Goal: Transaction & Acquisition: Purchase product/service

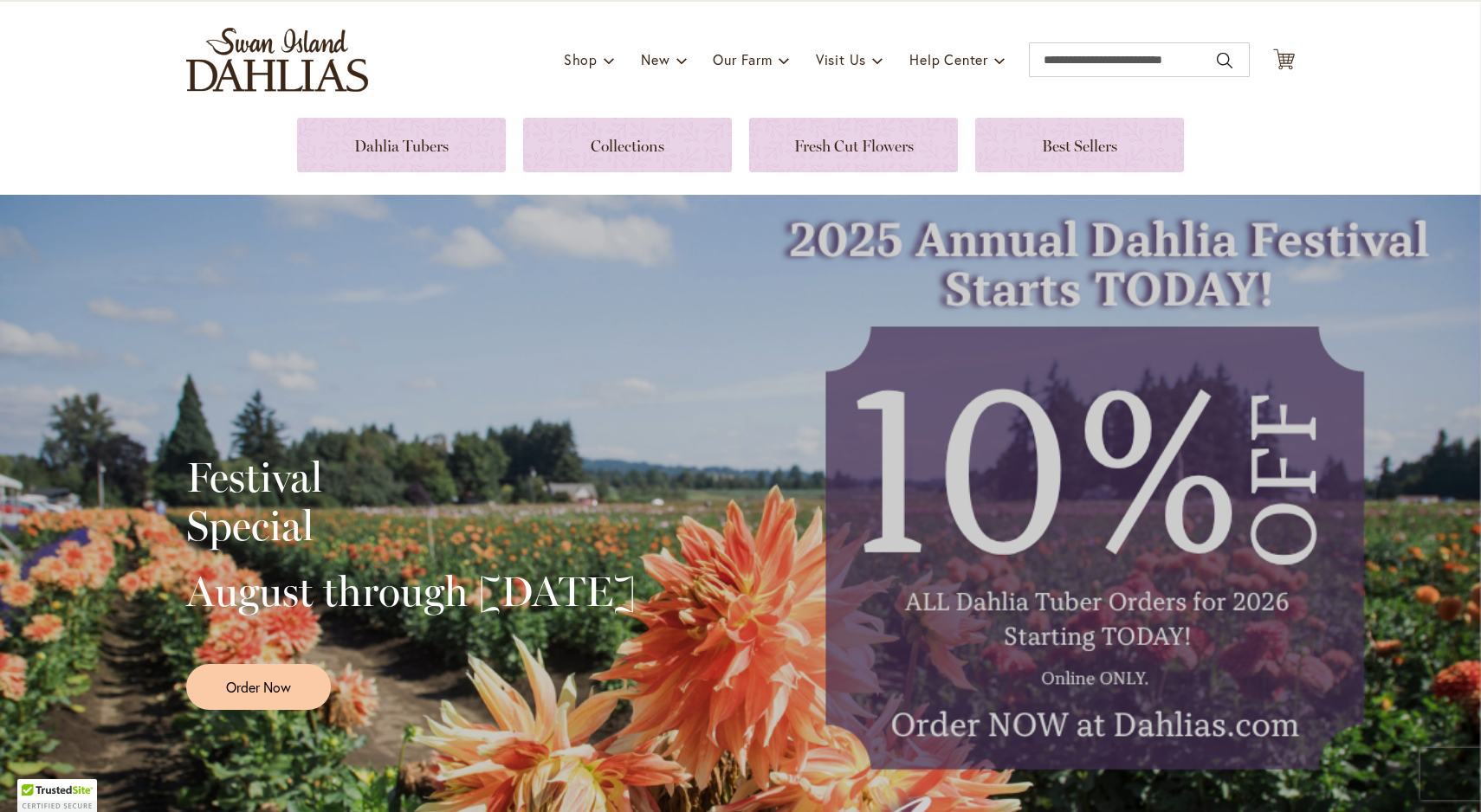
scroll to position [100, 0]
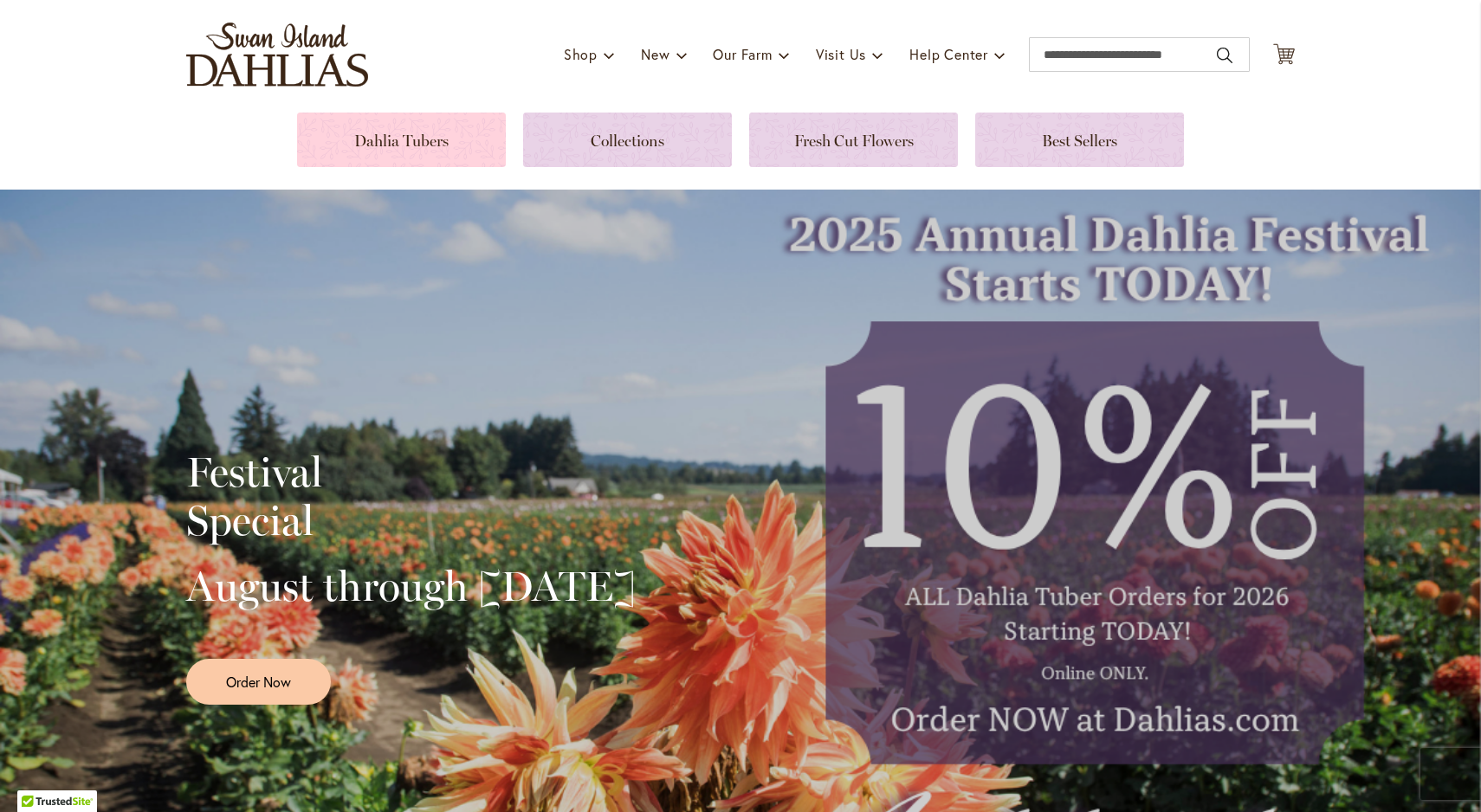
click at [394, 135] on link at bounding box center [402, 139] width 209 height 54
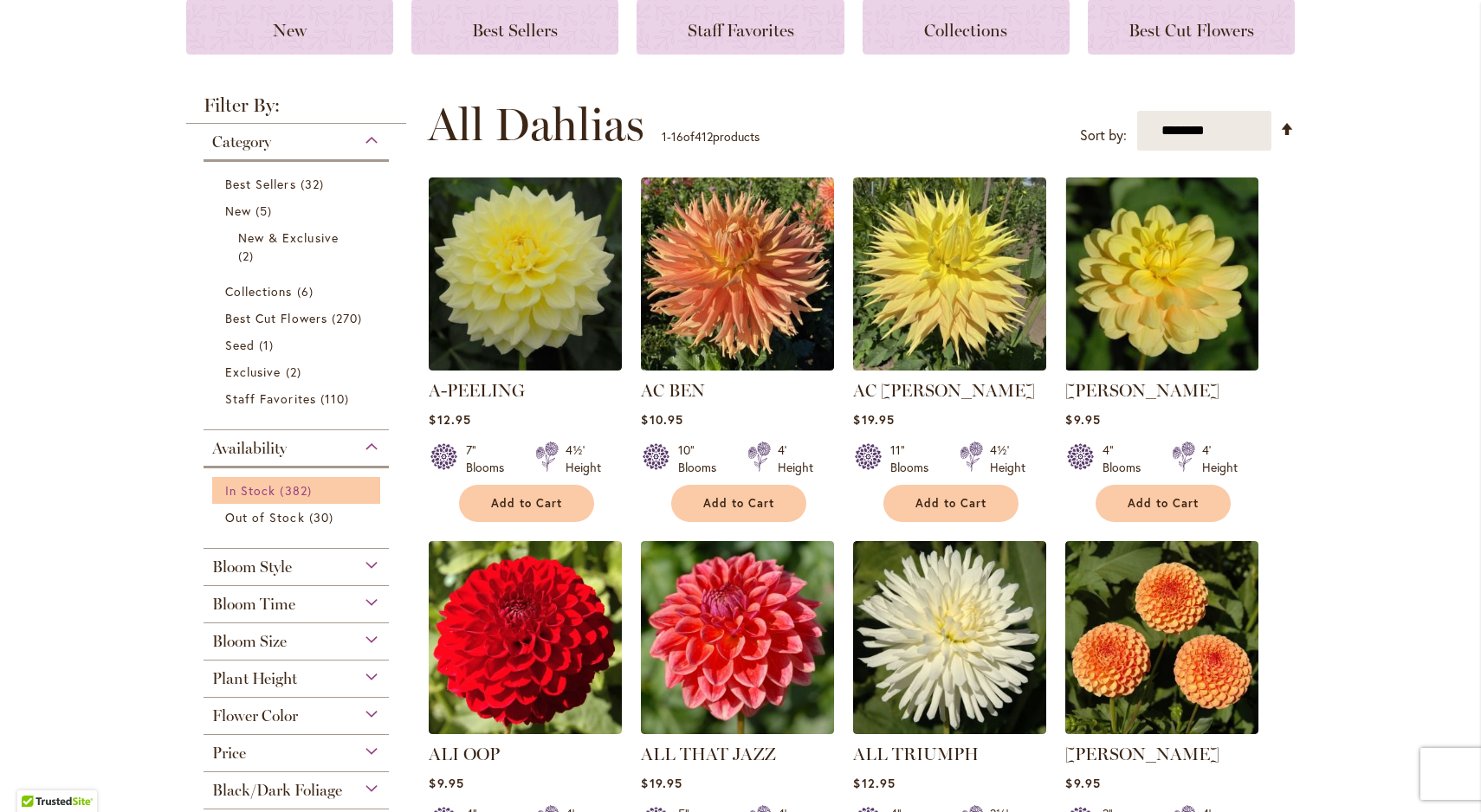
scroll to position [258, 0]
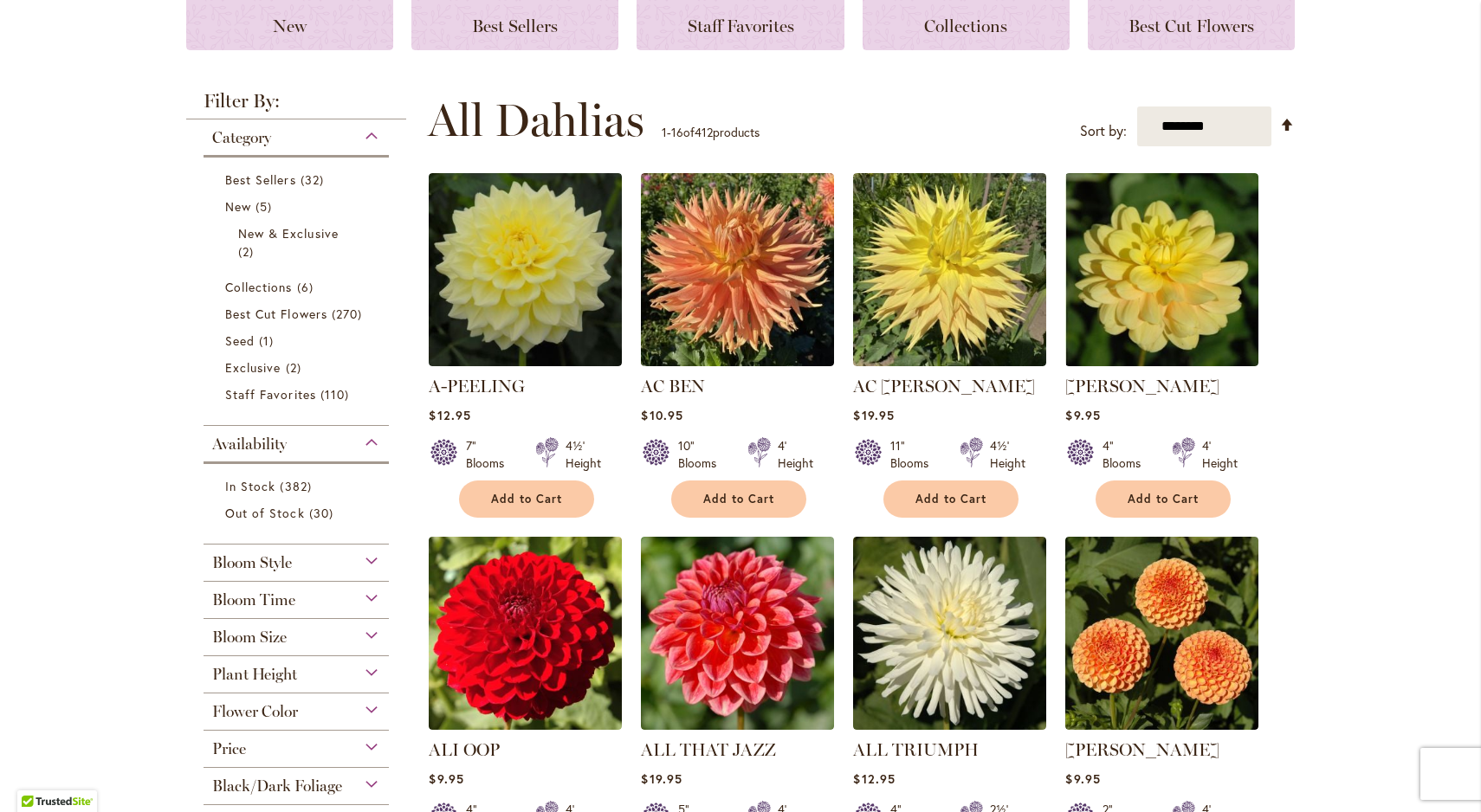
click at [370, 631] on div "Bloom Size" at bounding box center [296, 633] width 185 height 28
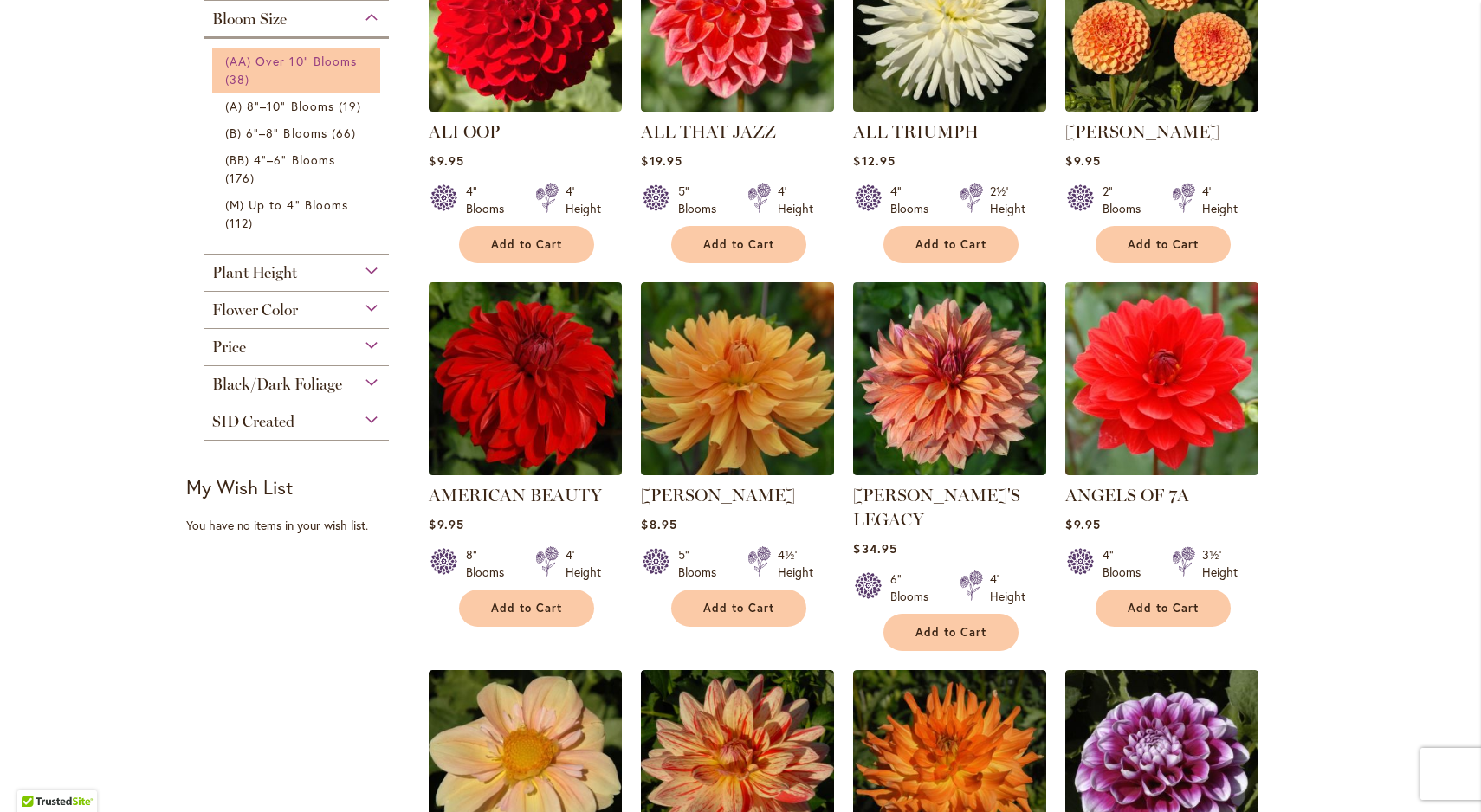
click at [265, 62] on span "(AA) Over 10" Blooms" at bounding box center [290, 61] width 131 height 17
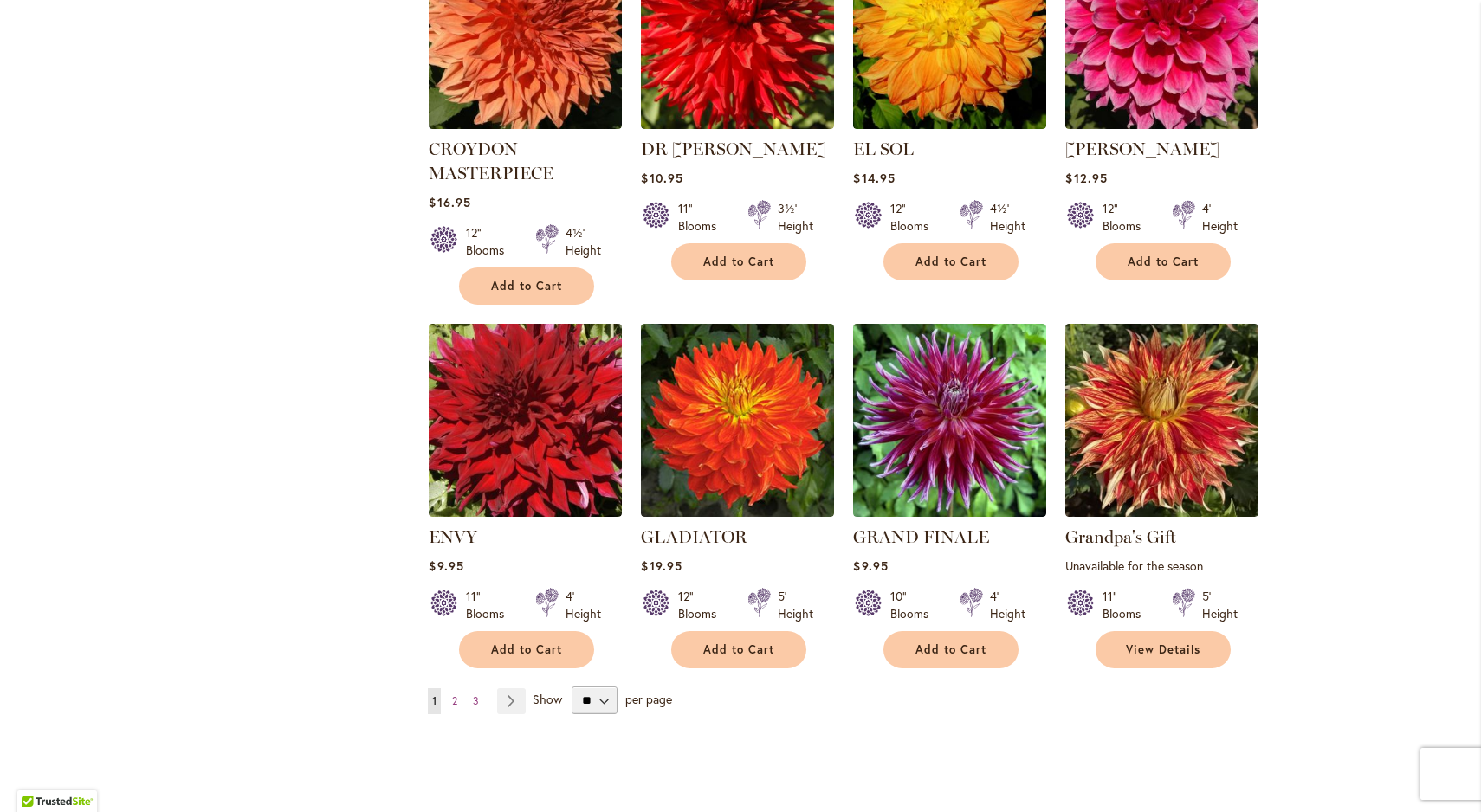
scroll to position [1192, 0]
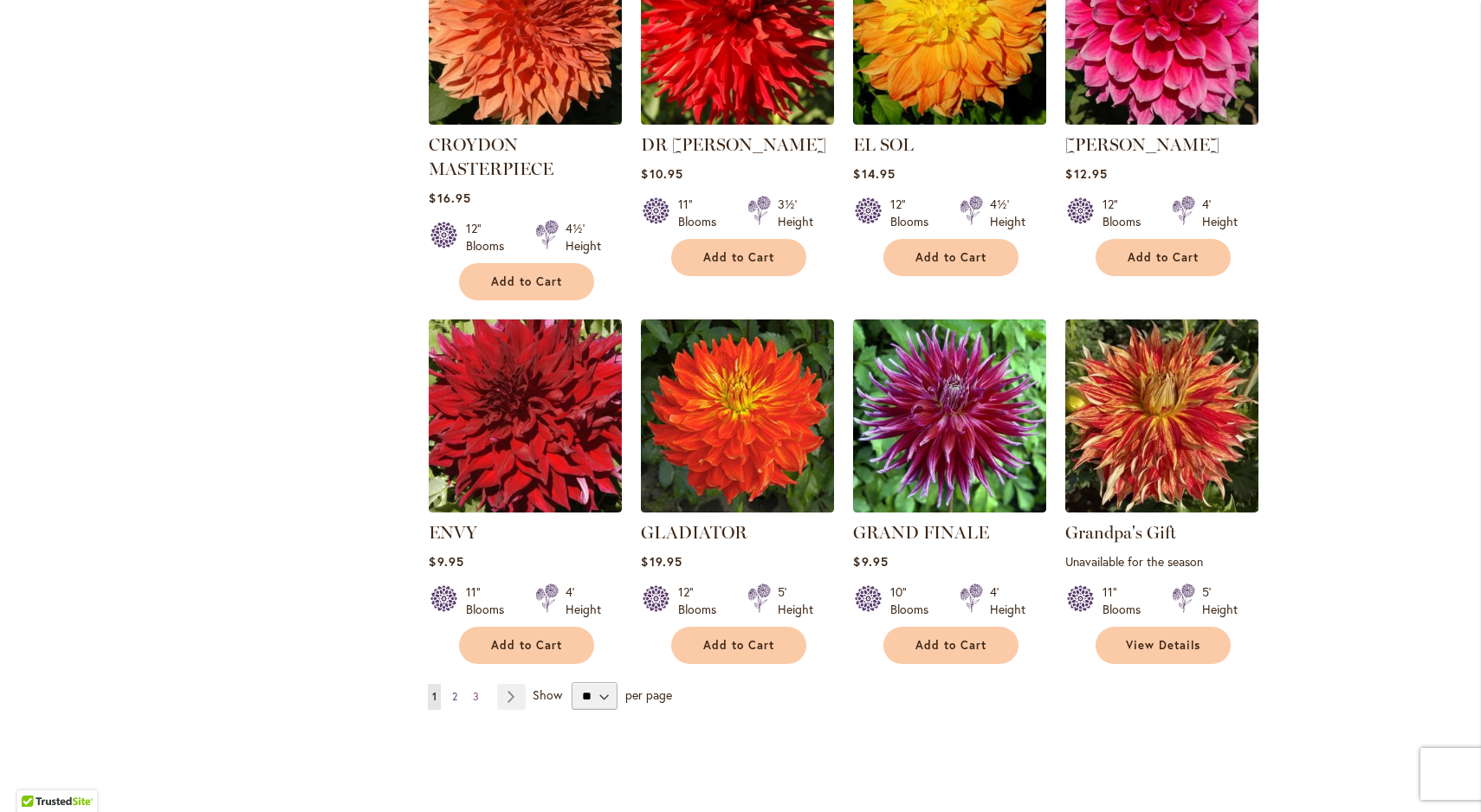
click at [458, 693] on span "2" at bounding box center [454, 697] width 5 height 13
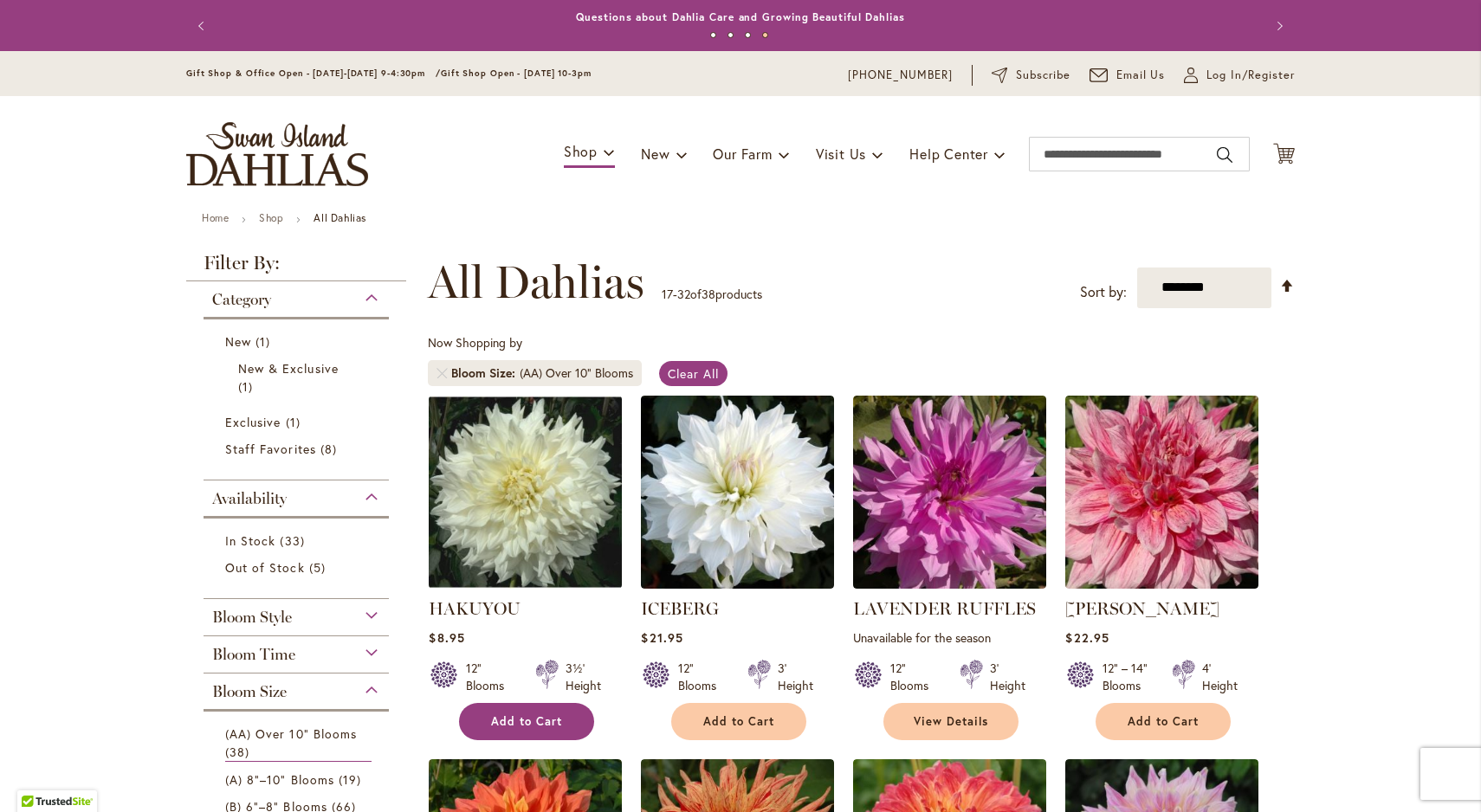
click at [519, 719] on span "Add to Cart" at bounding box center [527, 721] width 71 height 15
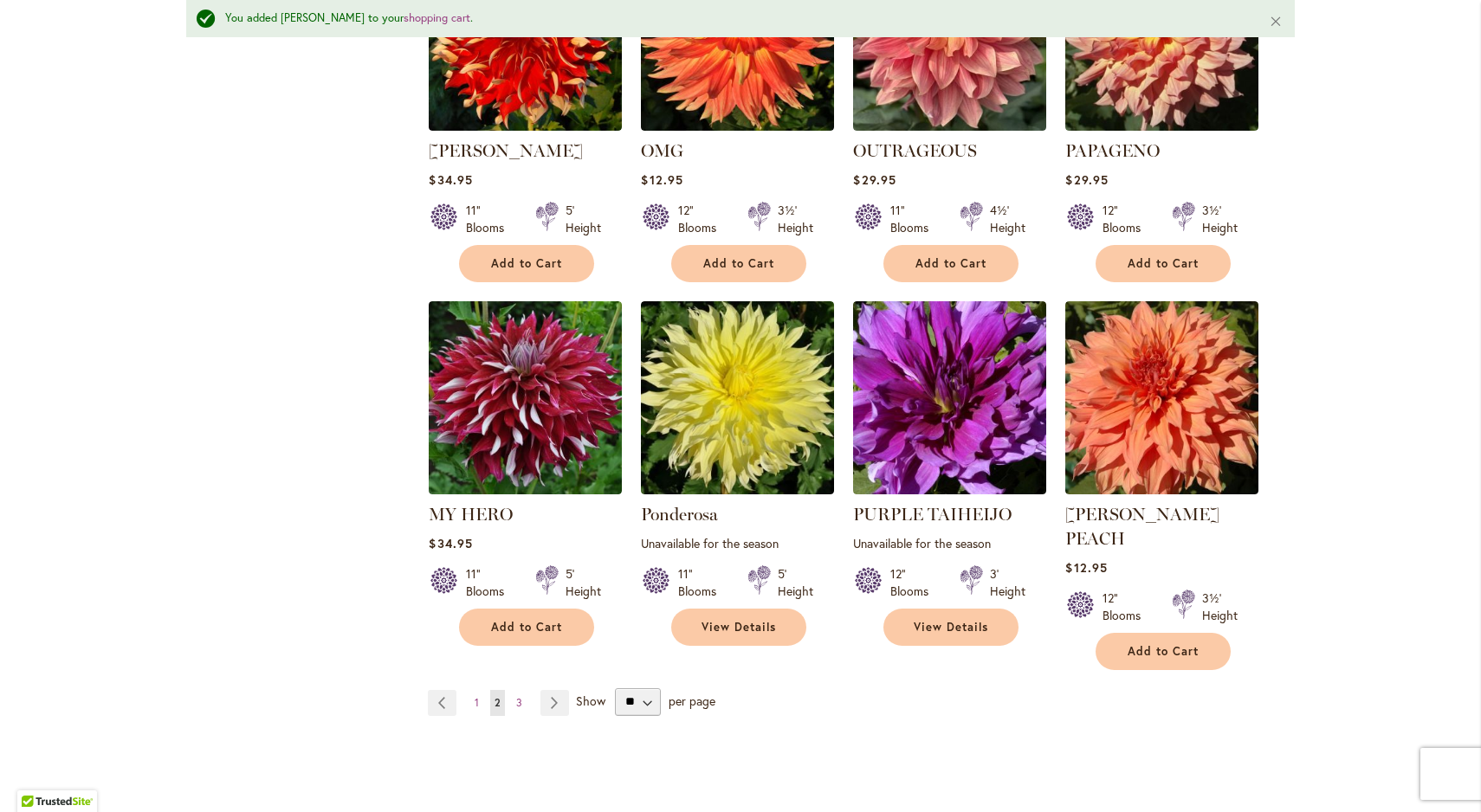
scroll to position [1234, 0]
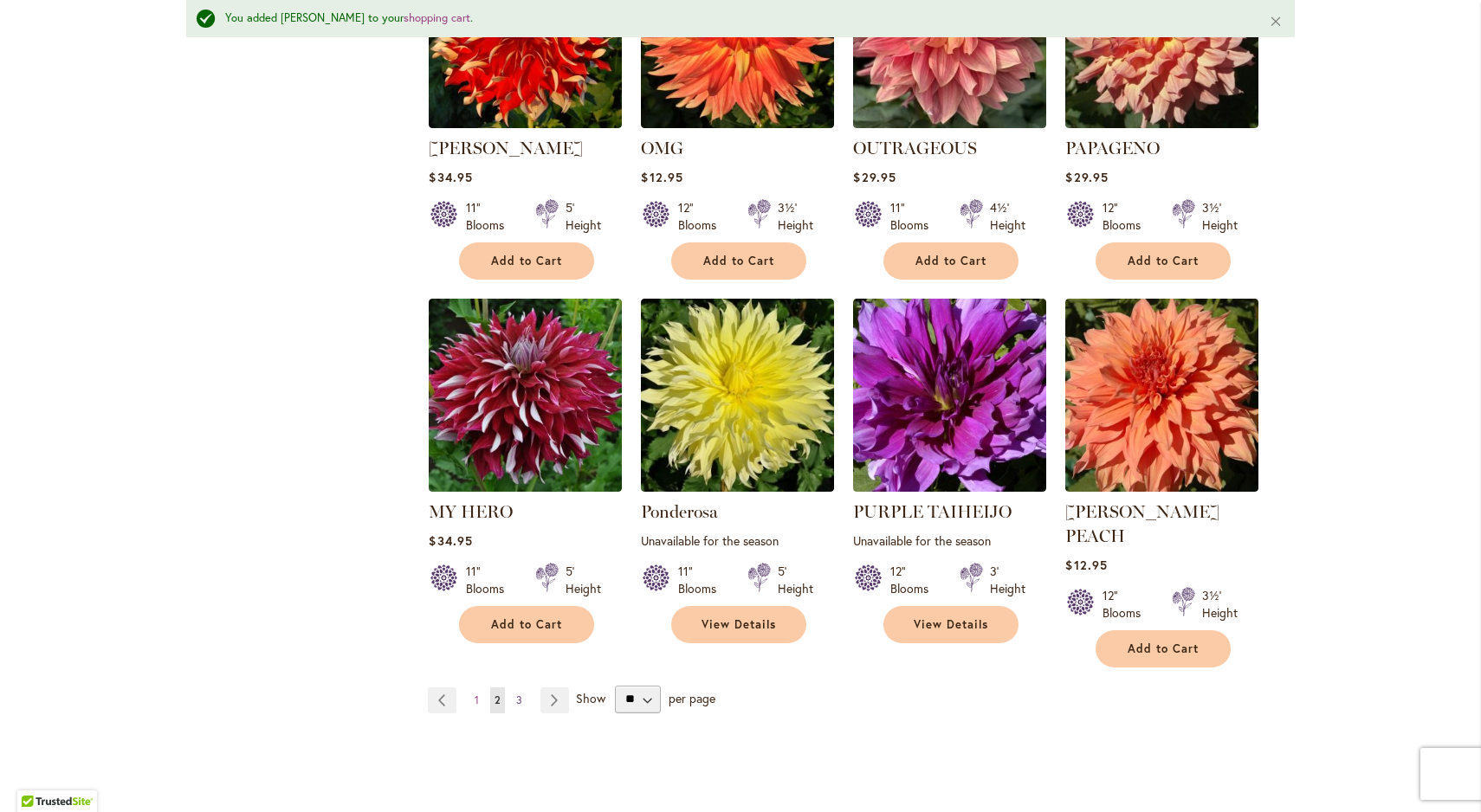
click at [517, 694] on span "3" at bounding box center [519, 700] width 6 height 13
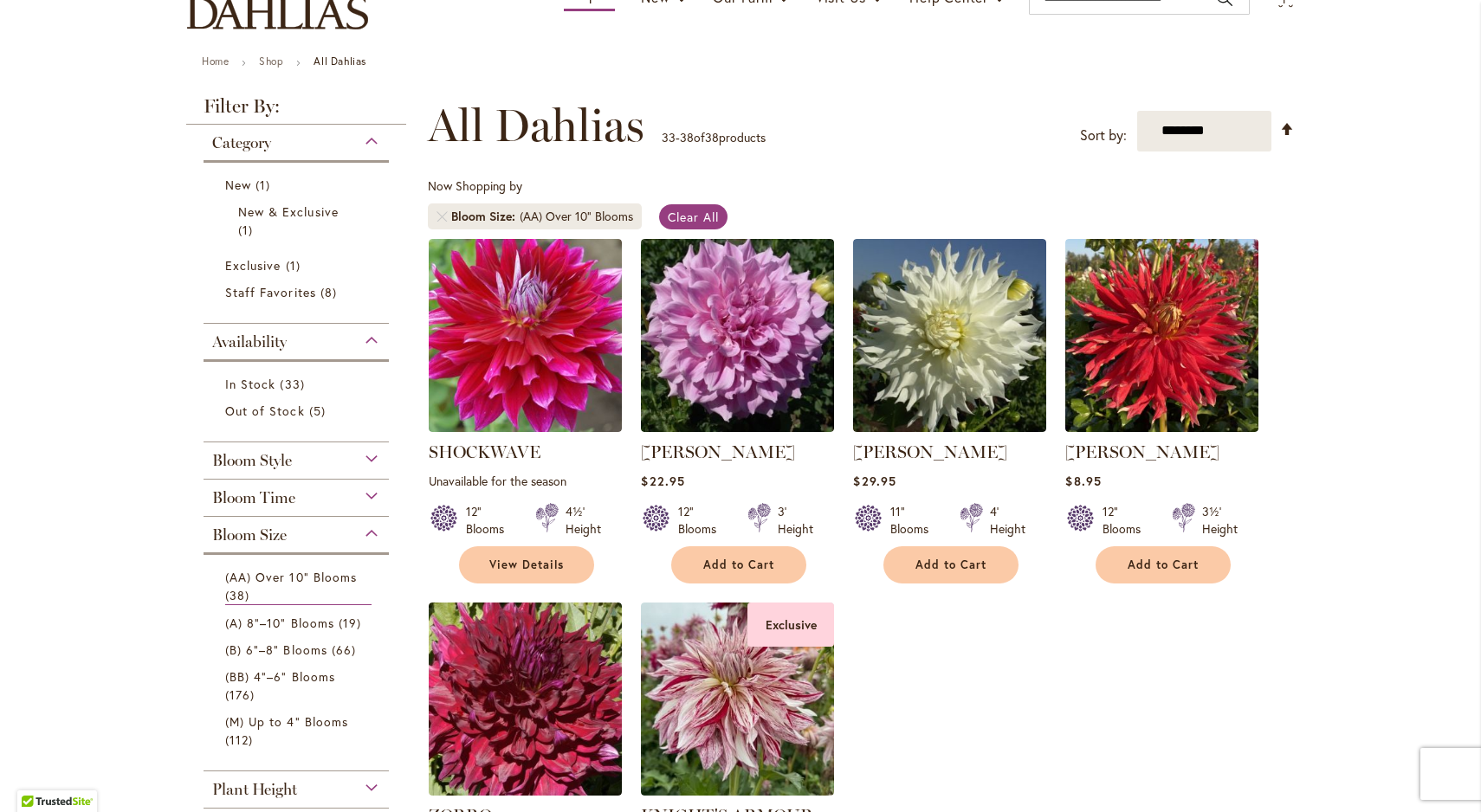
scroll to position [145, 0]
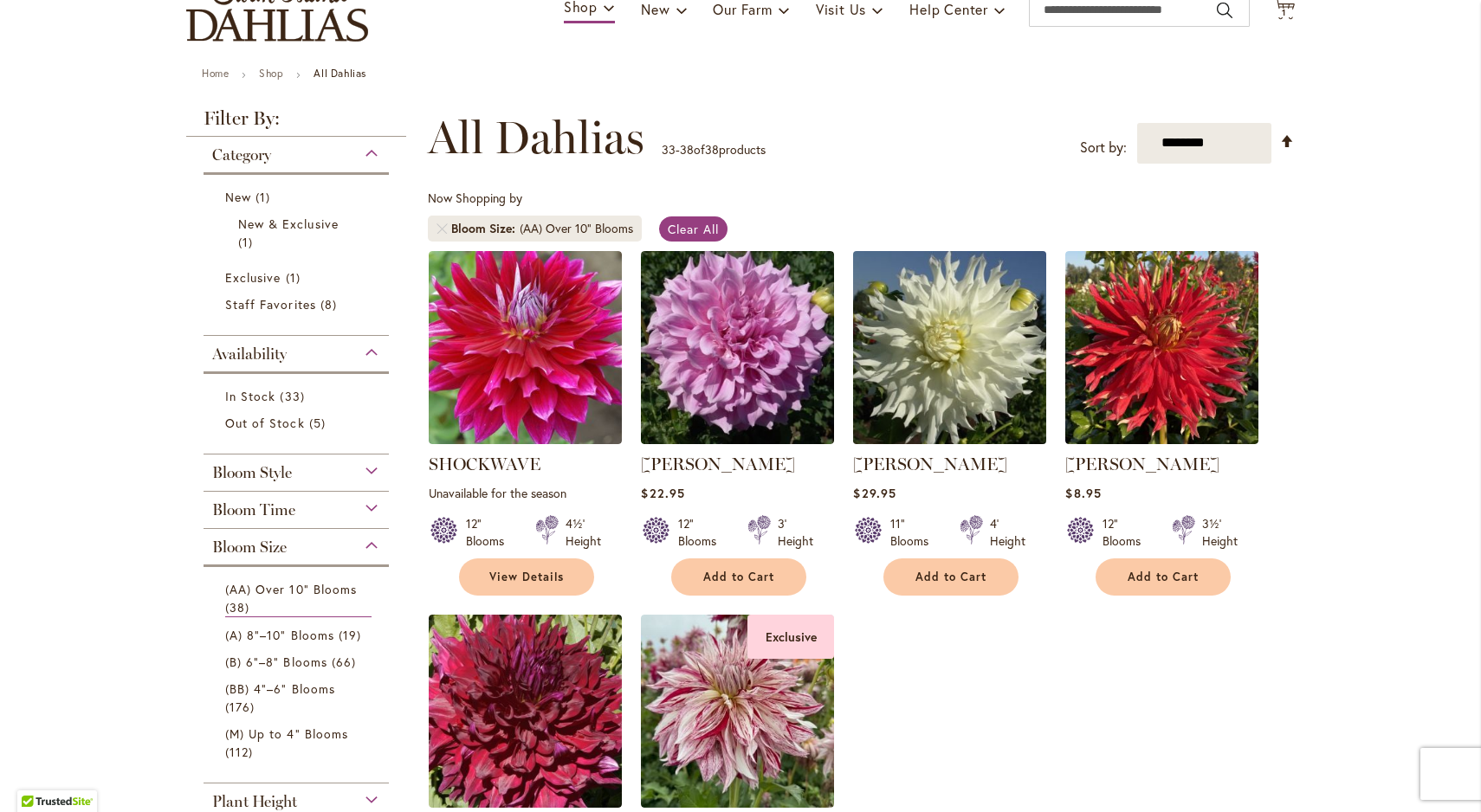
click at [939, 387] on img at bounding box center [949, 346] width 202 height 202
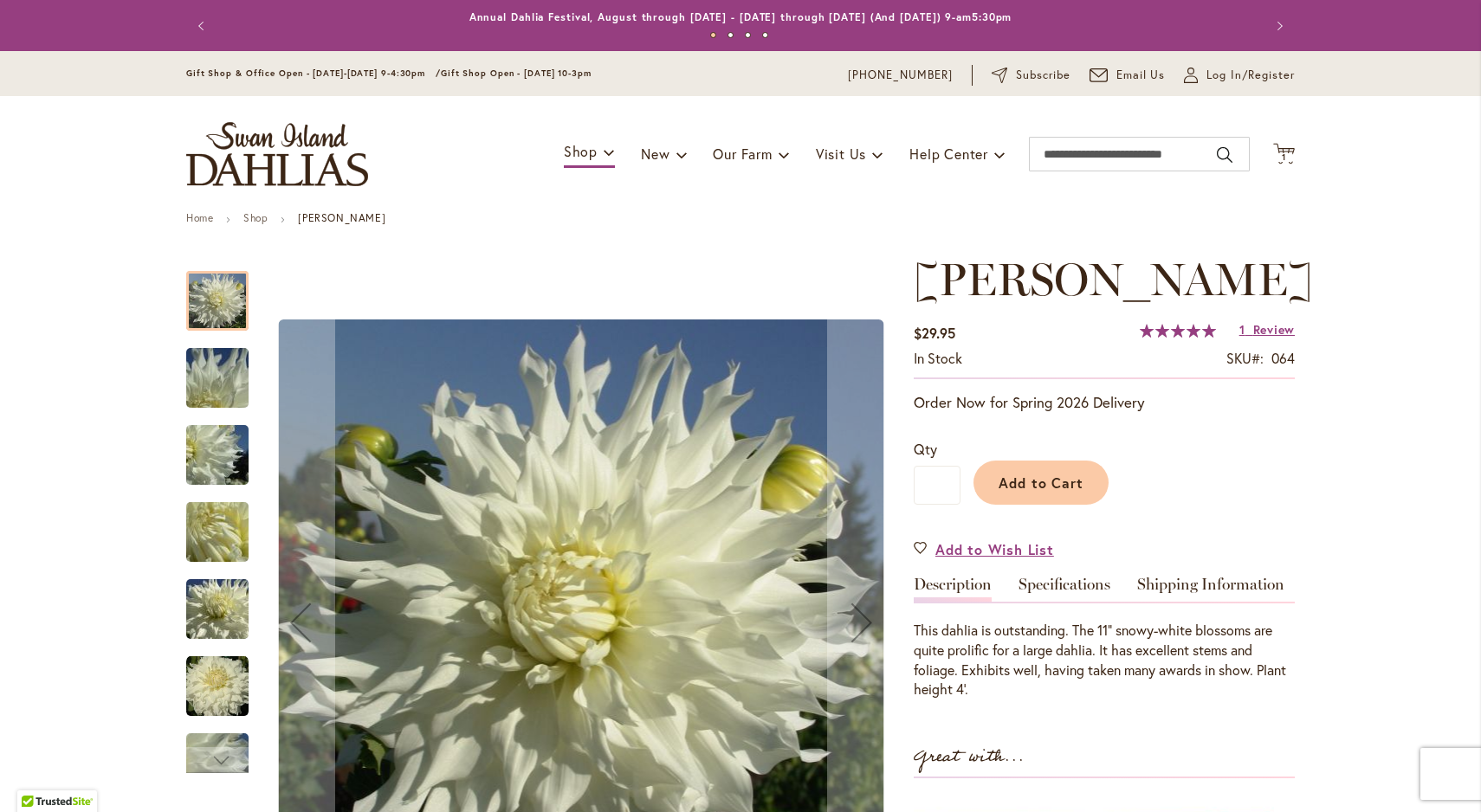
click at [208, 380] on img "Walter Hardisty" at bounding box center [217, 378] width 124 height 94
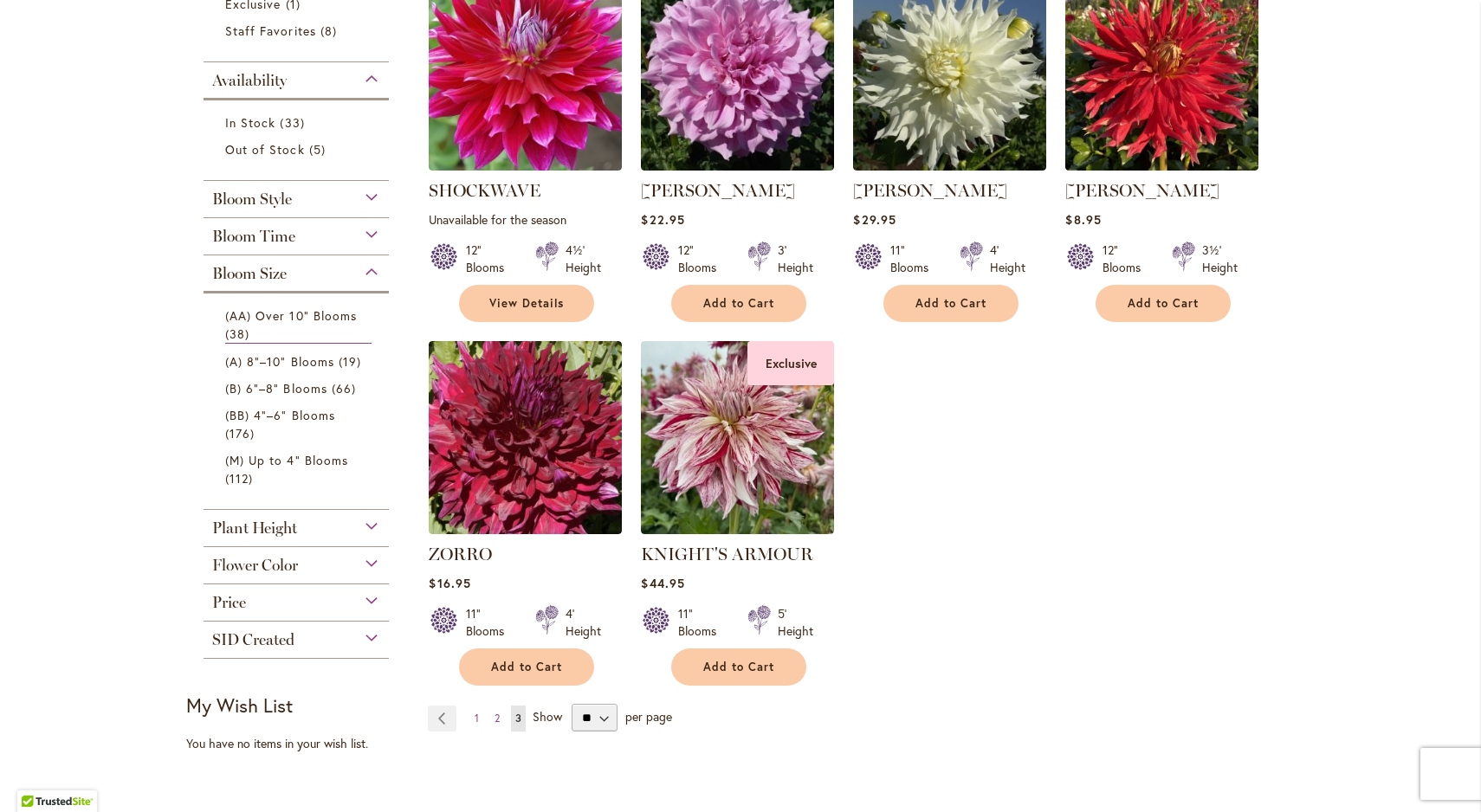
scroll to position [444, 0]
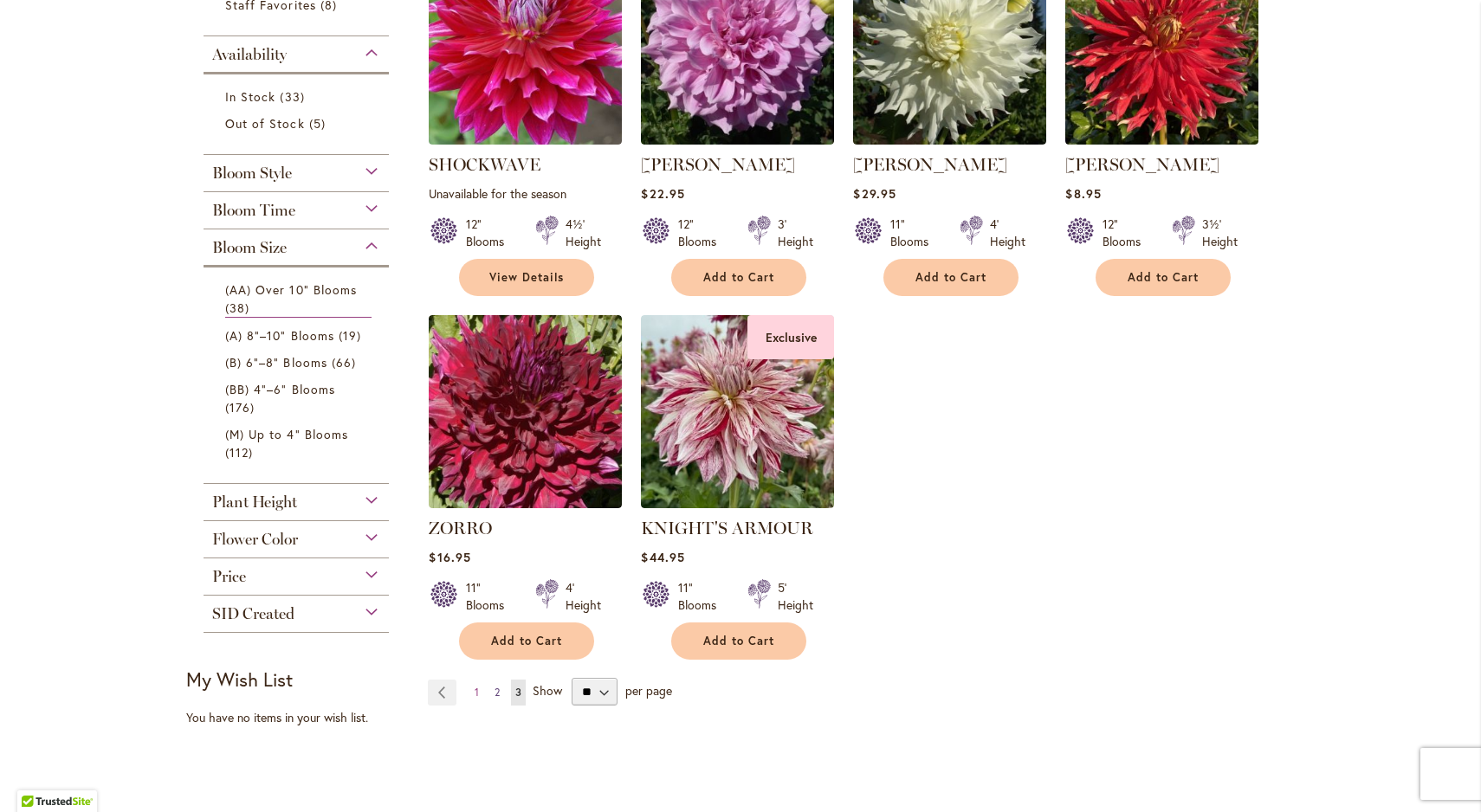
click at [496, 691] on span "2" at bounding box center [496, 692] width 5 height 13
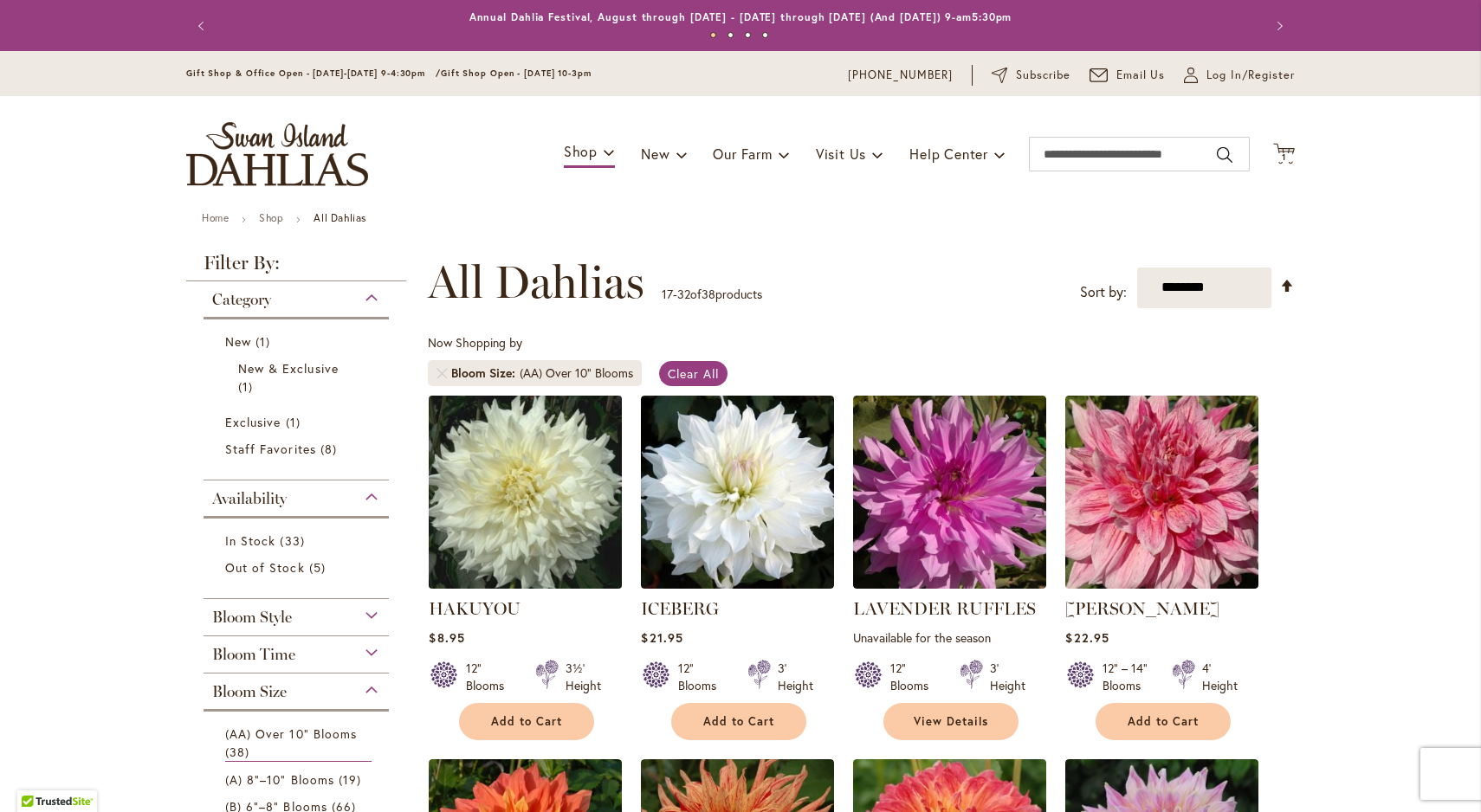
click at [536, 510] on img at bounding box center [525, 491] width 202 height 202
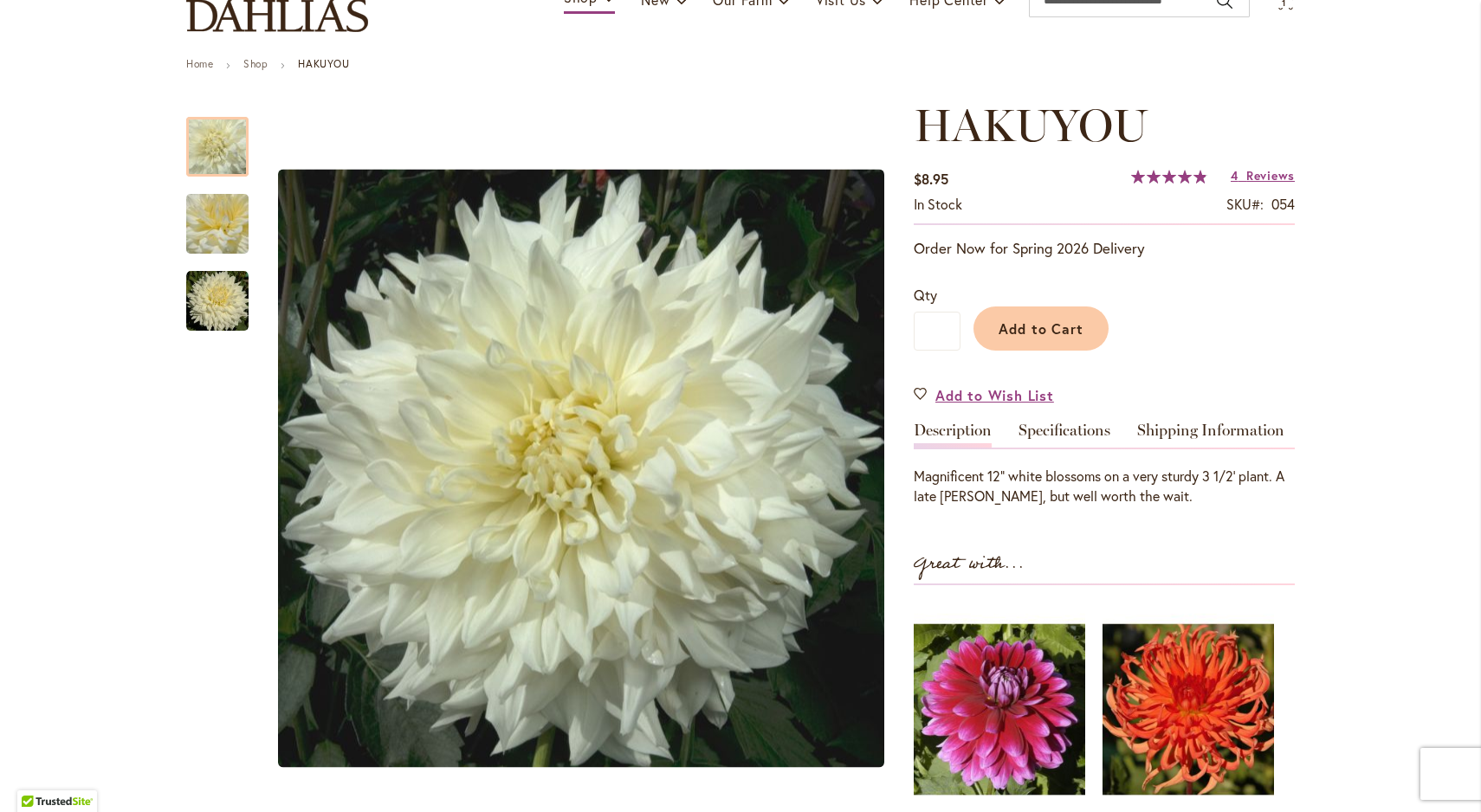
scroll to position [161, 0]
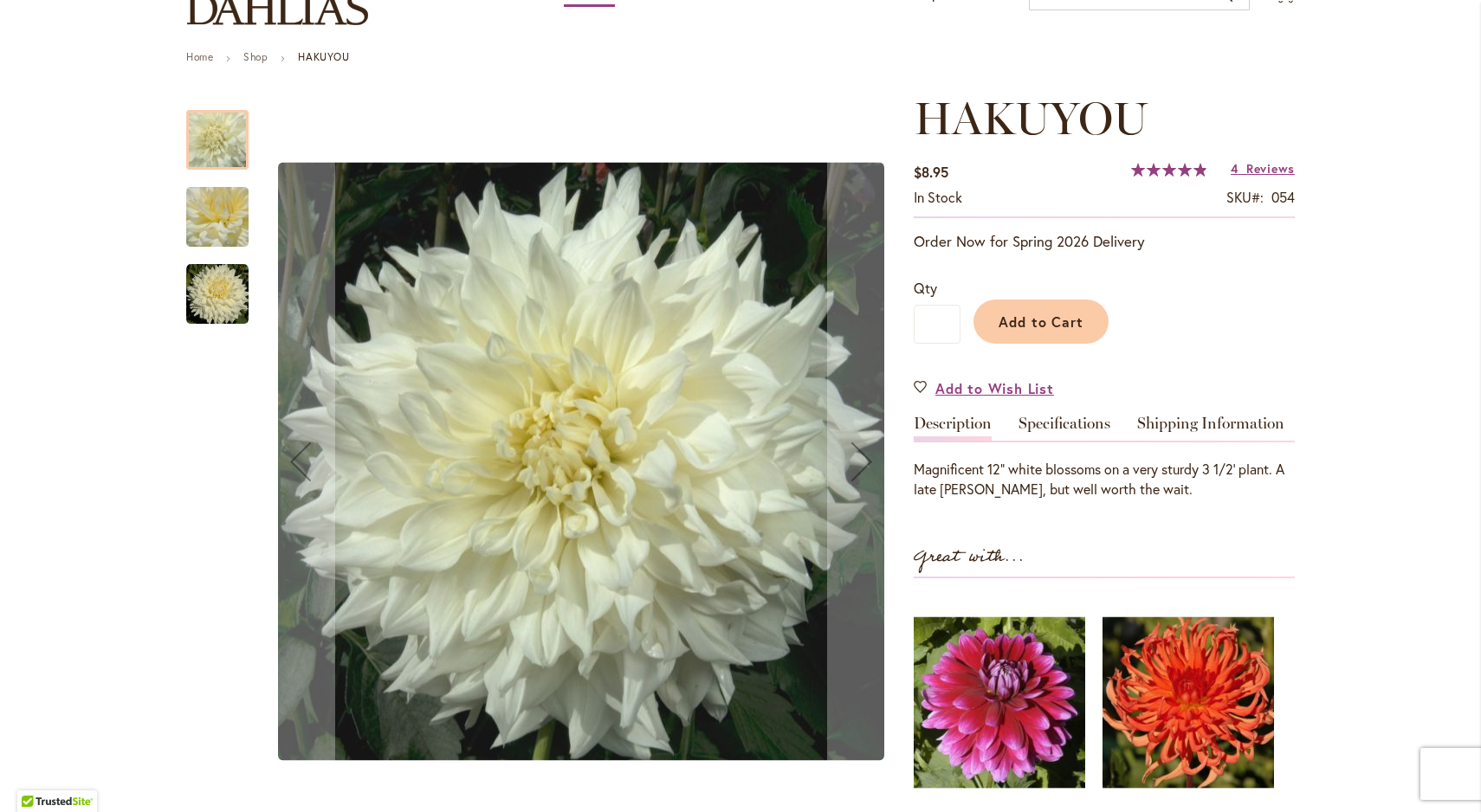
click at [214, 216] on img "Hakuyou" at bounding box center [217, 217] width 62 height 94
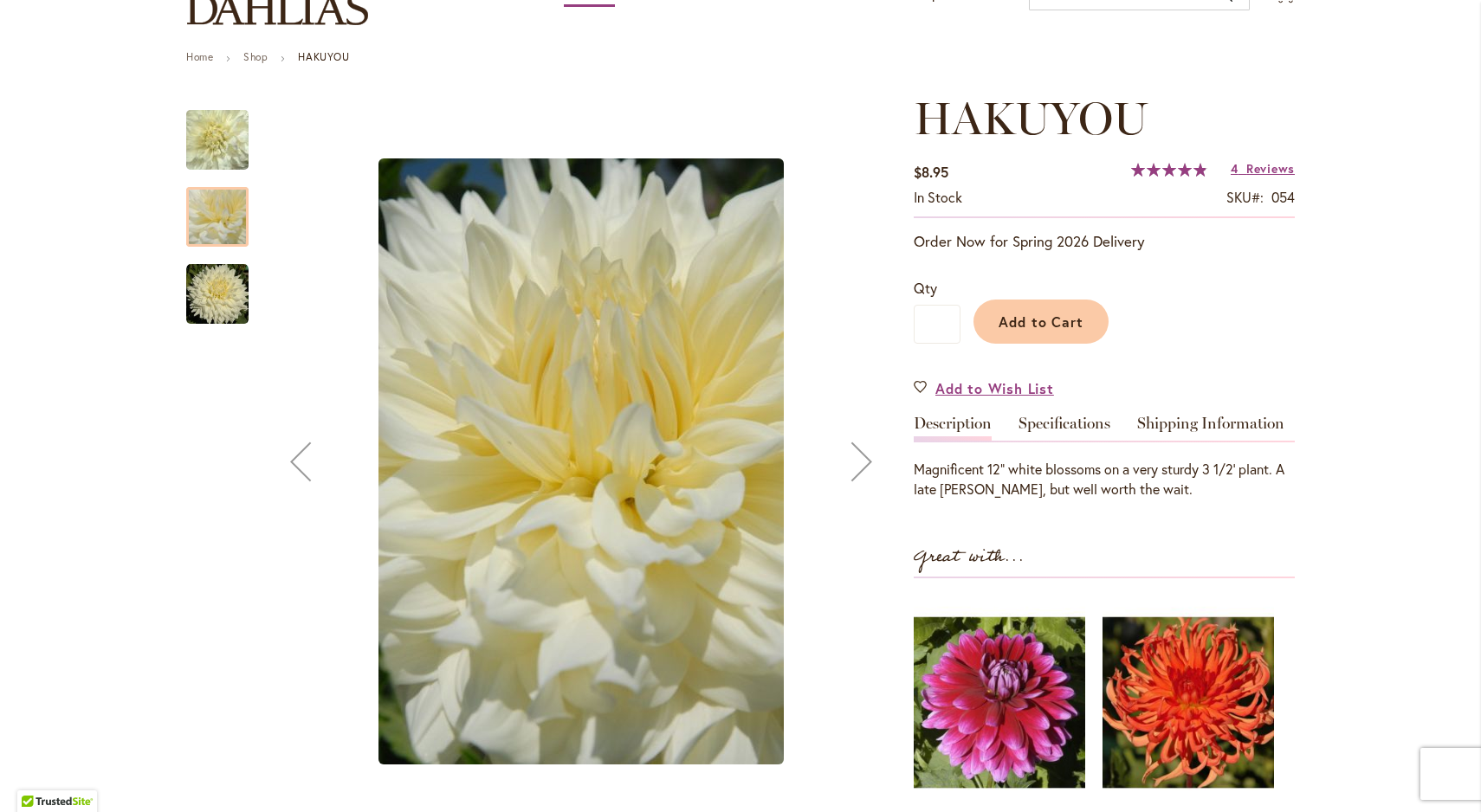
click at [215, 302] on img "Hakuyou" at bounding box center [217, 294] width 62 height 62
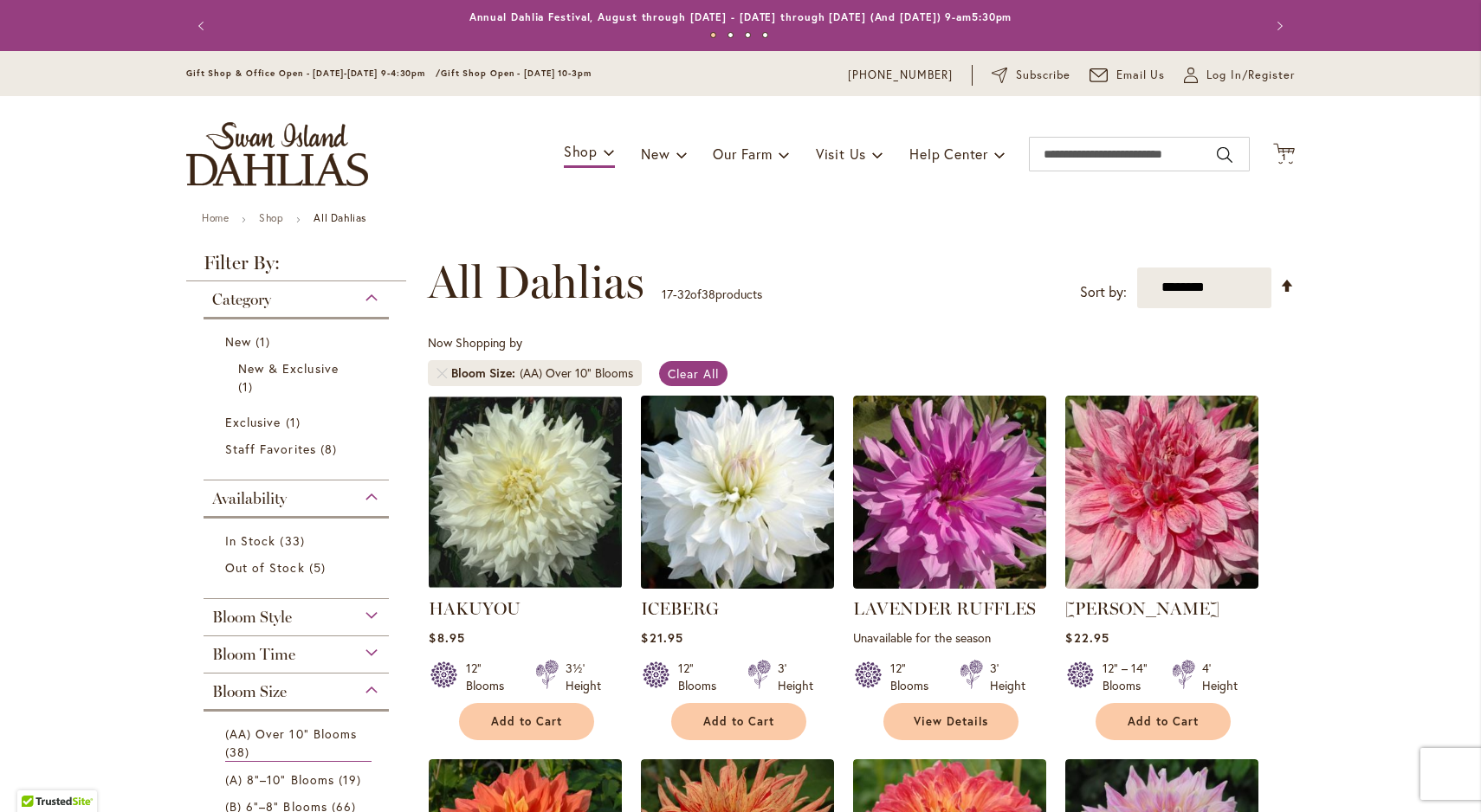
click at [763, 509] on img at bounding box center [737, 491] width 202 height 202
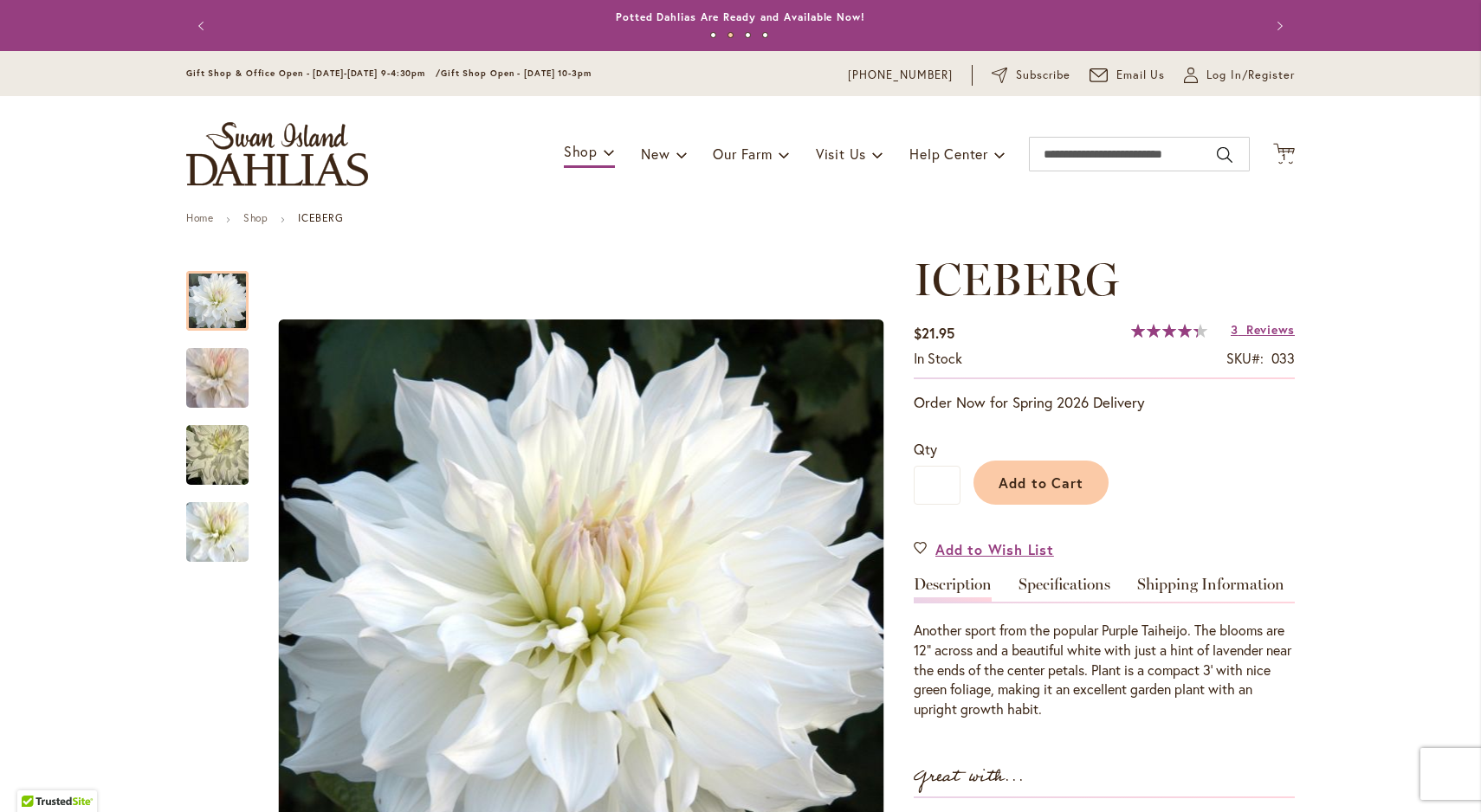
scroll to position [15, 0]
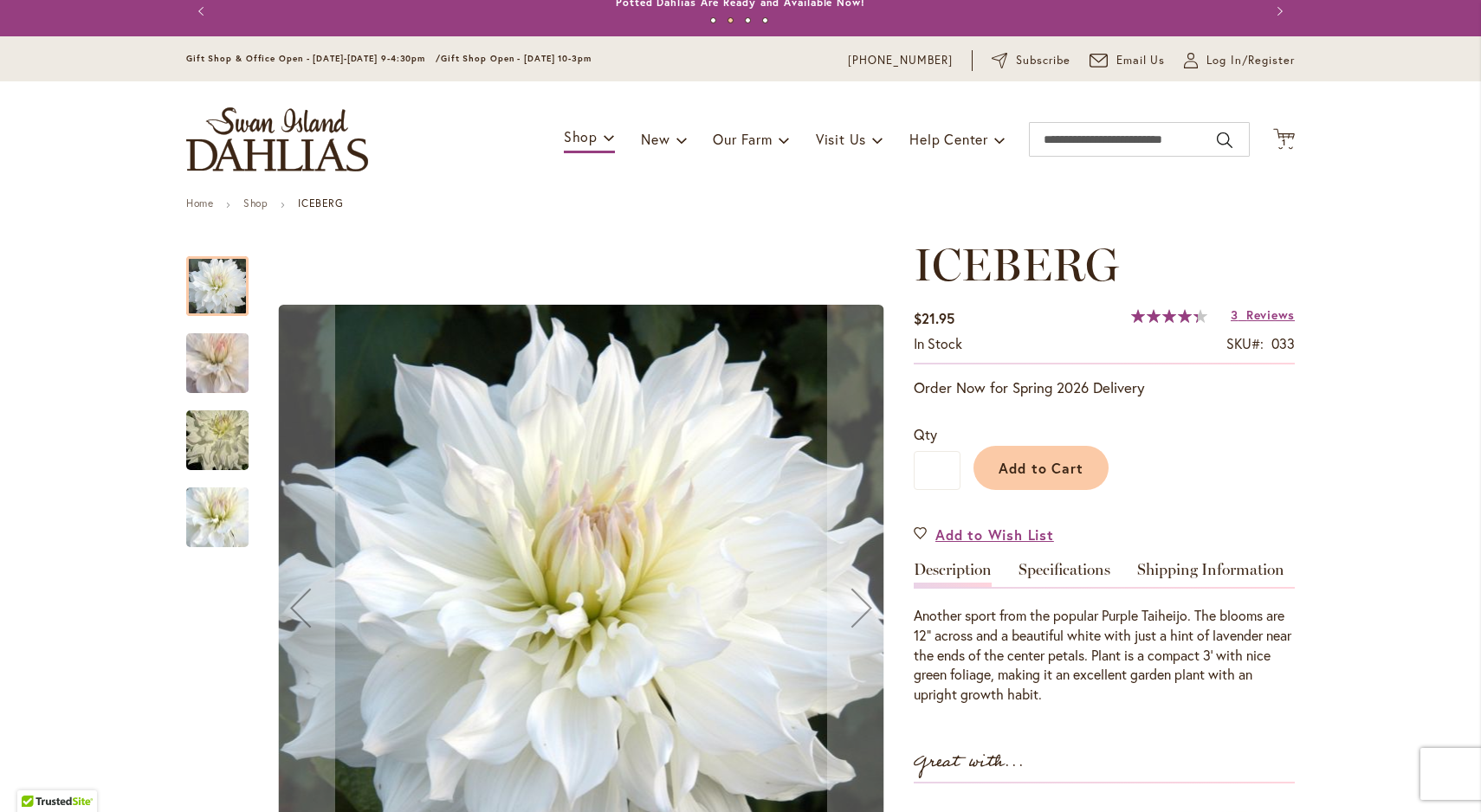
click at [204, 362] on img "ICEBERG" at bounding box center [217, 363] width 124 height 110
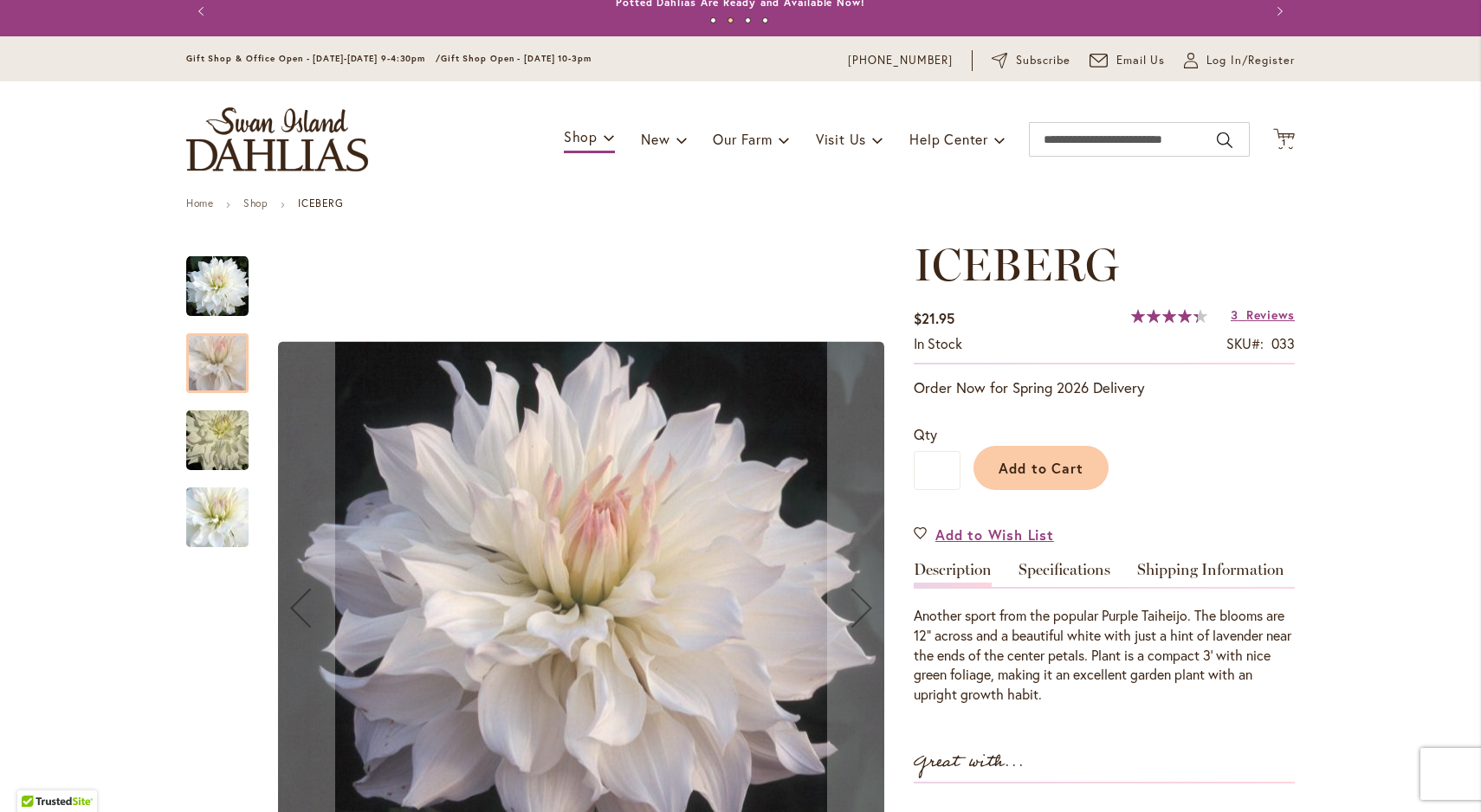
click at [213, 392] on div at bounding box center [217, 363] width 62 height 60
click at [221, 436] on img "ICEBERG" at bounding box center [217, 441] width 124 height 83
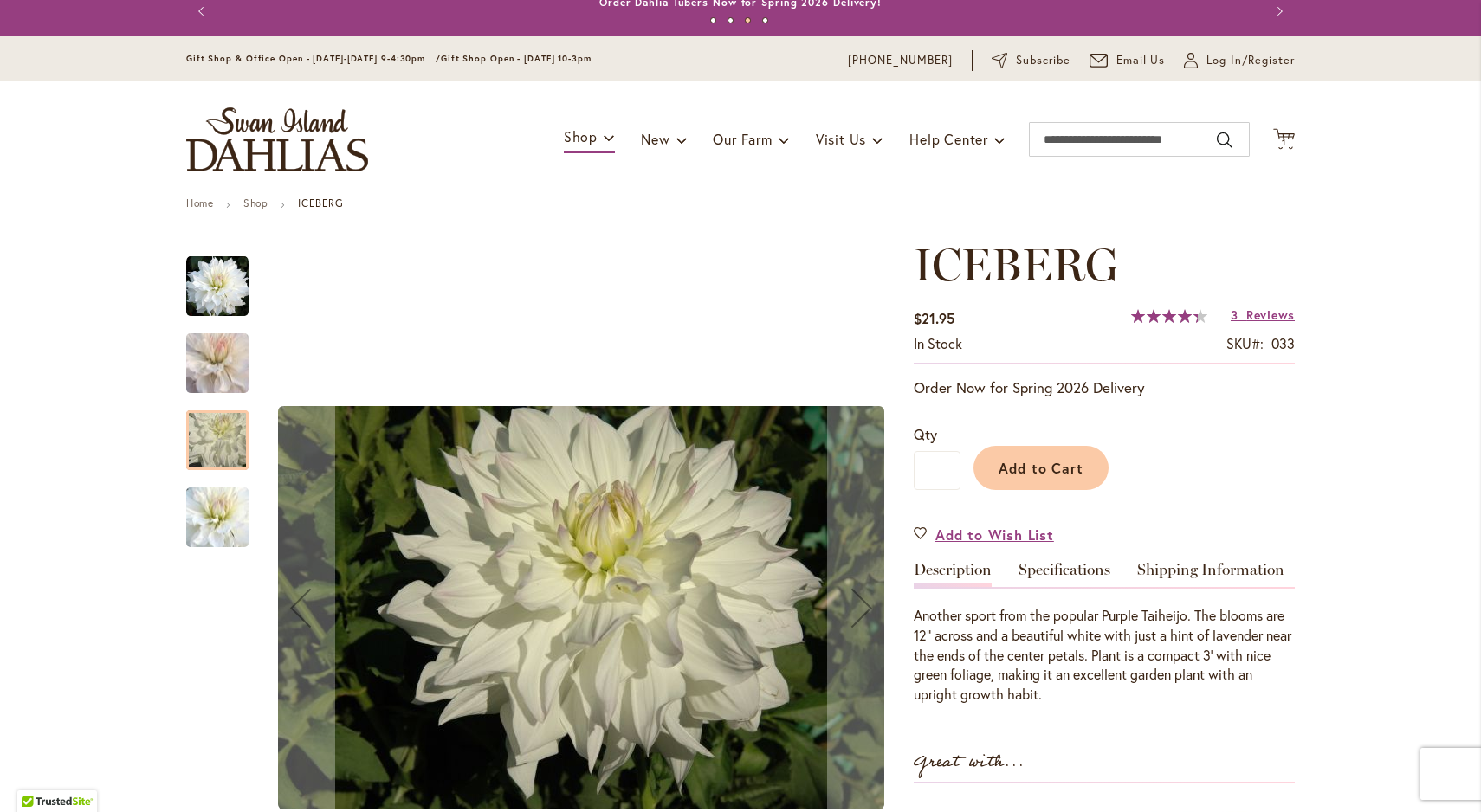
click at [222, 512] on img "ICEBERG" at bounding box center [217, 518] width 124 height 109
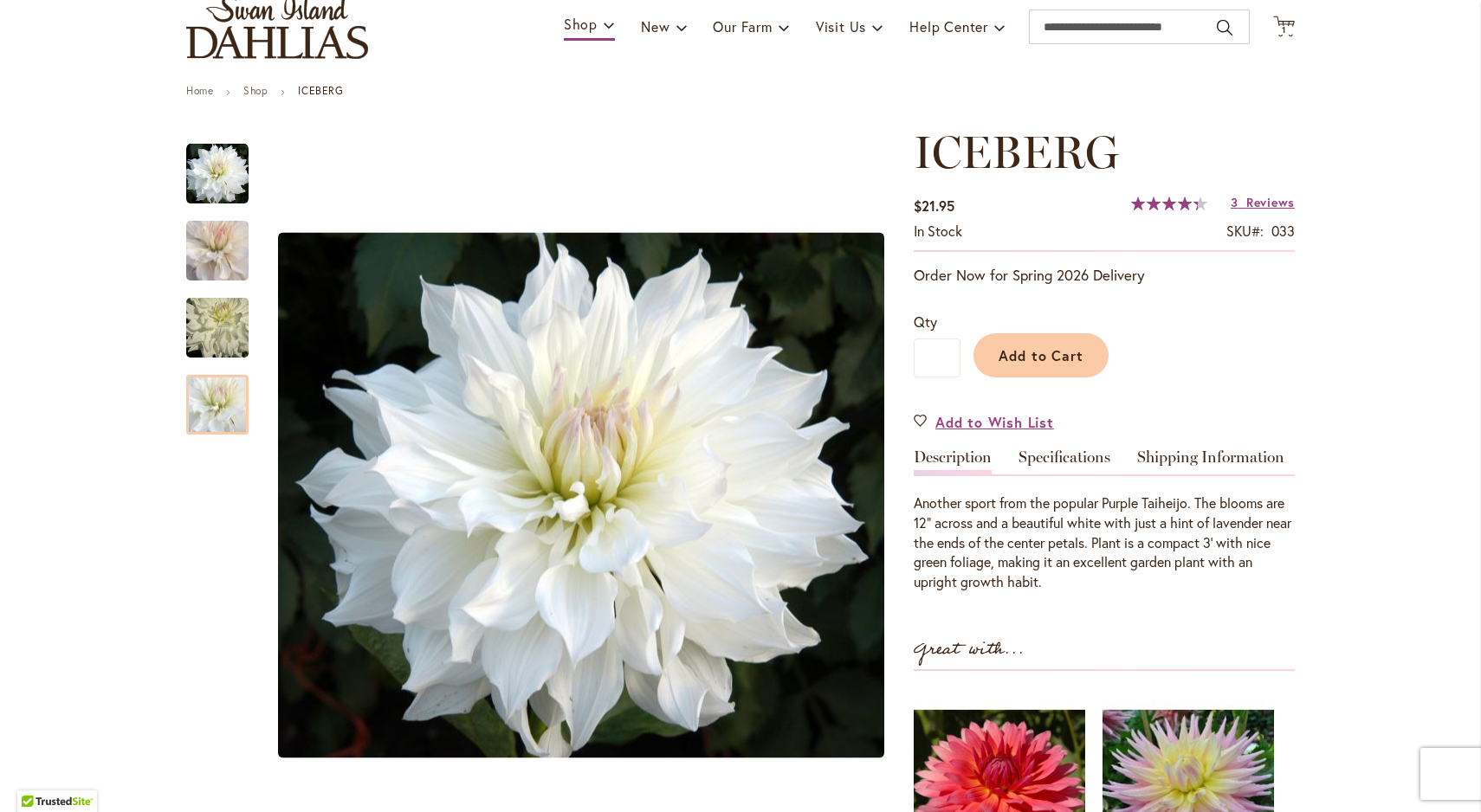
scroll to position [135, 0]
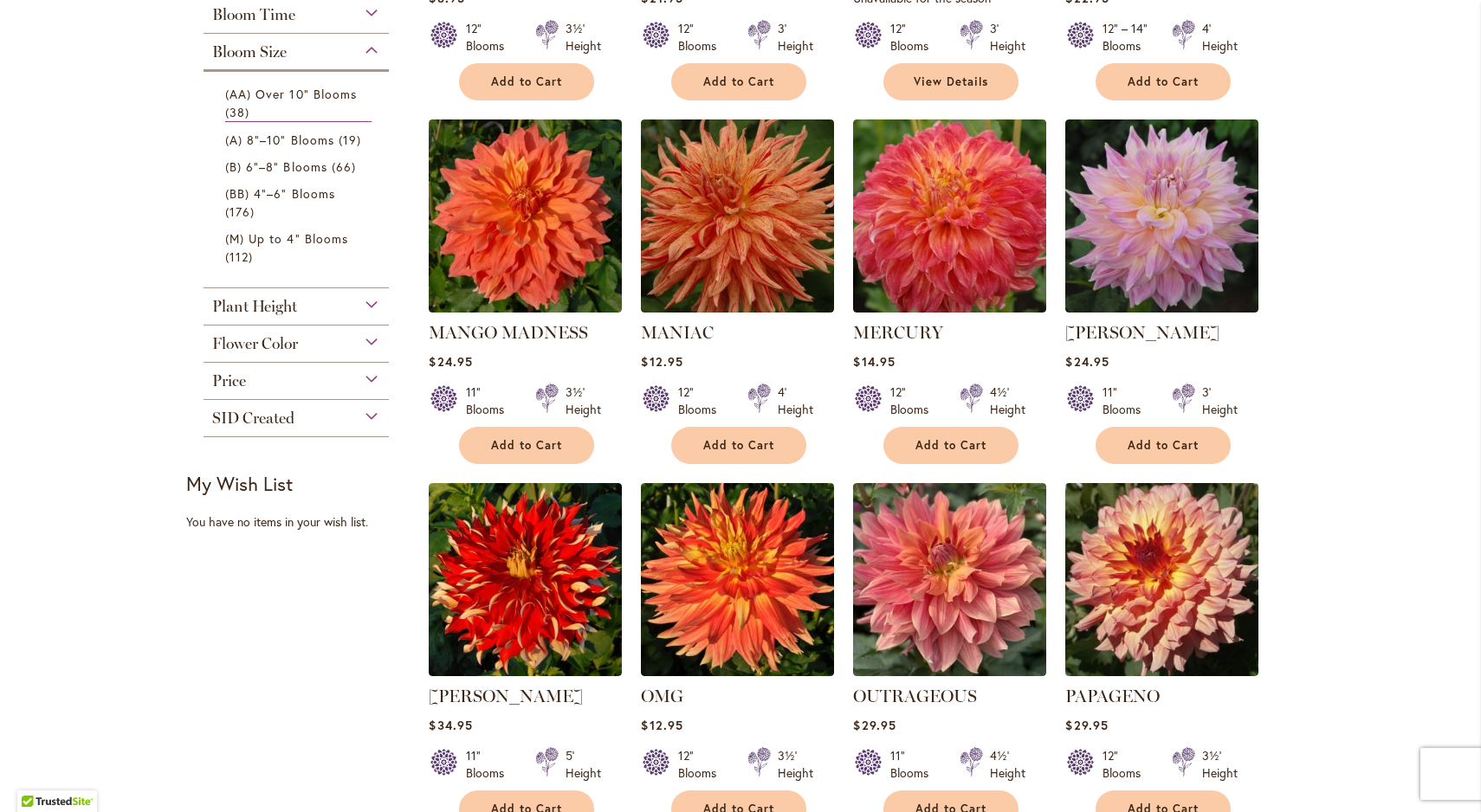
scroll to position [646, 0]
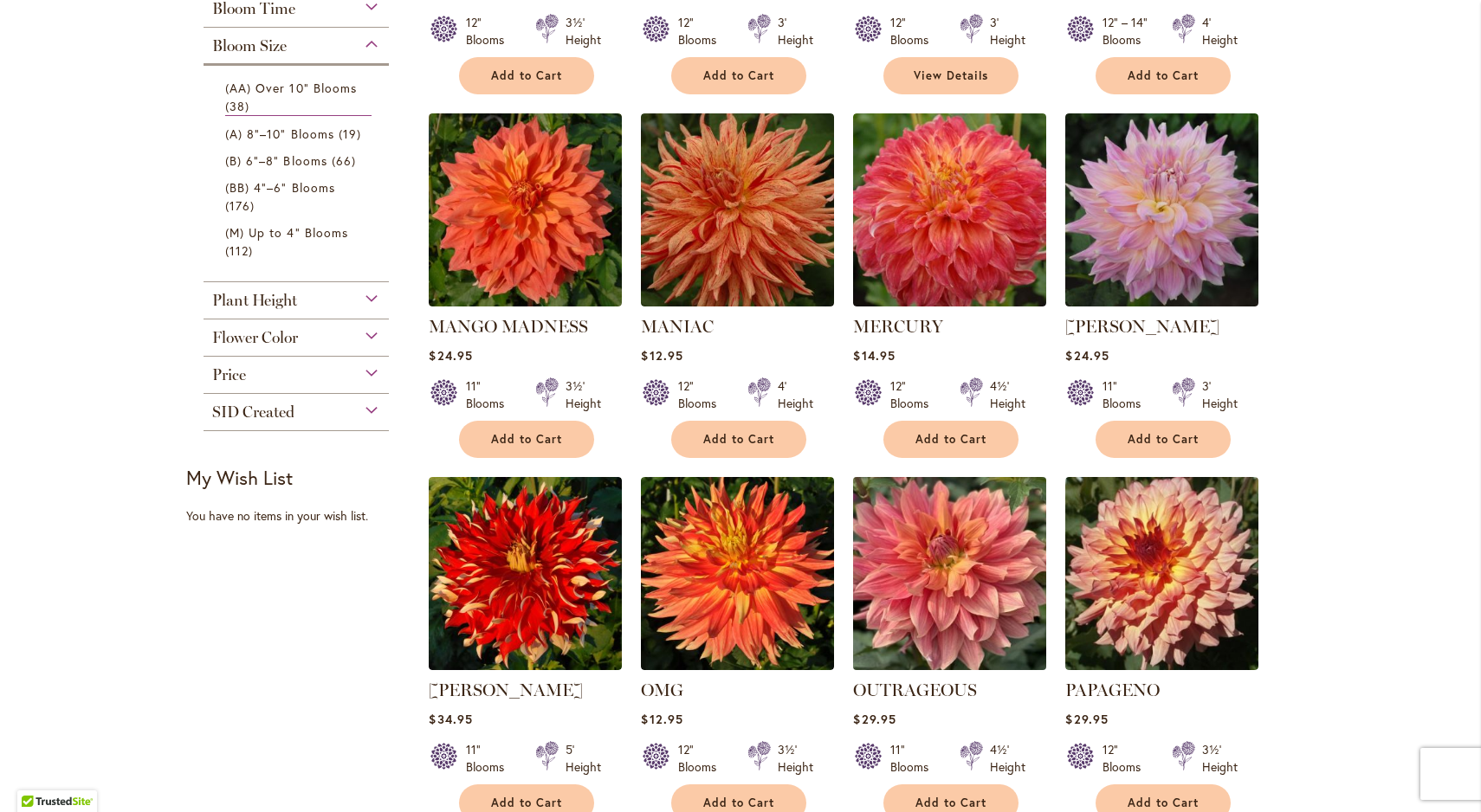
click at [977, 584] on img at bounding box center [949, 572] width 202 height 202
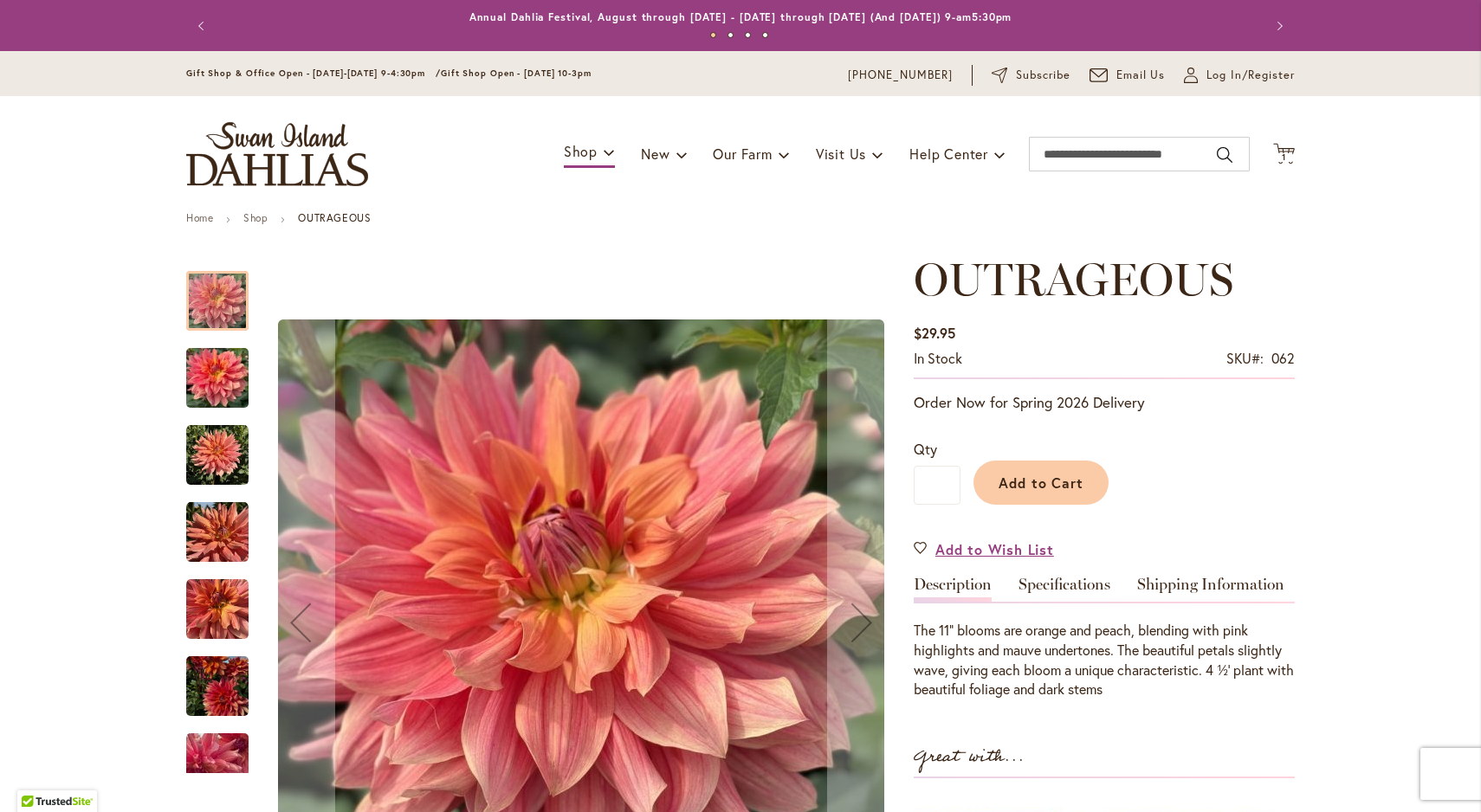
click at [209, 379] on img "OUTRAGEOUS" at bounding box center [217, 378] width 62 height 83
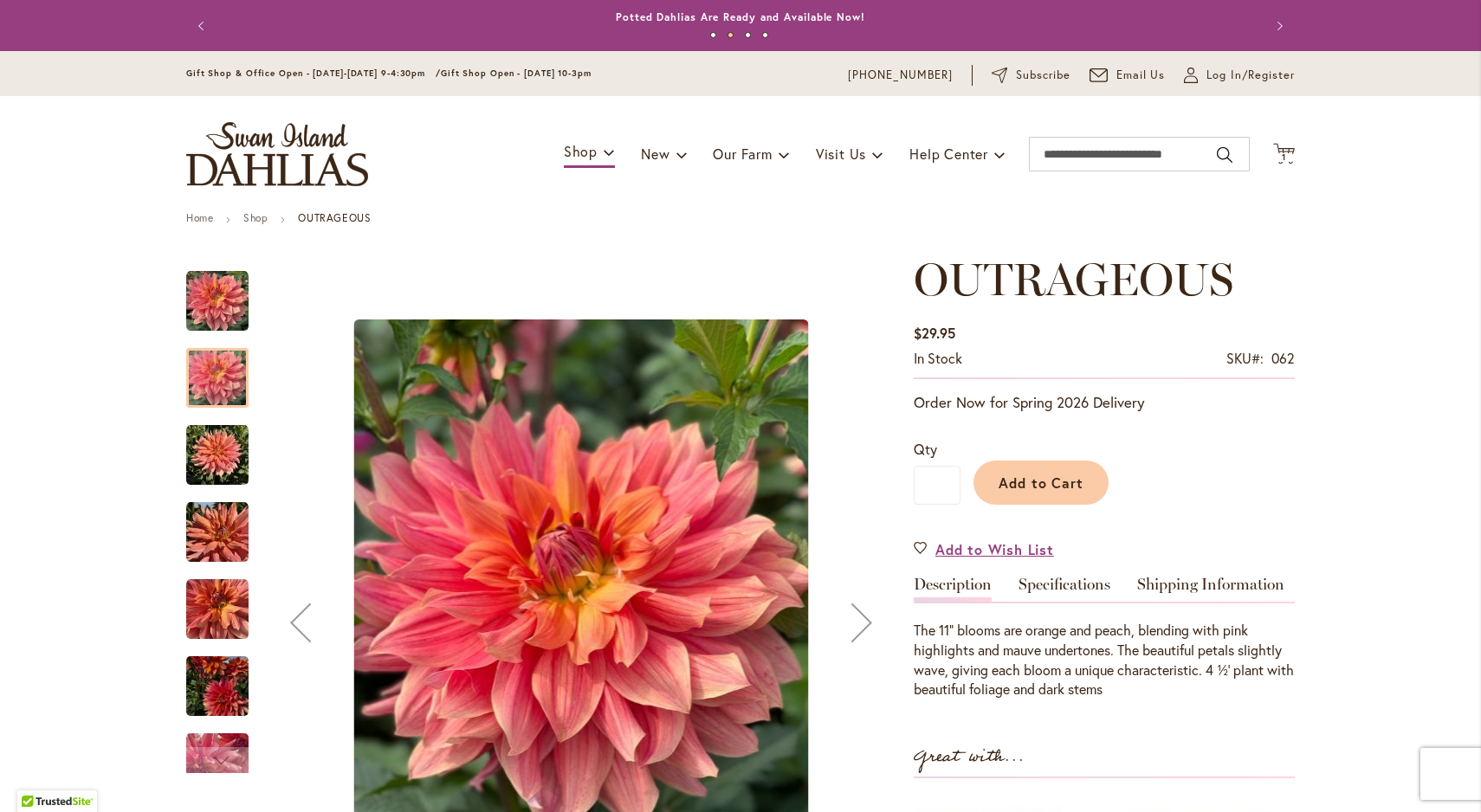
click at [216, 462] on img "OUTRAGEOUS" at bounding box center [217, 455] width 62 height 62
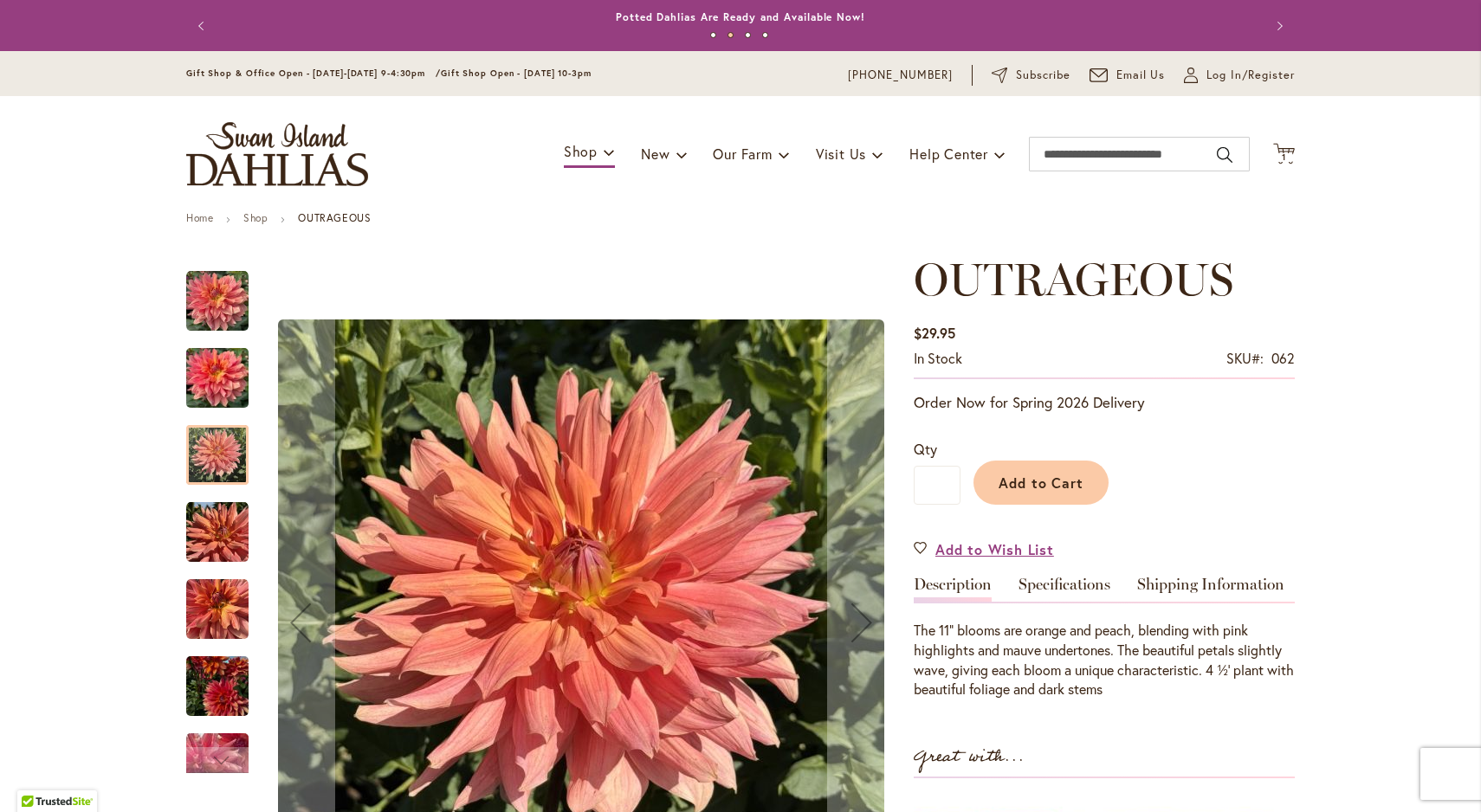
click at [222, 535] on img "OUTRAGEOUS" at bounding box center [217, 532] width 62 height 62
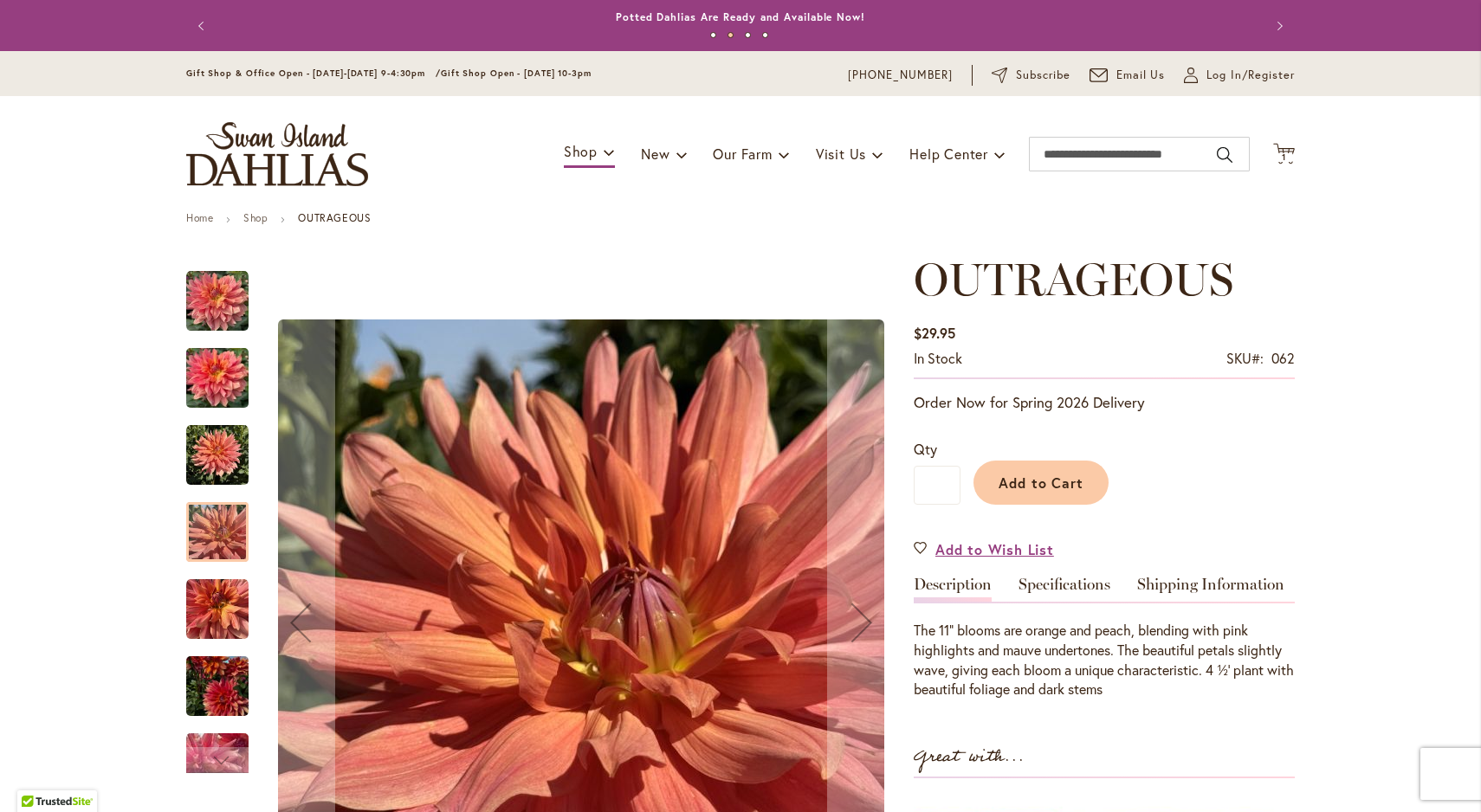
click at [225, 616] on img "OUTRAGEOUS" at bounding box center [217, 609] width 62 height 62
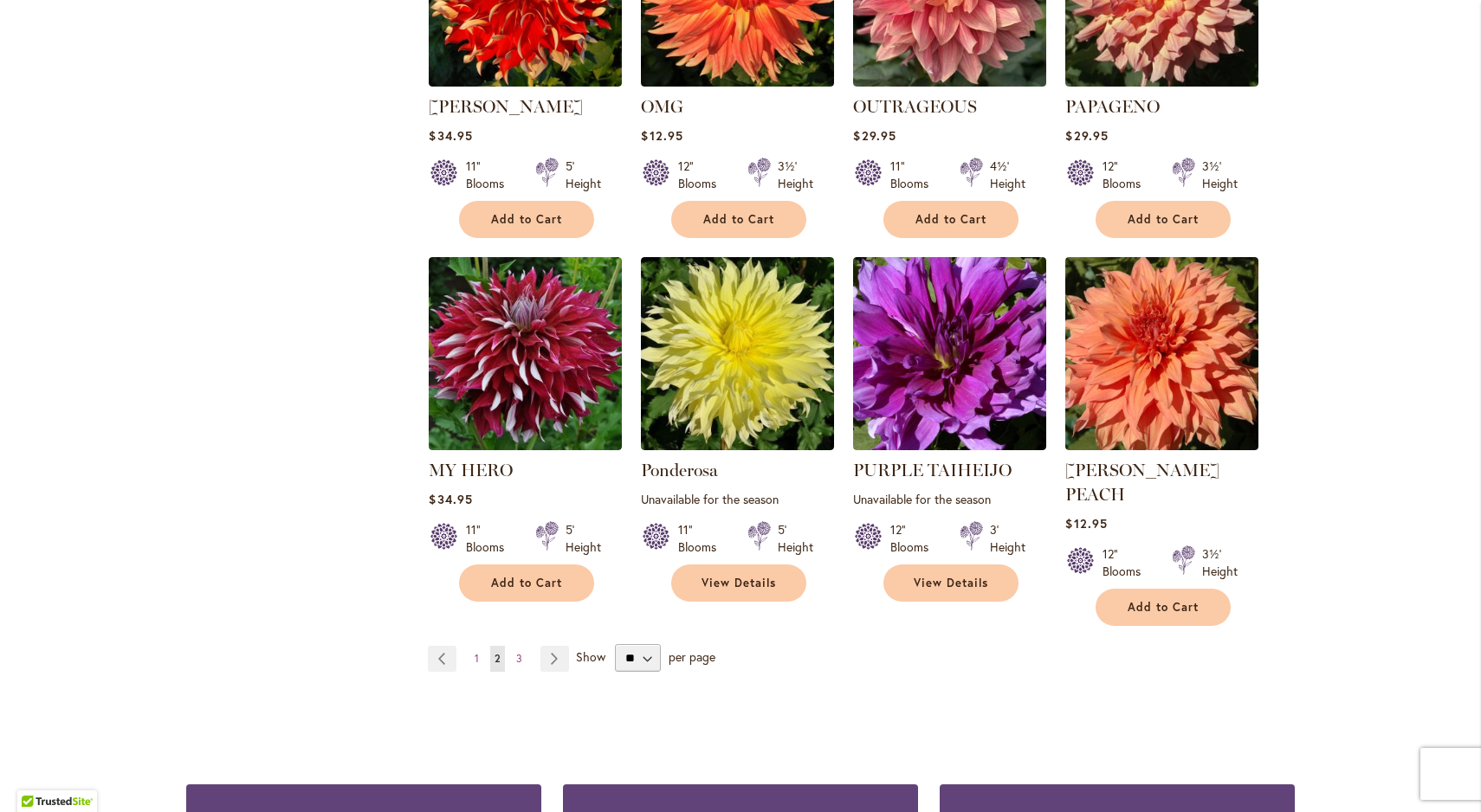
scroll to position [1235, 0]
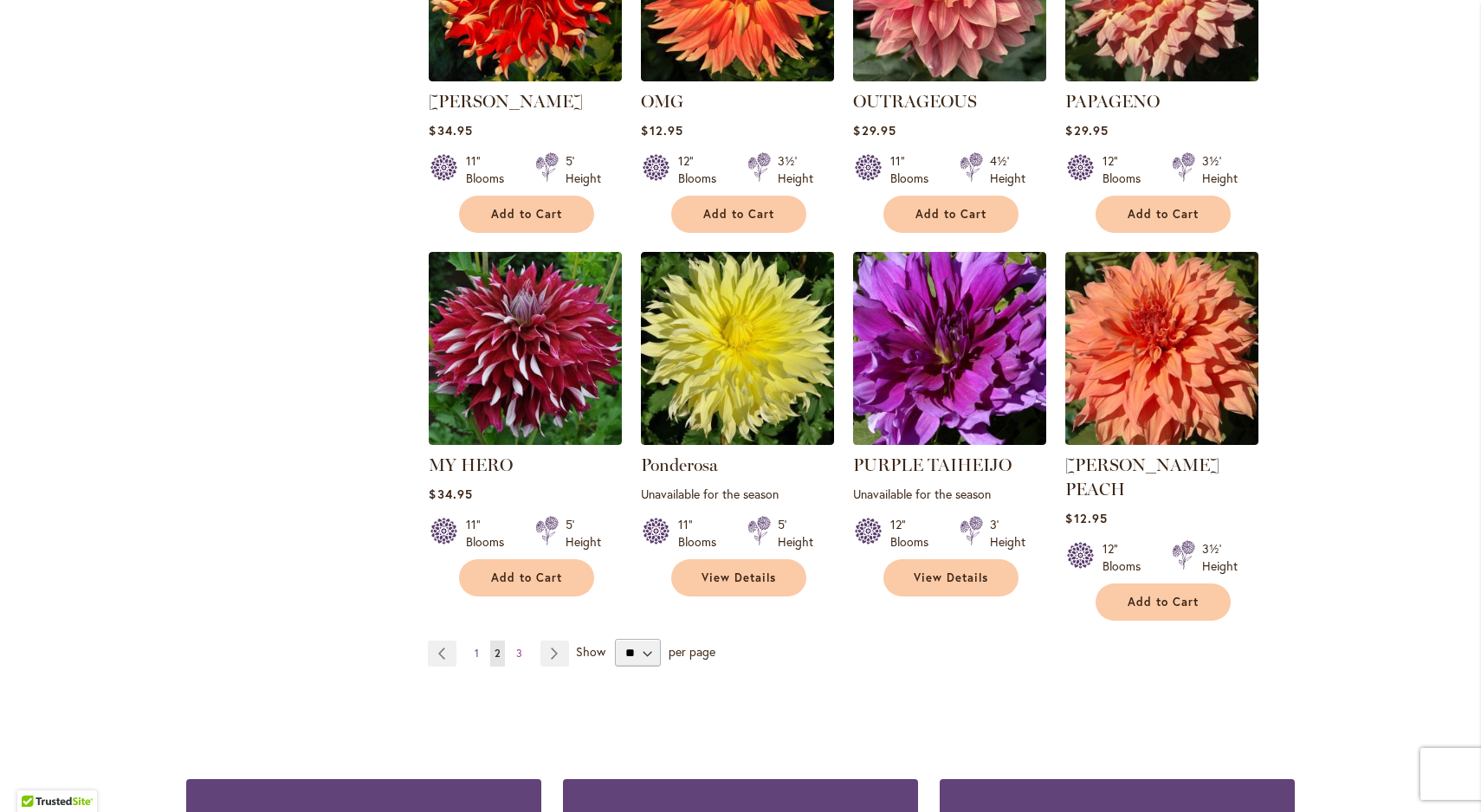
click at [474, 641] on link "Page 1" at bounding box center [477, 654] width 13 height 26
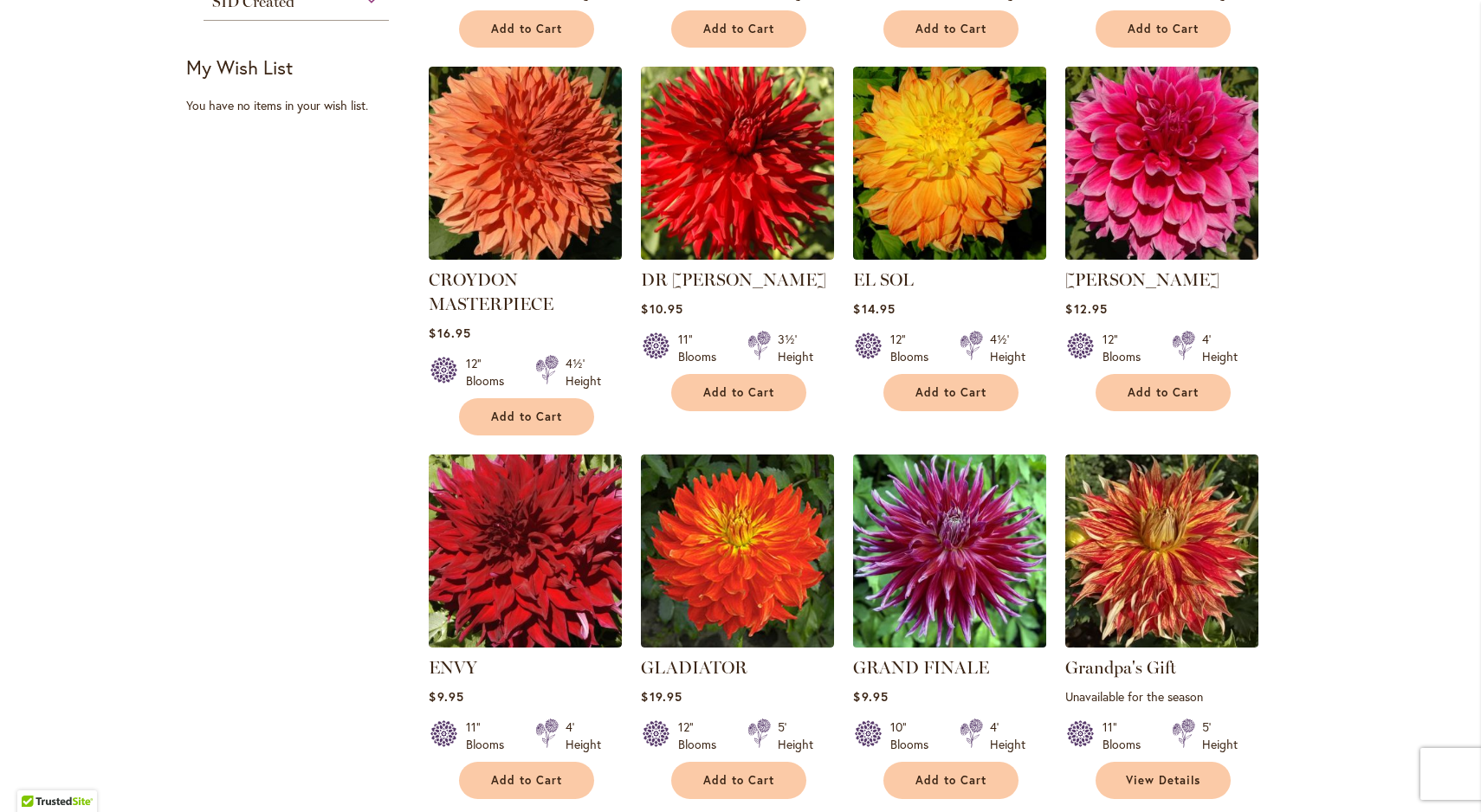
scroll to position [1061, 0]
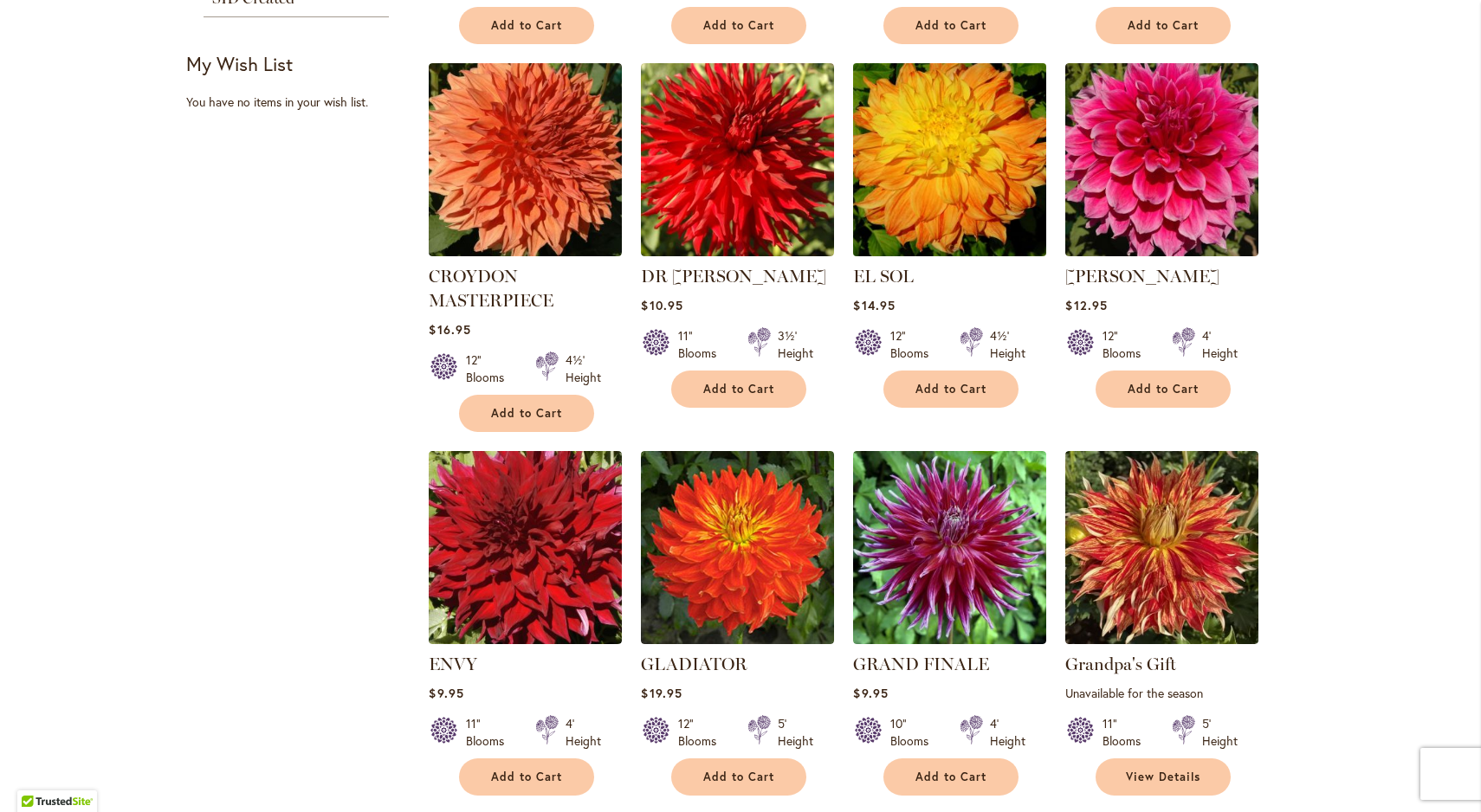
click at [935, 185] on img at bounding box center [949, 159] width 202 height 202
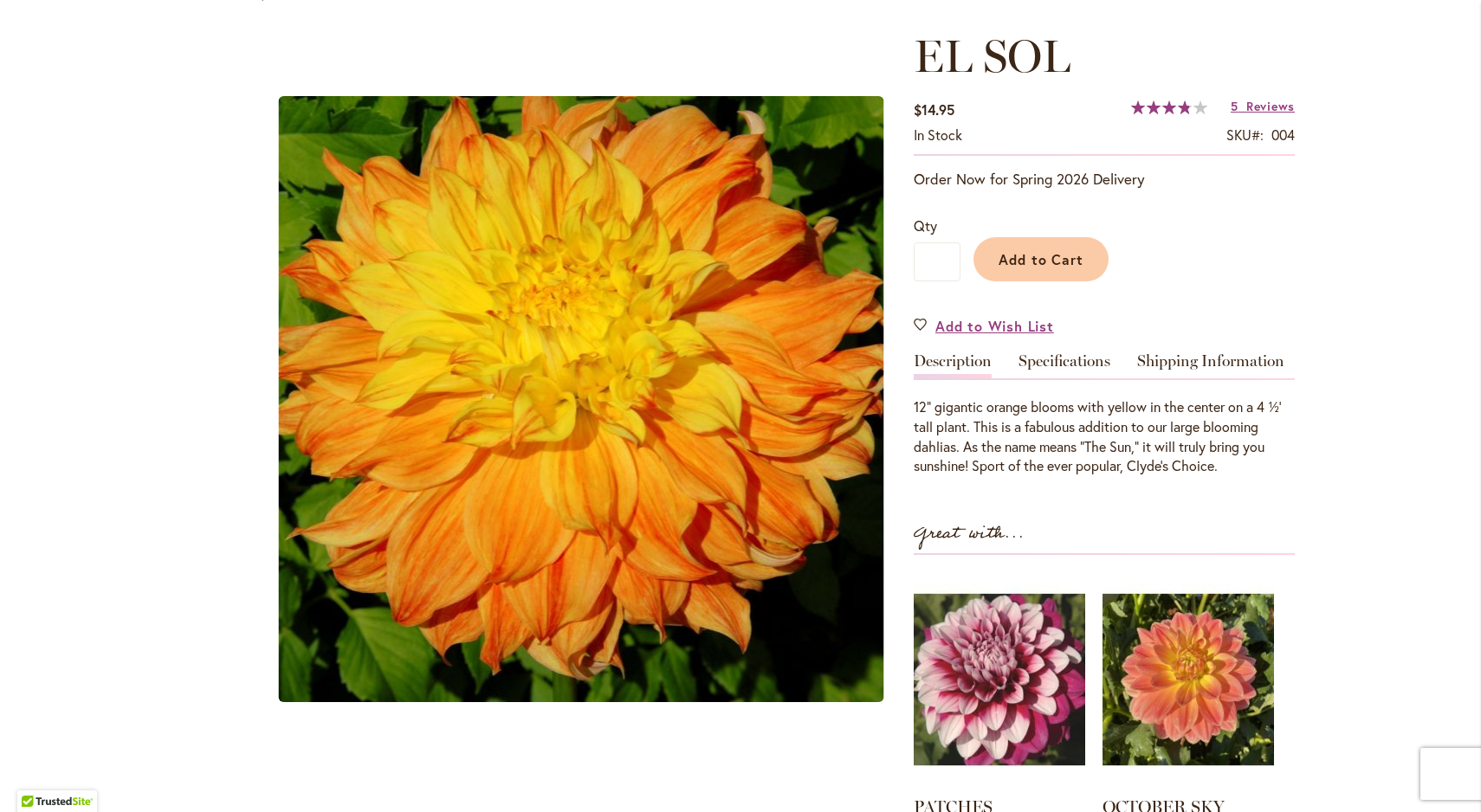
scroll to position [223, 0]
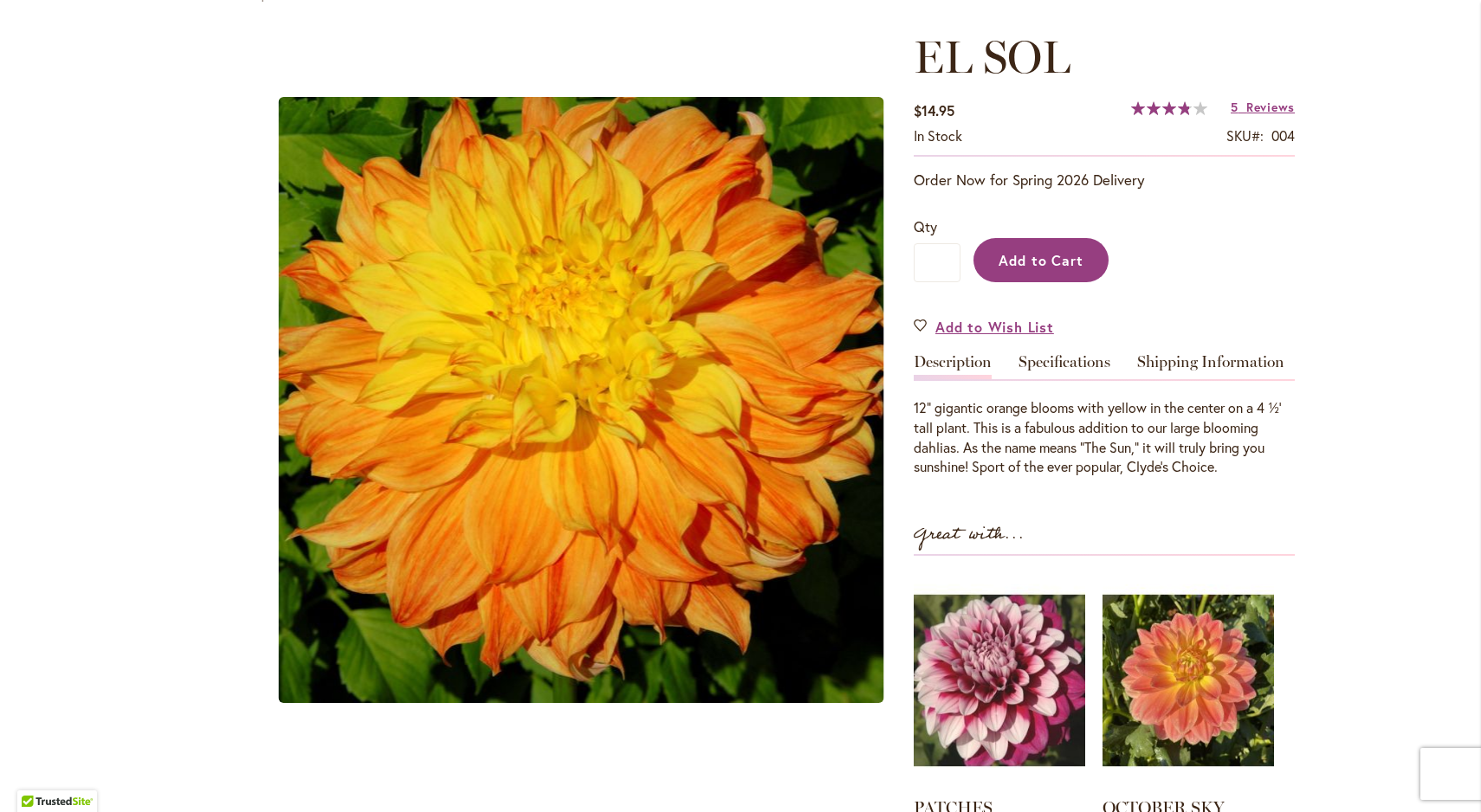
click at [1035, 269] on button "Add to Cart" at bounding box center [1041, 259] width 135 height 44
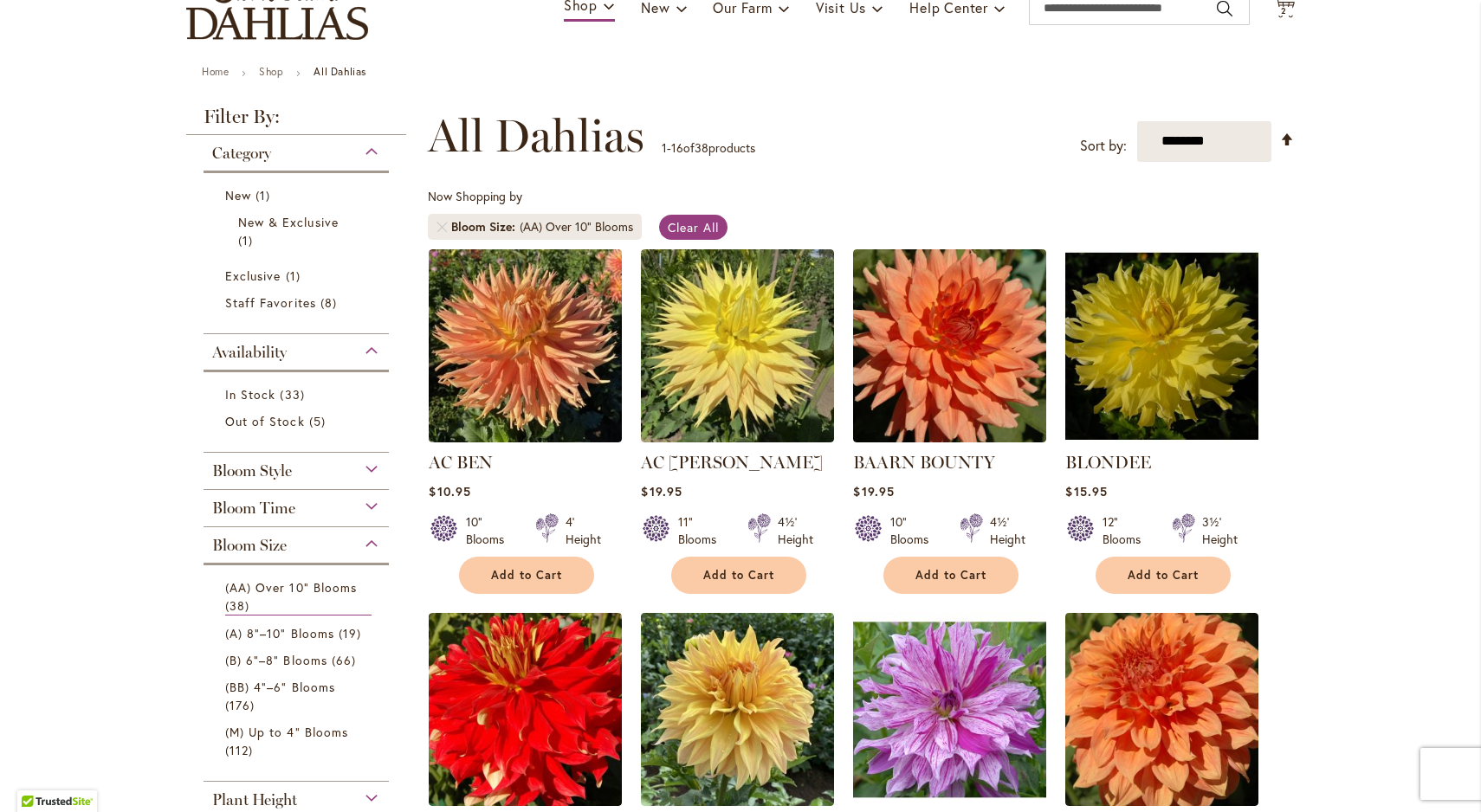
scroll to position [234, 0]
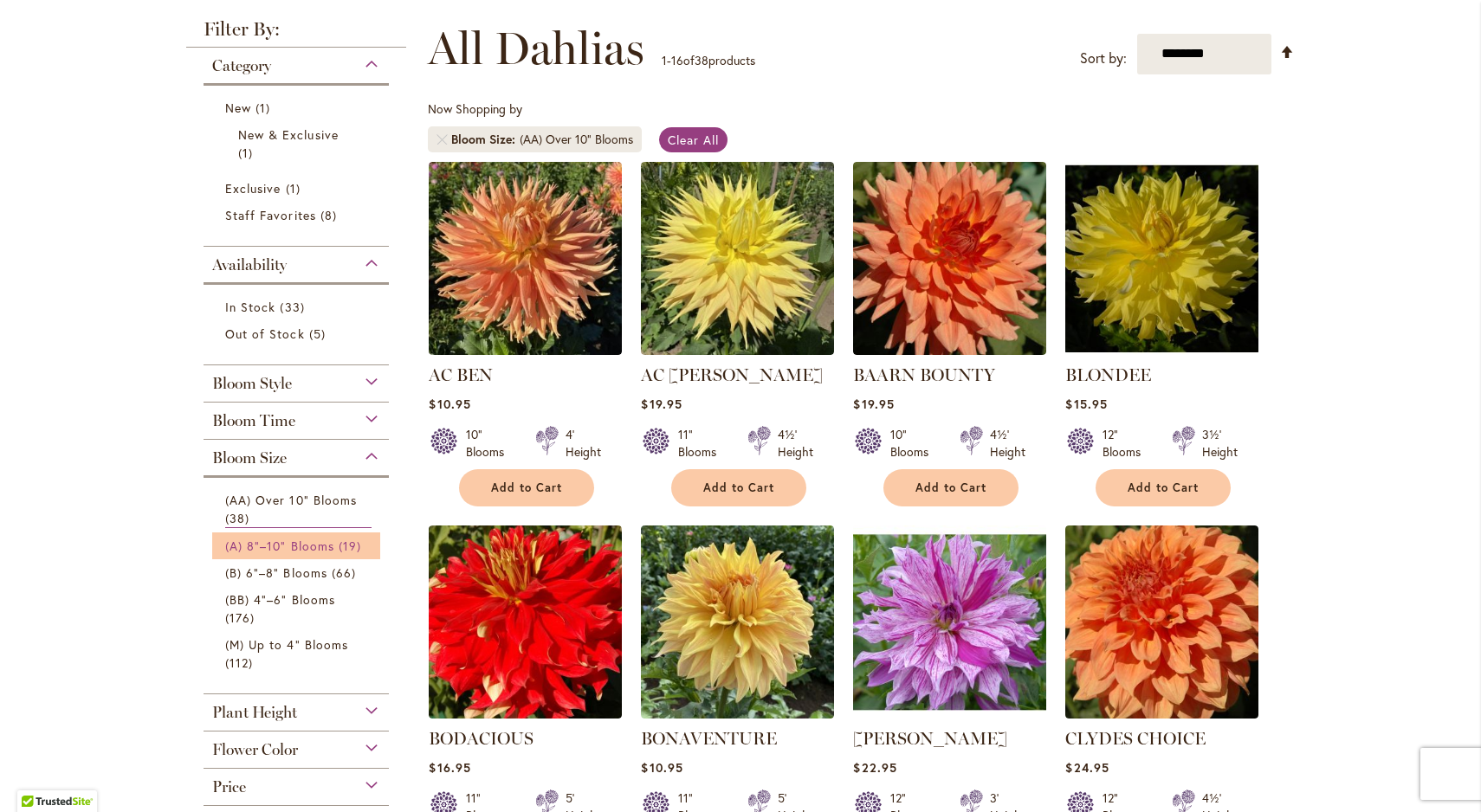
click at [312, 548] on span "(A) 8"–10" Blooms" at bounding box center [279, 546] width 110 height 17
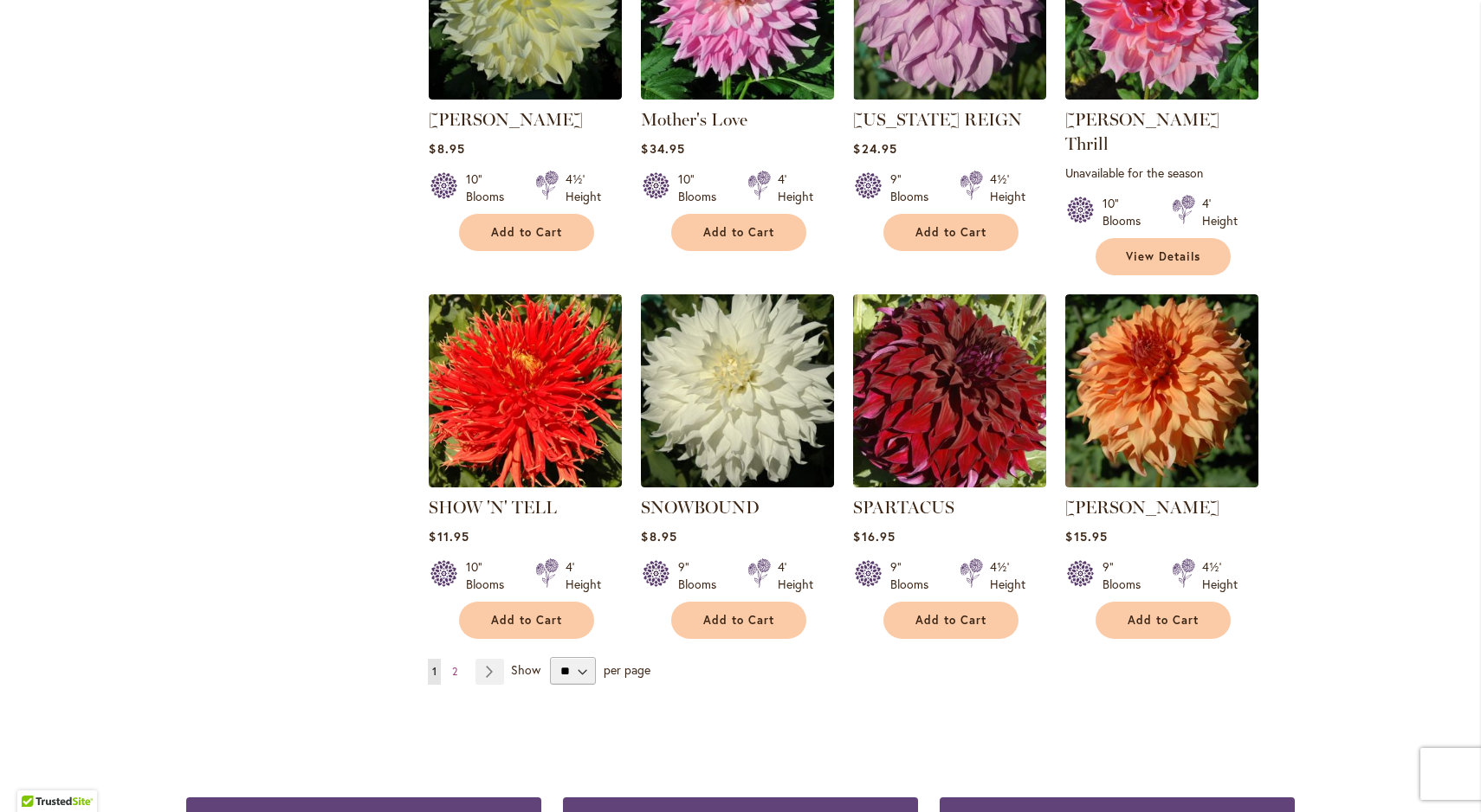
scroll to position [1266, 0]
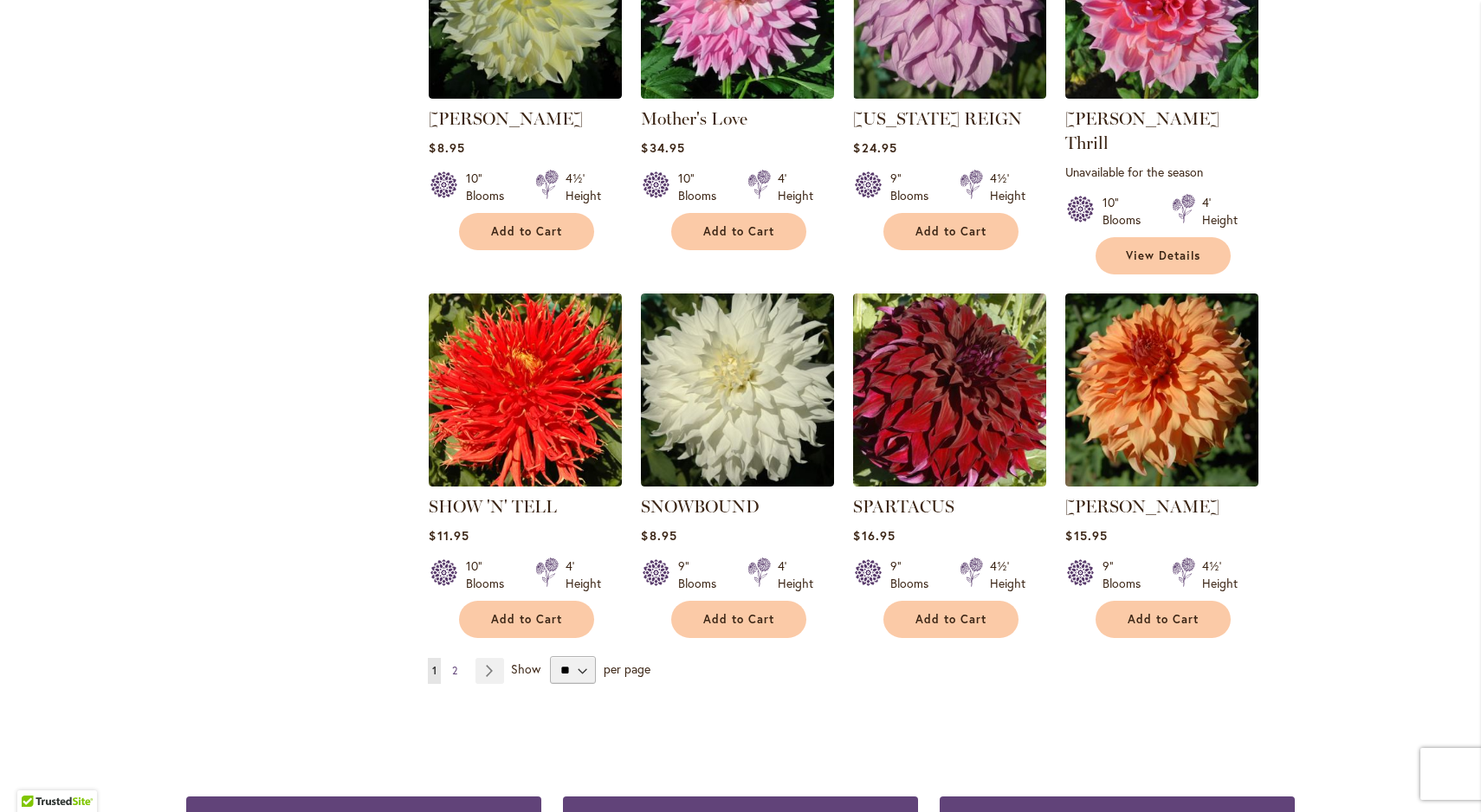
click at [457, 664] on span "2" at bounding box center [454, 670] width 5 height 13
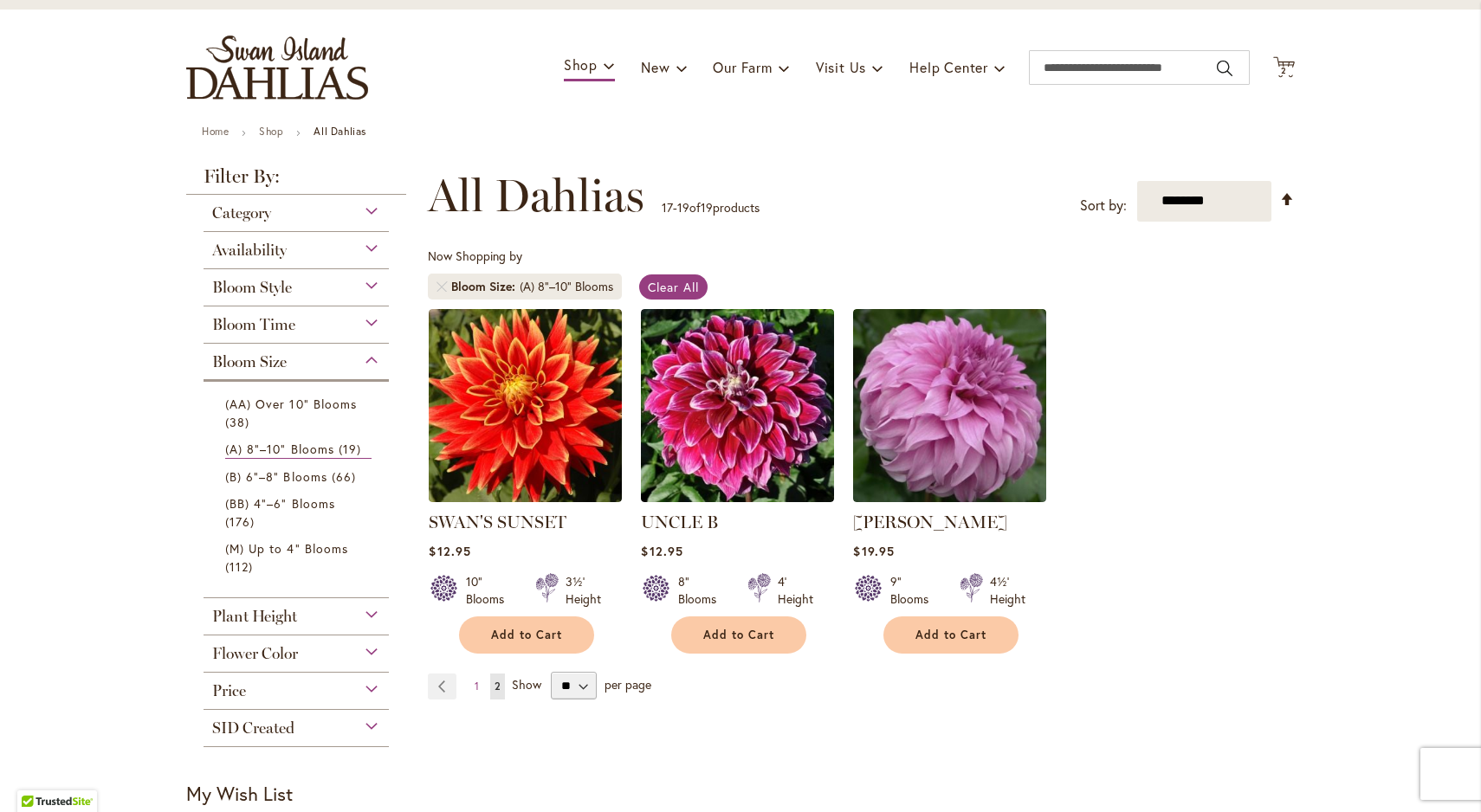
scroll to position [89, 0]
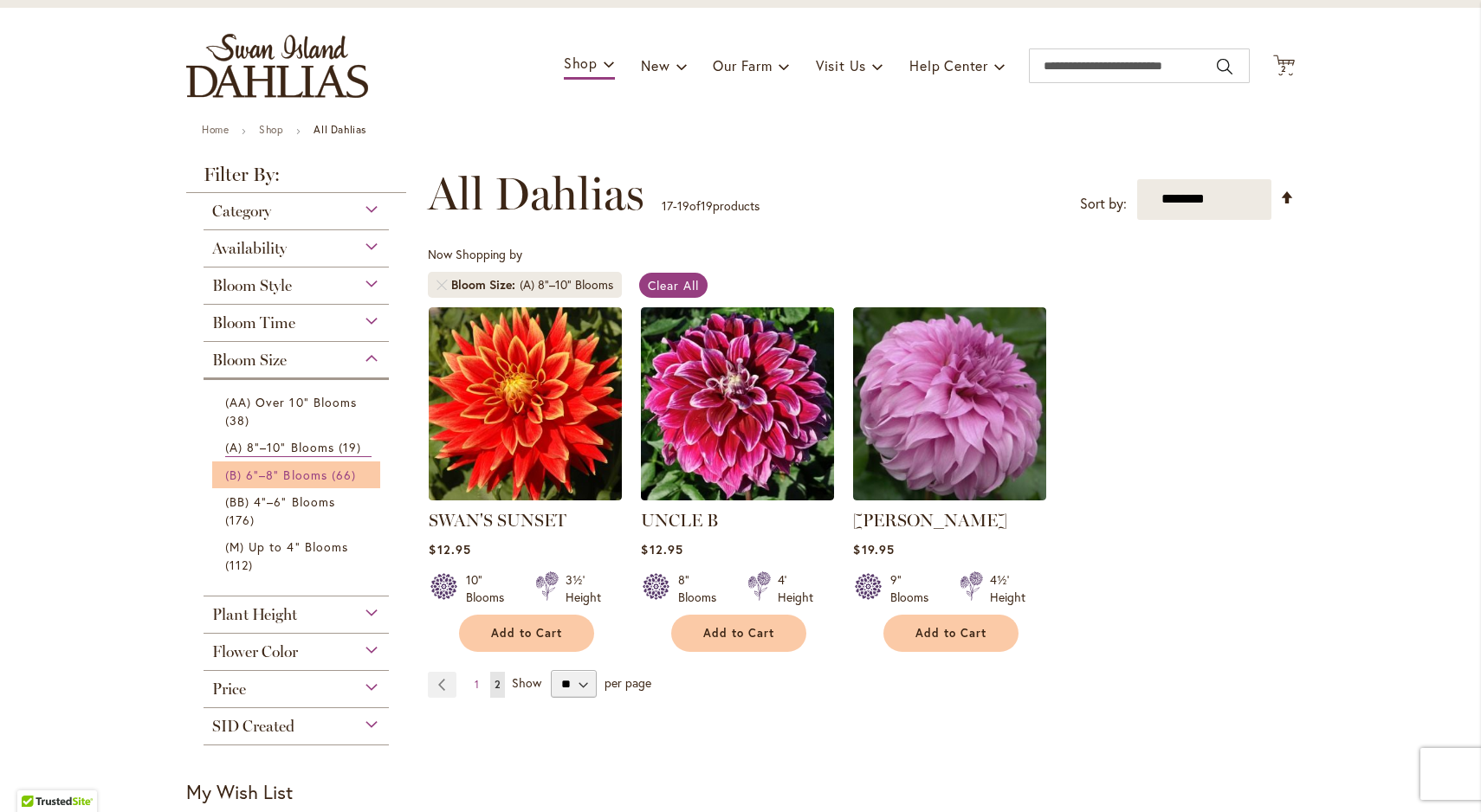
click at [278, 472] on span "(B) 6"–8" Blooms" at bounding box center [276, 475] width 103 height 17
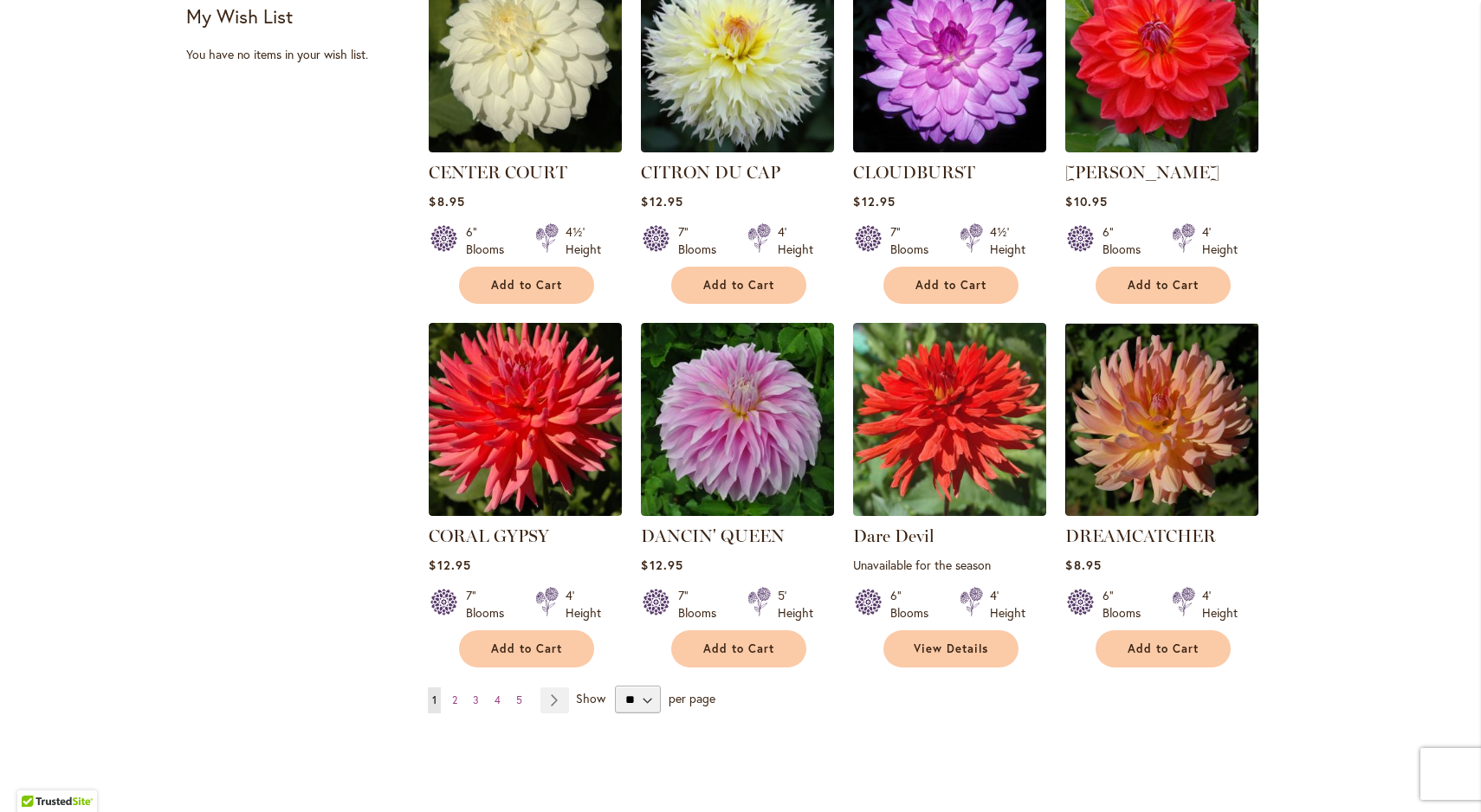
scroll to position [1191, 0]
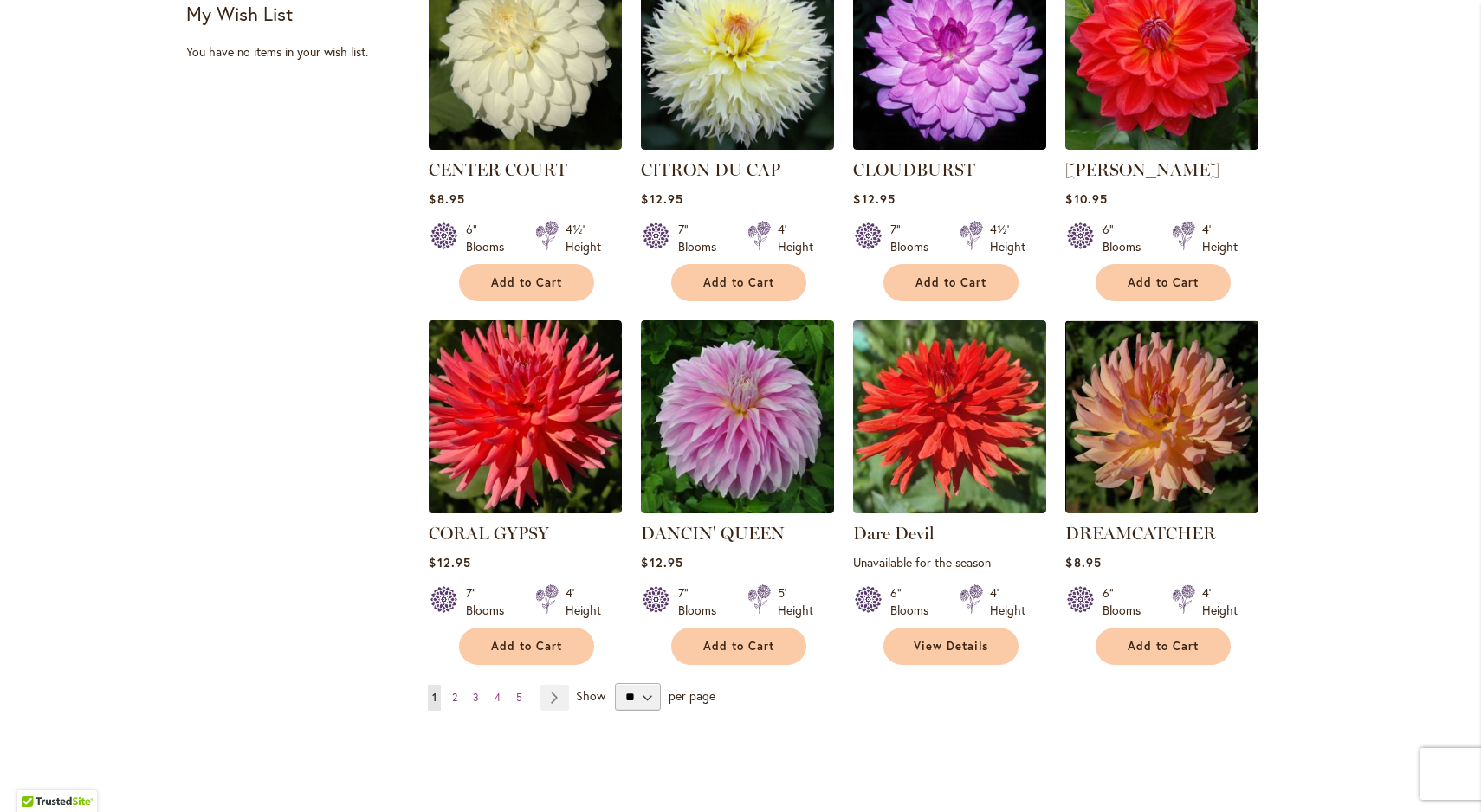
click at [455, 692] on span "2" at bounding box center [454, 698] width 5 height 13
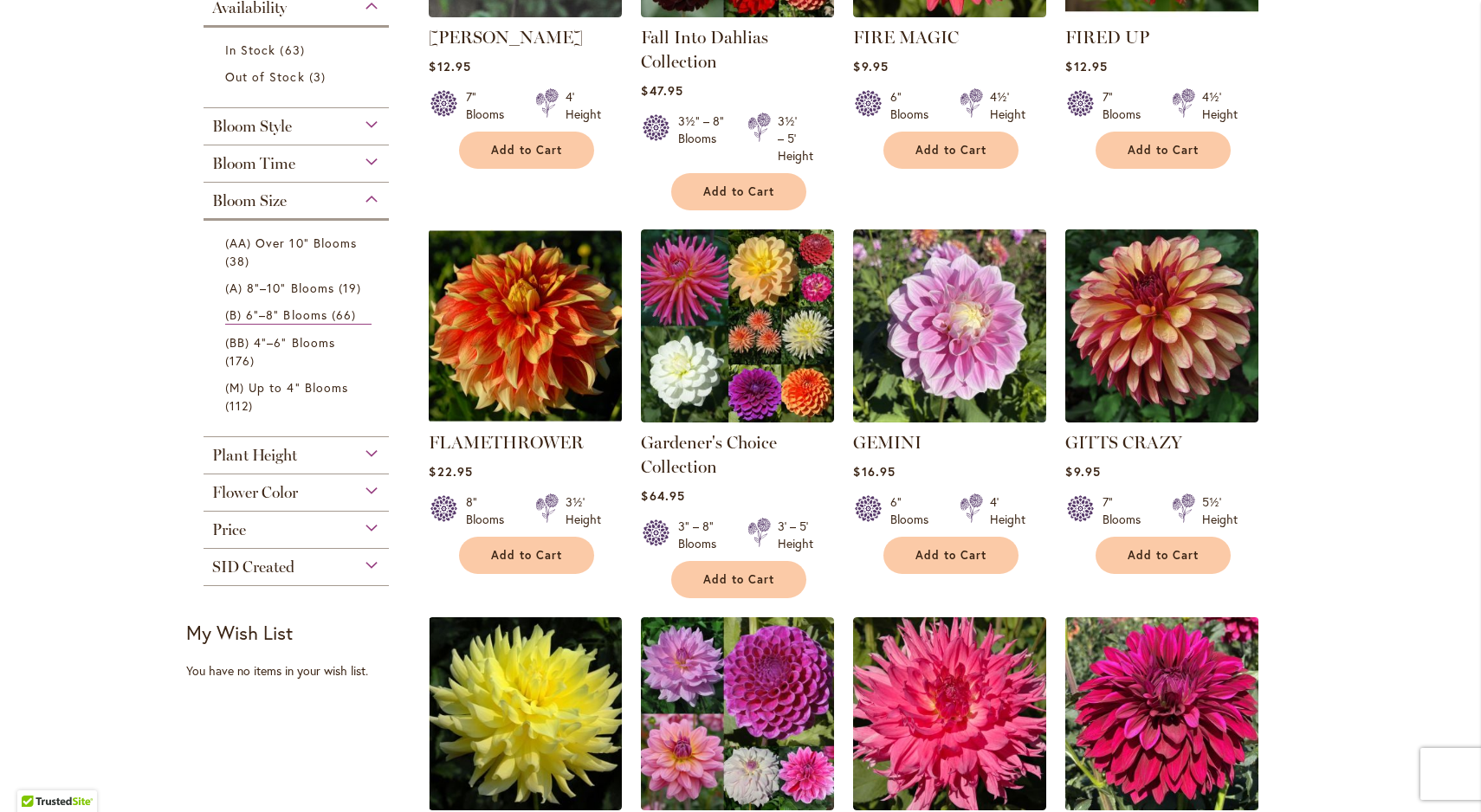
scroll to position [568, 0]
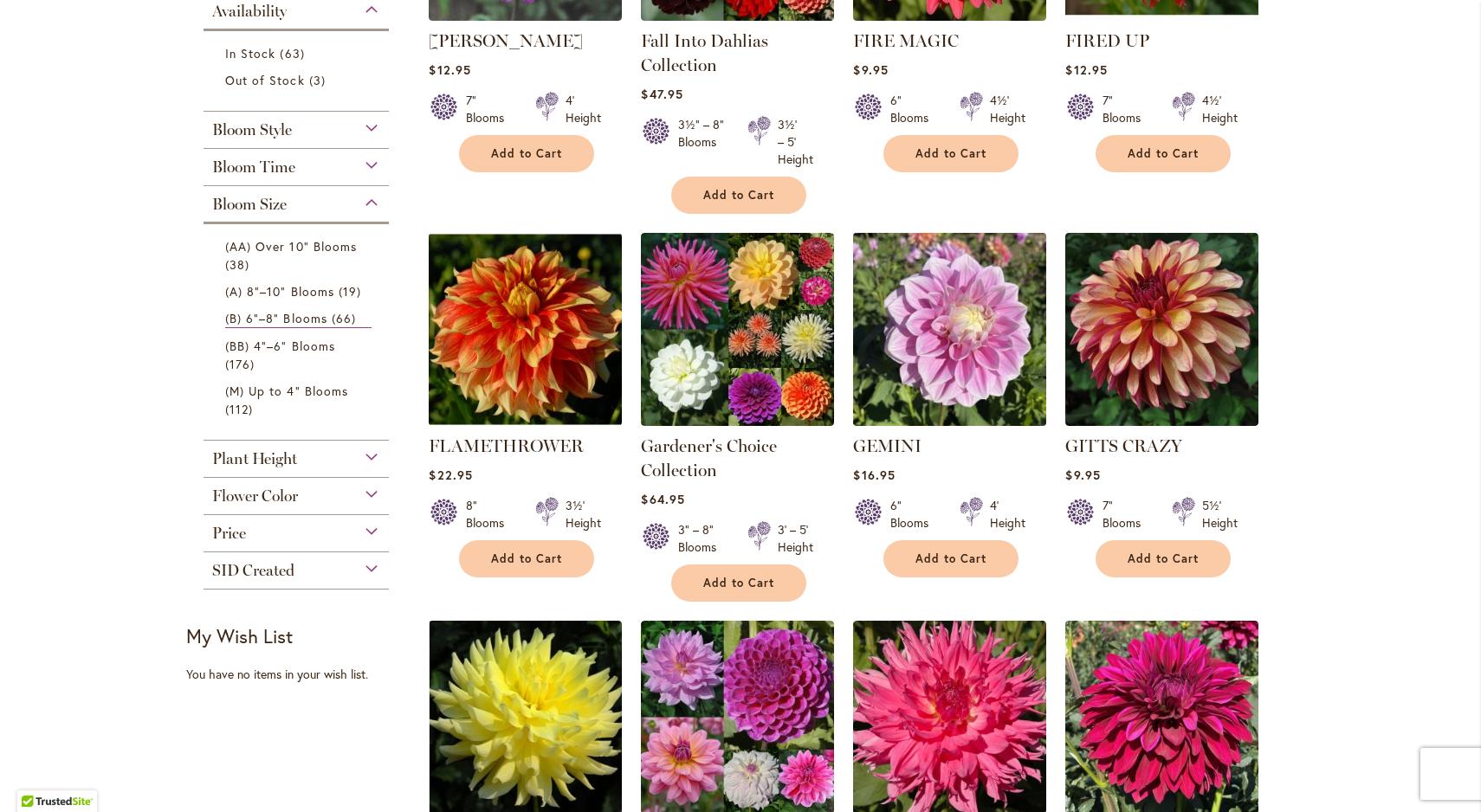
click at [938, 385] on img at bounding box center [949, 329] width 202 height 202
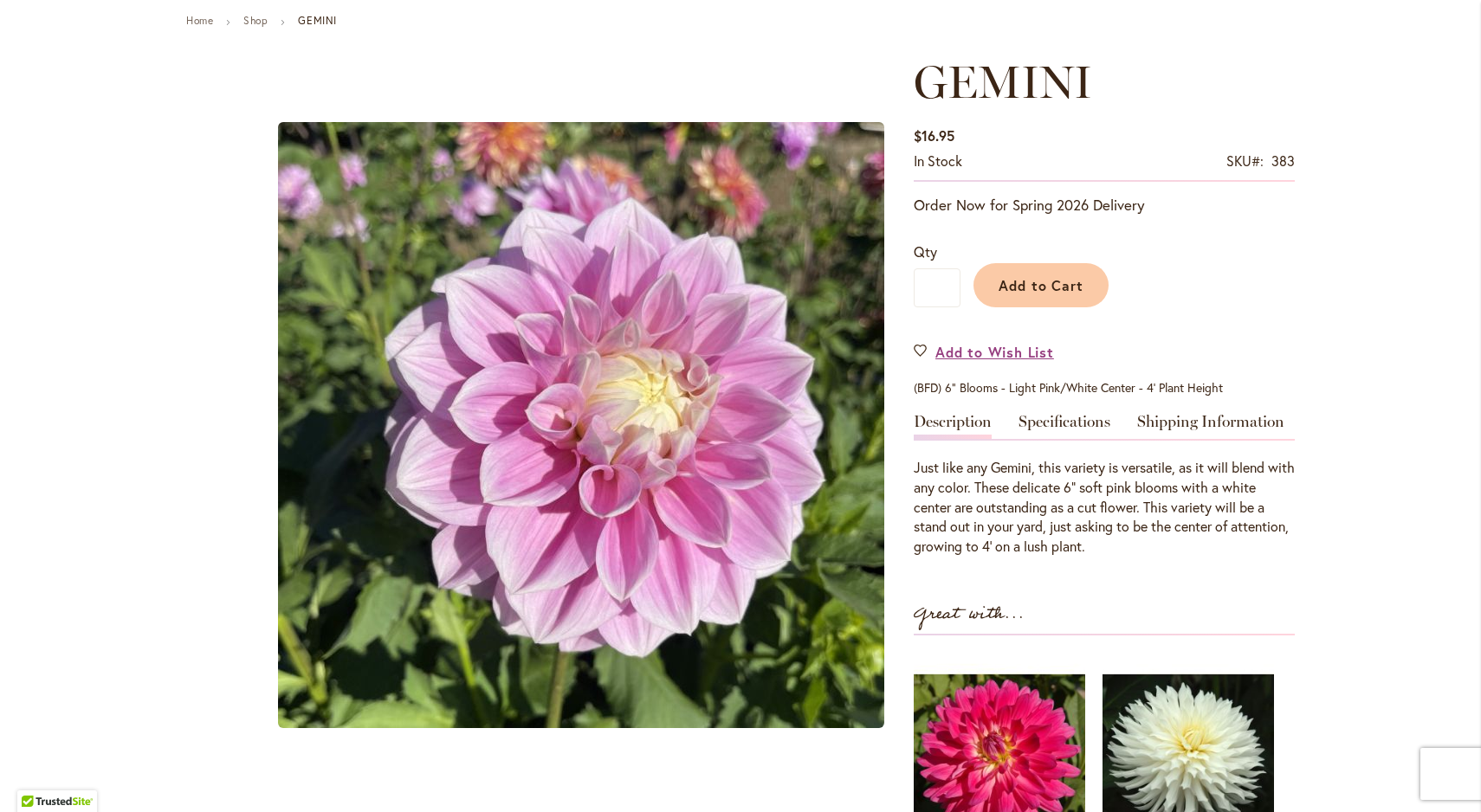
scroll to position [176, 0]
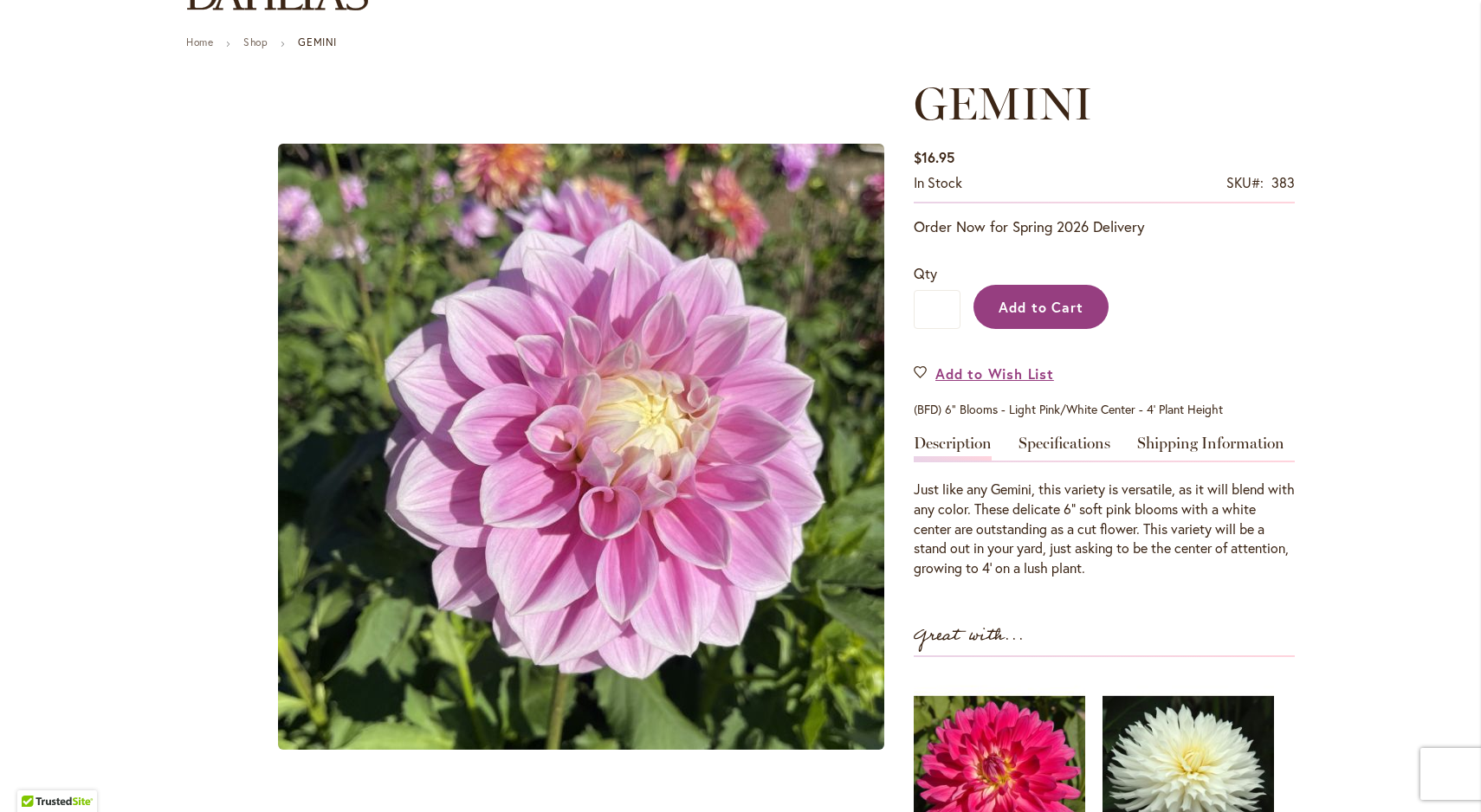
click at [1031, 301] on span "Add to Cart" at bounding box center [1041, 307] width 86 height 18
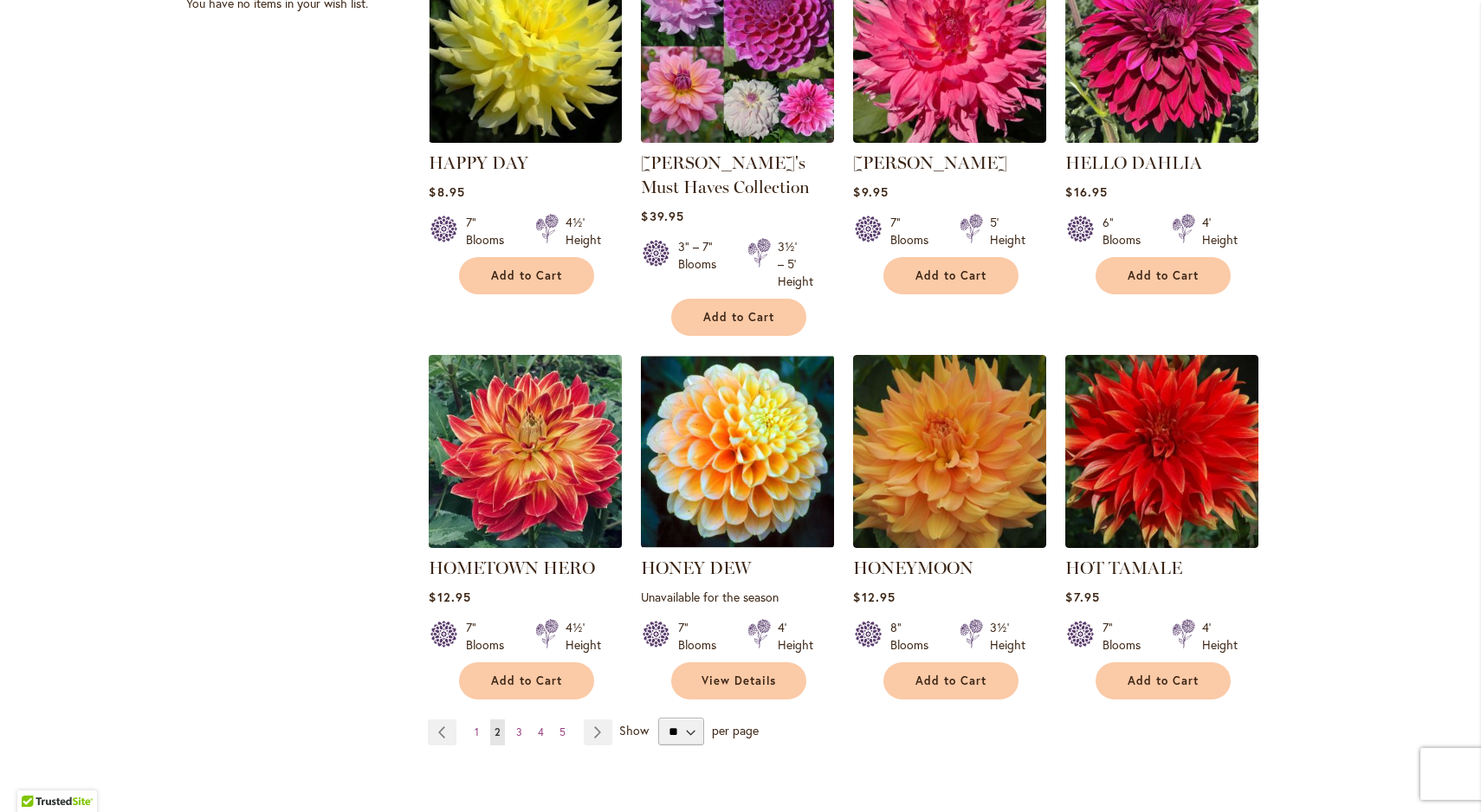
scroll to position [1243, 0]
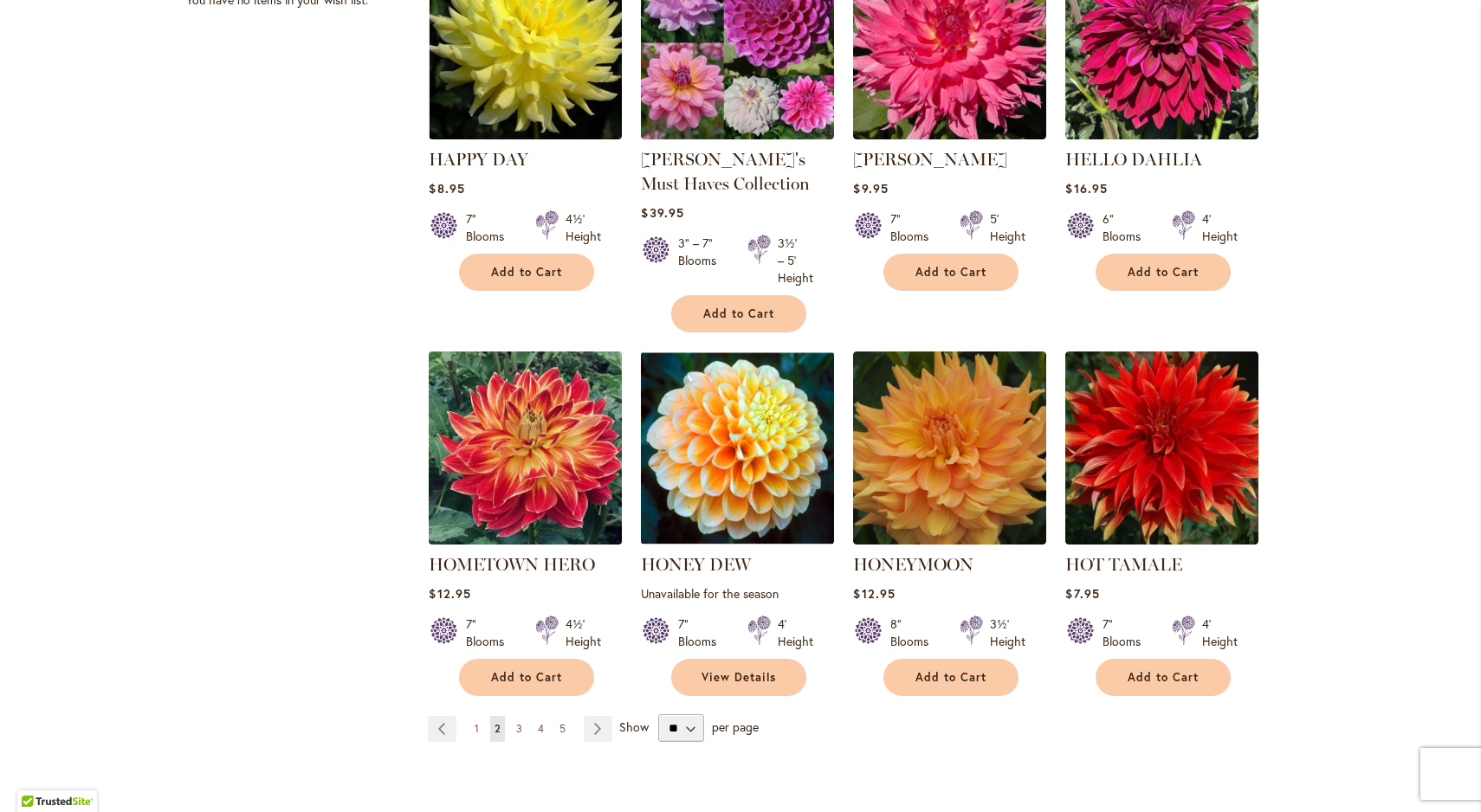
click at [510, 451] on img at bounding box center [525, 447] width 202 height 202
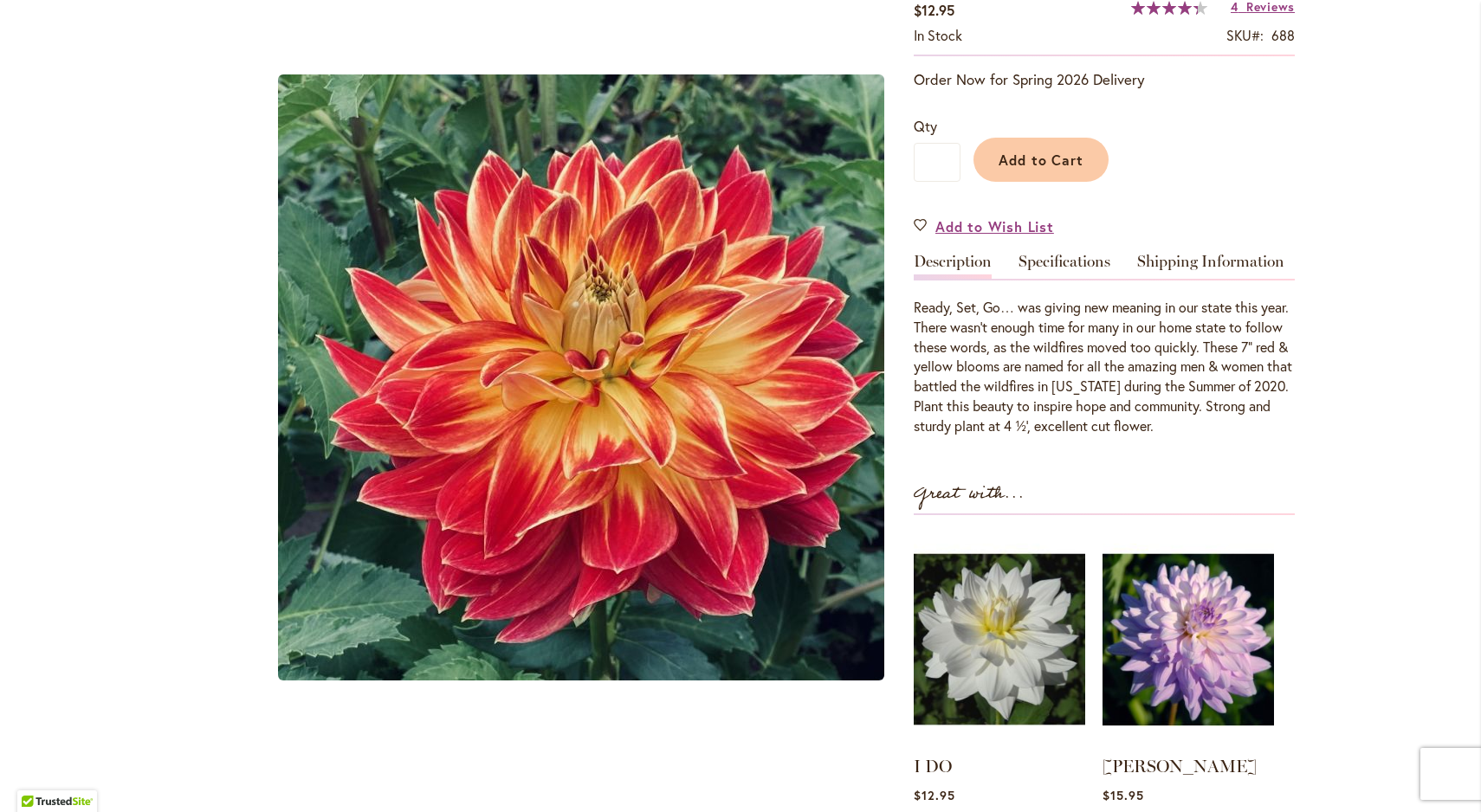
scroll to position [380, 0]
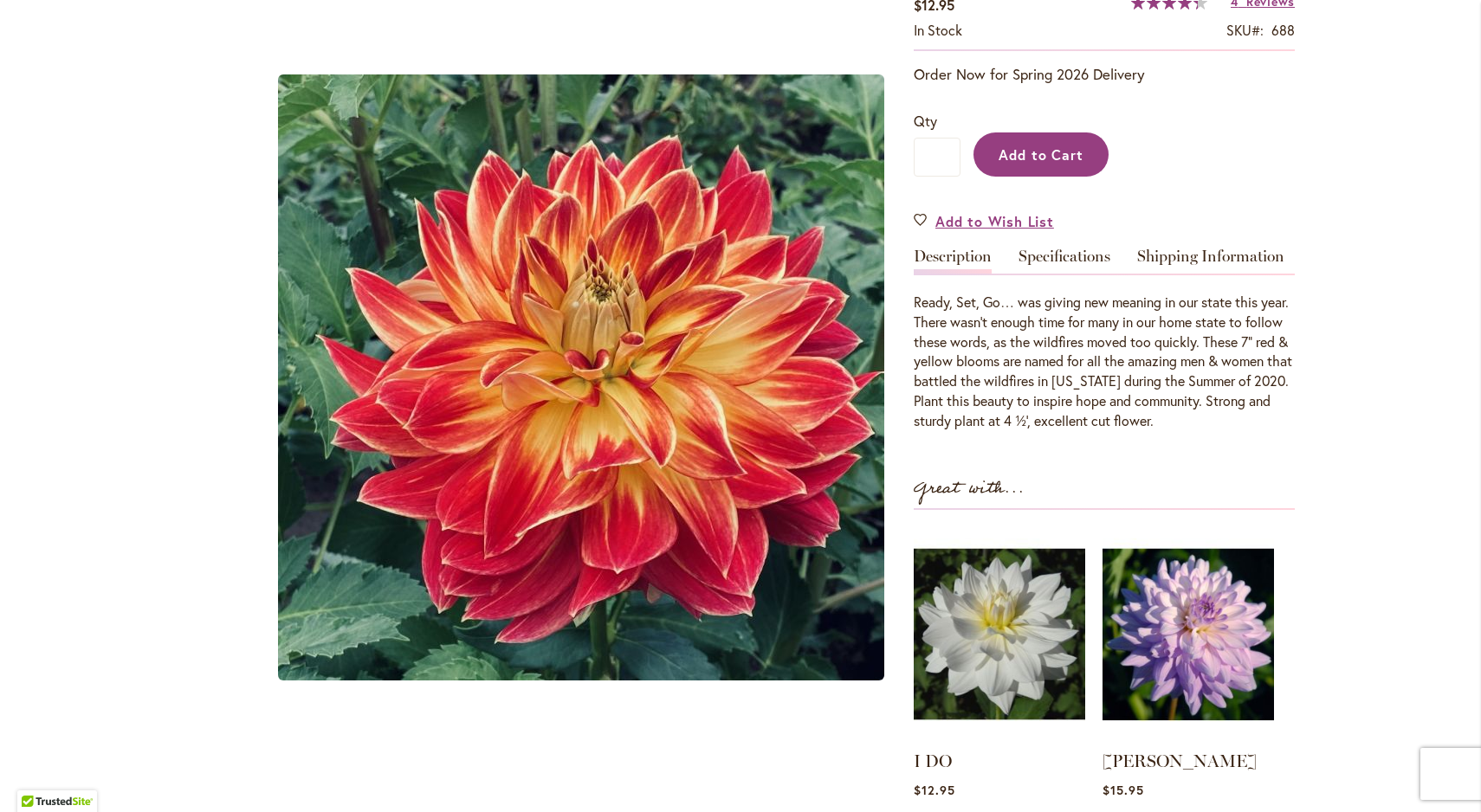
click at [1019, 151] on span "Add to Cart" at bounding box center [1041, 154] width 86 height 18
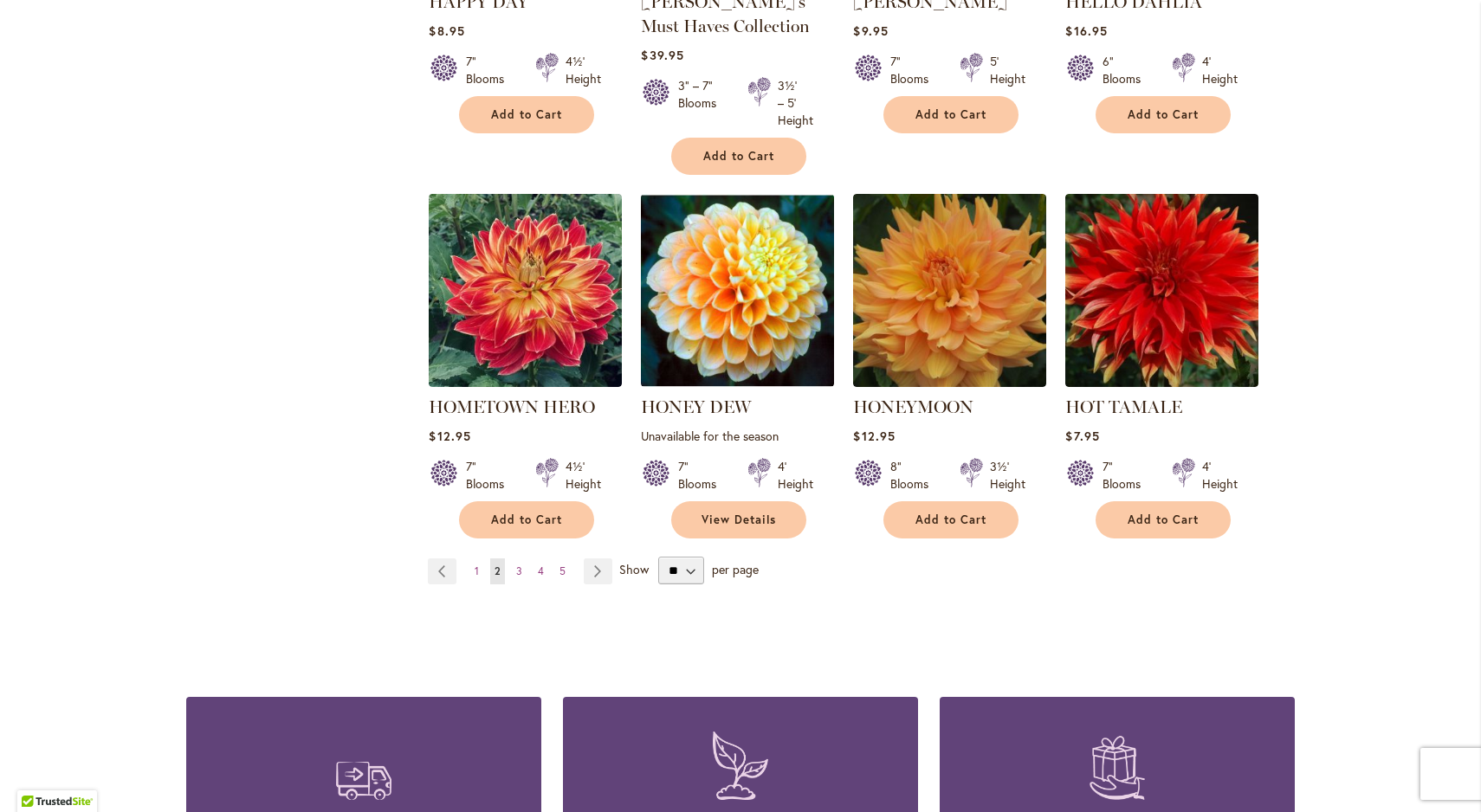
scroll to position [1402, 0]
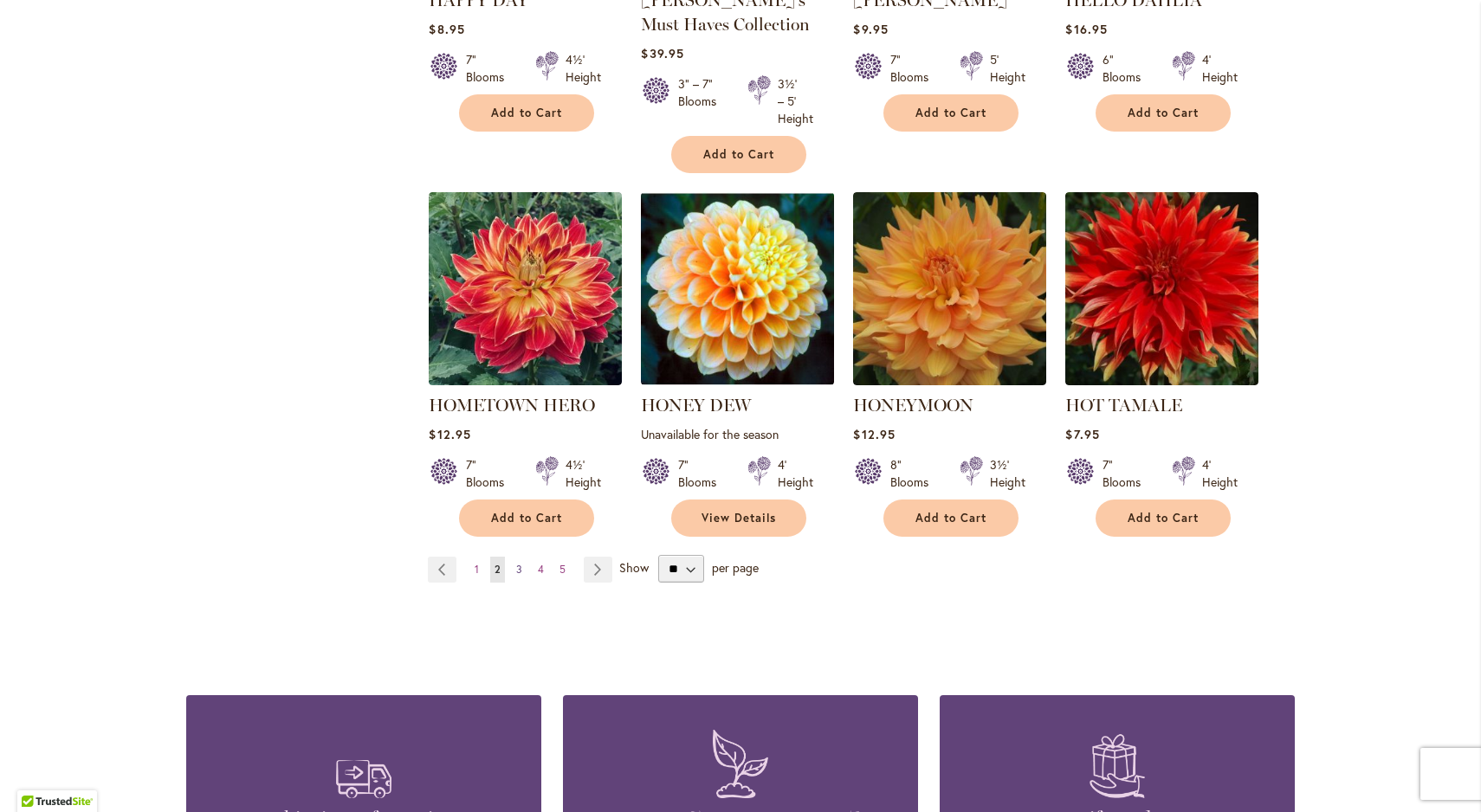
click at [519, 563] on span "3" at bounding box center [519, 569] width 6 height 13
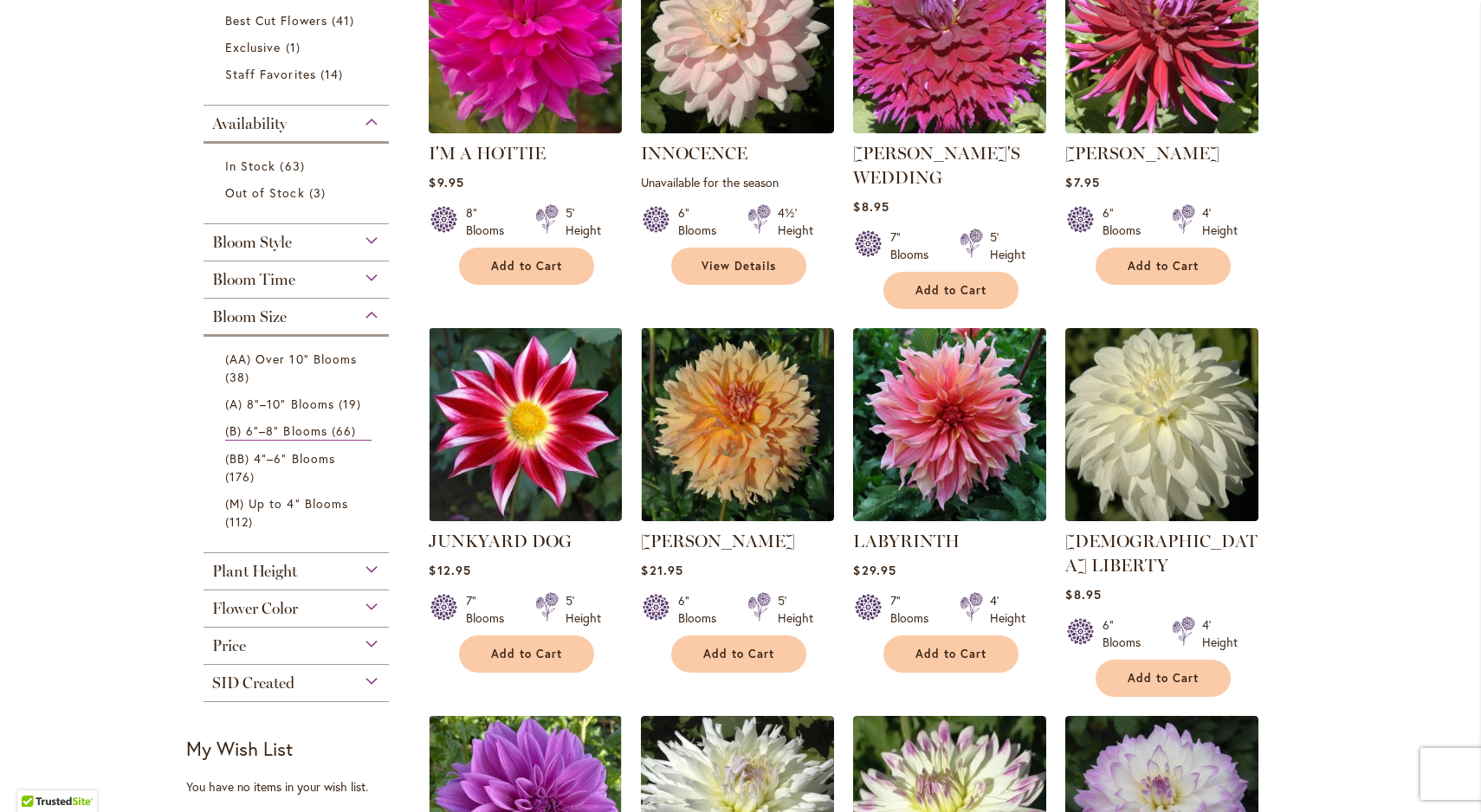
scroll to position [463, 0]
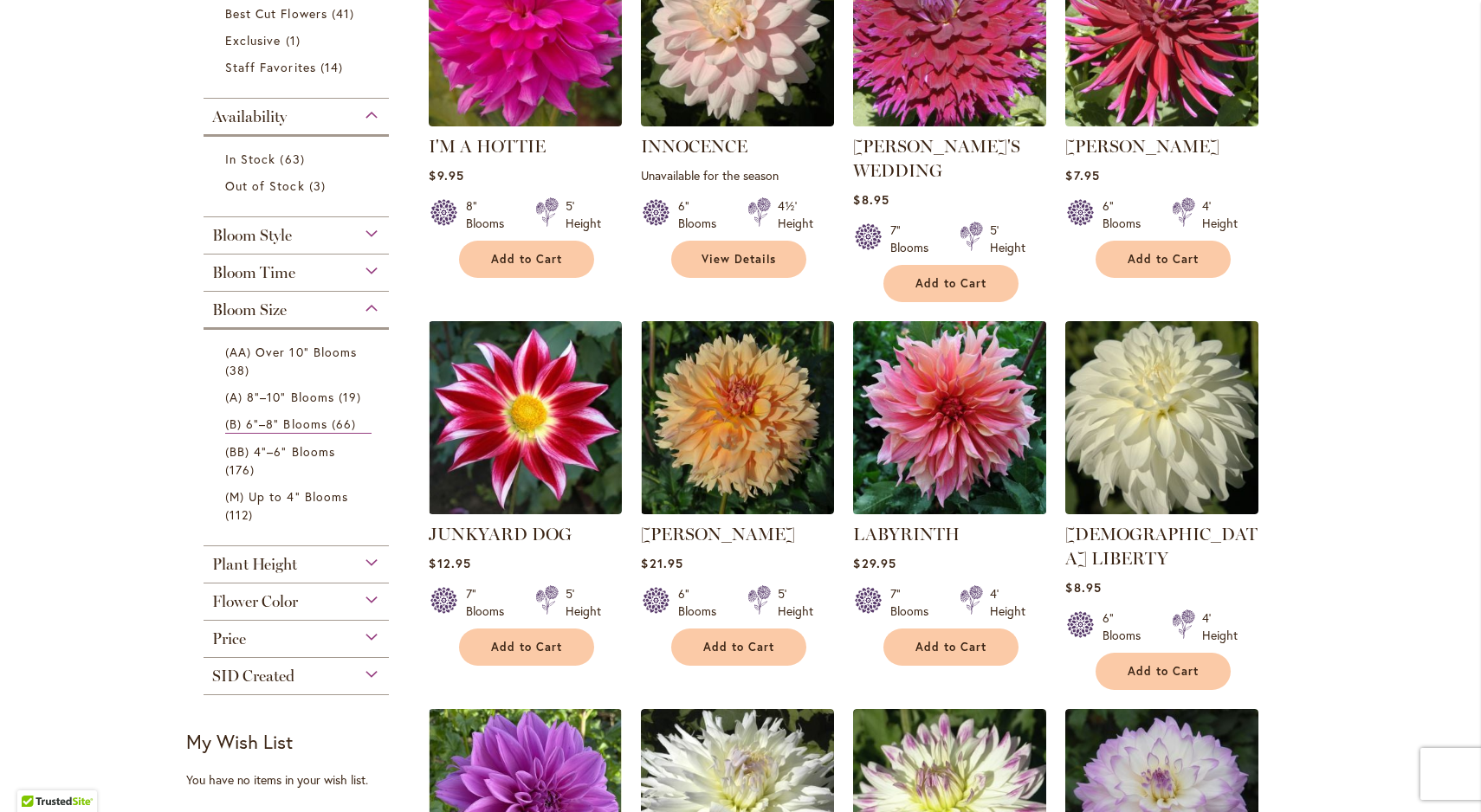
click at [944, 423] on img at bounding box center [949, 416] width 202 height 202
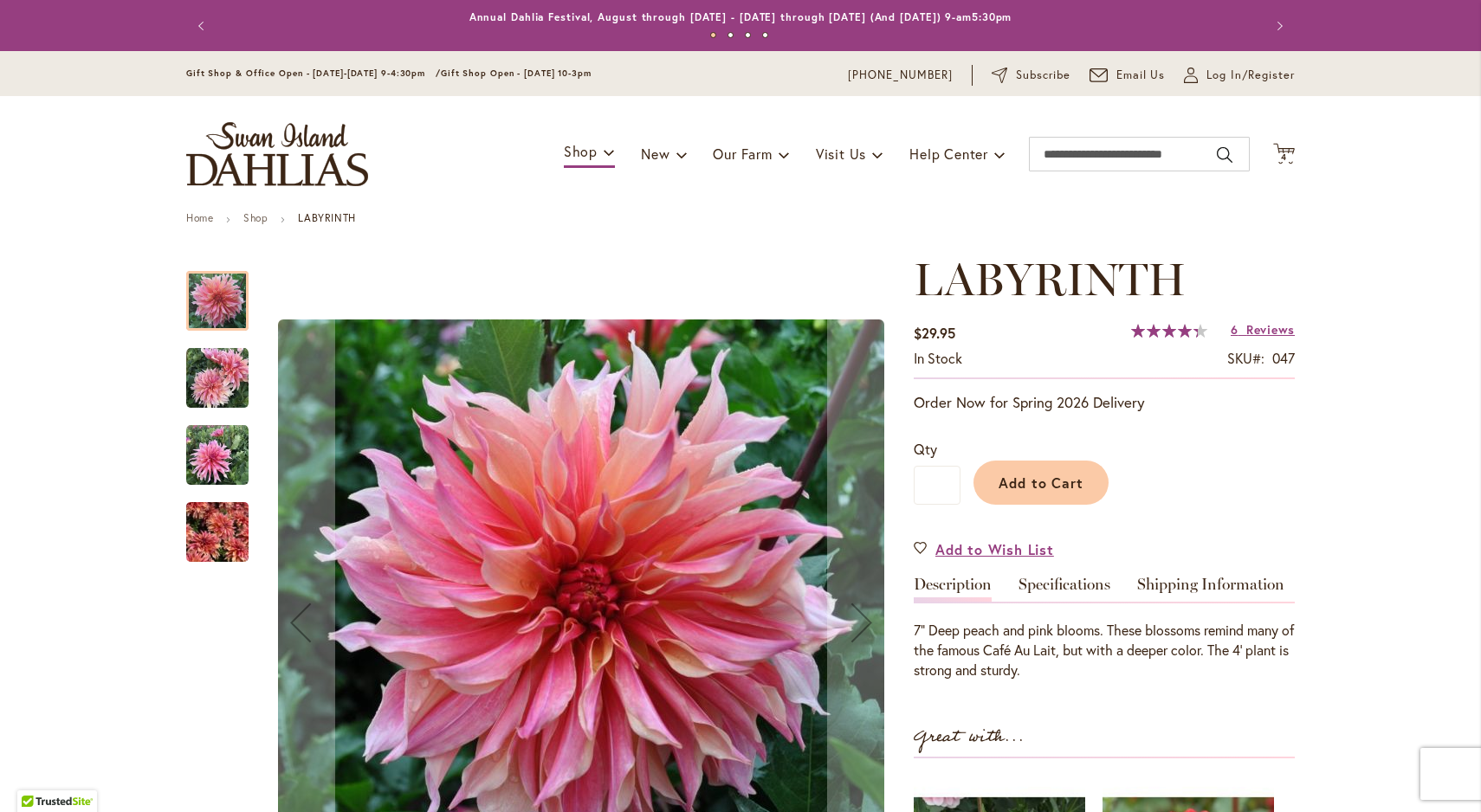
click at [220, 372] on img "Labyrinth" at bounding box center [217, 378] width 62 height 62
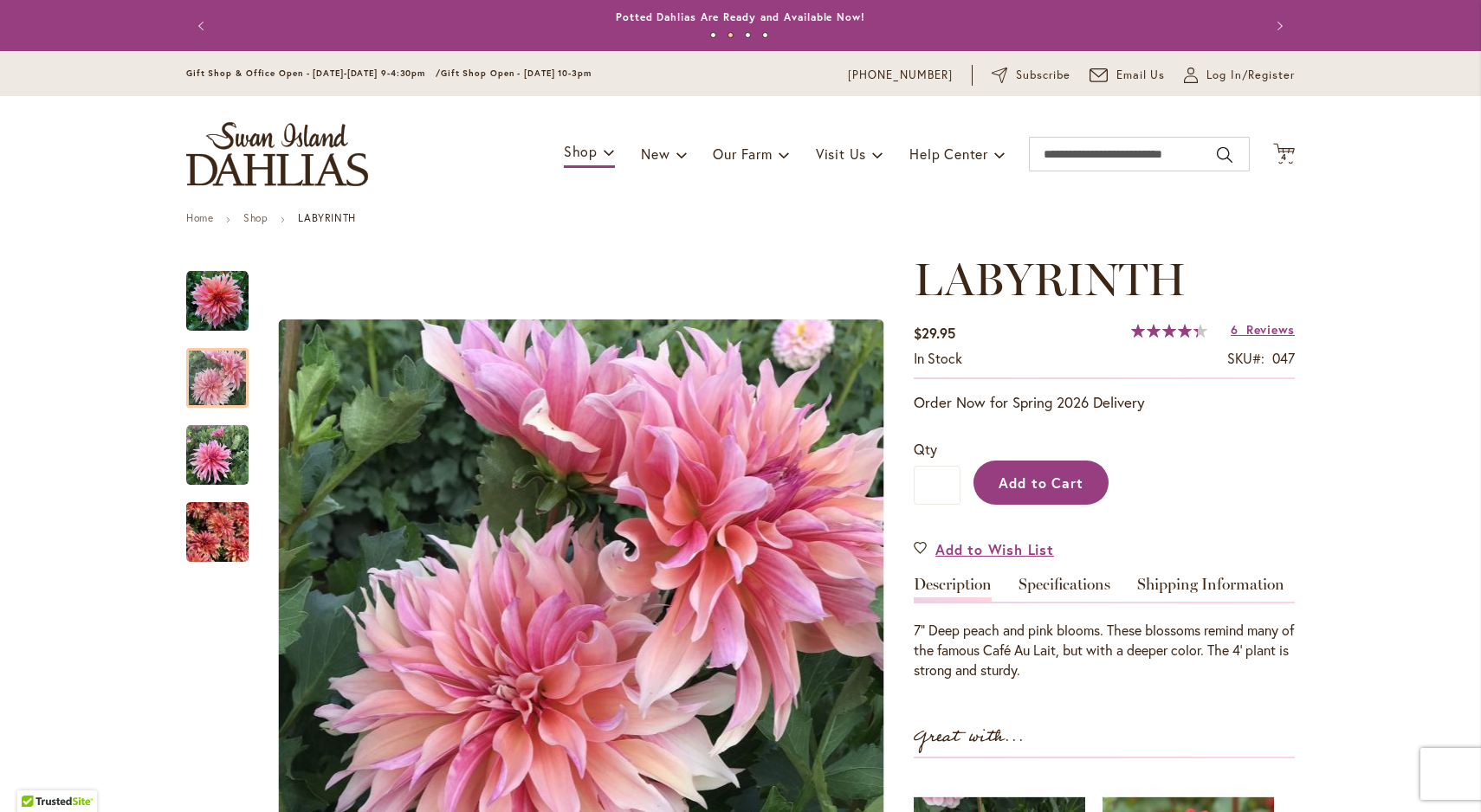
click at [1035, 484] on span "Add to Cart" at bounding box center [1041, 482] width 86 height 18
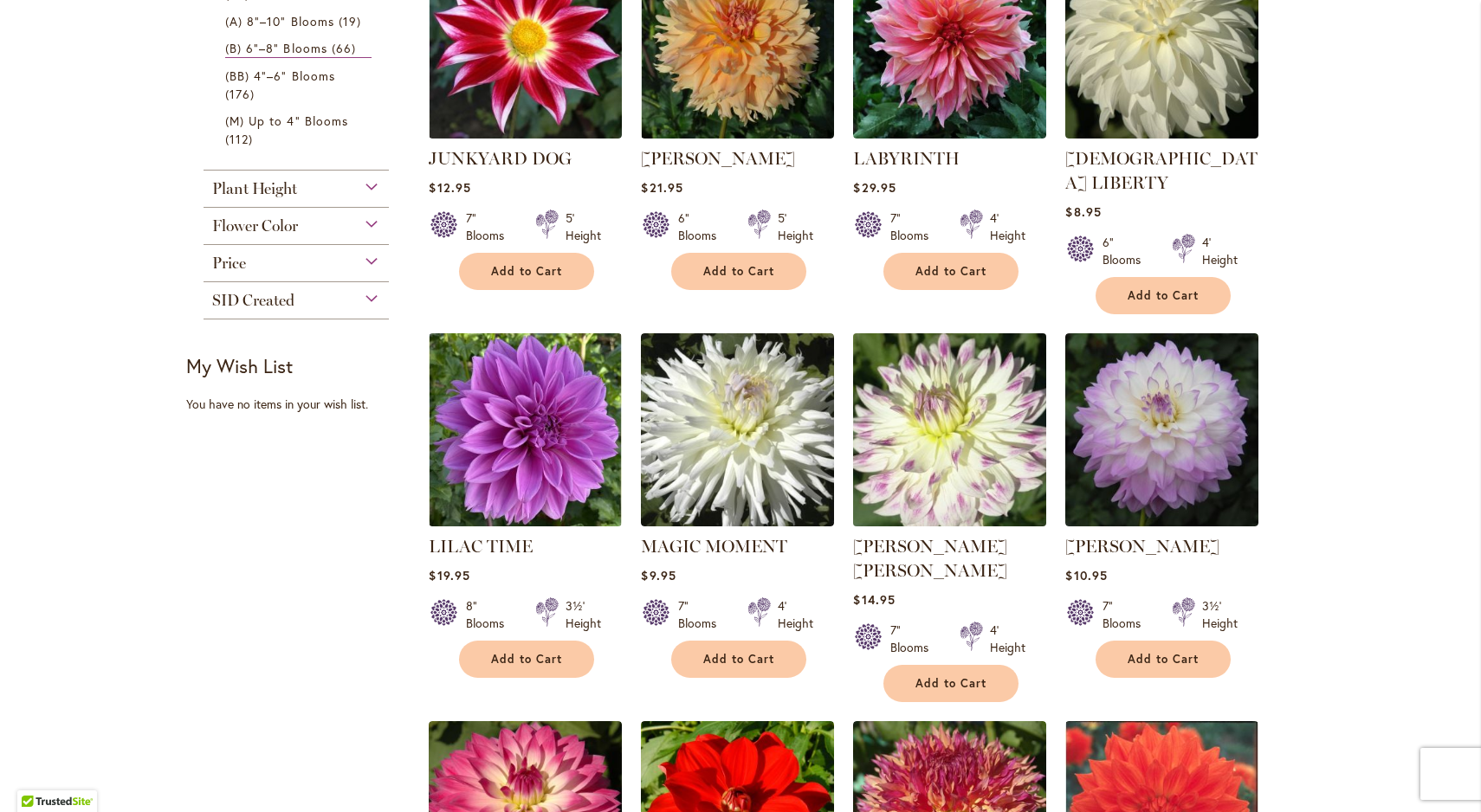
scroll to position [840, 0]
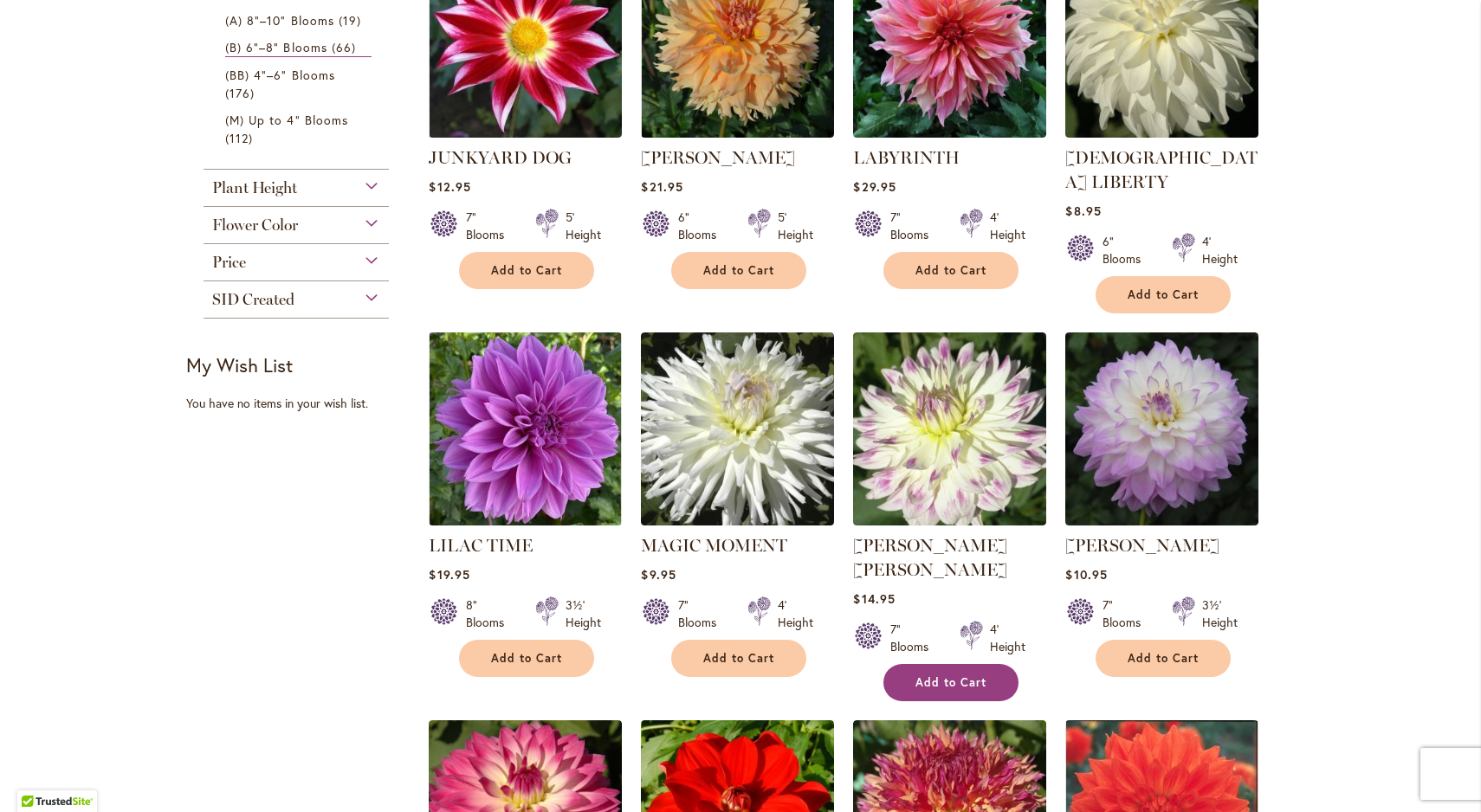
click at [935, 676] on span "Add to Cart" at bounding box center [951, 683] width 71 height 15
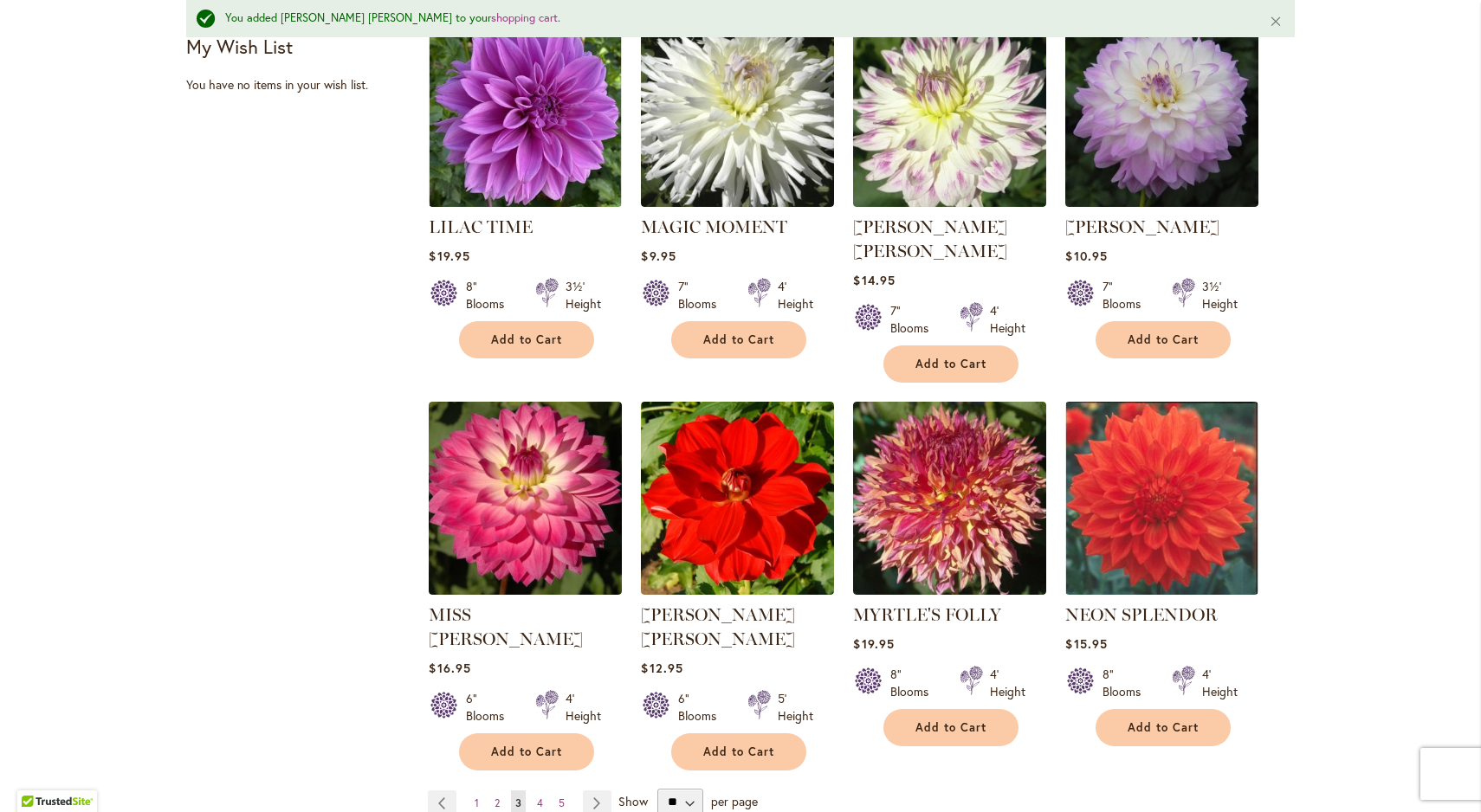
scroll to position [1206, 0]
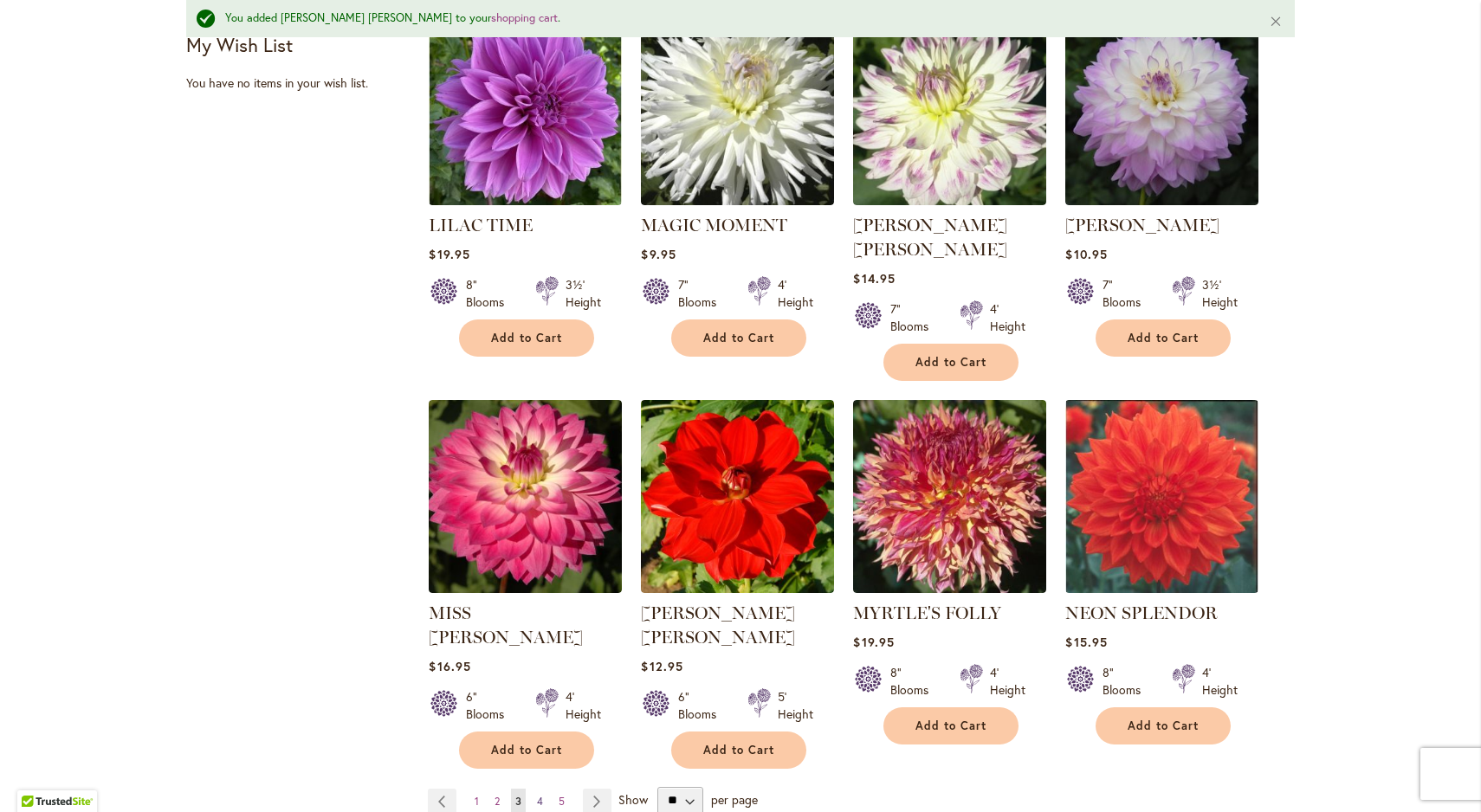
click at [543, 795] on span "4" at bounding box center [540, 801] width 6 height 13
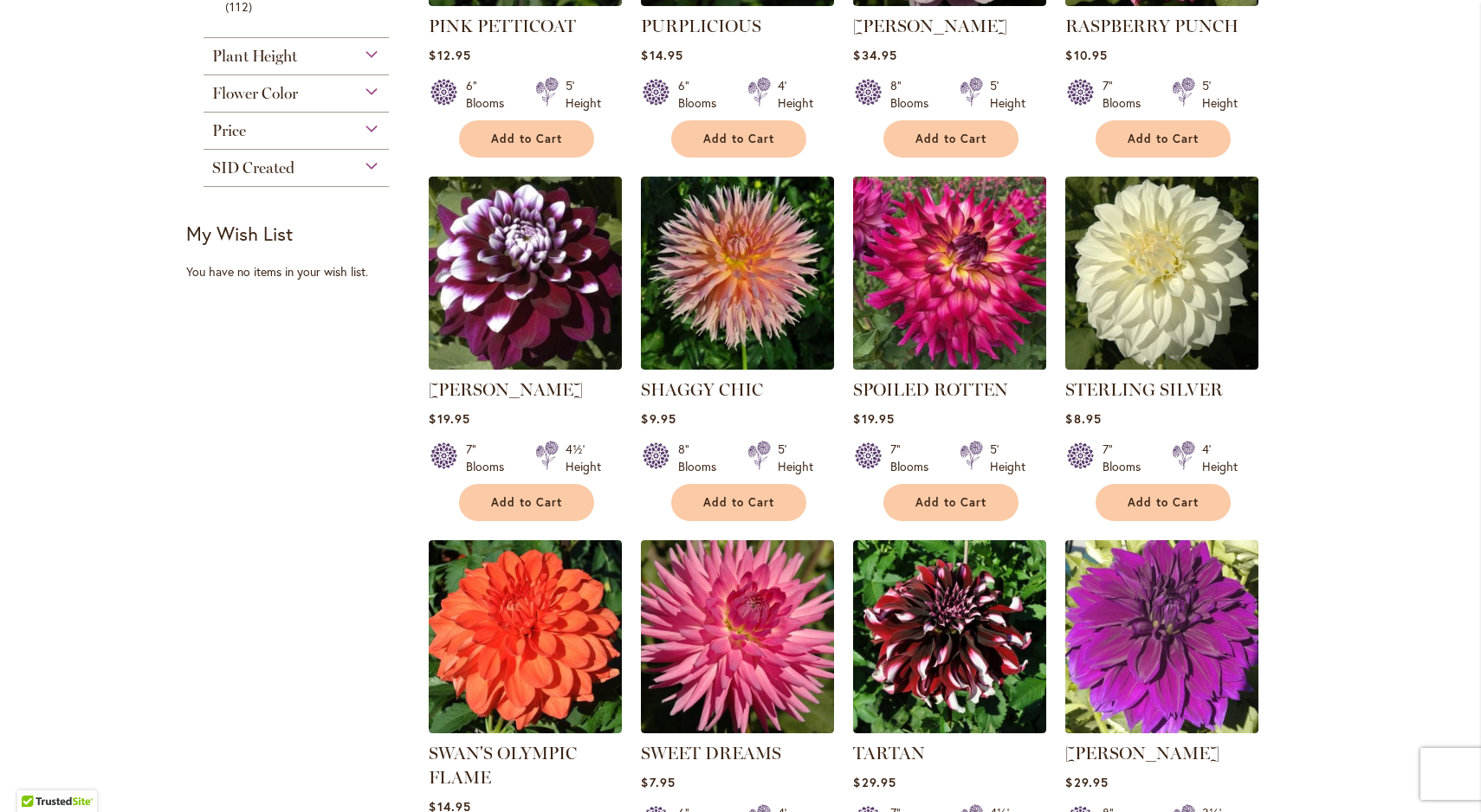
scroll to position [972, 0]
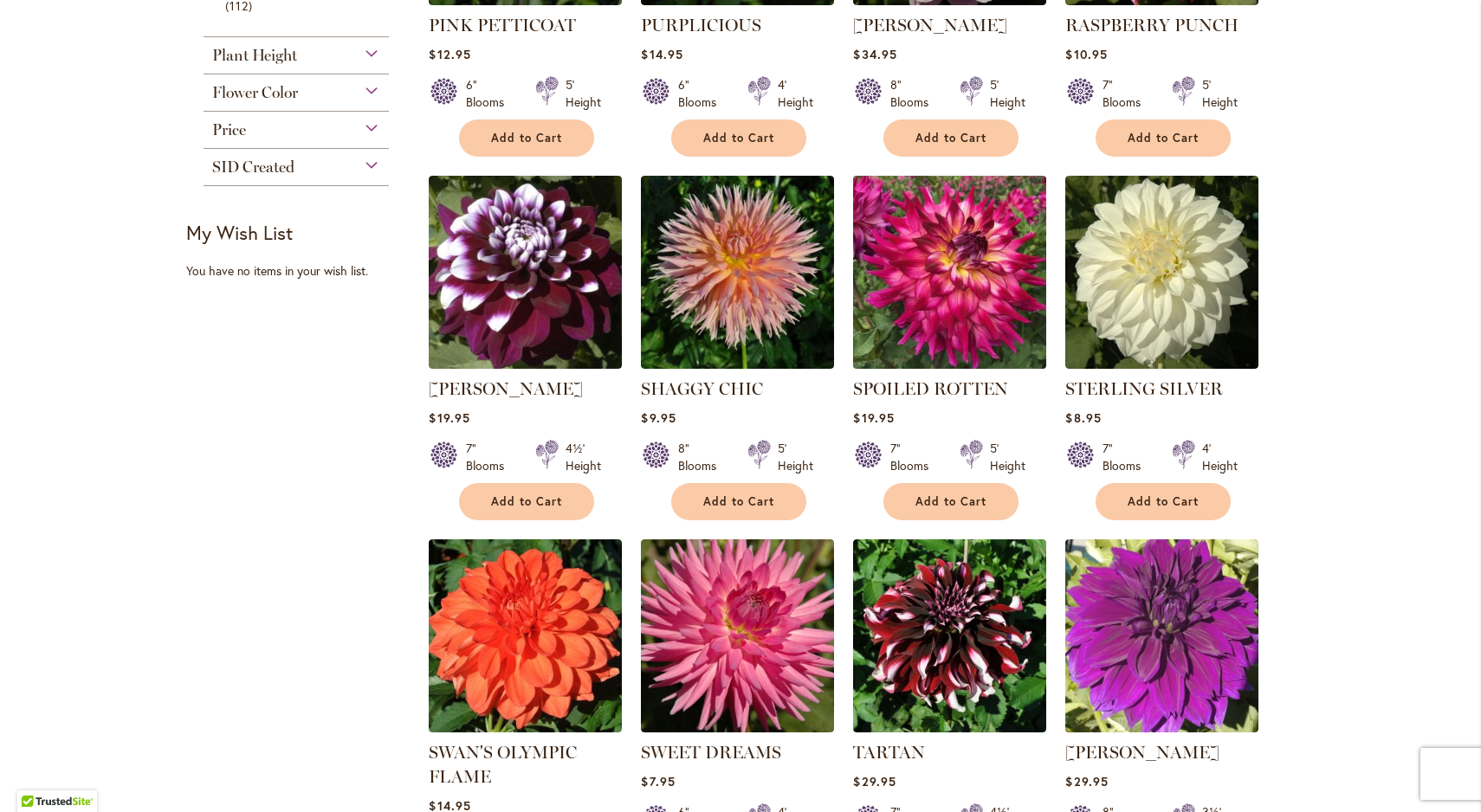
click at [948, 277] on img at bounding box center [949, 271] width 202 height 202
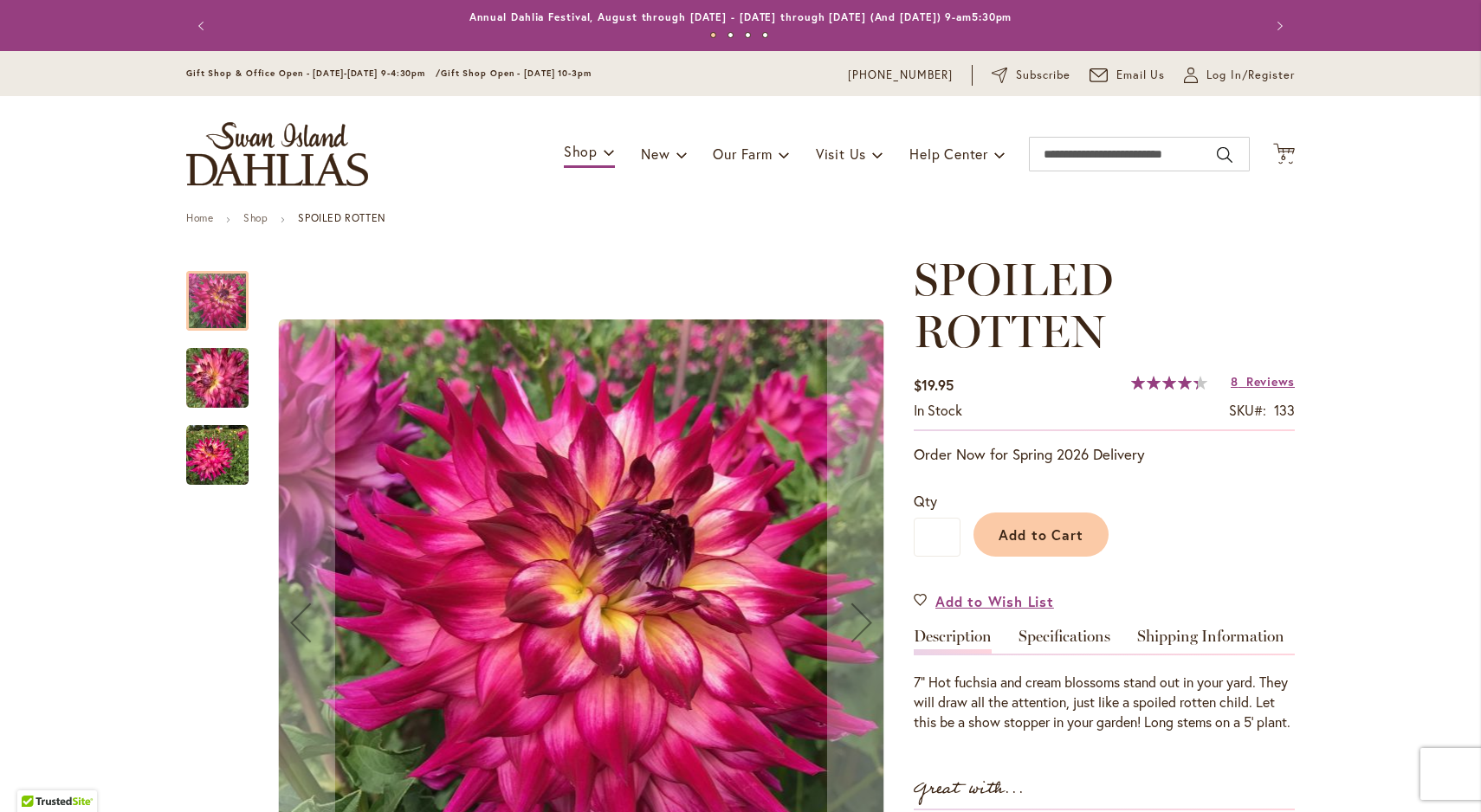
click at [223, 382] on img "SPOILED ROTTEN" at bounding box center [217, 378] width 124 height 94
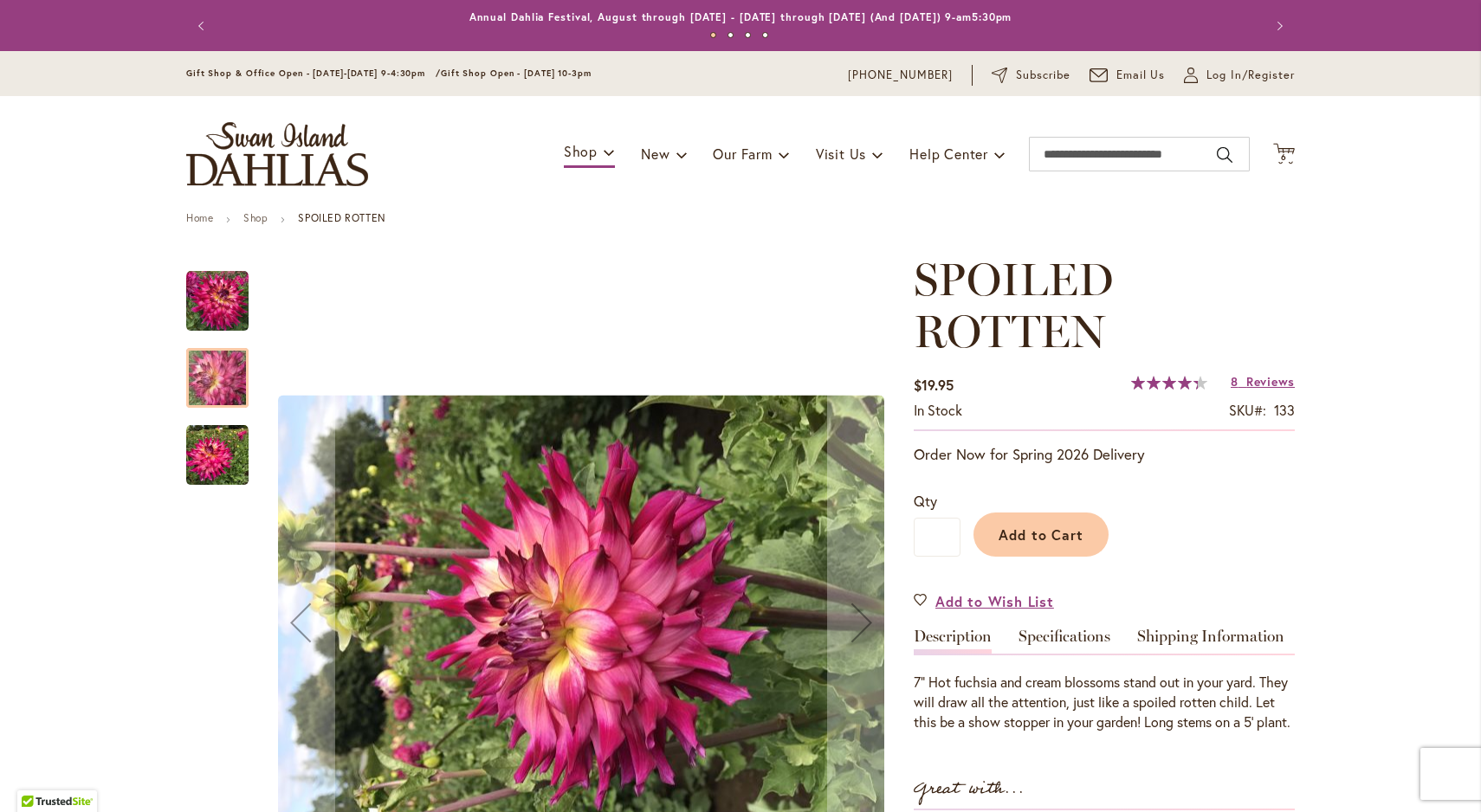
click at [221, 465] on img "SPOILED ROTTEN" at bounding box center [217, 455] width 62 height 62
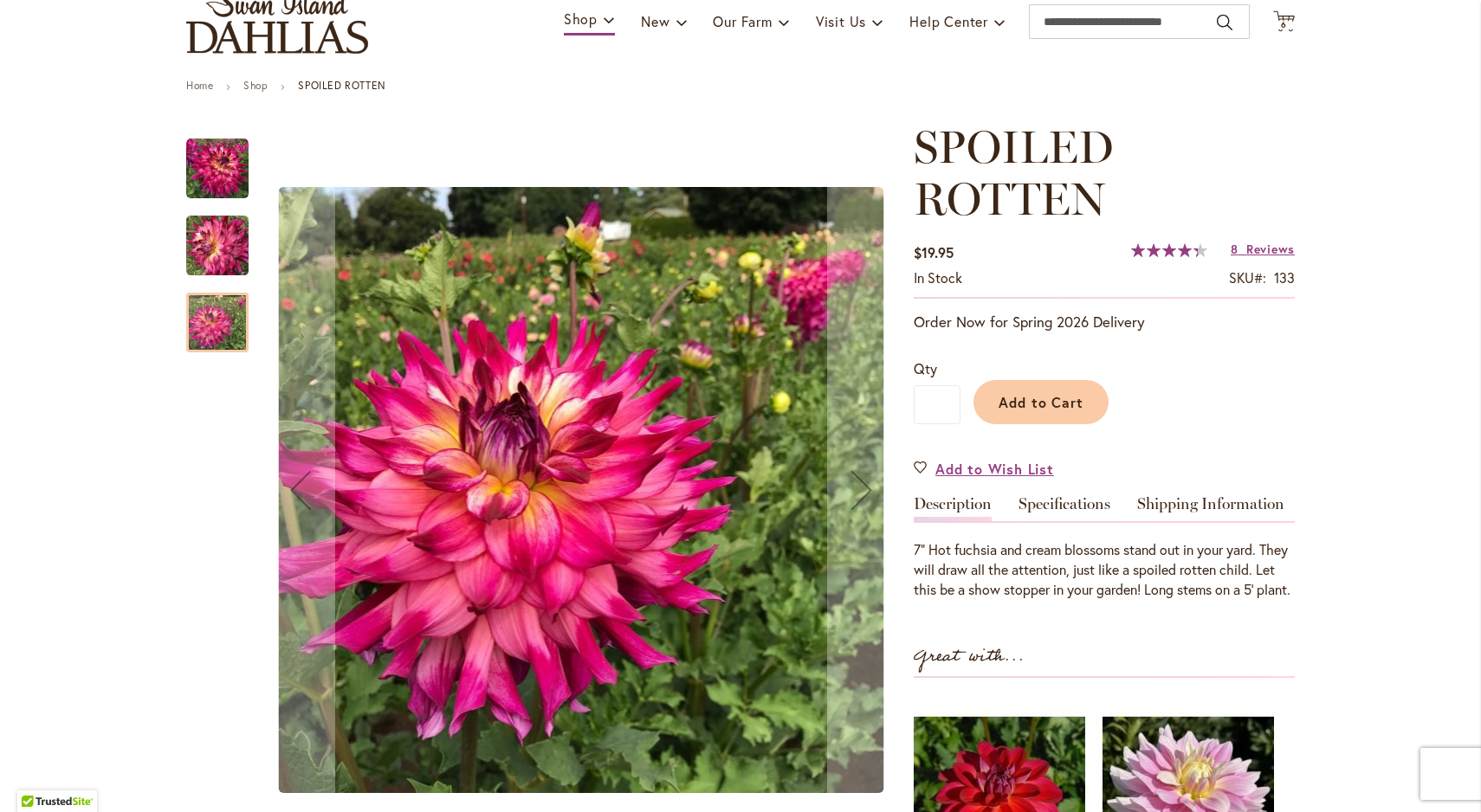
scroll to position [127, 0]
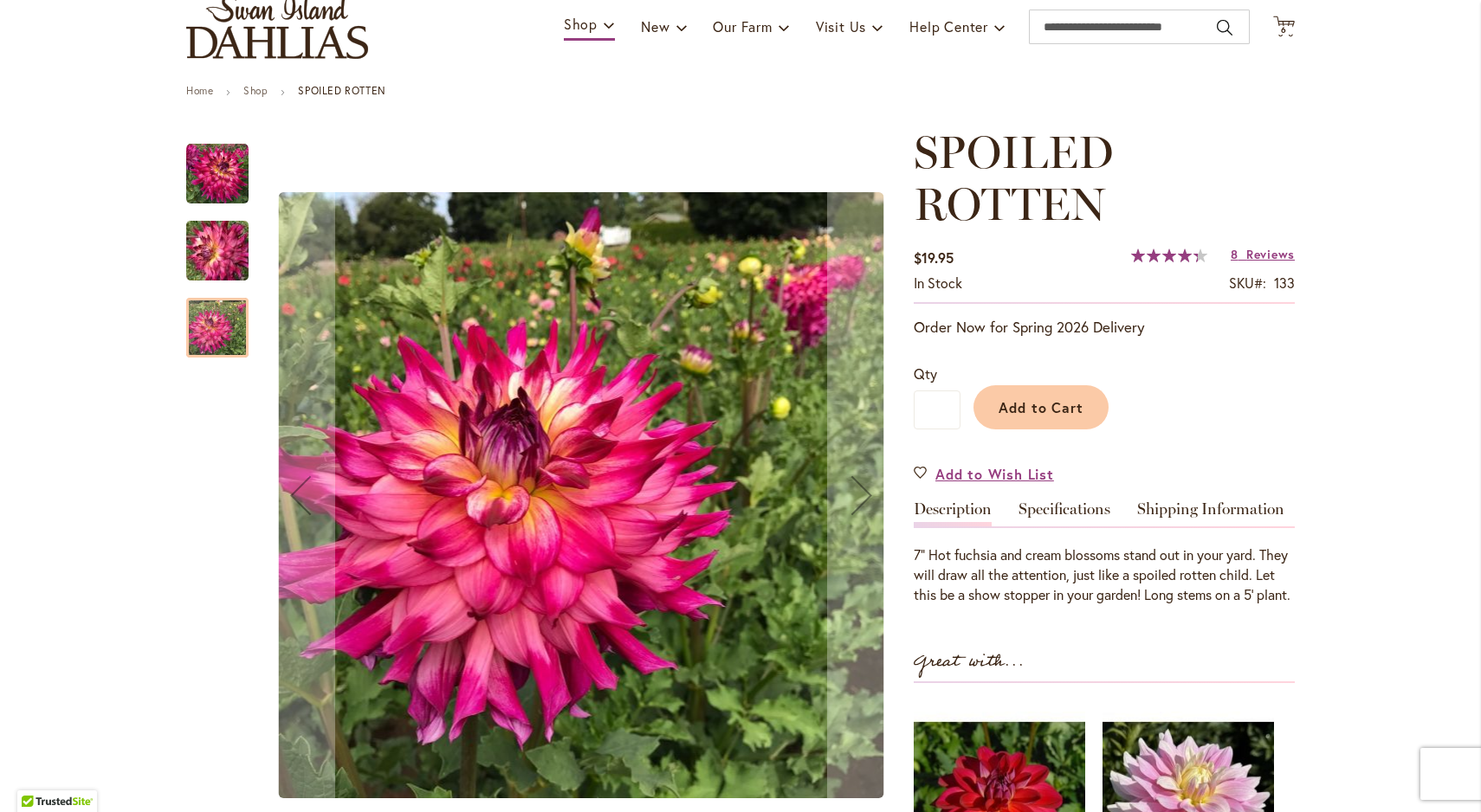
click at [210, 253] on img "SPOILED ROTTEN" at bounding box center [217, 251] width 124 height 94
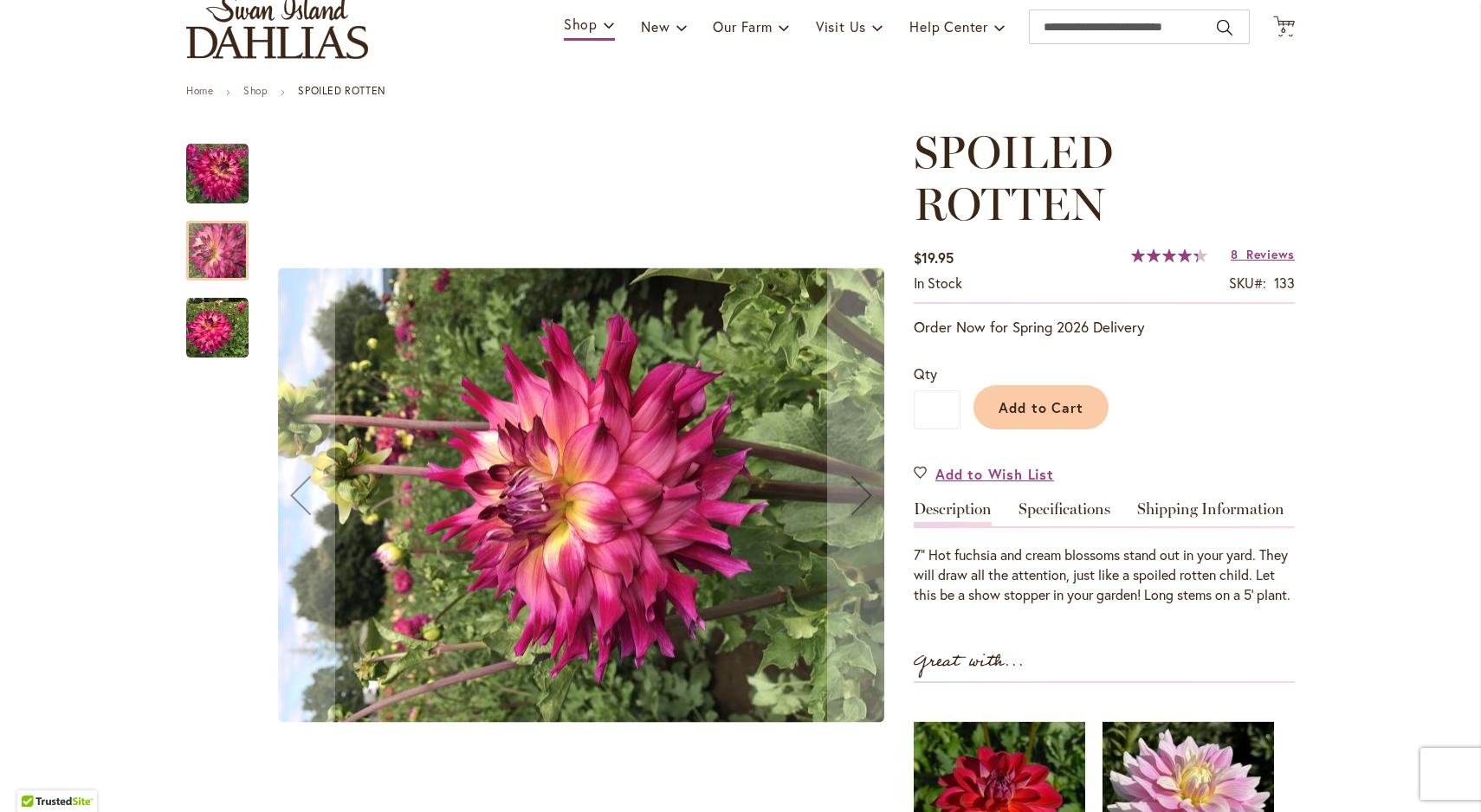
click at [215, 323] on img "SPOILED ROTTEN" at bounding box center [217, 328] width 62 height 62
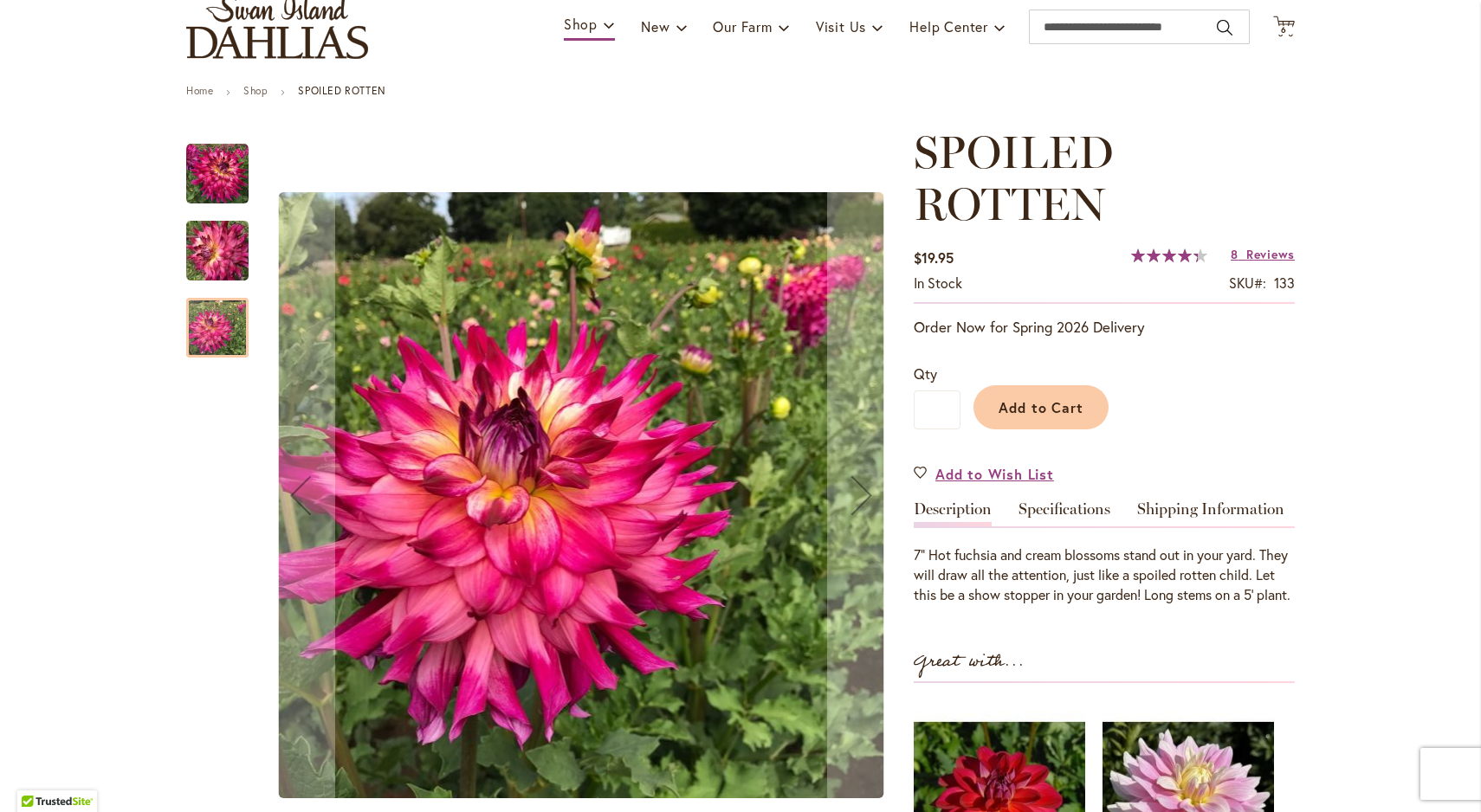
click at [202, 173] on img "SPOILED ROTTEN" at bounding box center [217, 174] width 62 height 62
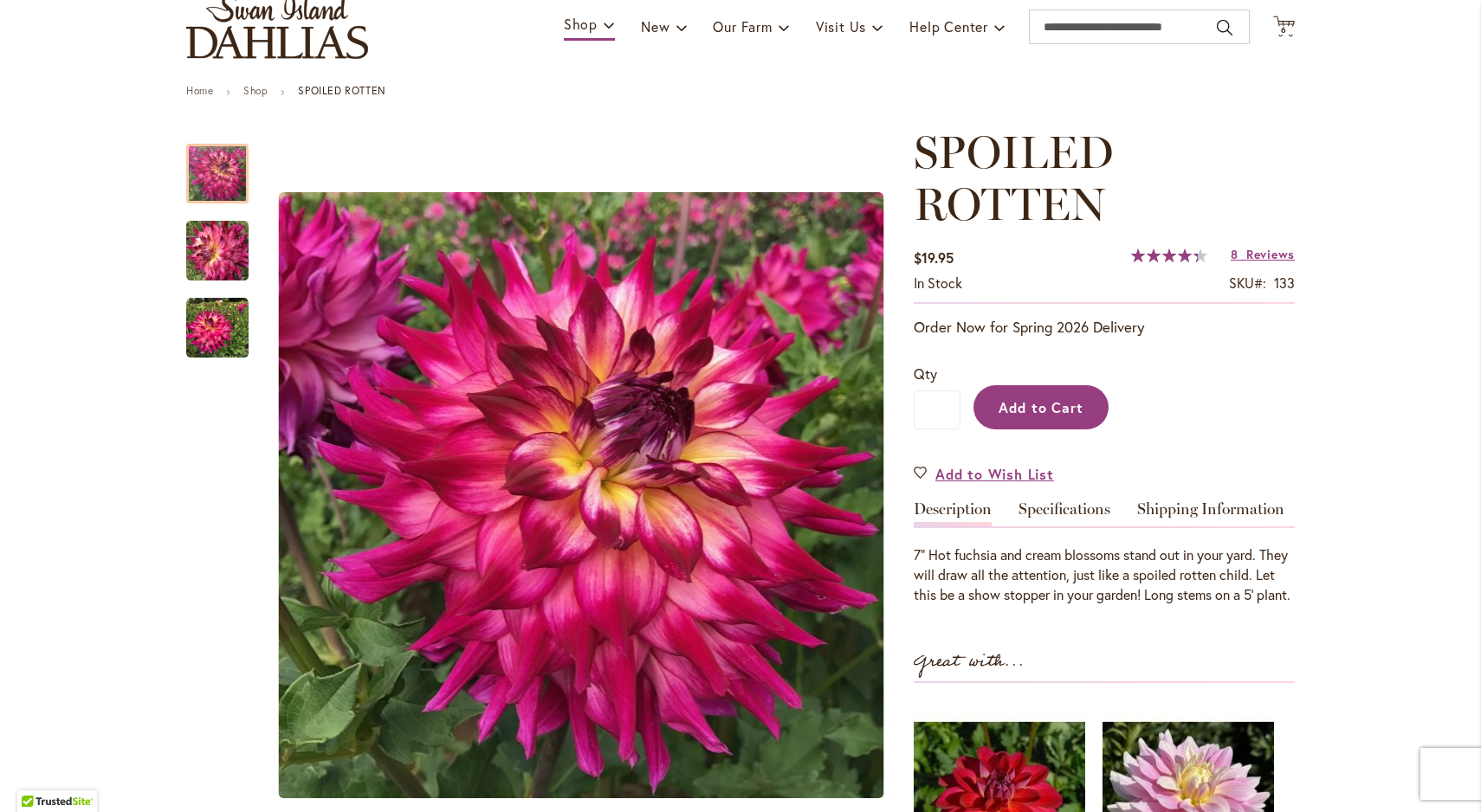
click at [1068, 408] on span "Add to Cart" at bounding box center [1041, 407] width 86 height 18
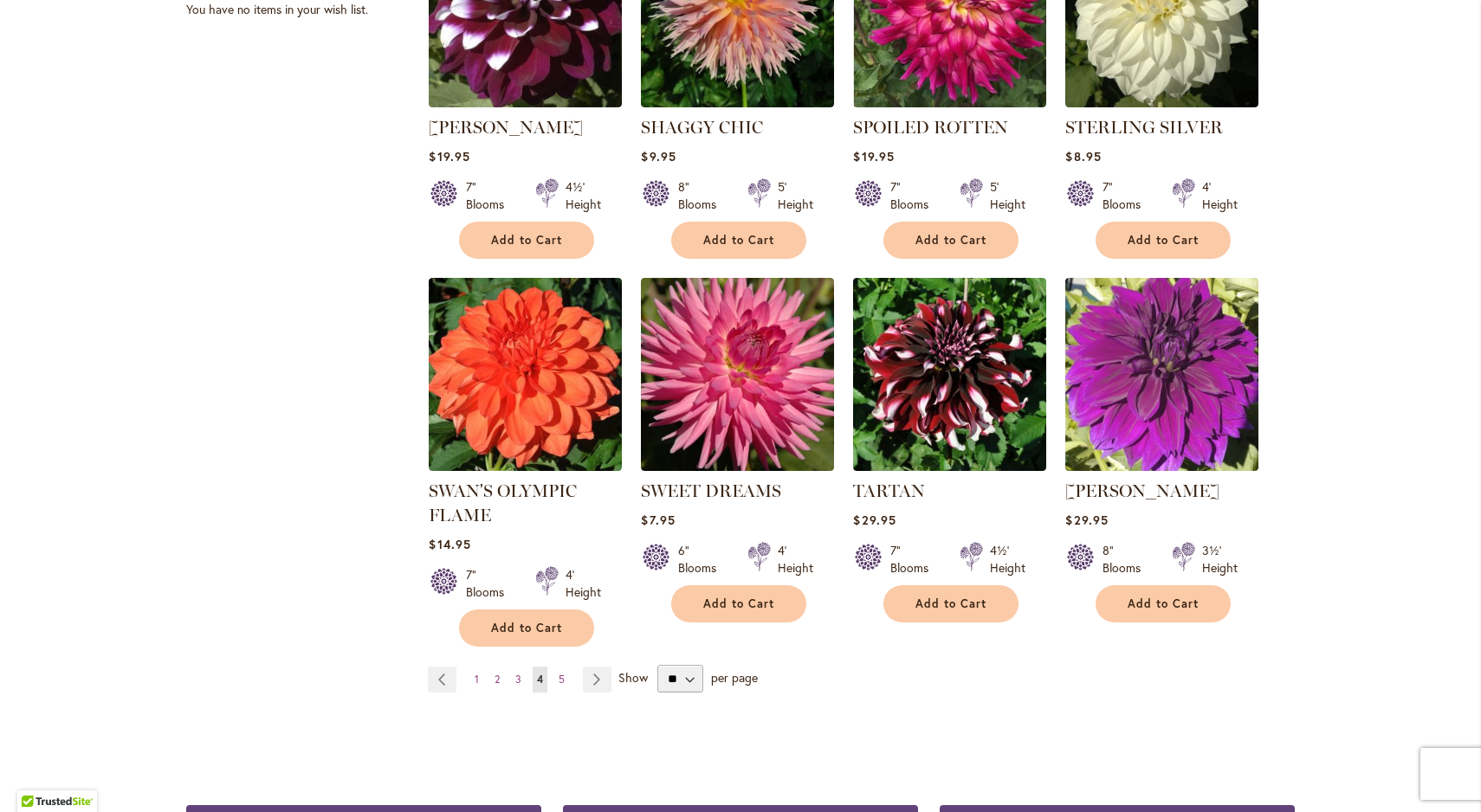
scroll to position [1238, 0]
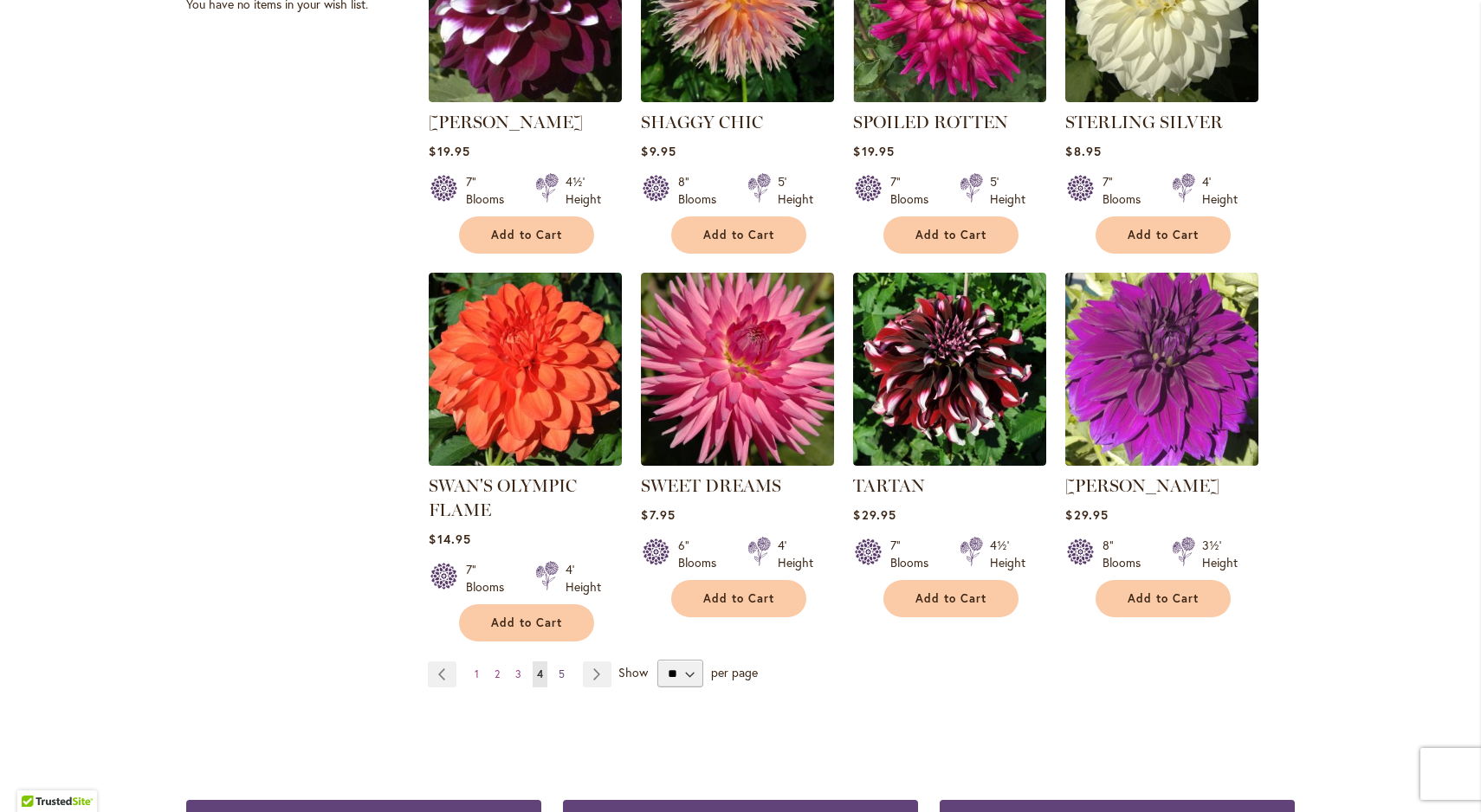
click at [564, 668] on span "5" at bounding box center [561, 674] width 6 height 13
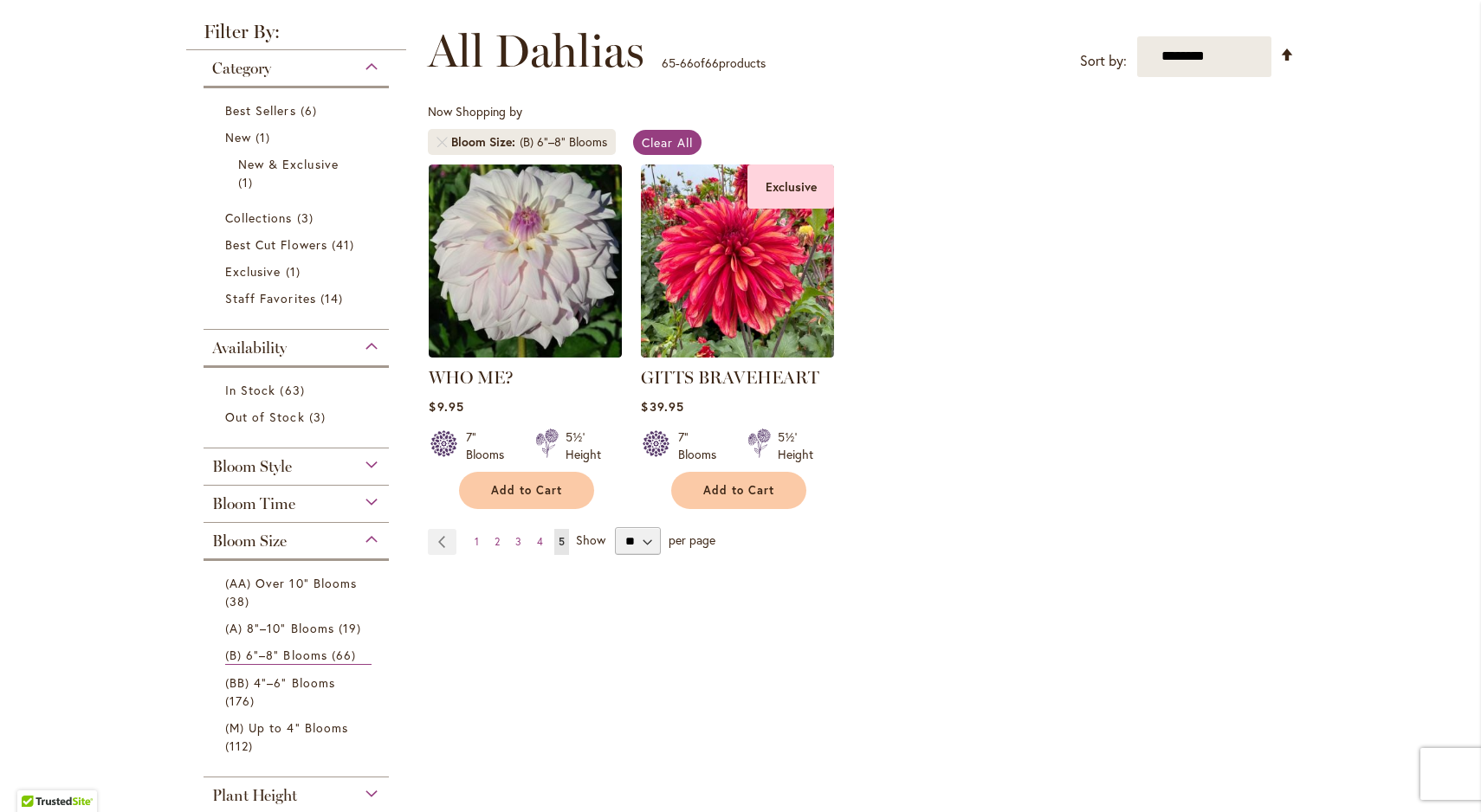
scroll to position [237, 0]
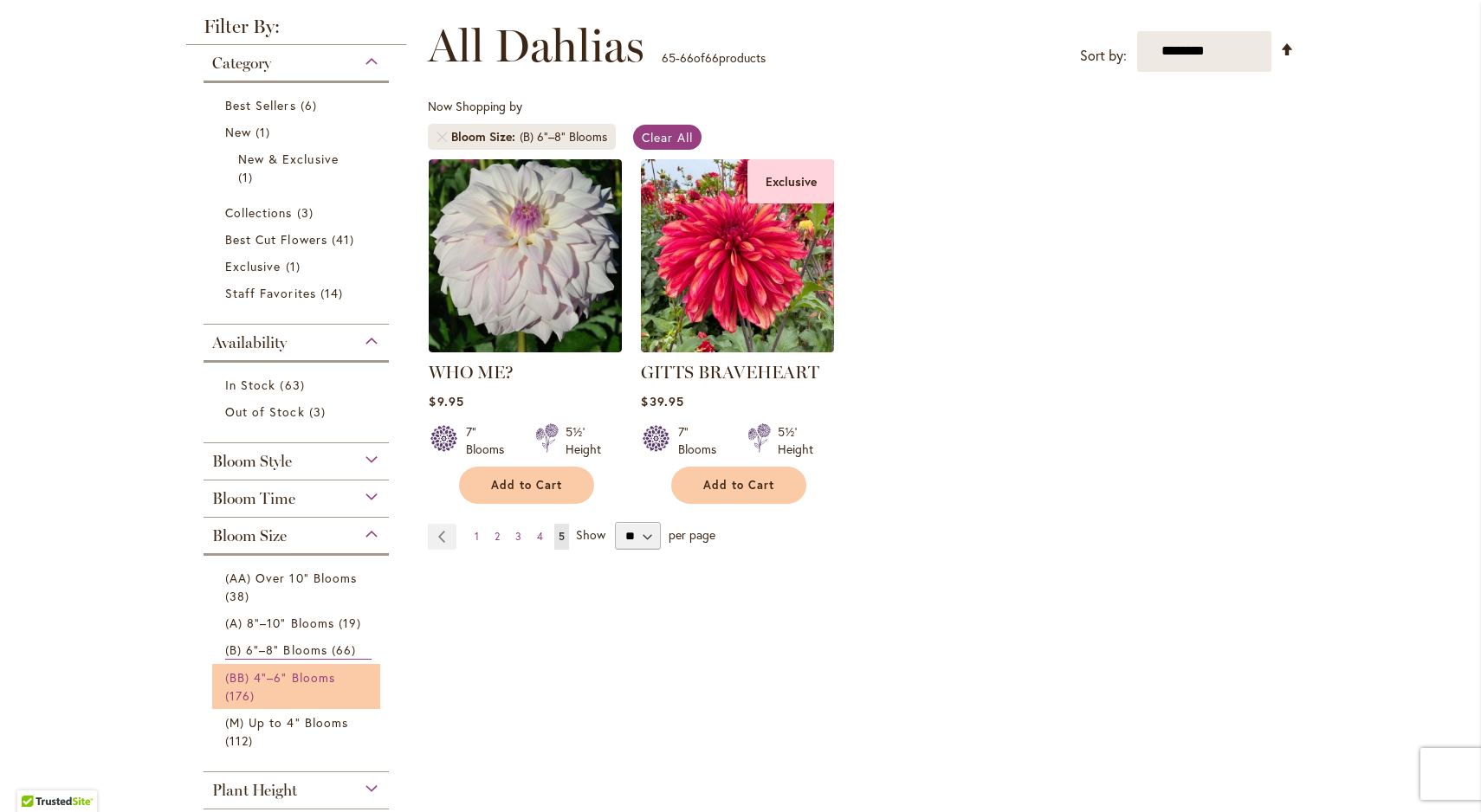
click at [271, 680] on span "(BB) 4"–6" Blooms" at bounding box center [279, 678] width 110 height 17
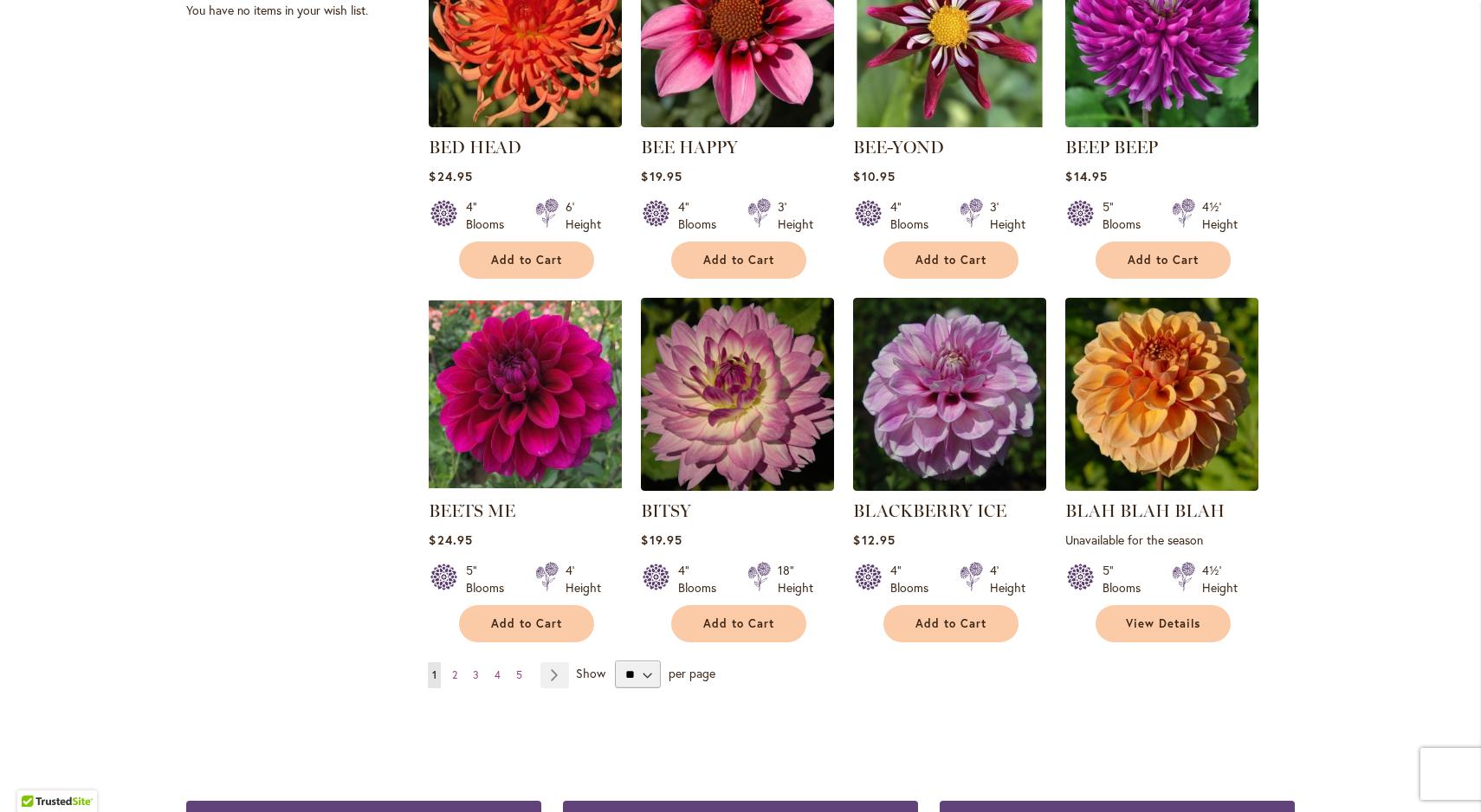
scroll to position [1197, 0]
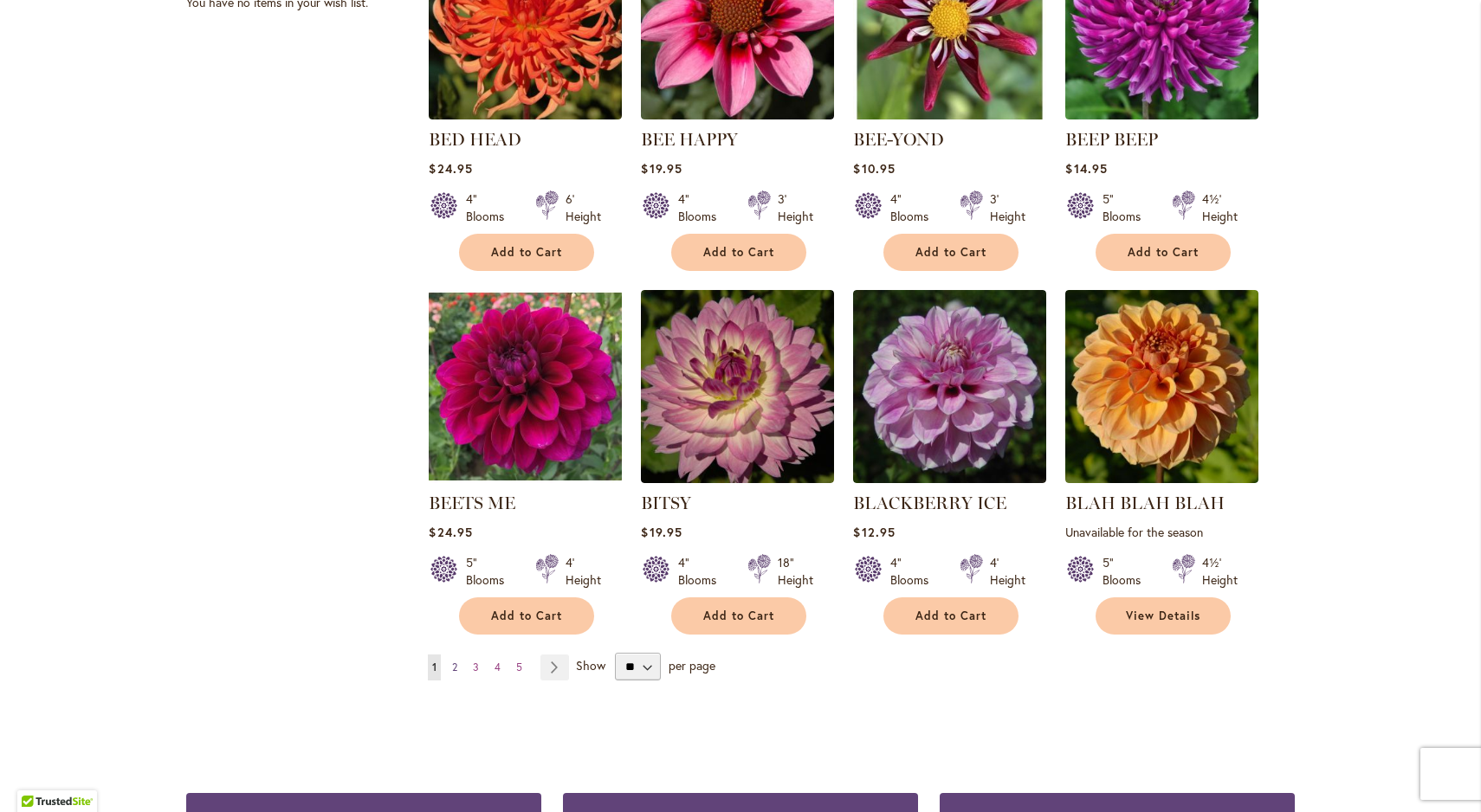
click at [458, 662] on span "2" at bounding box center [454, 667] width 5 height 13
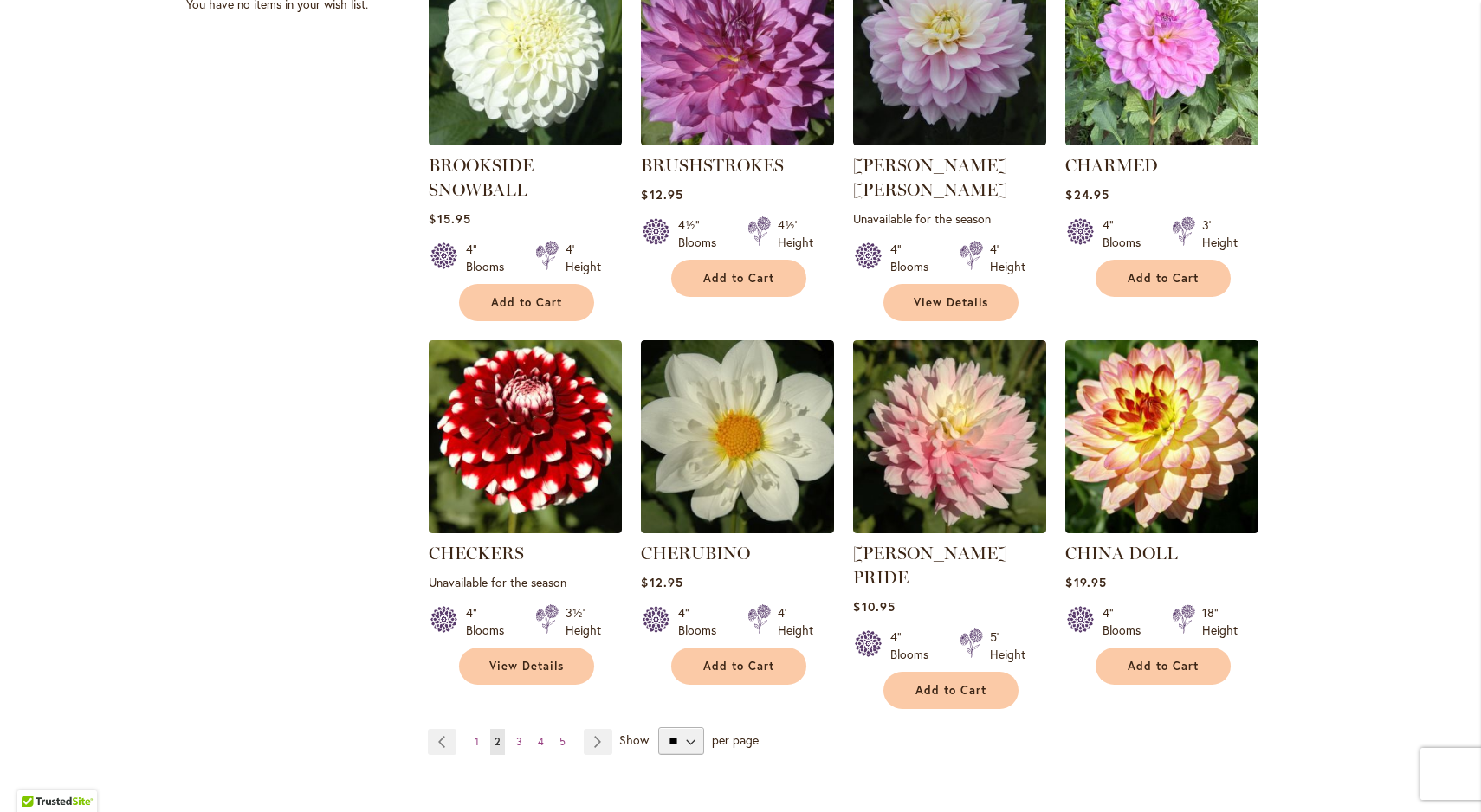
scroll to position [1196, 0]
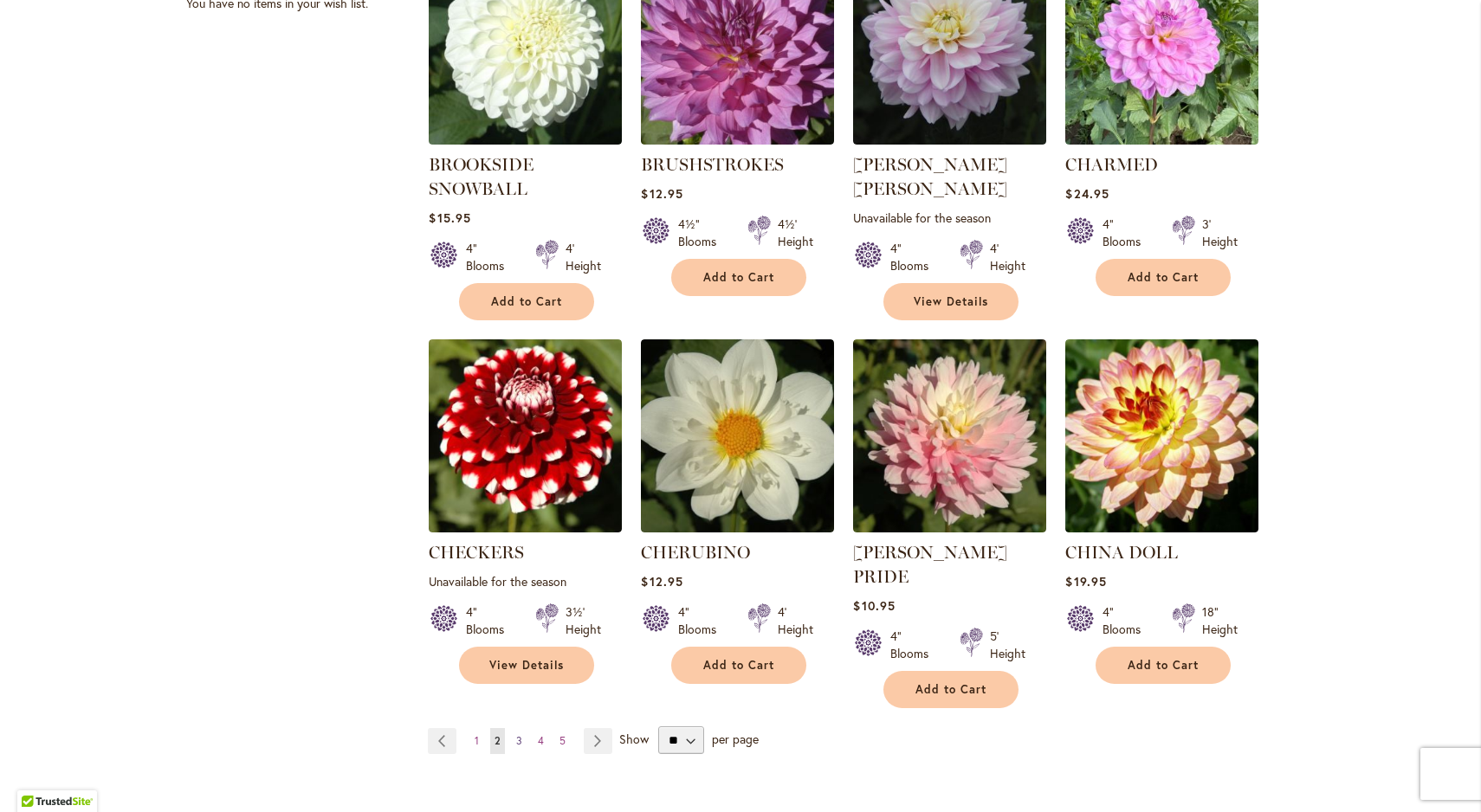
click at [518, 734] on span "3" at bounding box center [519, 740] width 6 height 13
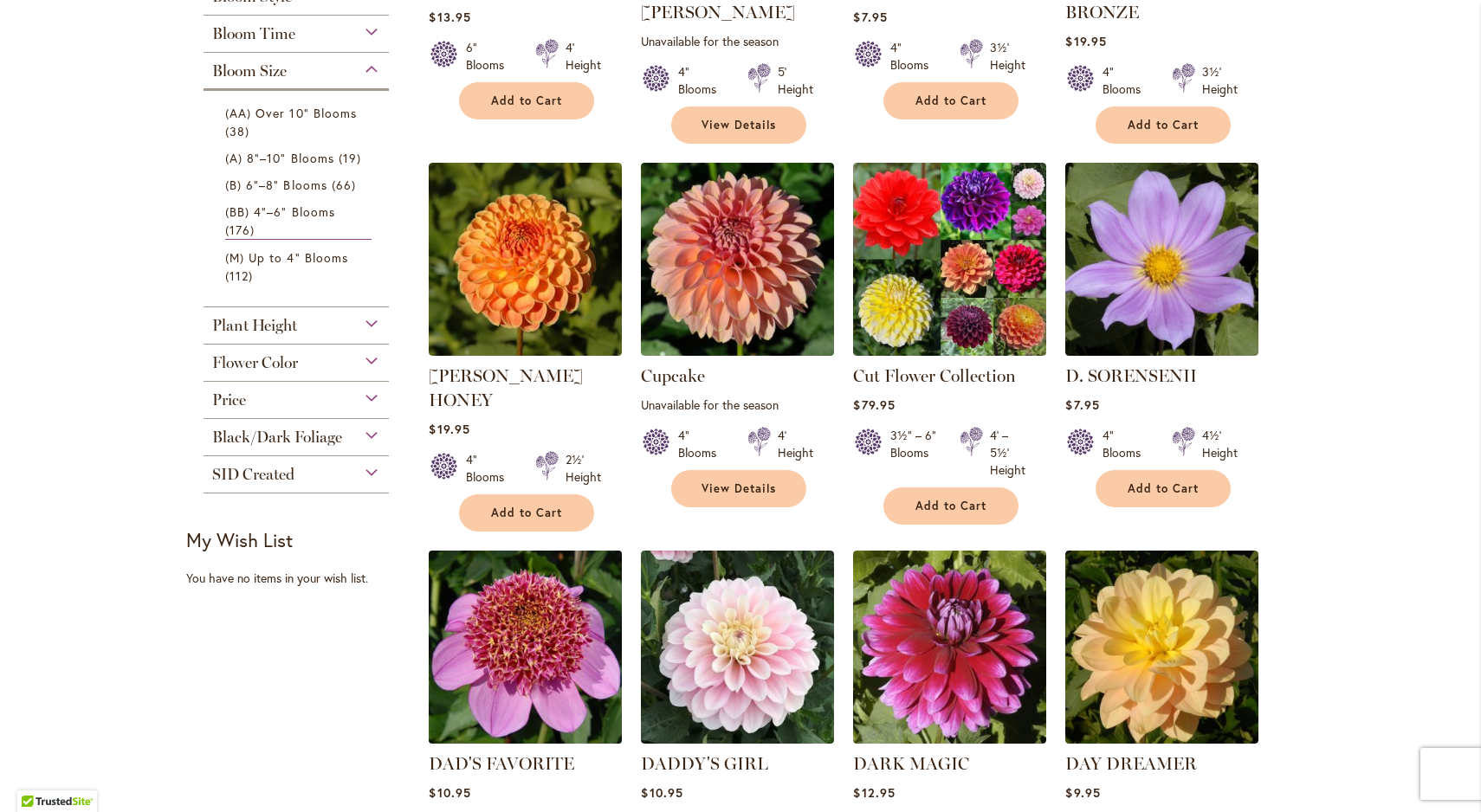
scroll to position [713, 0]
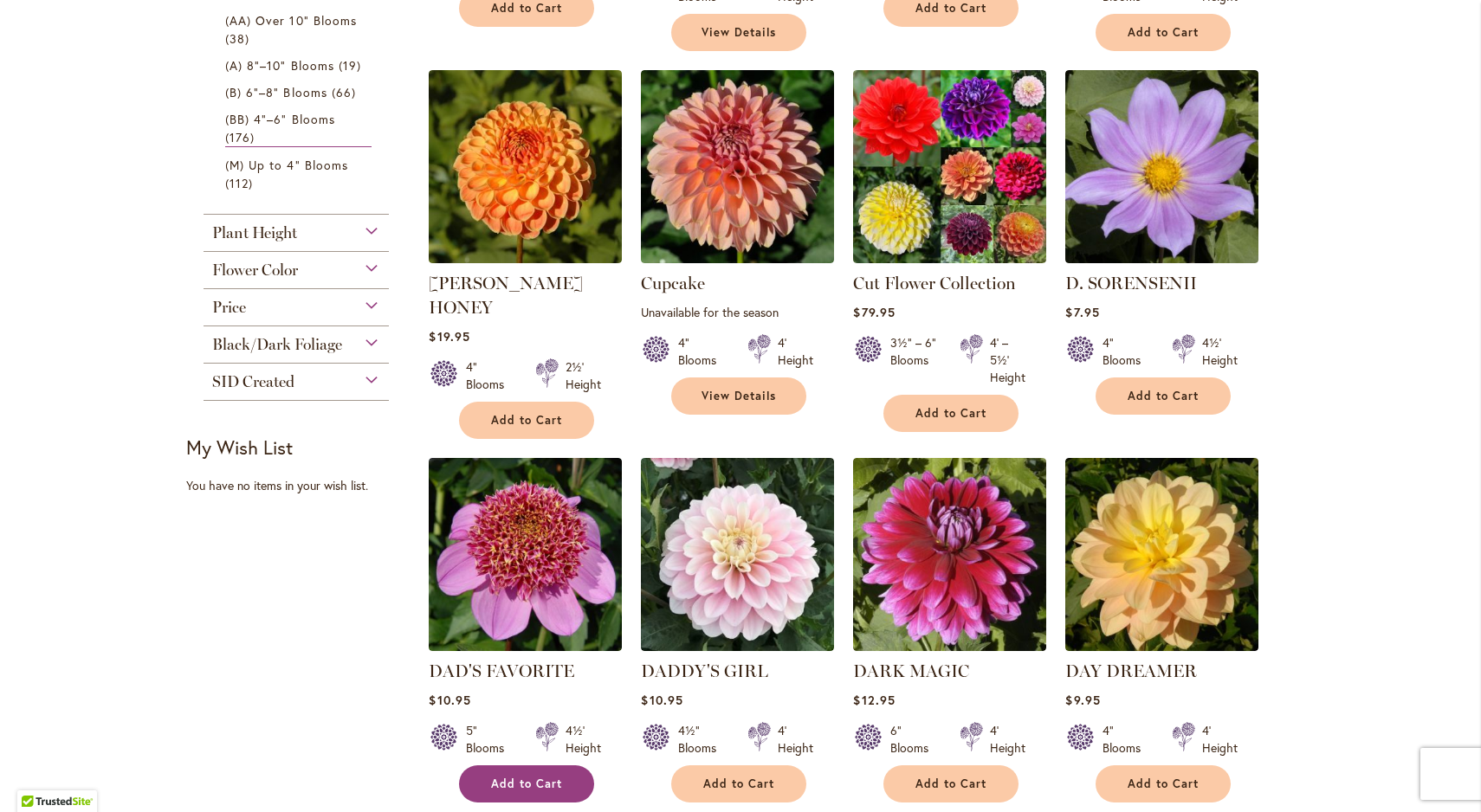
click at [514, 776] on span "Add to Cart" at bounding box center [527, 783] width 71 height 15
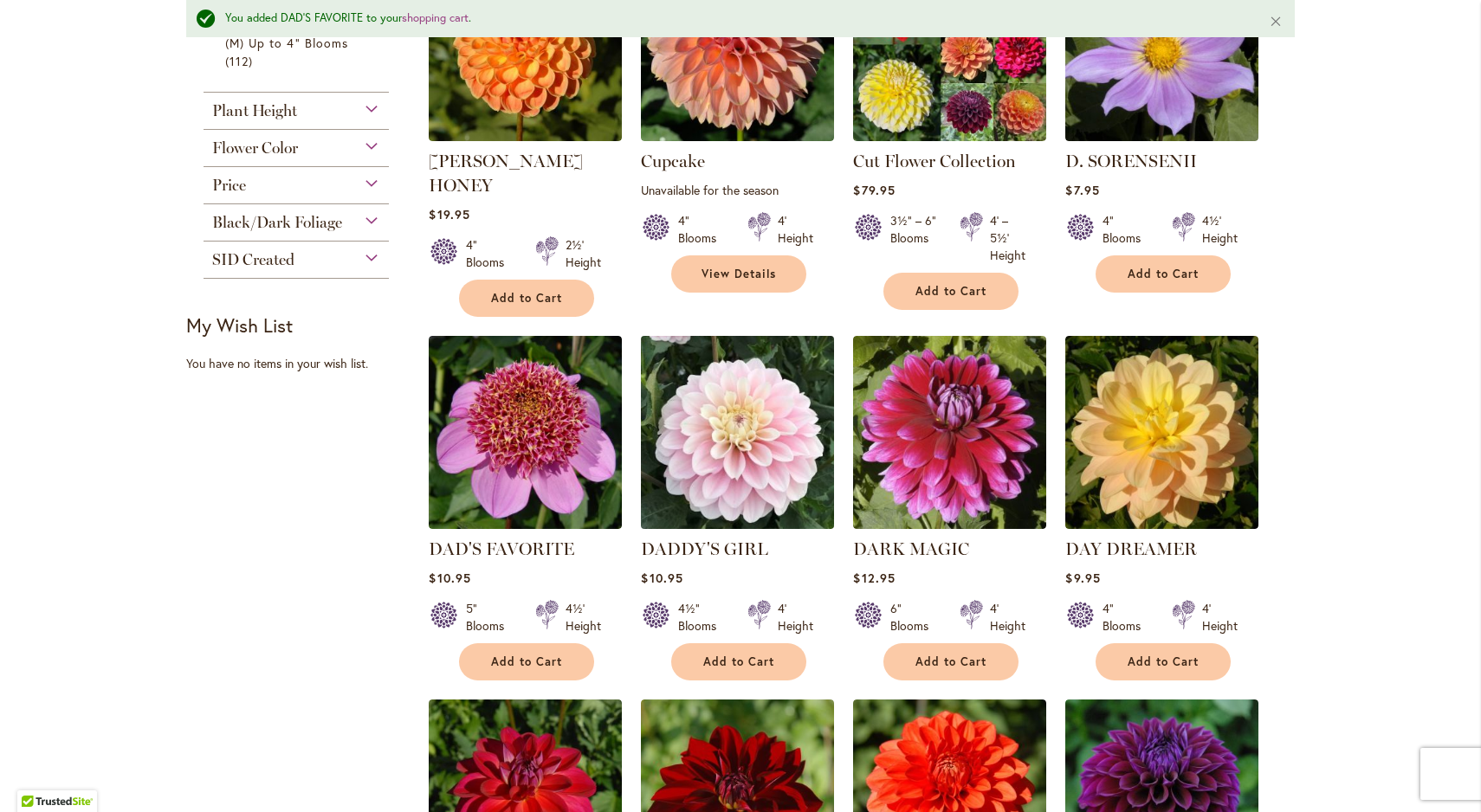
scroll to position [885, 0]
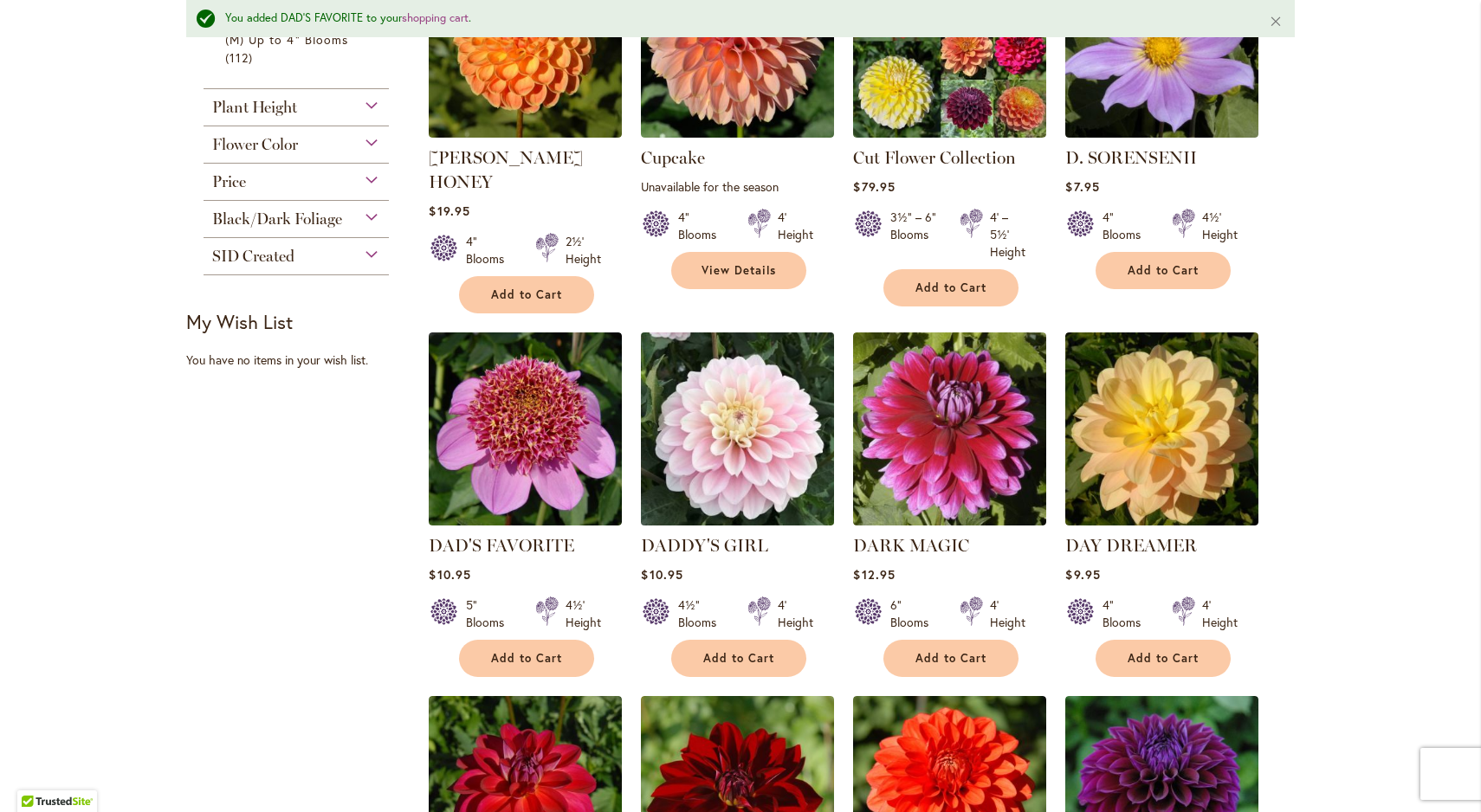
click at [750, 400] on img at bounding box center [737, 428] width 202 height 202
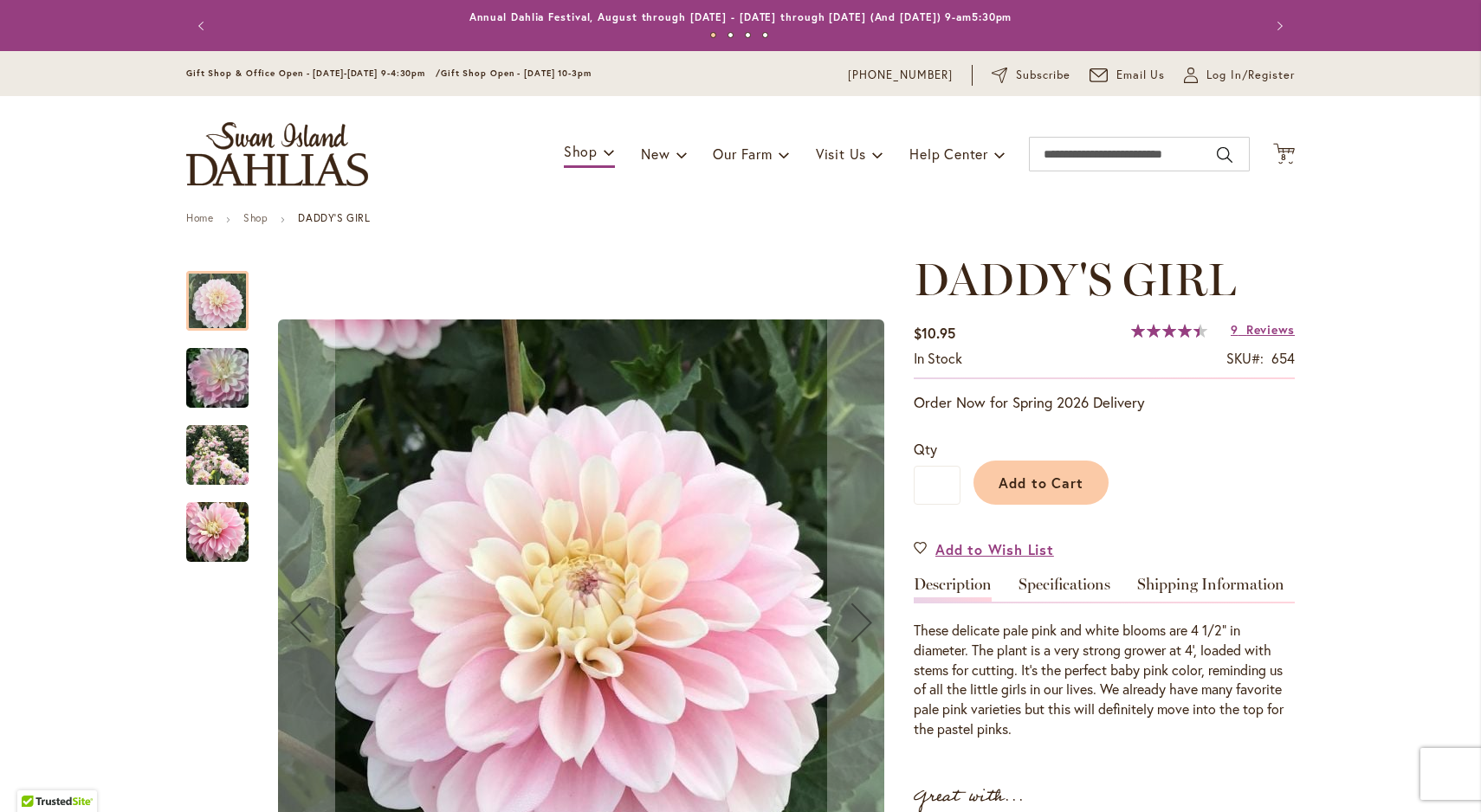
click at [223, 374] on img "DADDY'S GIRL" at bounding box center [217, 378] width 124 height 83
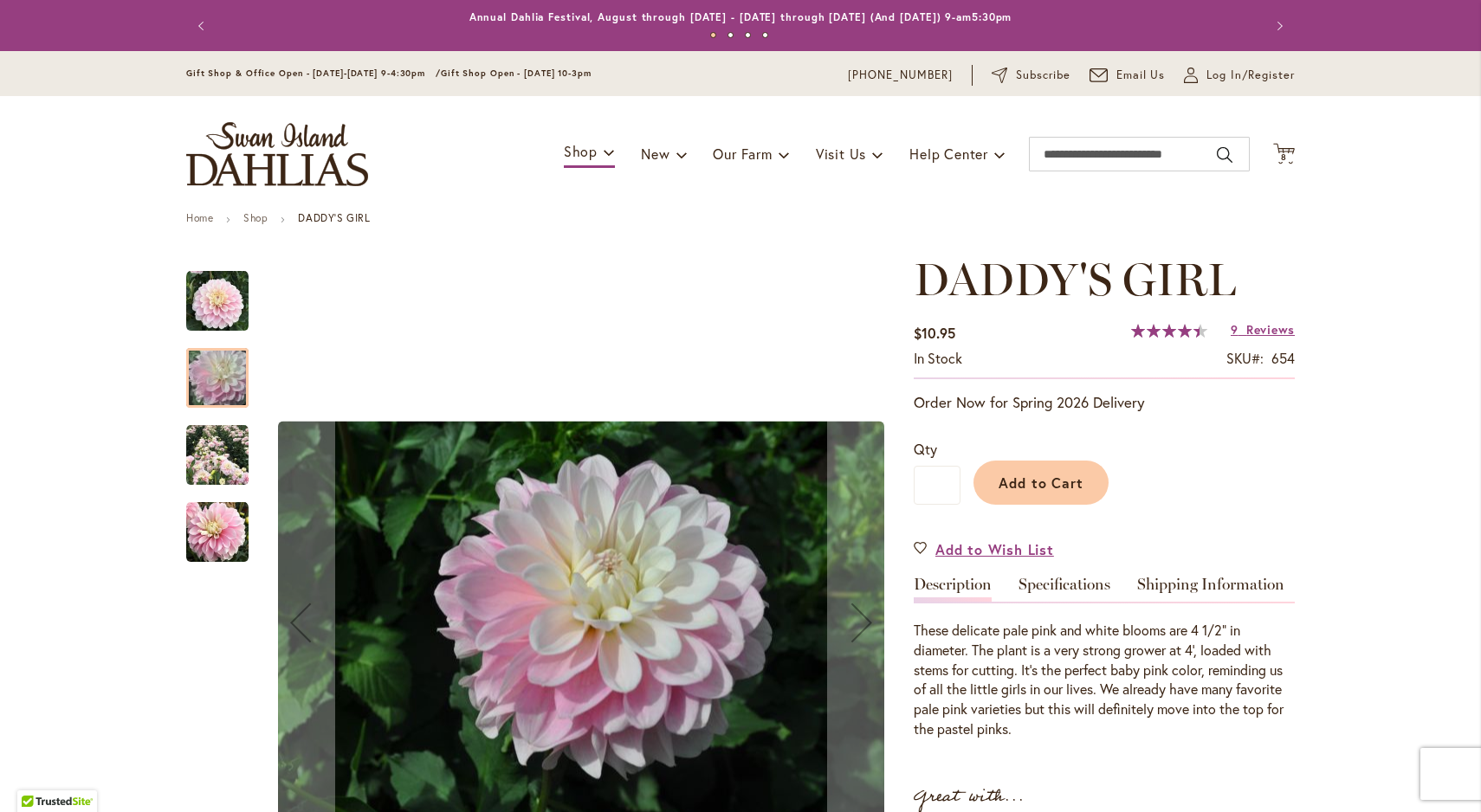
click at [204, 461] on img "DADDY'S GIRL" at bounding box center [217, 455] width 62 height 62
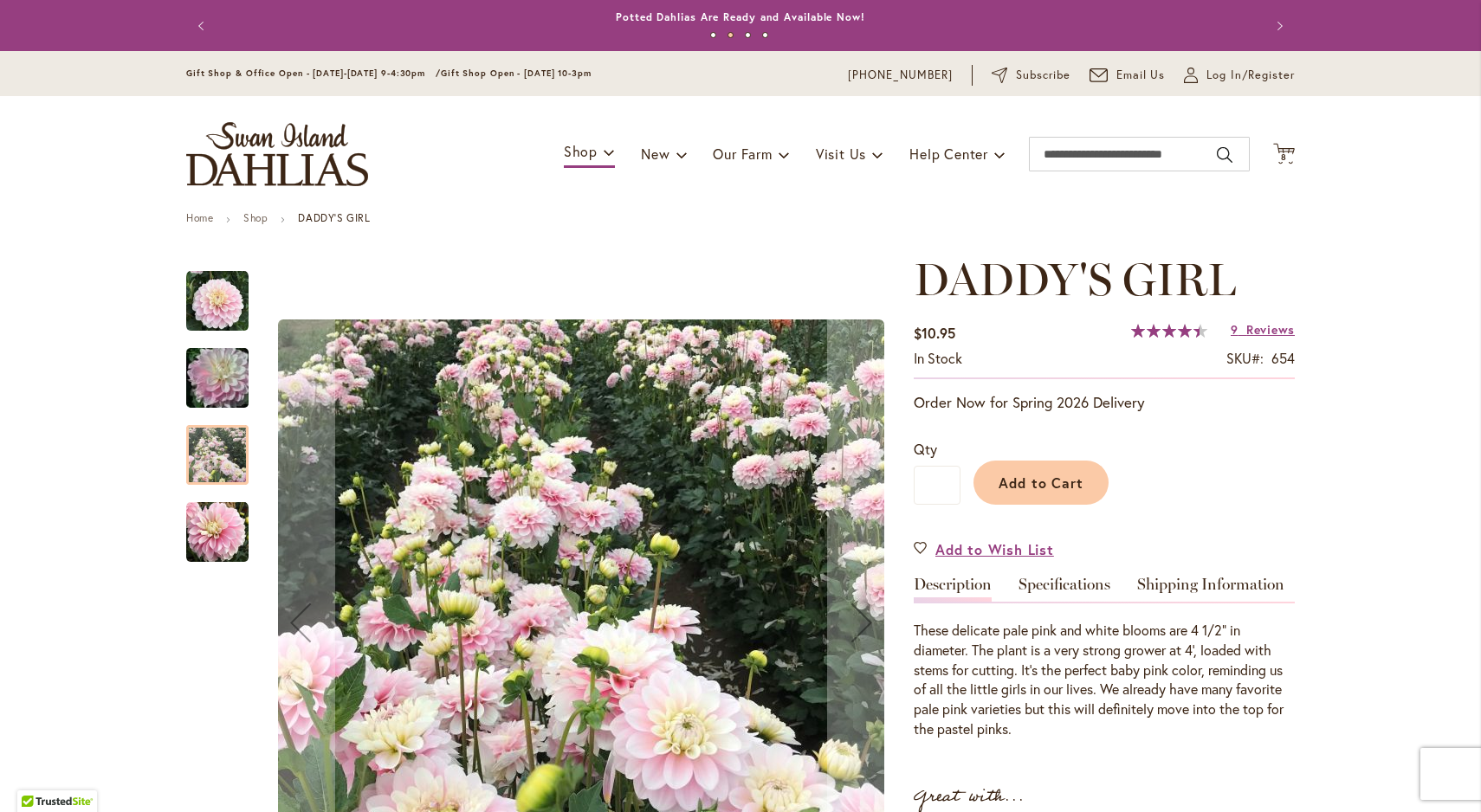
click at [219, 517] on img "DADDY'S GIRL" at bounding box center [217, 532] width 62 height 62
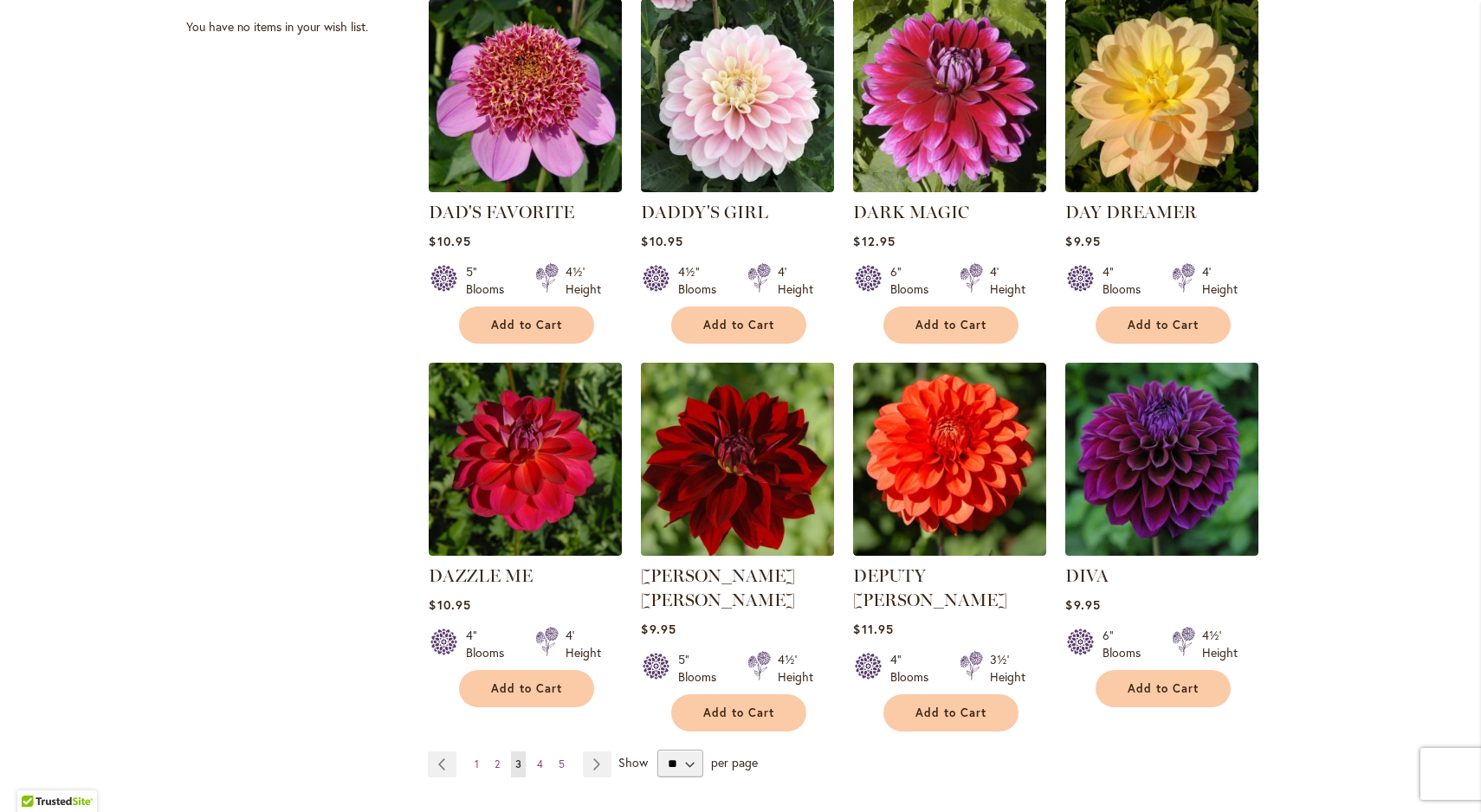
scroll to position [1174, 0]
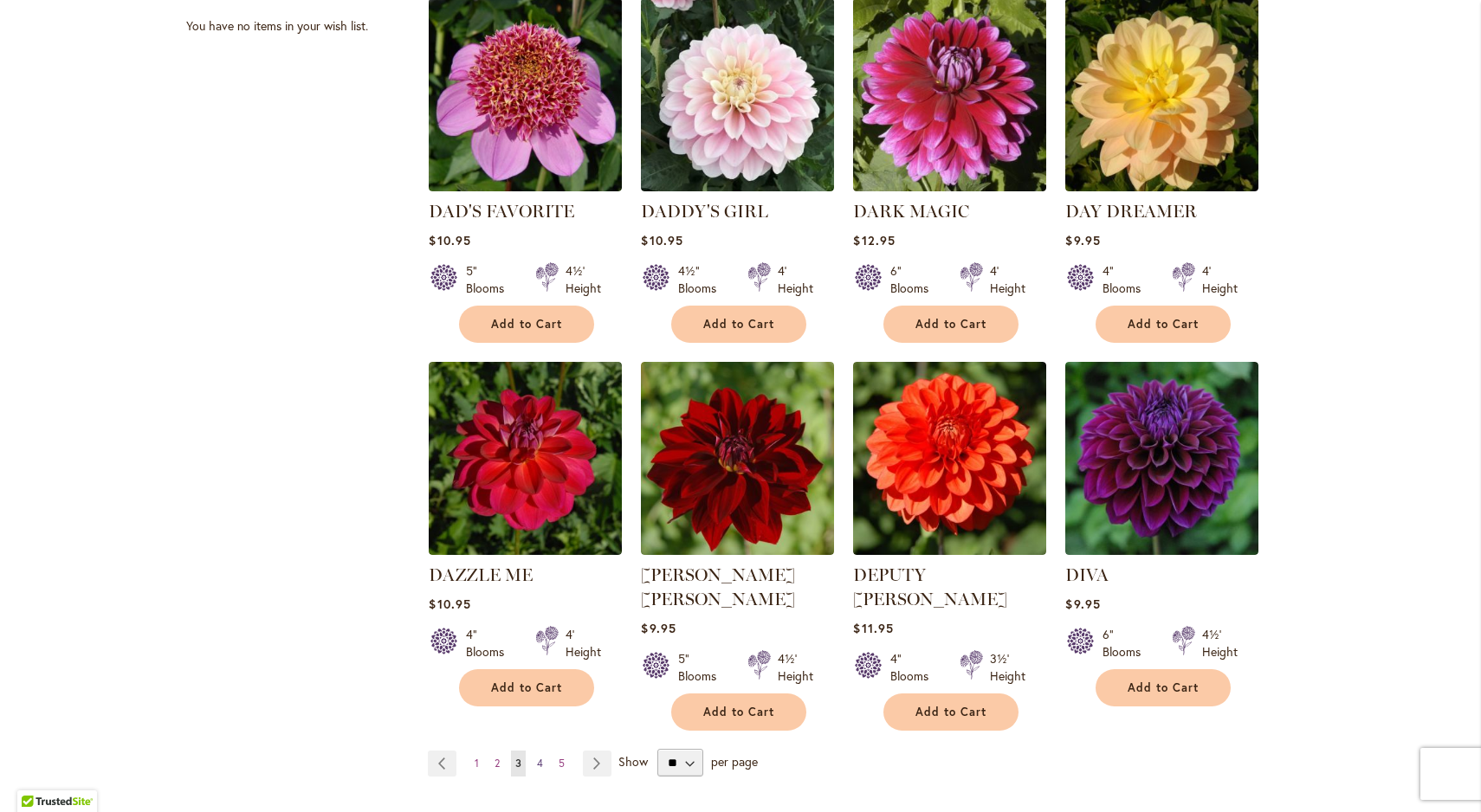
click at [543, 757] on span "4" at bounding box center [540, 763] width 6 height 13
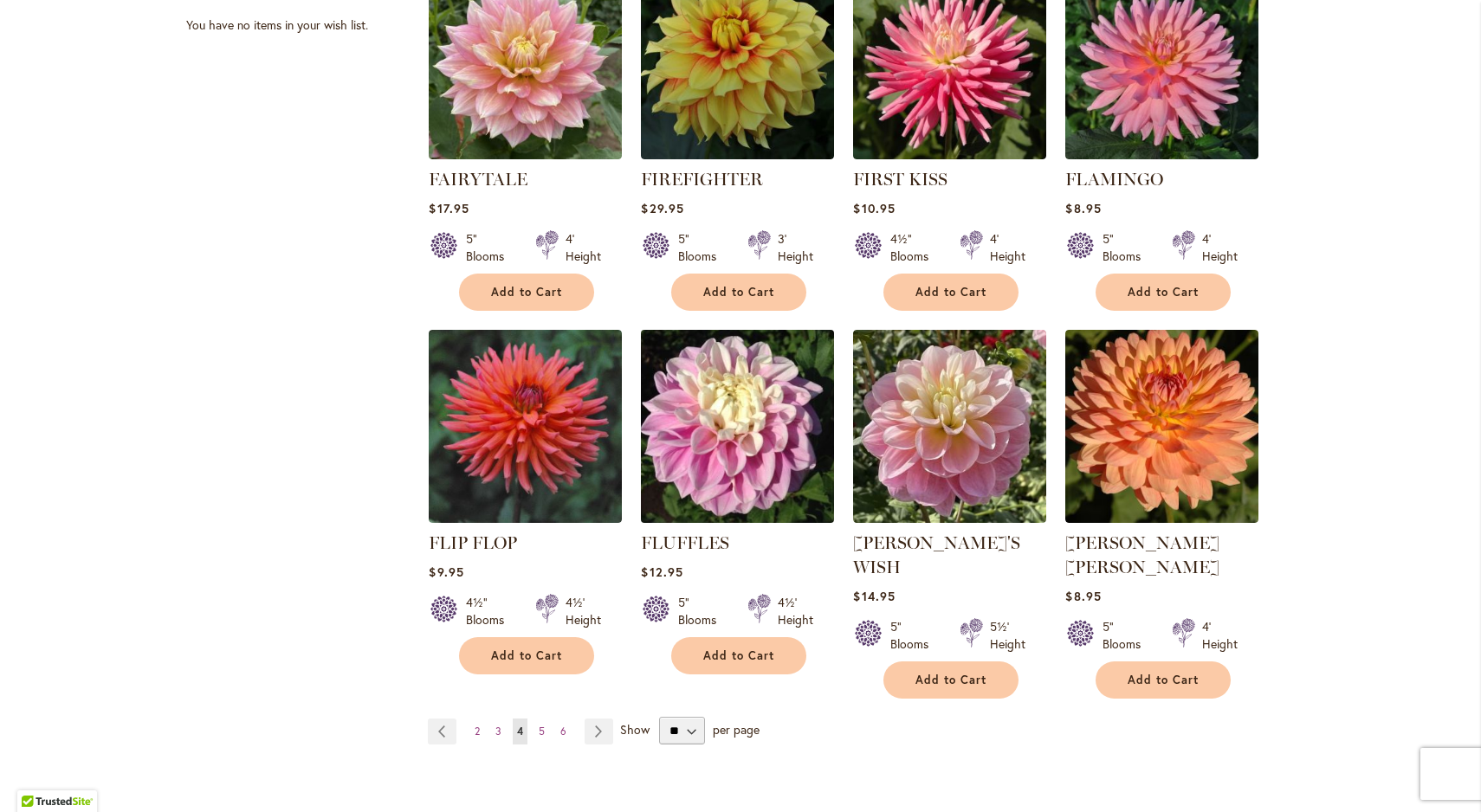
scroll to position [1182, 0]
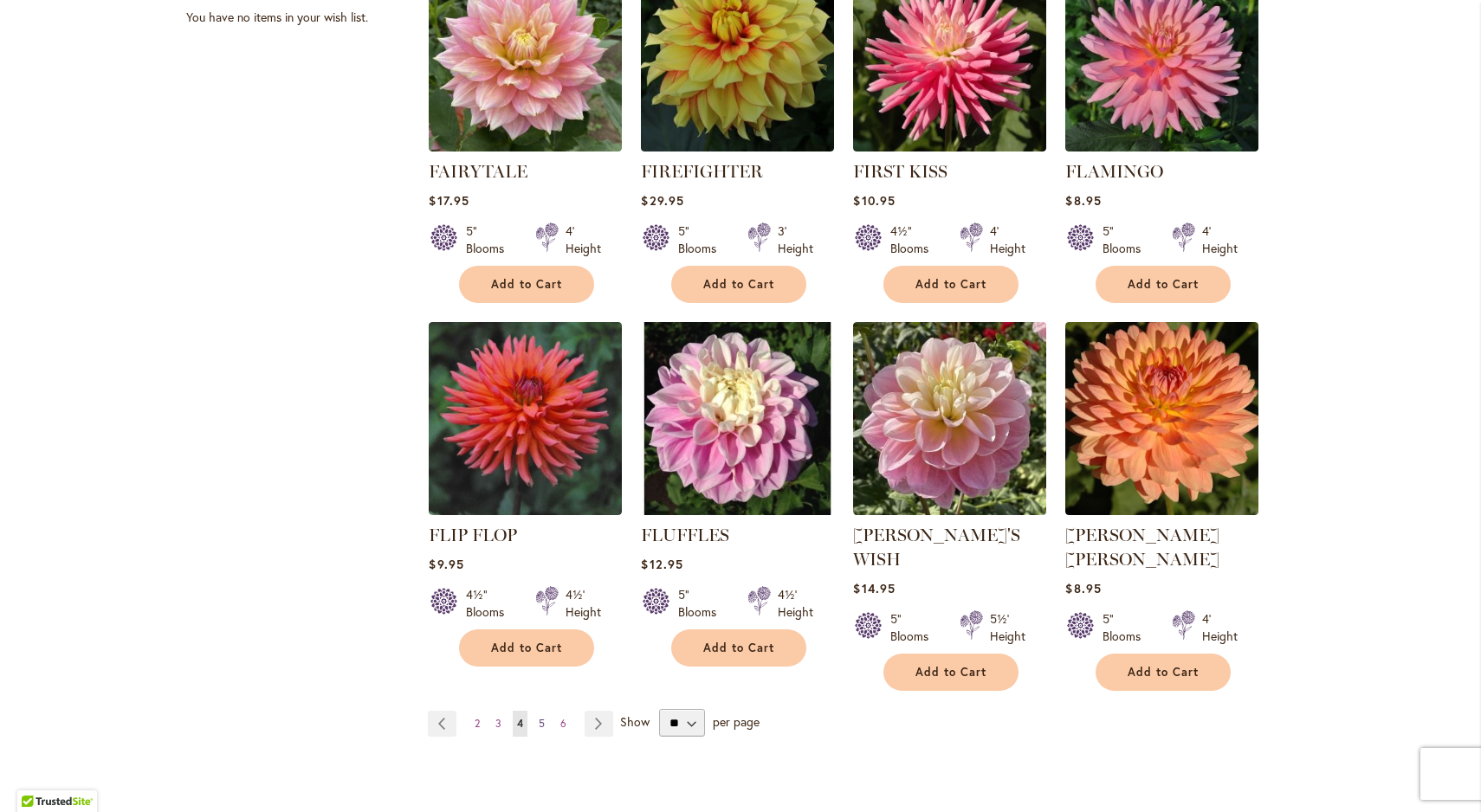
click at [541, 717] on span "5" at bounding box center [542, 723] width 6 height 13
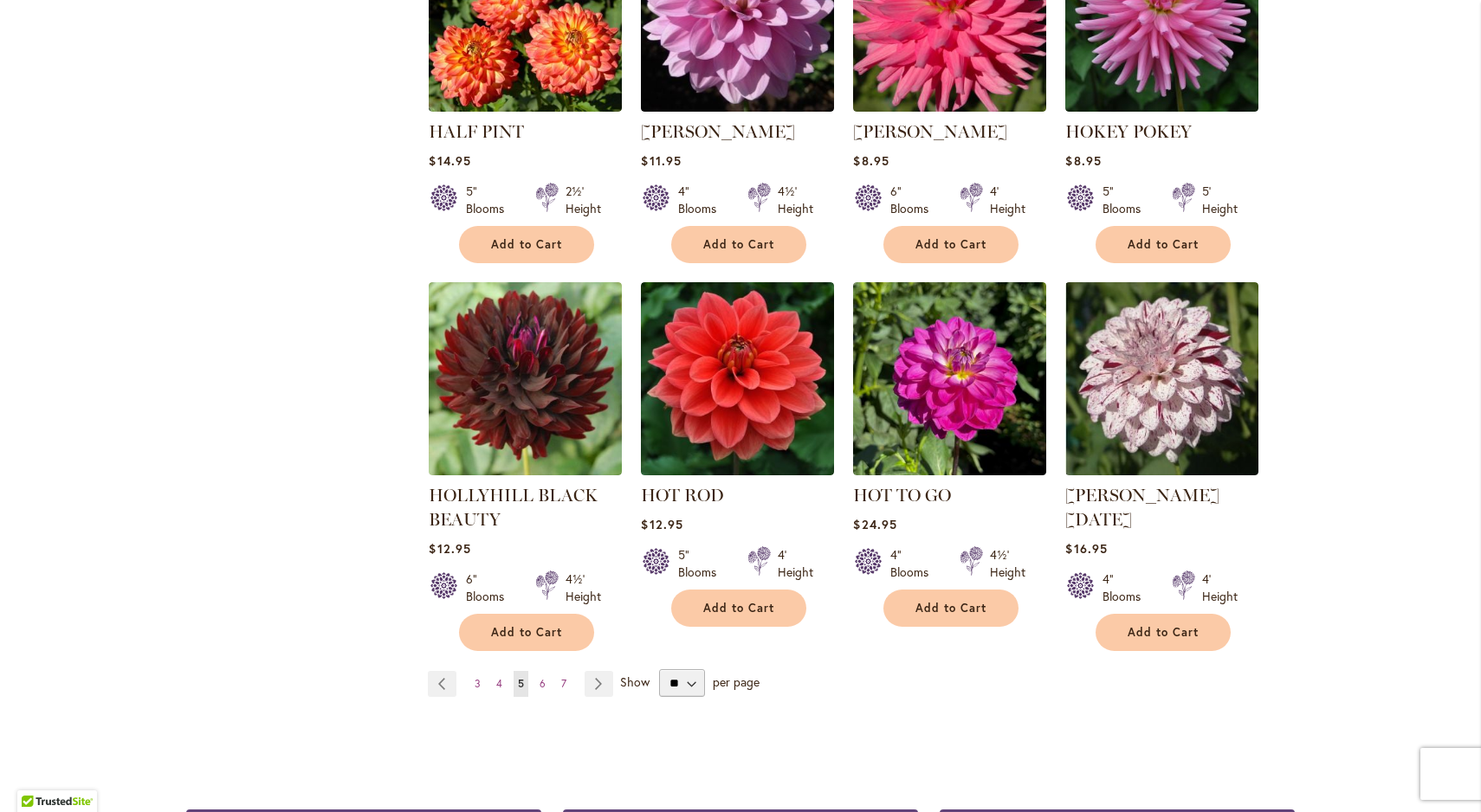
scroll to position [1230, 0]
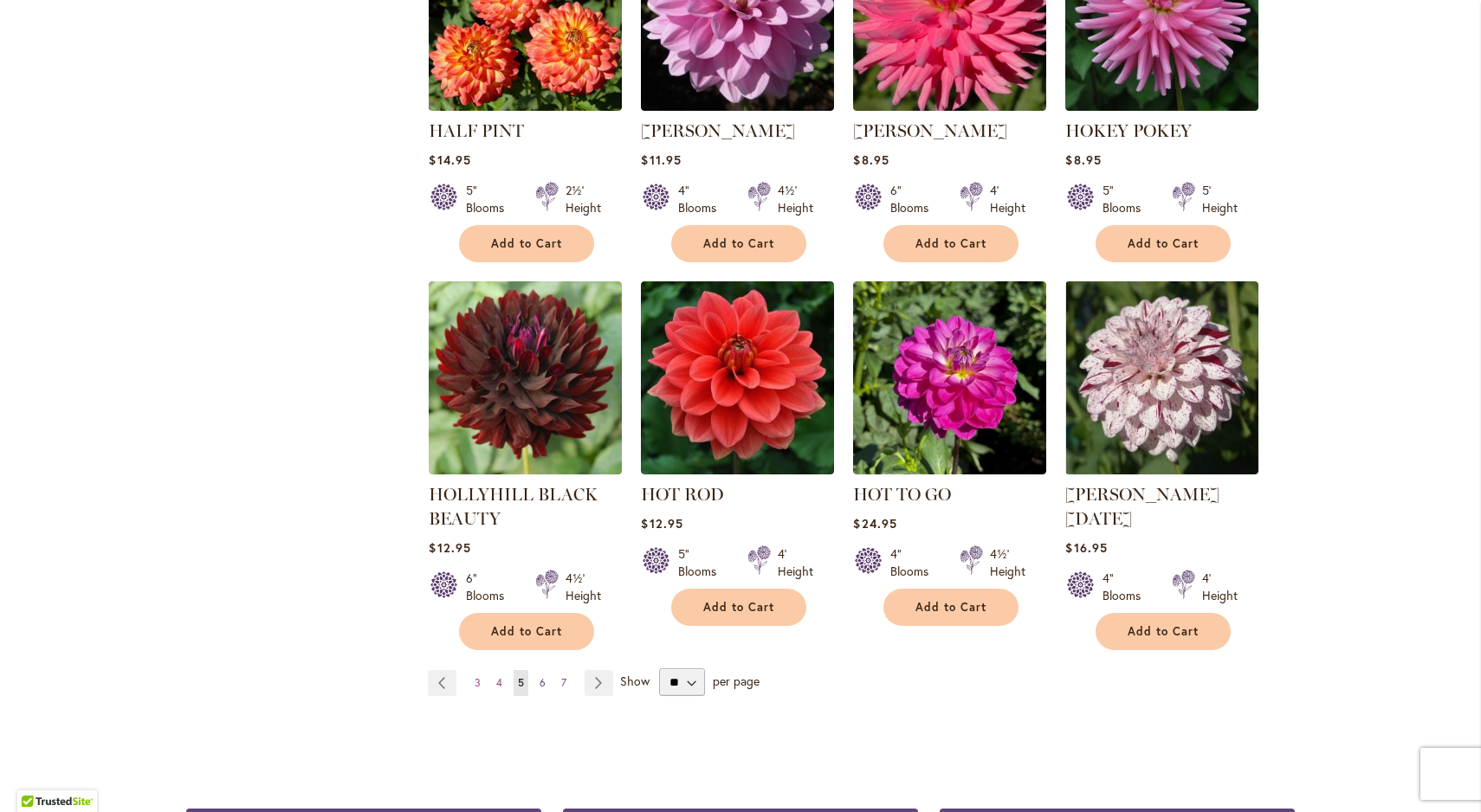
click at [544, 677] on span "6" at bounding box center [543, 683] width 6 height 13
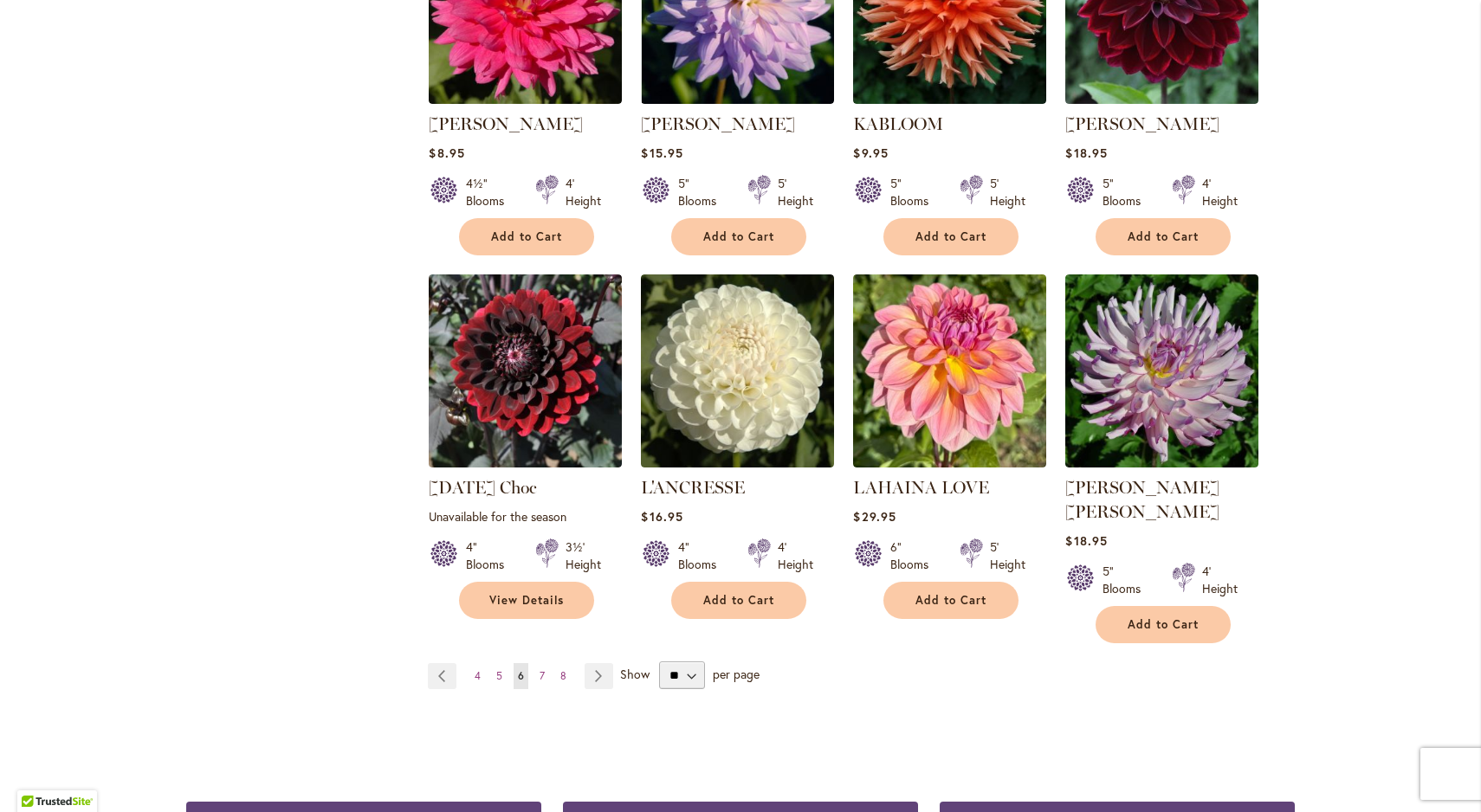
scroll to position [1244, 0]
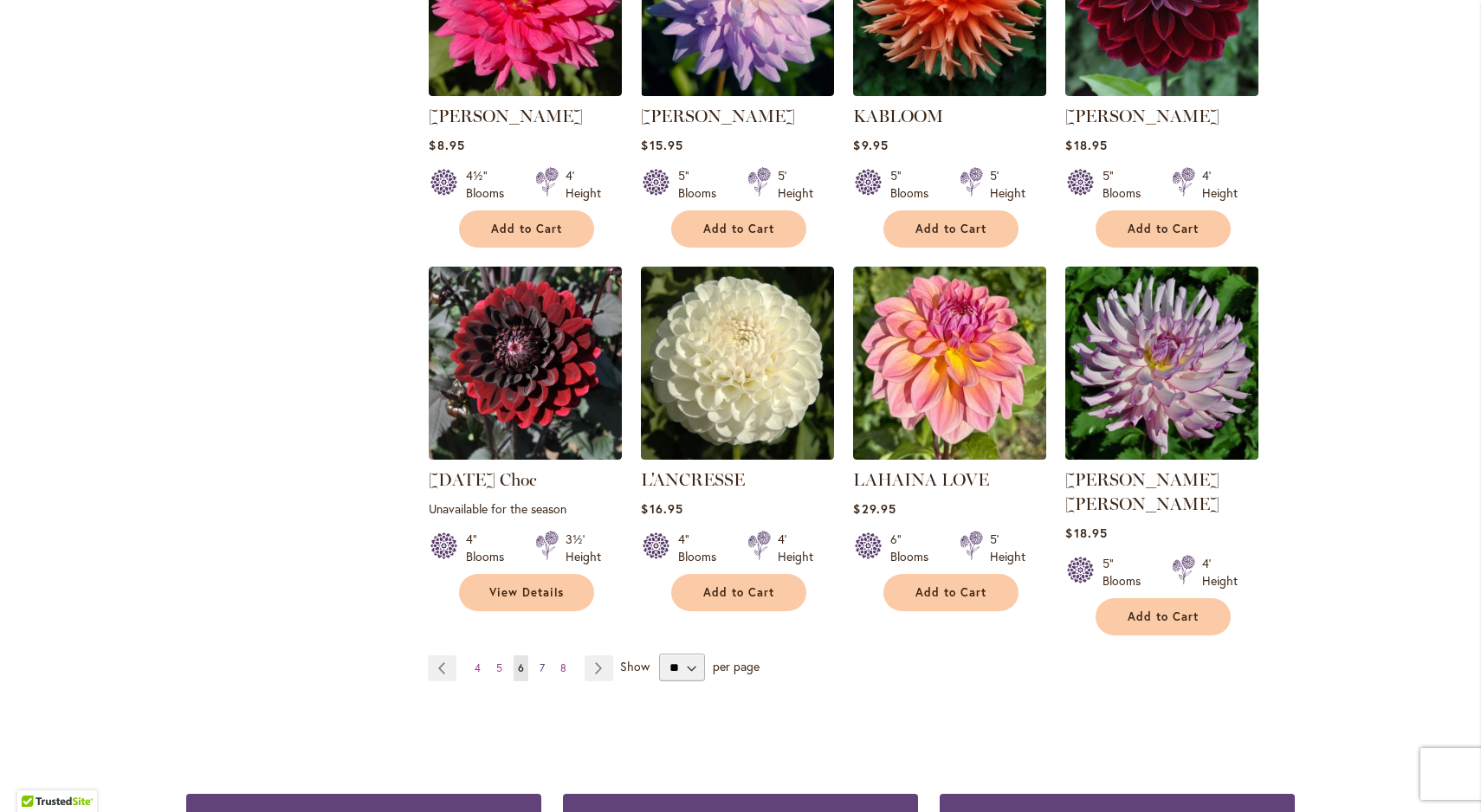
click at [543, 662] on span "7" at bounding box center [542, 668] width 5 height 13
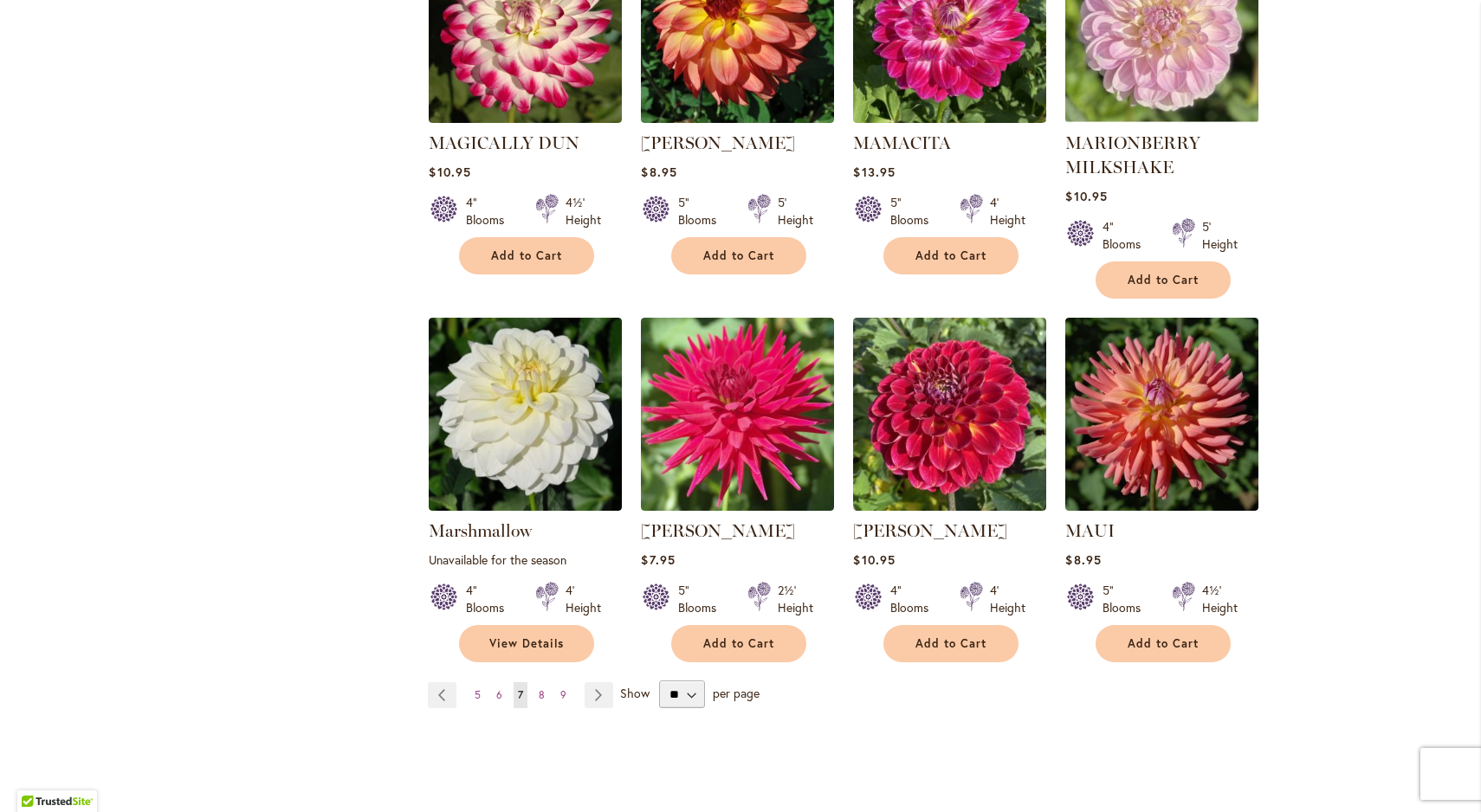
scroll to position [1235, 0]
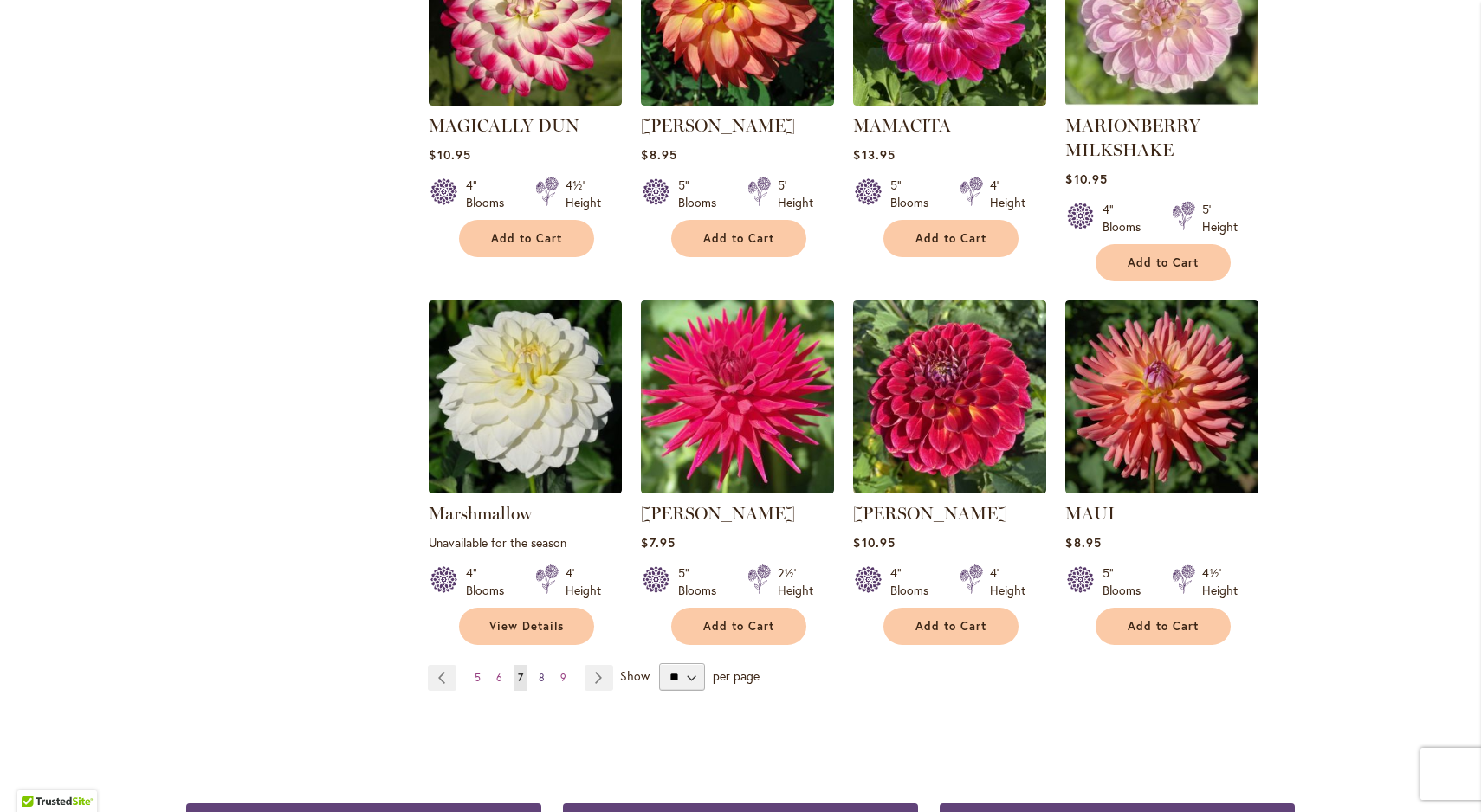
click at [544, 671] on span "8" at bounding box center [542, 677] width 6 height 13
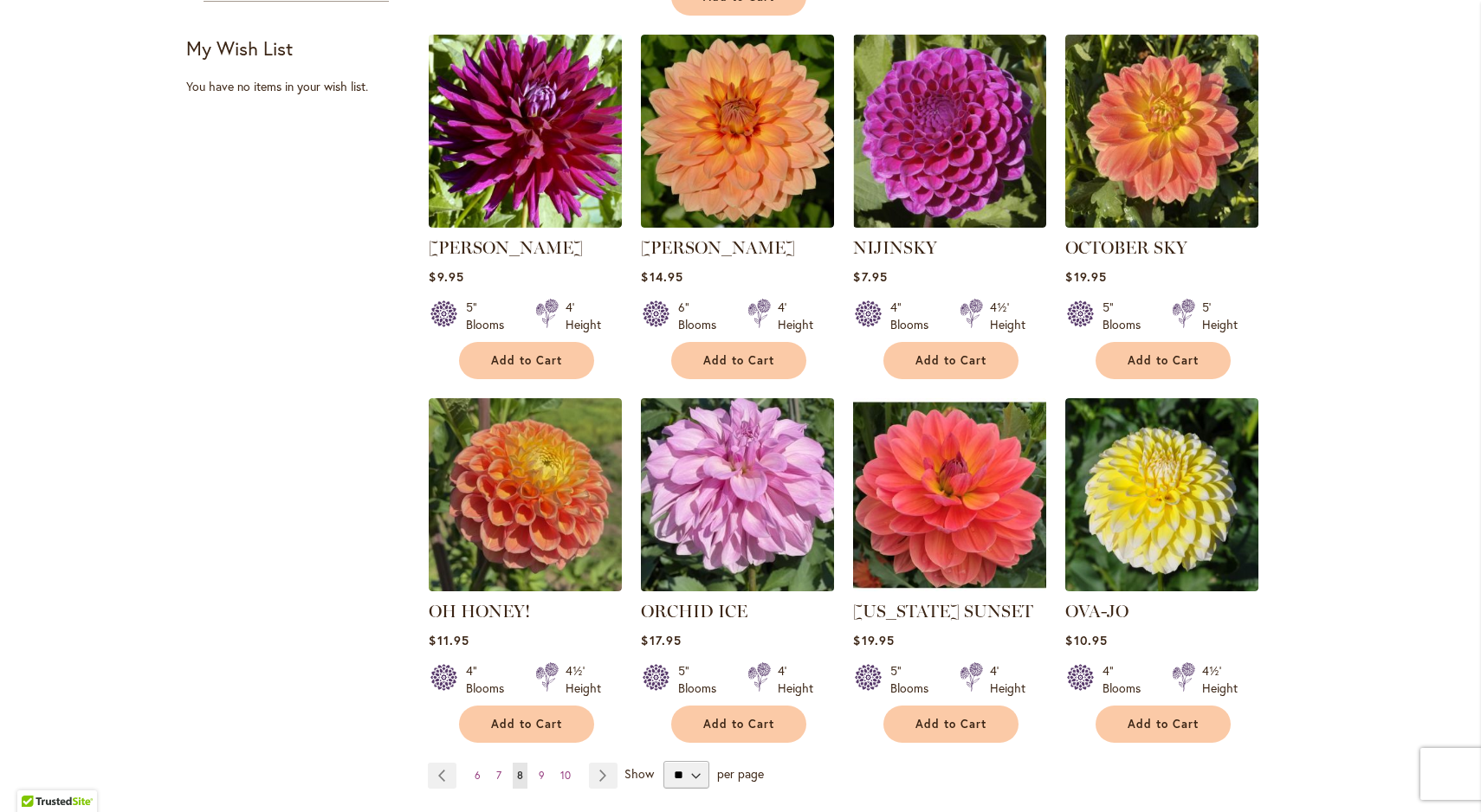
scroll to position [1128, 0]
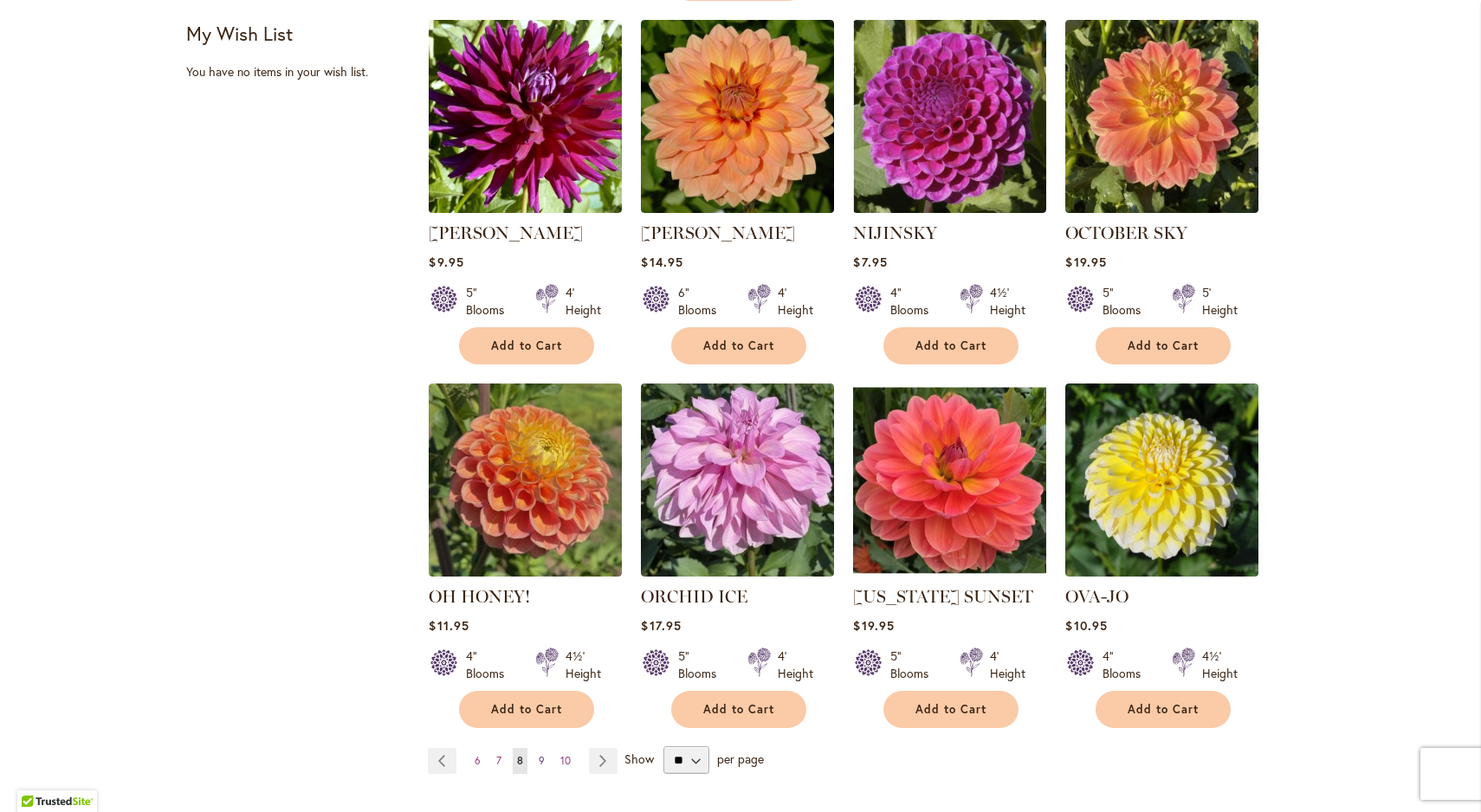
click at [543, 755] on span "9" at bounding box center [542, 761] width 6 height 13
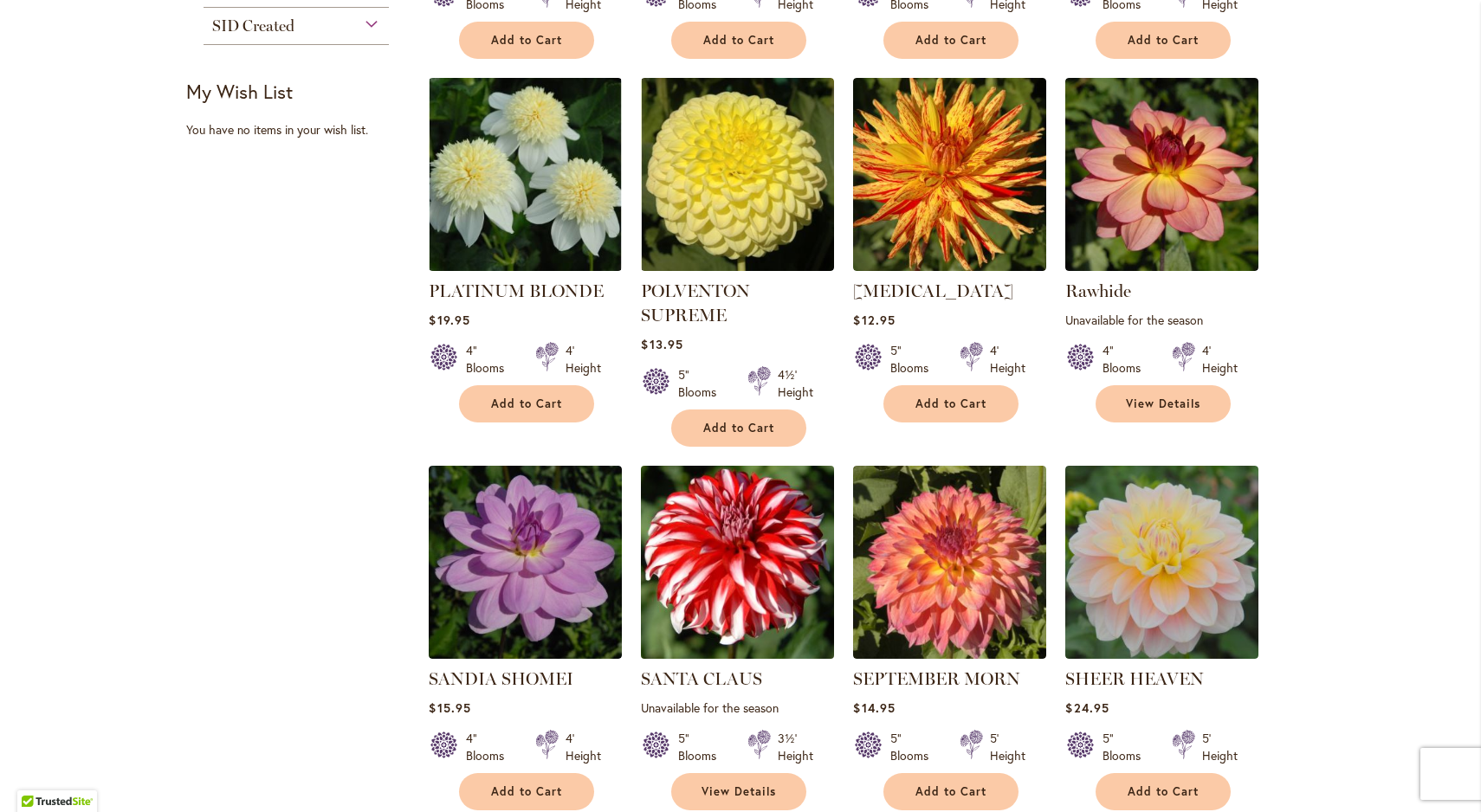
scroll to position [1070, 0]
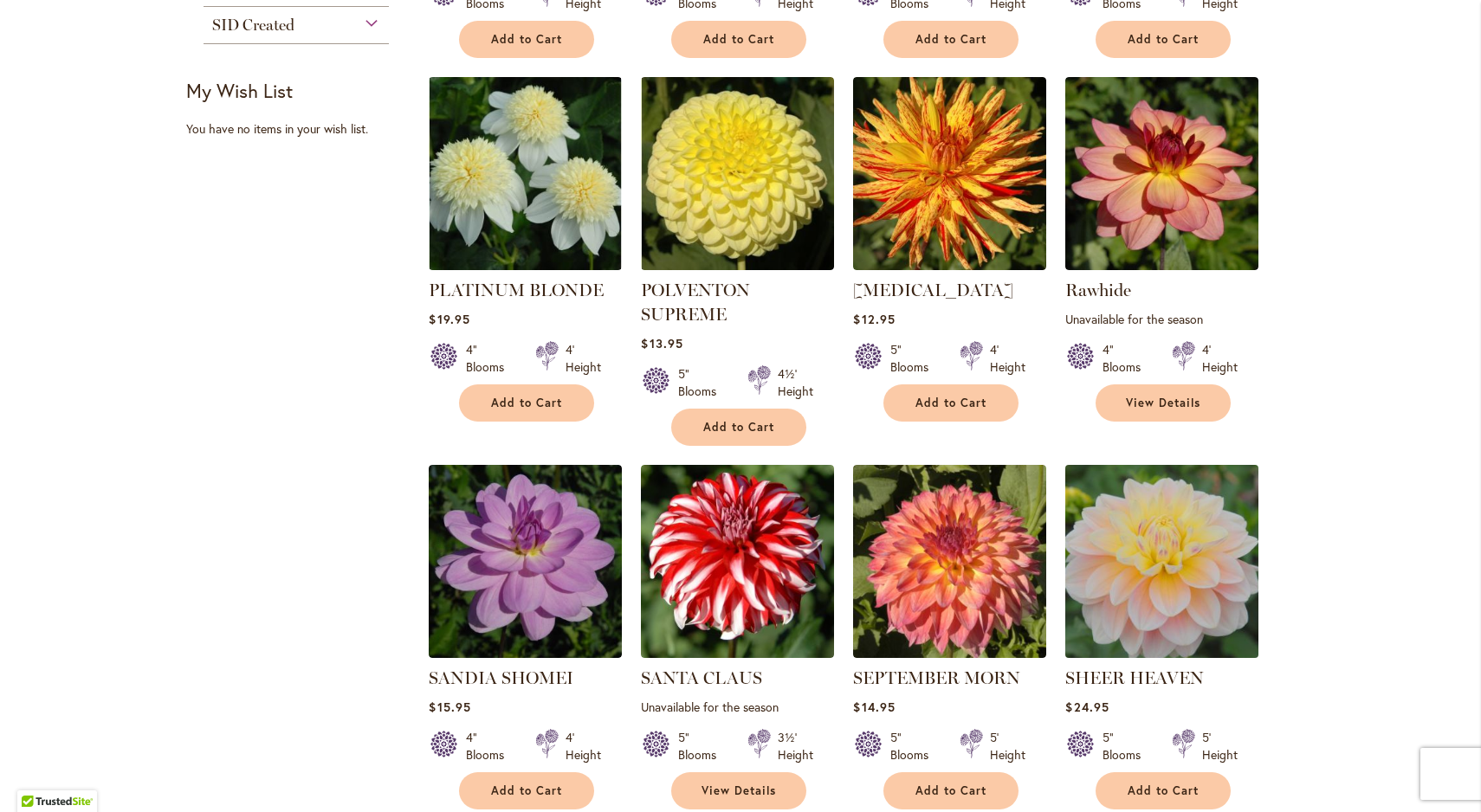
click at [1172, 576] on img at bounding box center [1161, 560] width 202 height 202
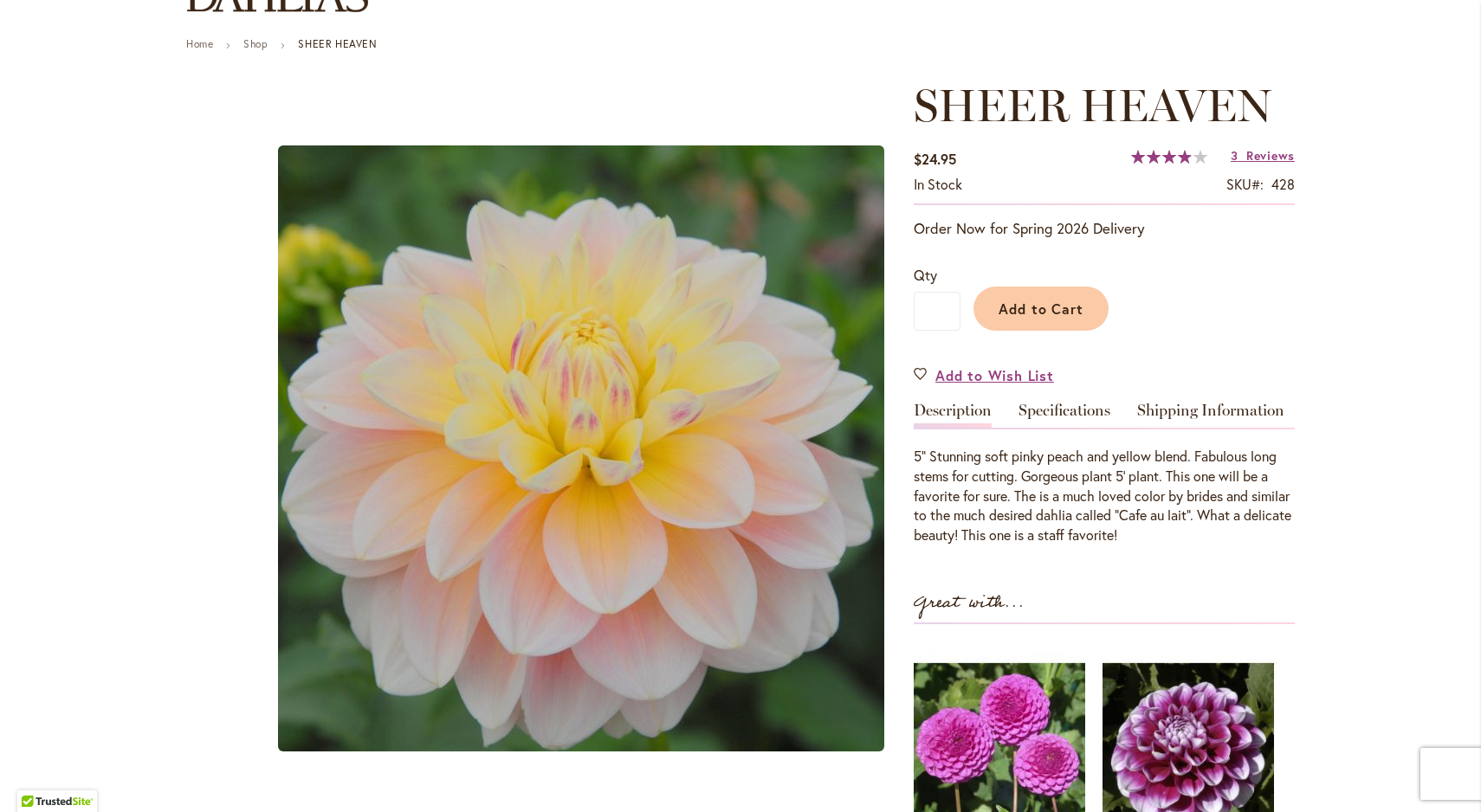
scroll to position [170, 0]
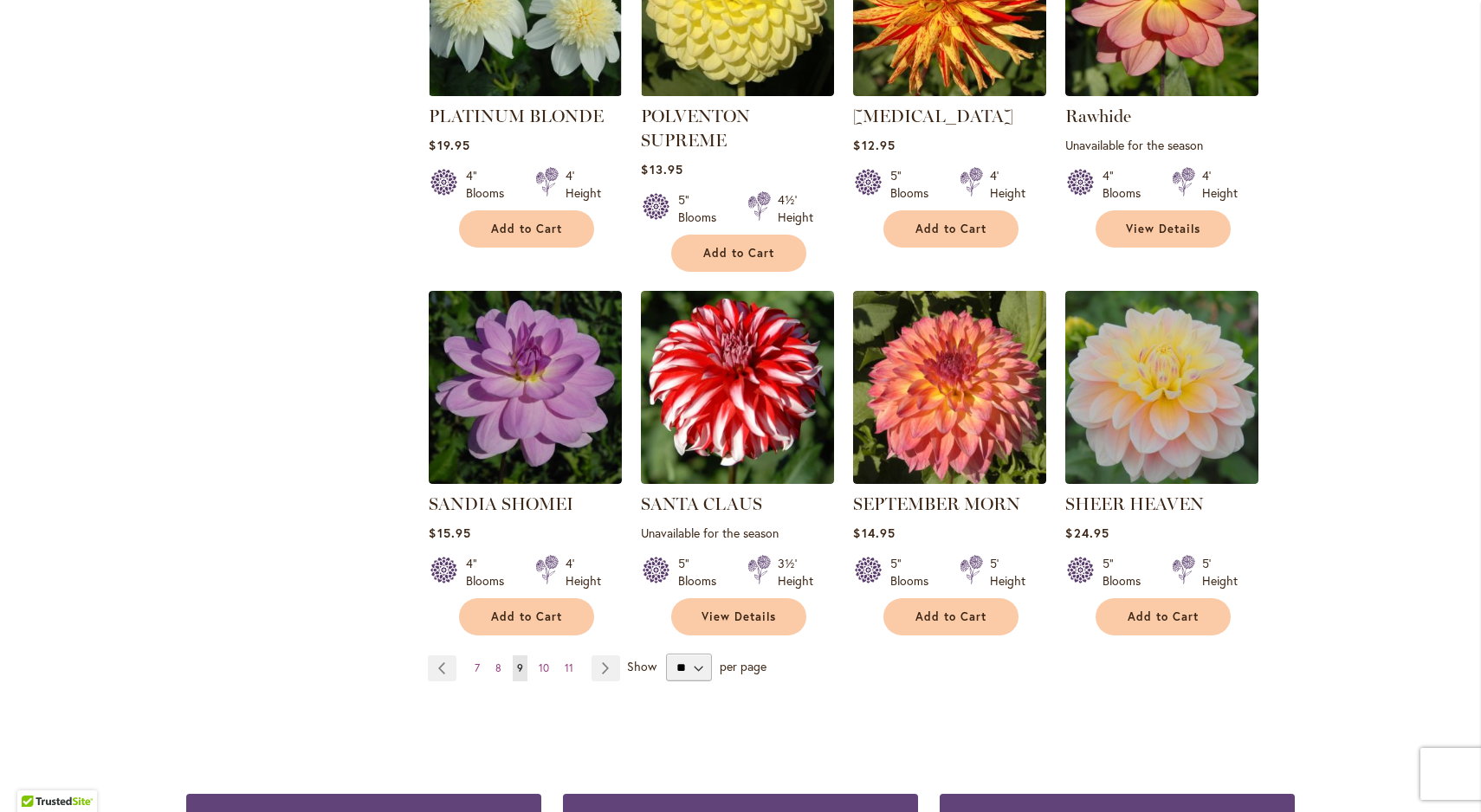
scroll to position [1246, 0]
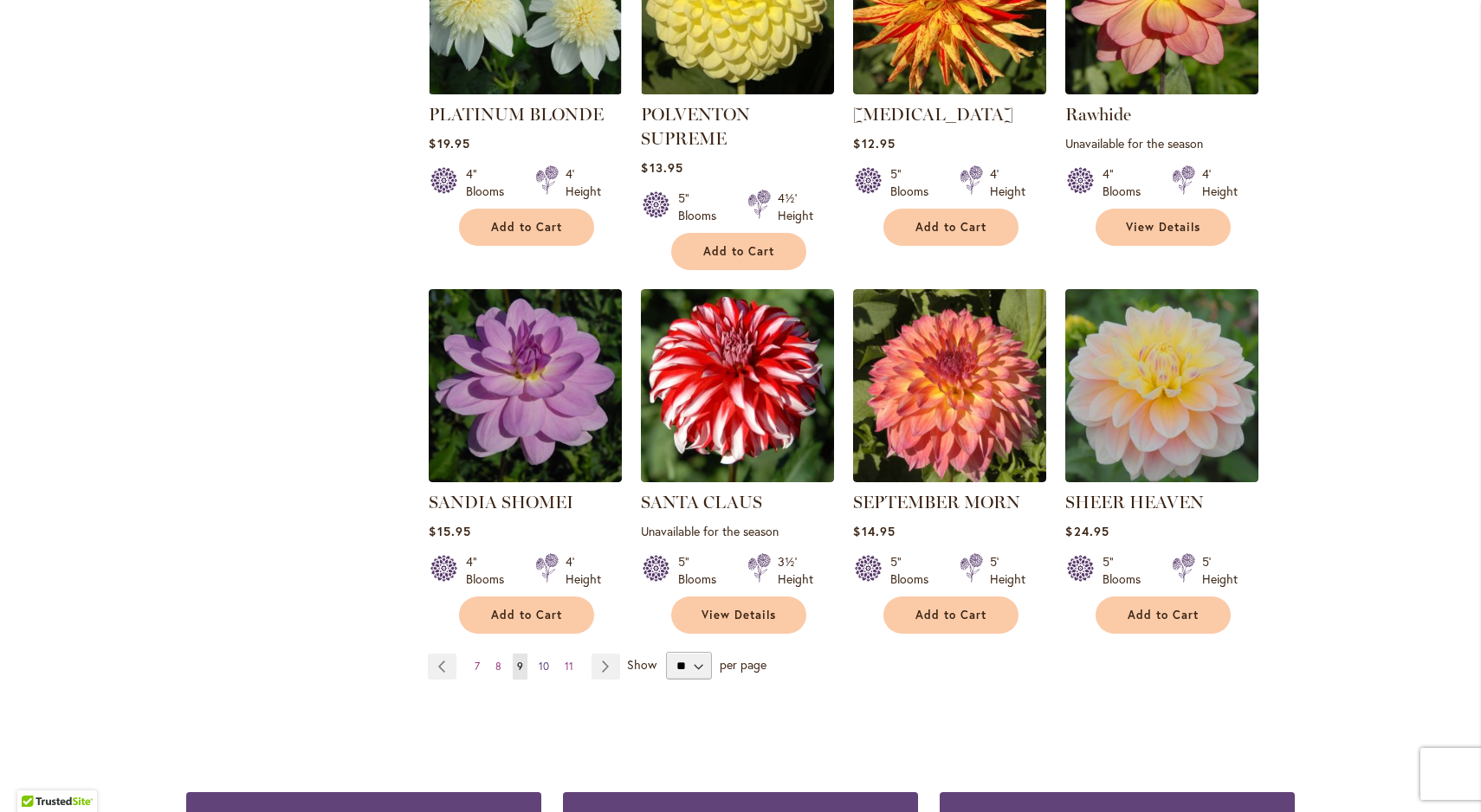
click at [546, 664] on span "10" at bounding box center [544, 666] width 11 height 13
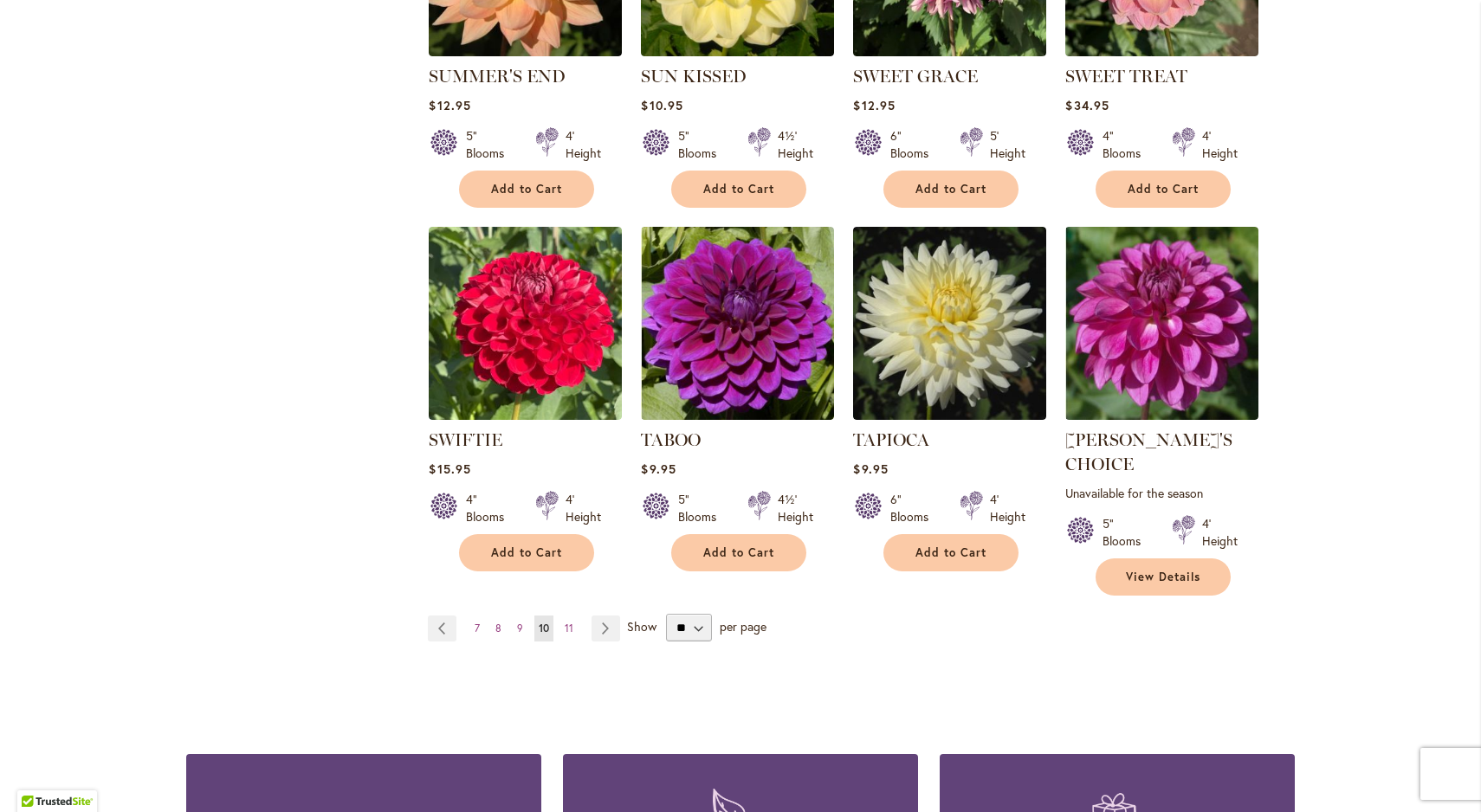
scroll to position [1262, 0]
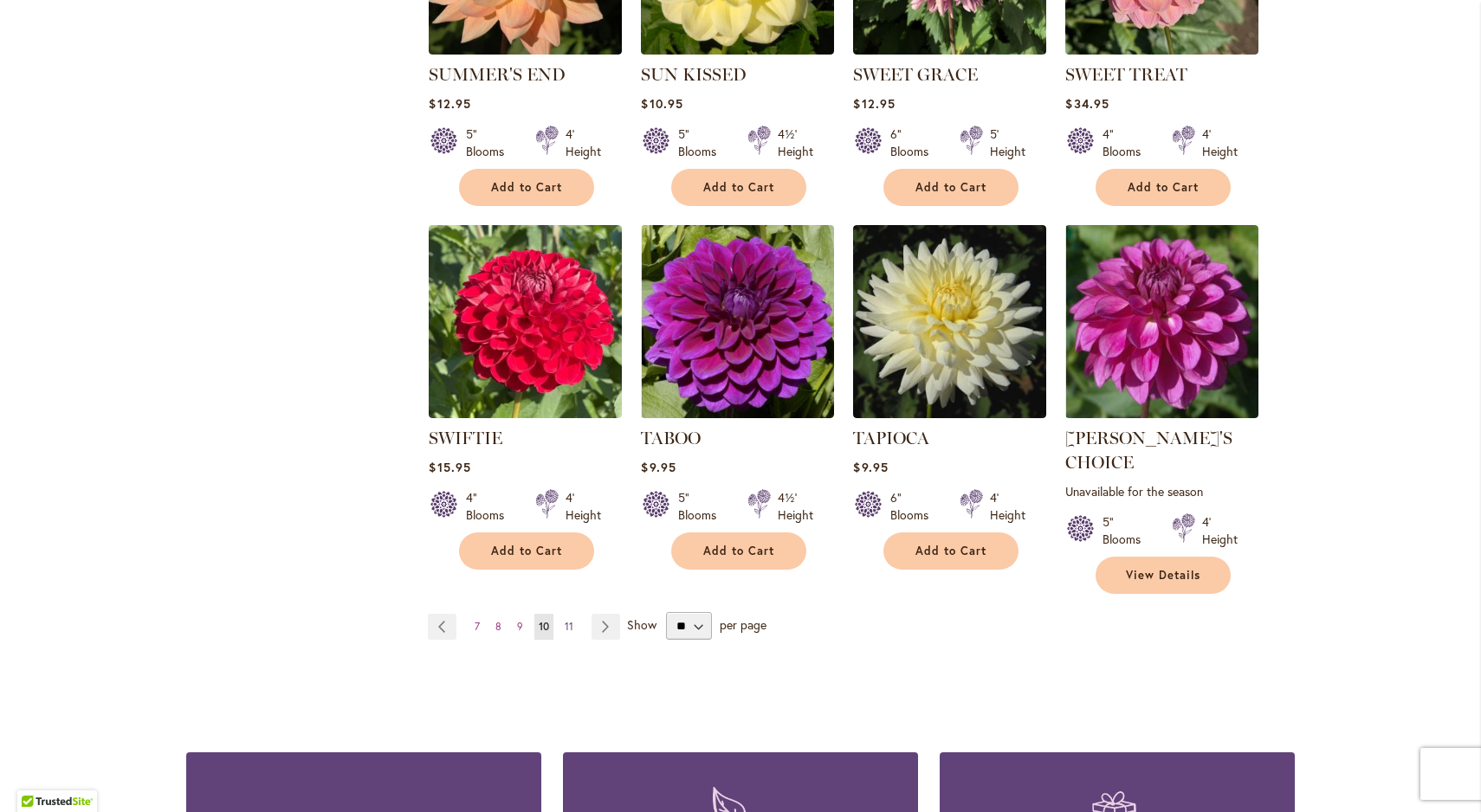
click at [570, 621] on span "11" at bounding box center [568, 627] width 9 height 13
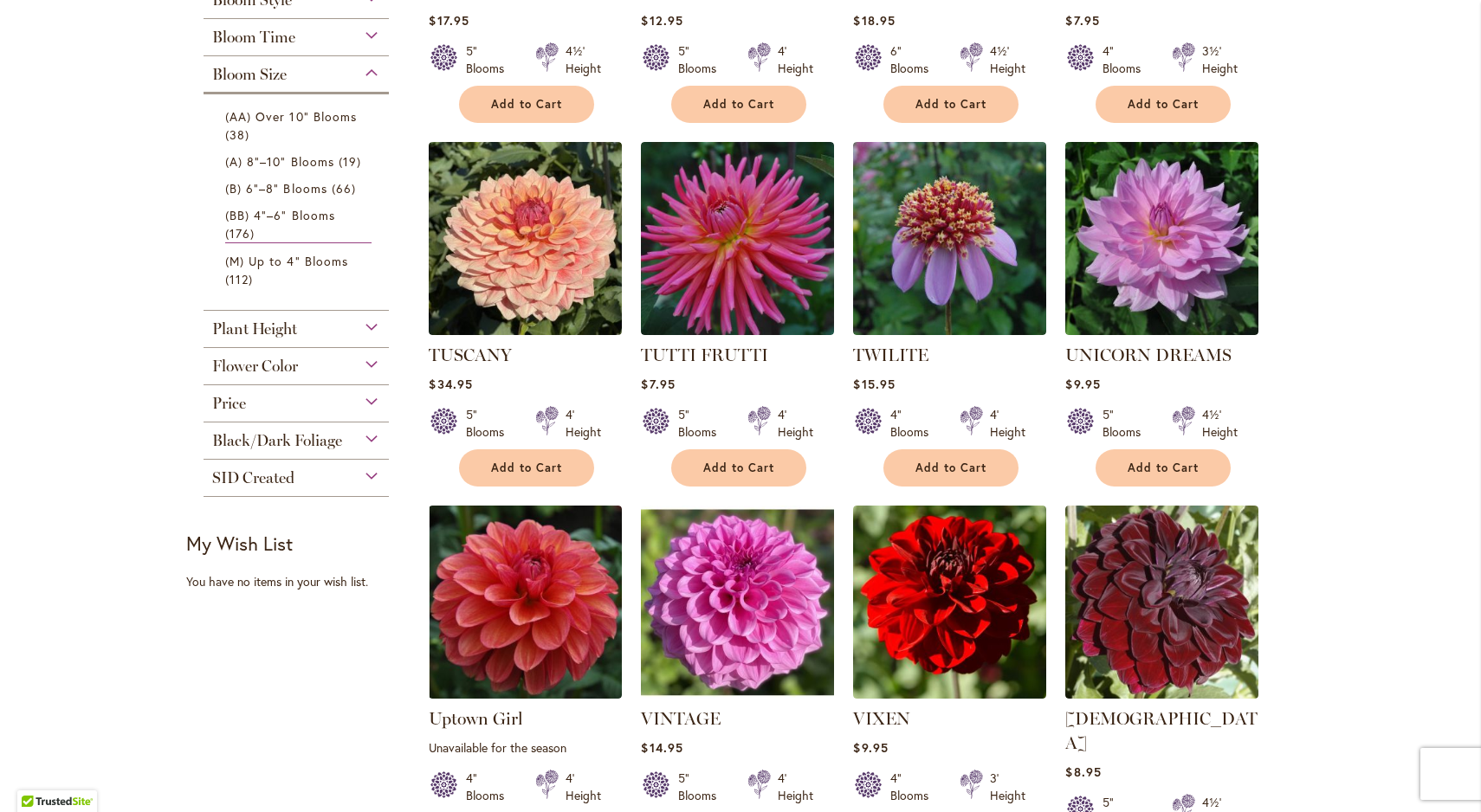
scroll to position [607, 0]
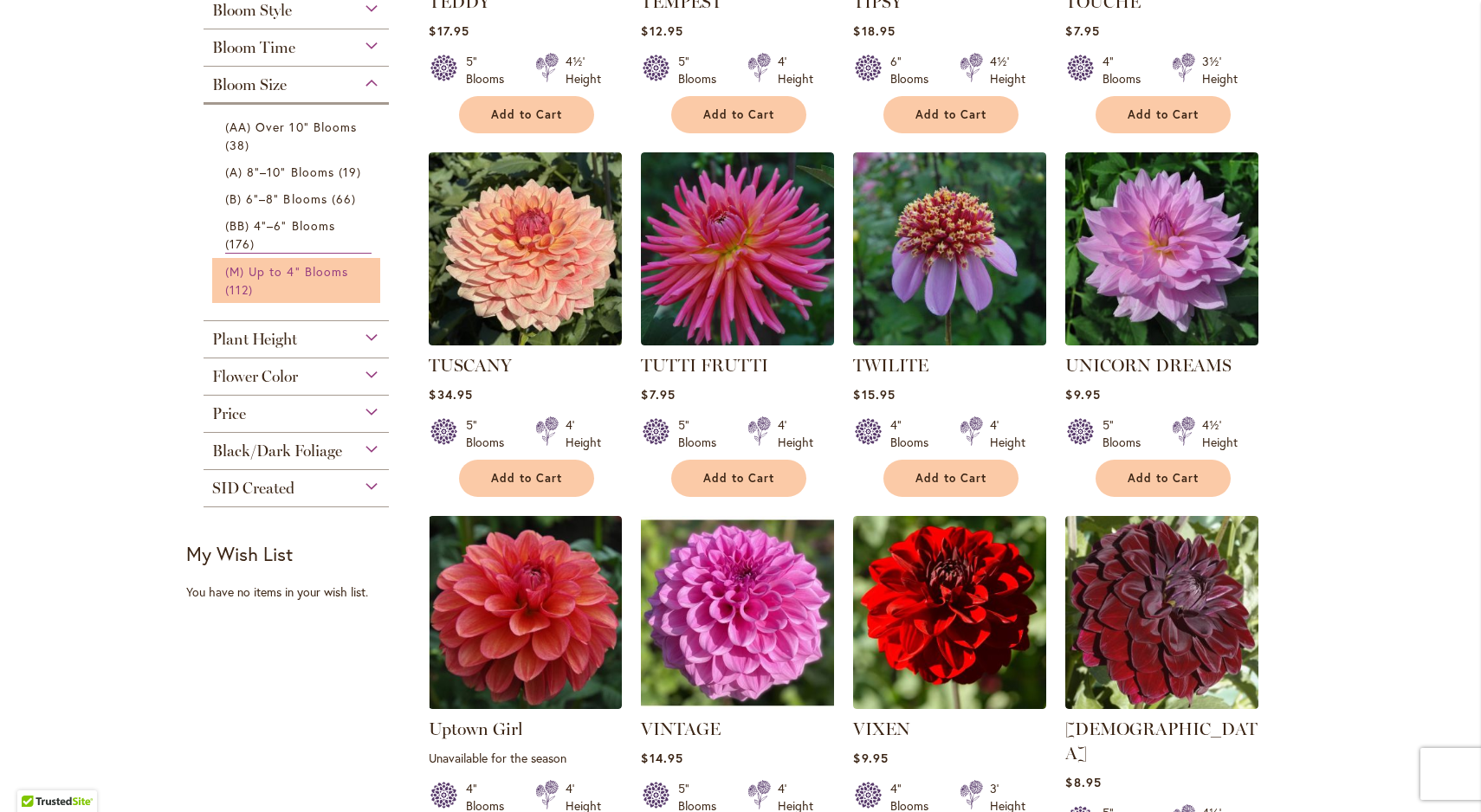
click at [284, 277] on span "(M) Up to 4" Blooms" at bounding box center [286, 271] width 123 height 17
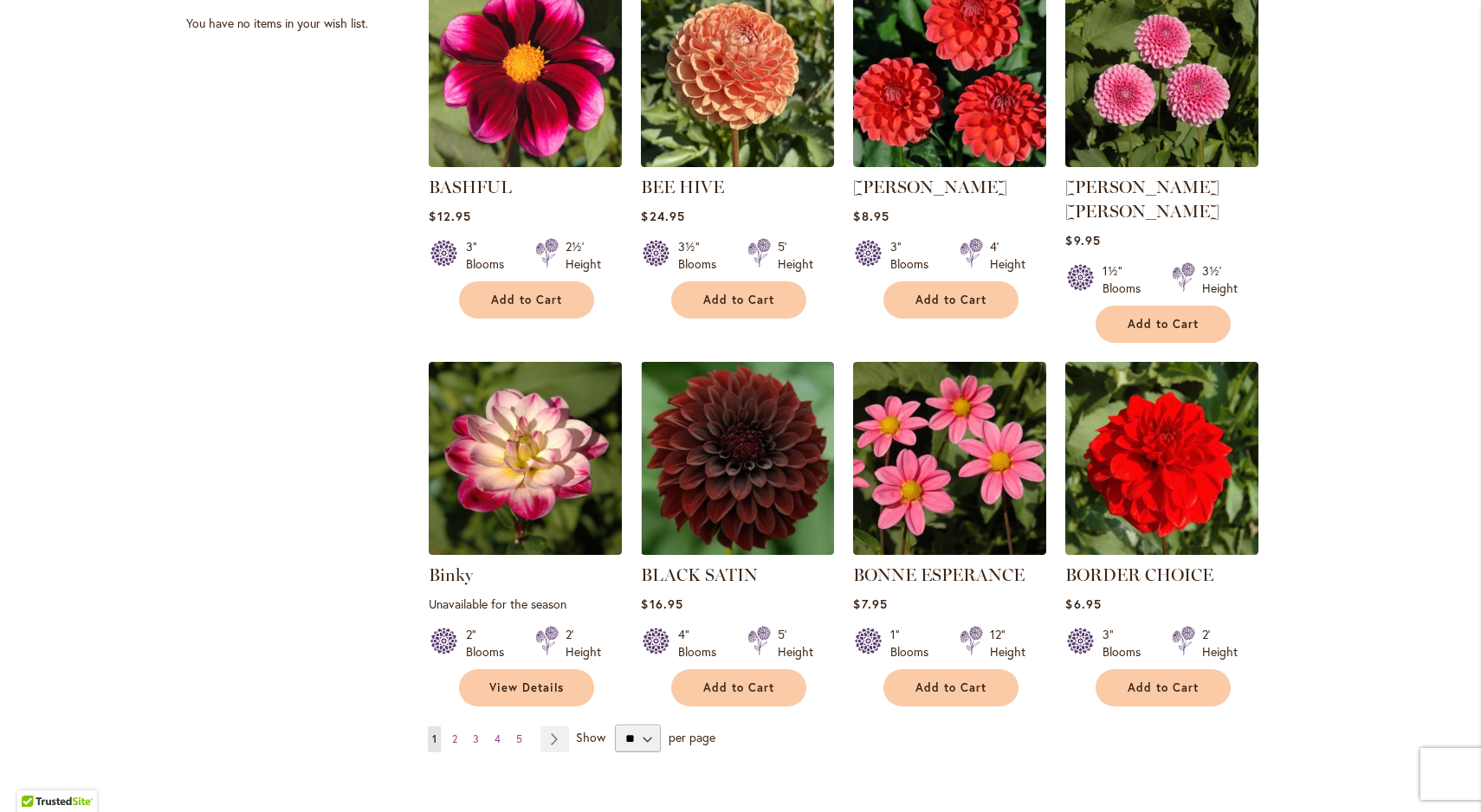
scroll to position [1154, 0]
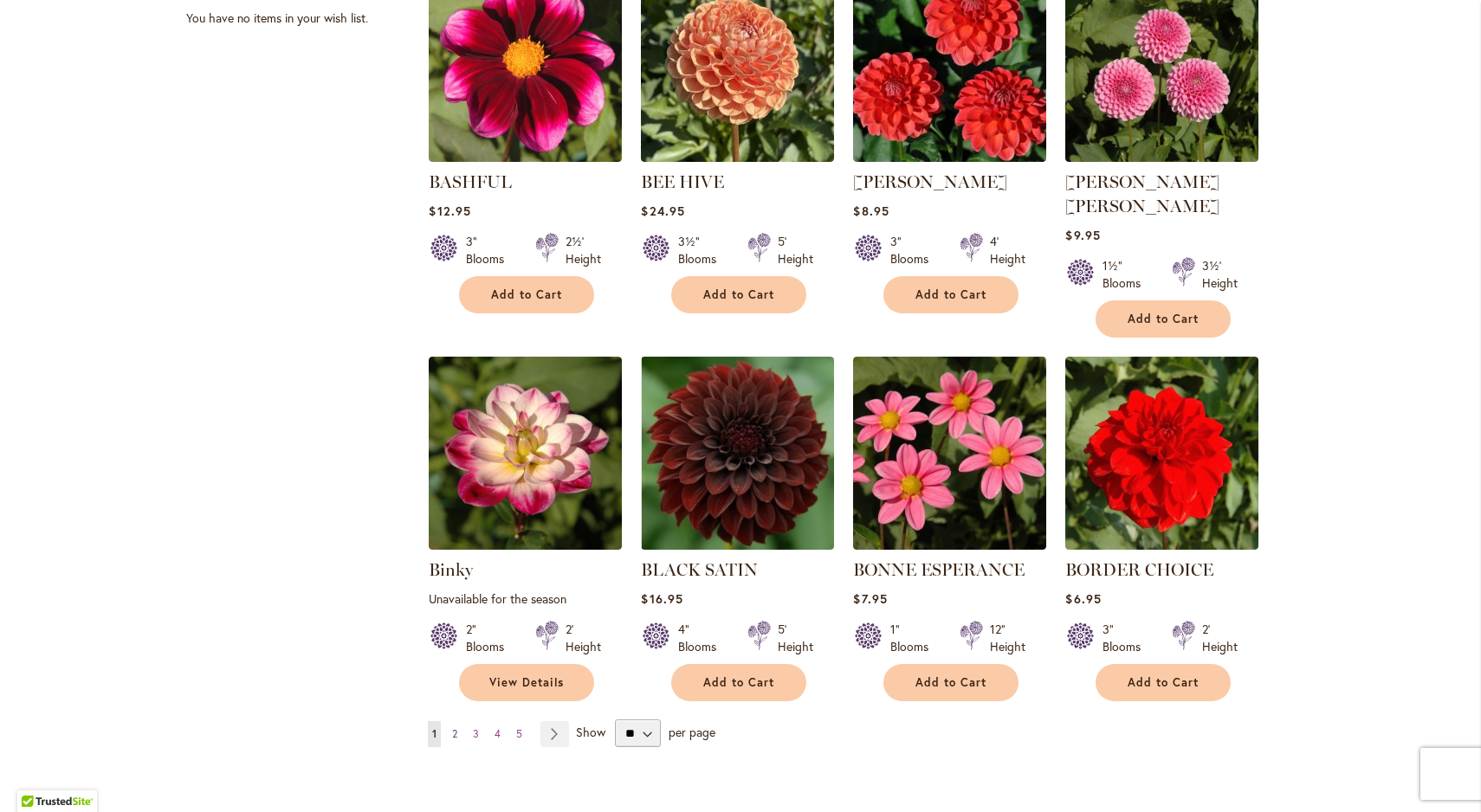
click at [455, 727] on span "2" at bounding box center [454, 733] width 5 height 13
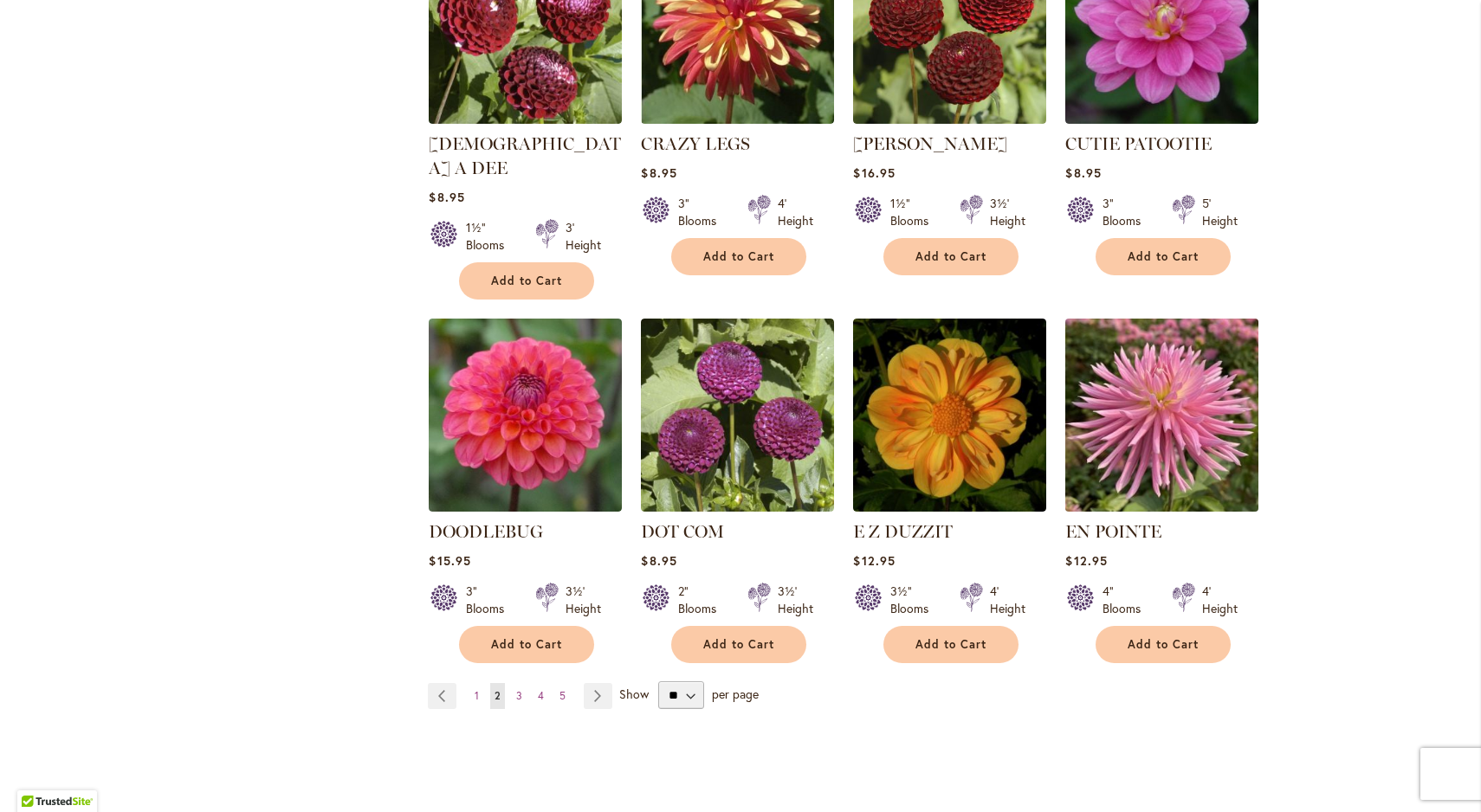
scroll to position [1233, 0]
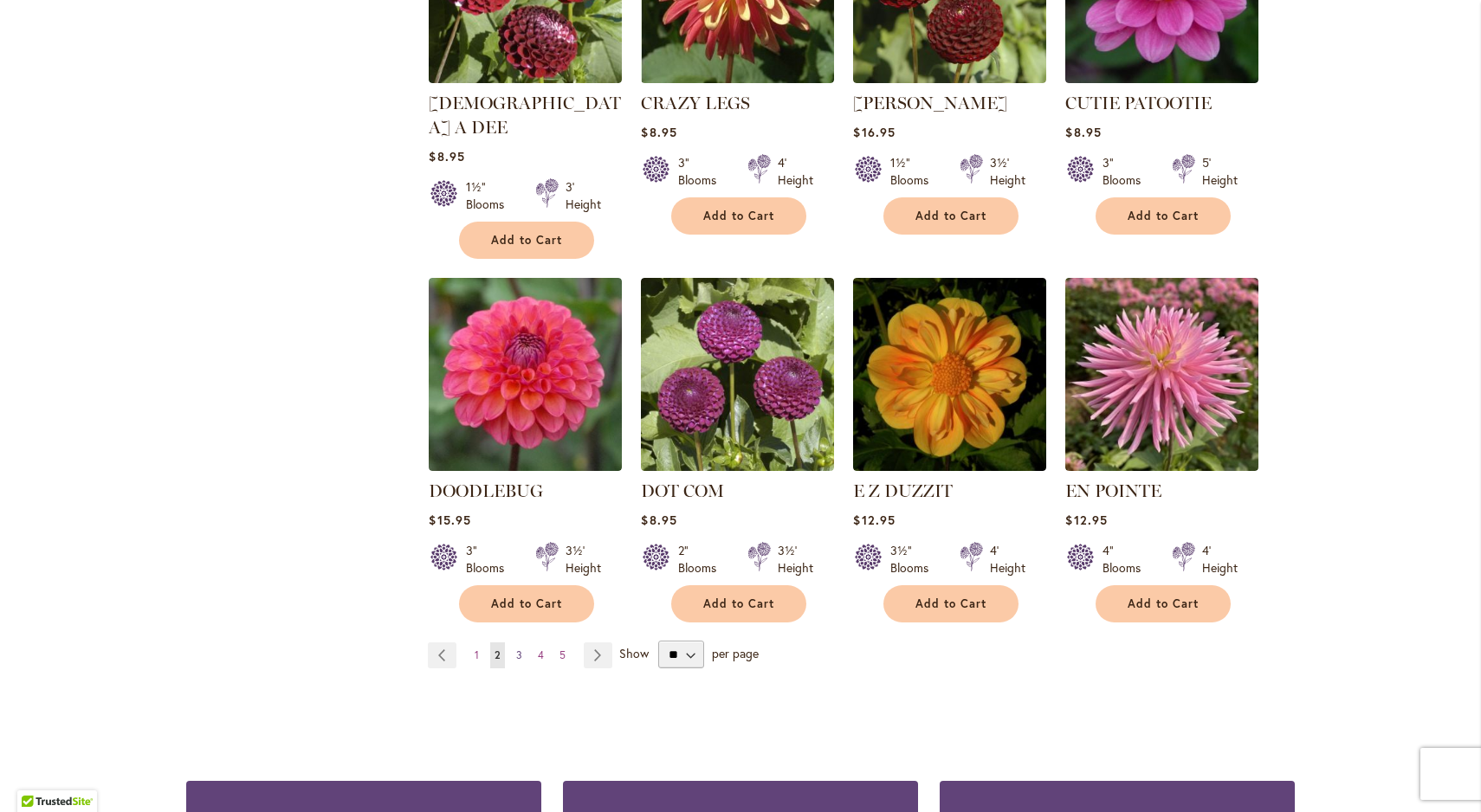
click at [521, 649] on span "3" at bounding box center [519, 655] width 6 height 13
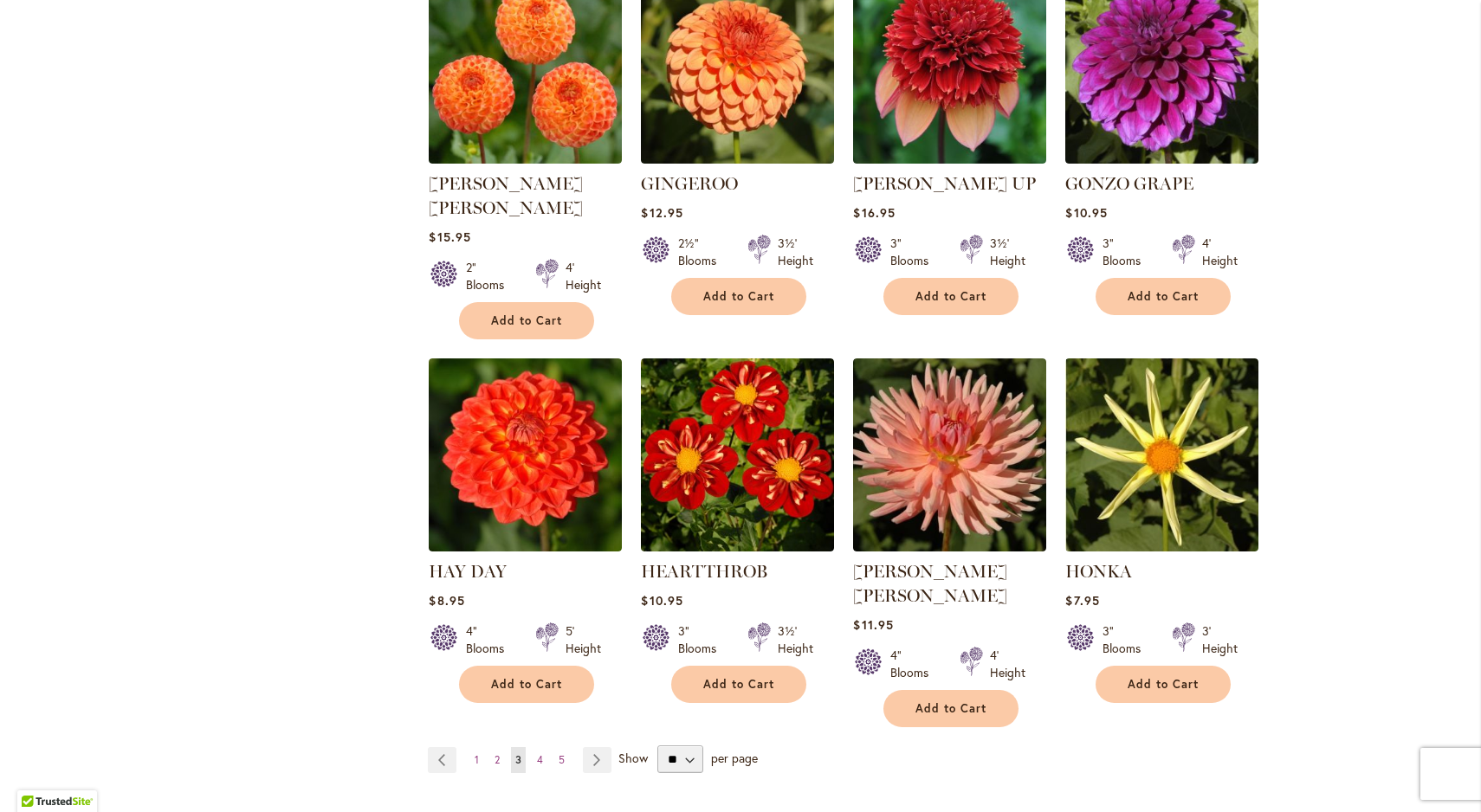
scroll to position [1206, 0]
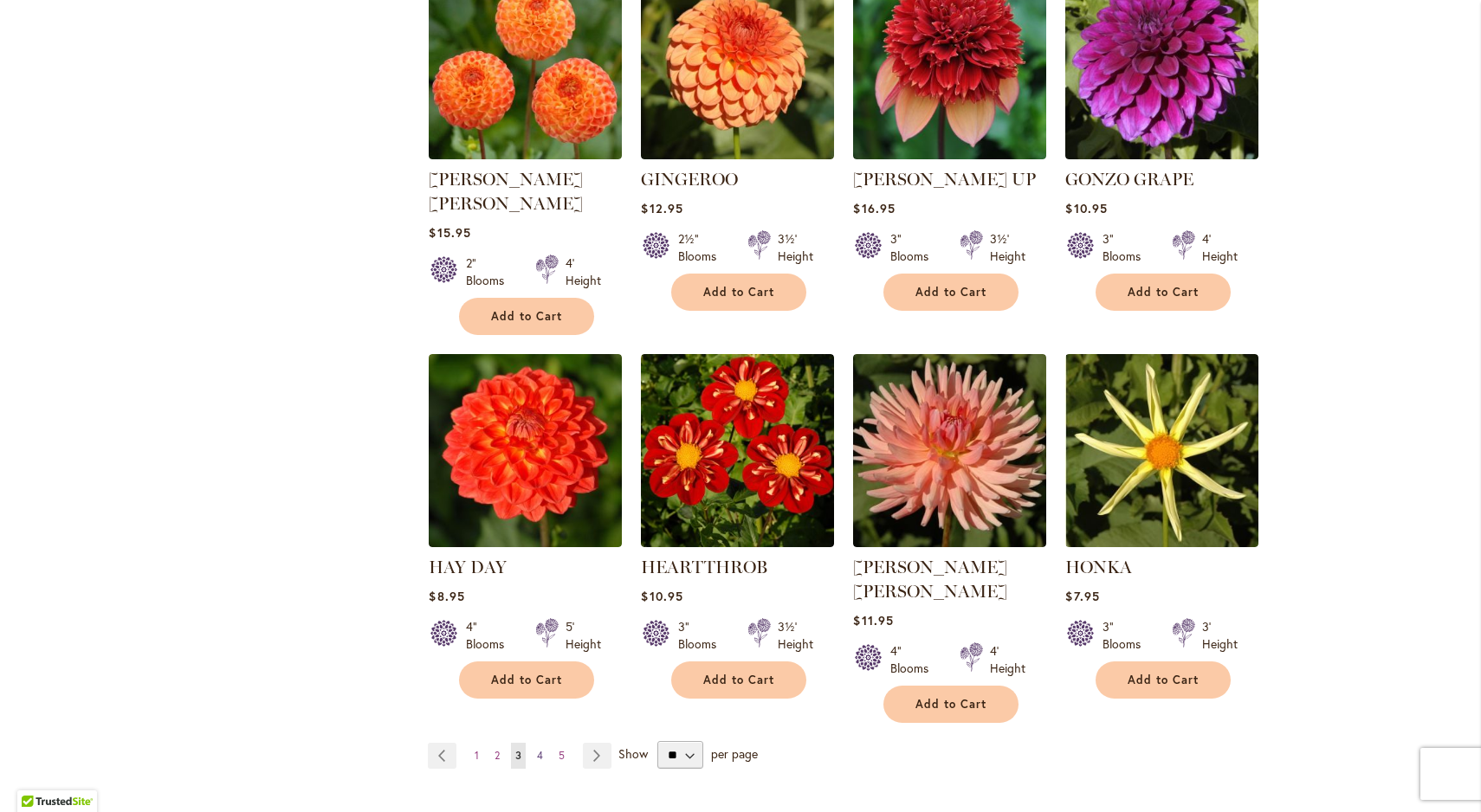
click at [542, 749] on span "4" at bounding box center [540, 755] width 6 height 13
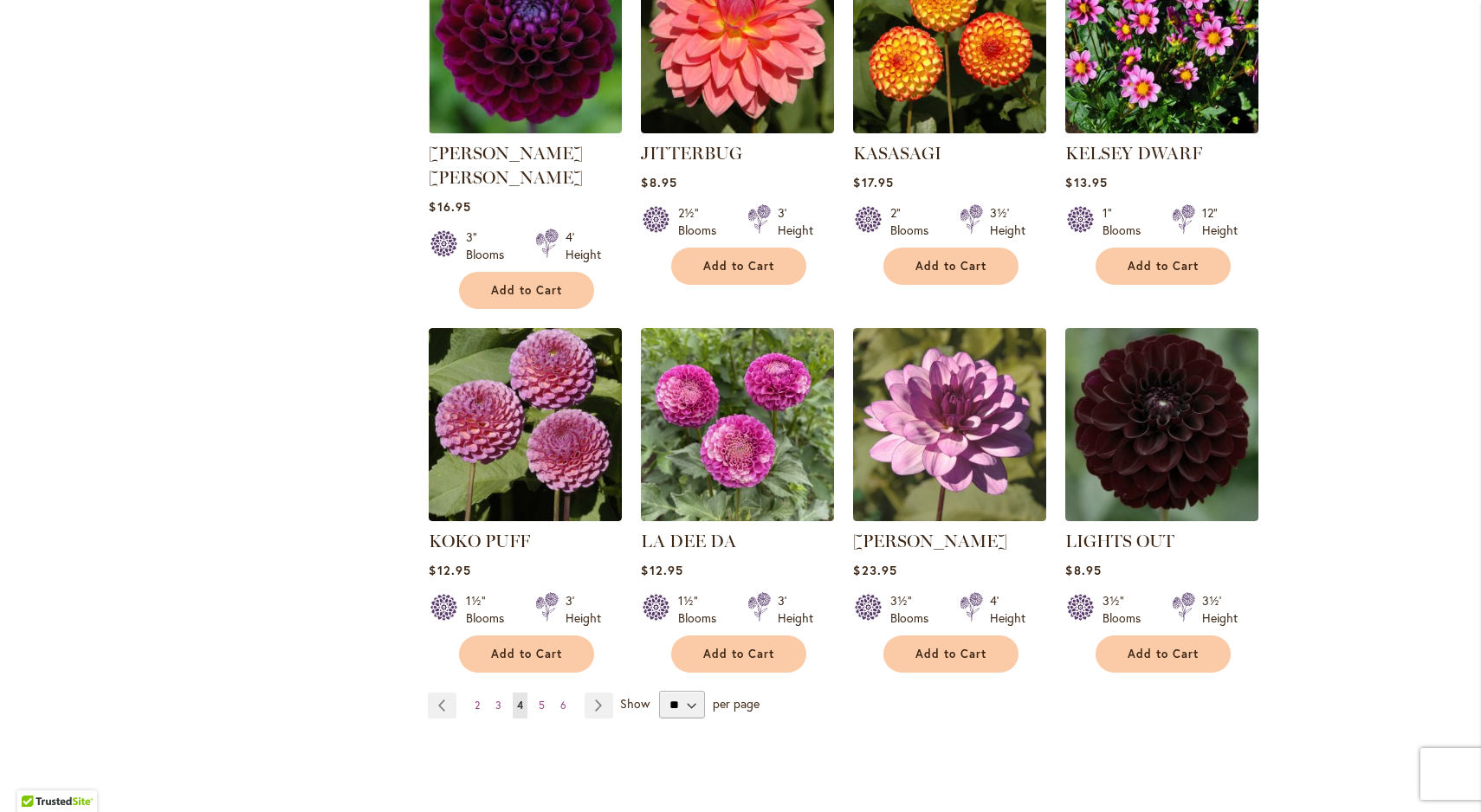
scroll to position [1214, 0]
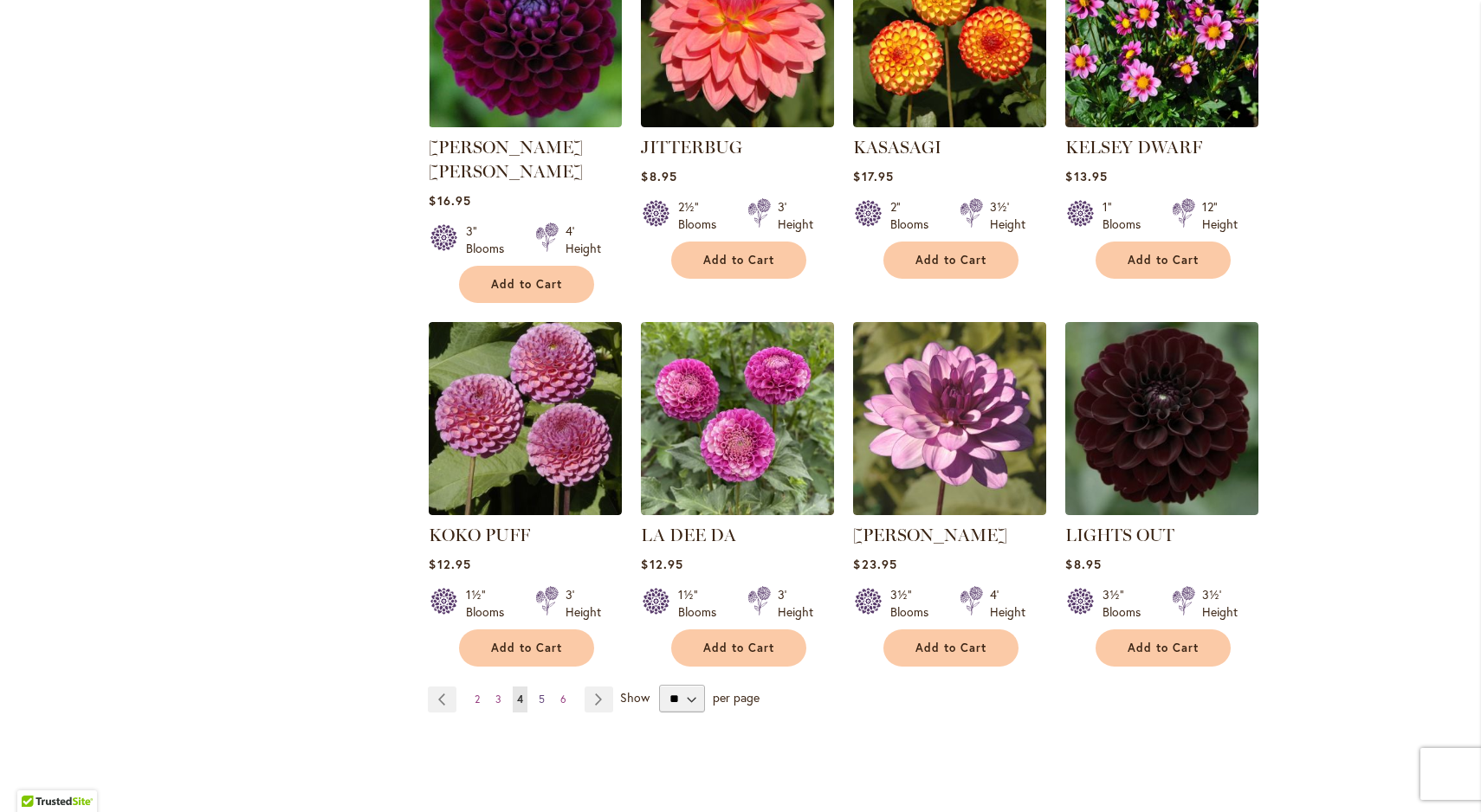
click at [543, 693] on span "5" at bounding box center [542, 699] width 6 height 13
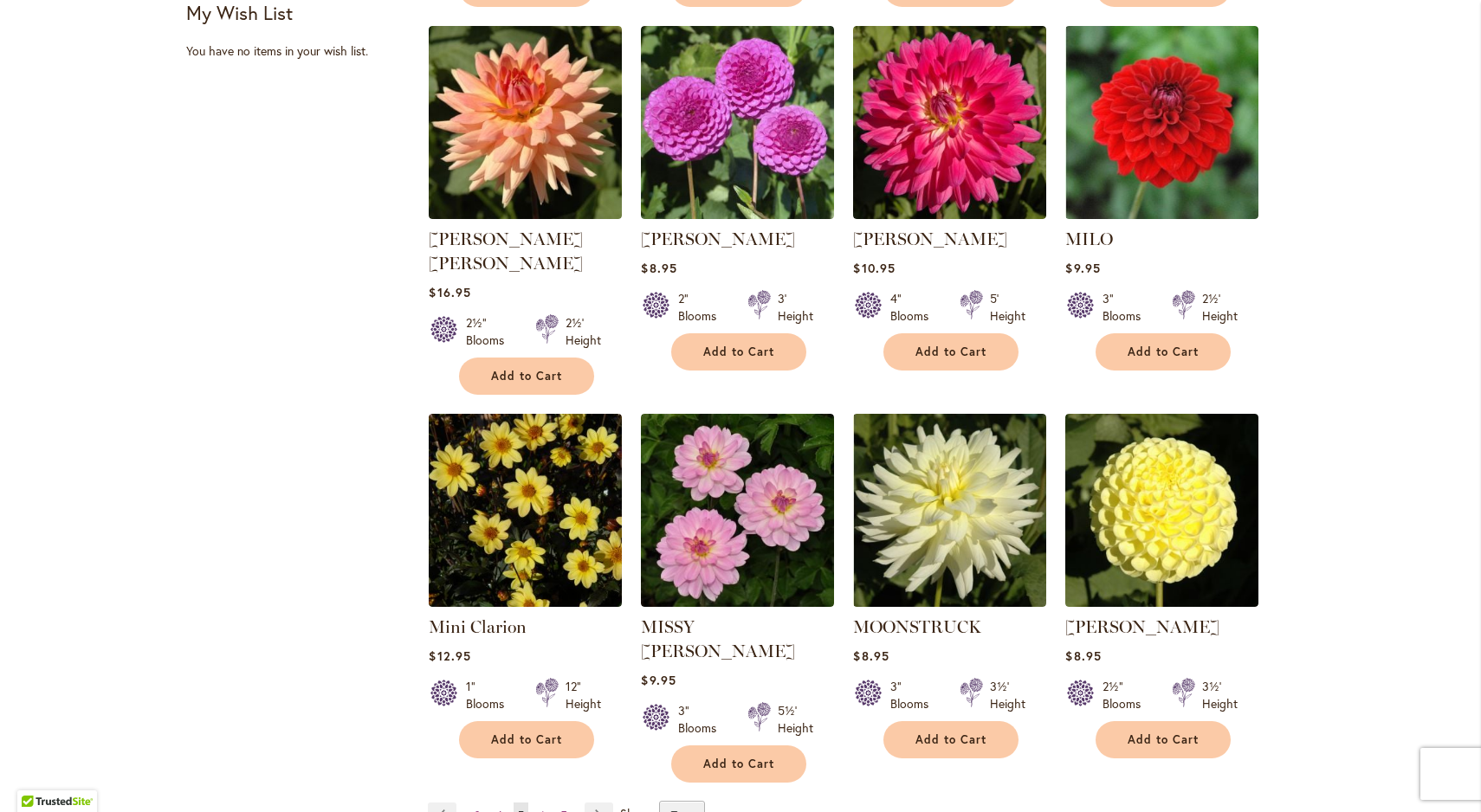
scroll to position [1124, 0]
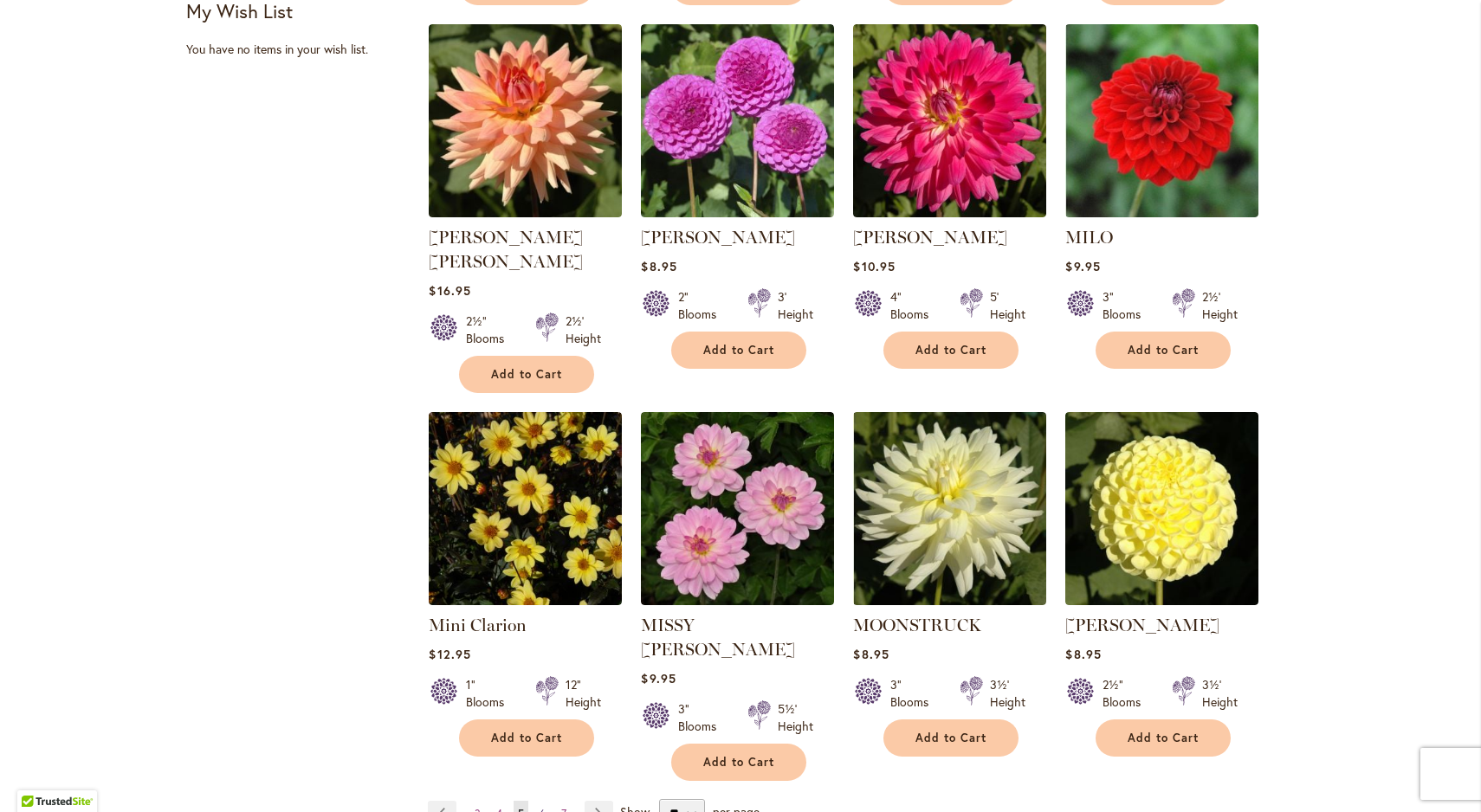
click at [544, 807] on span "6" at bounding box center [543, 813] width 6 height 13
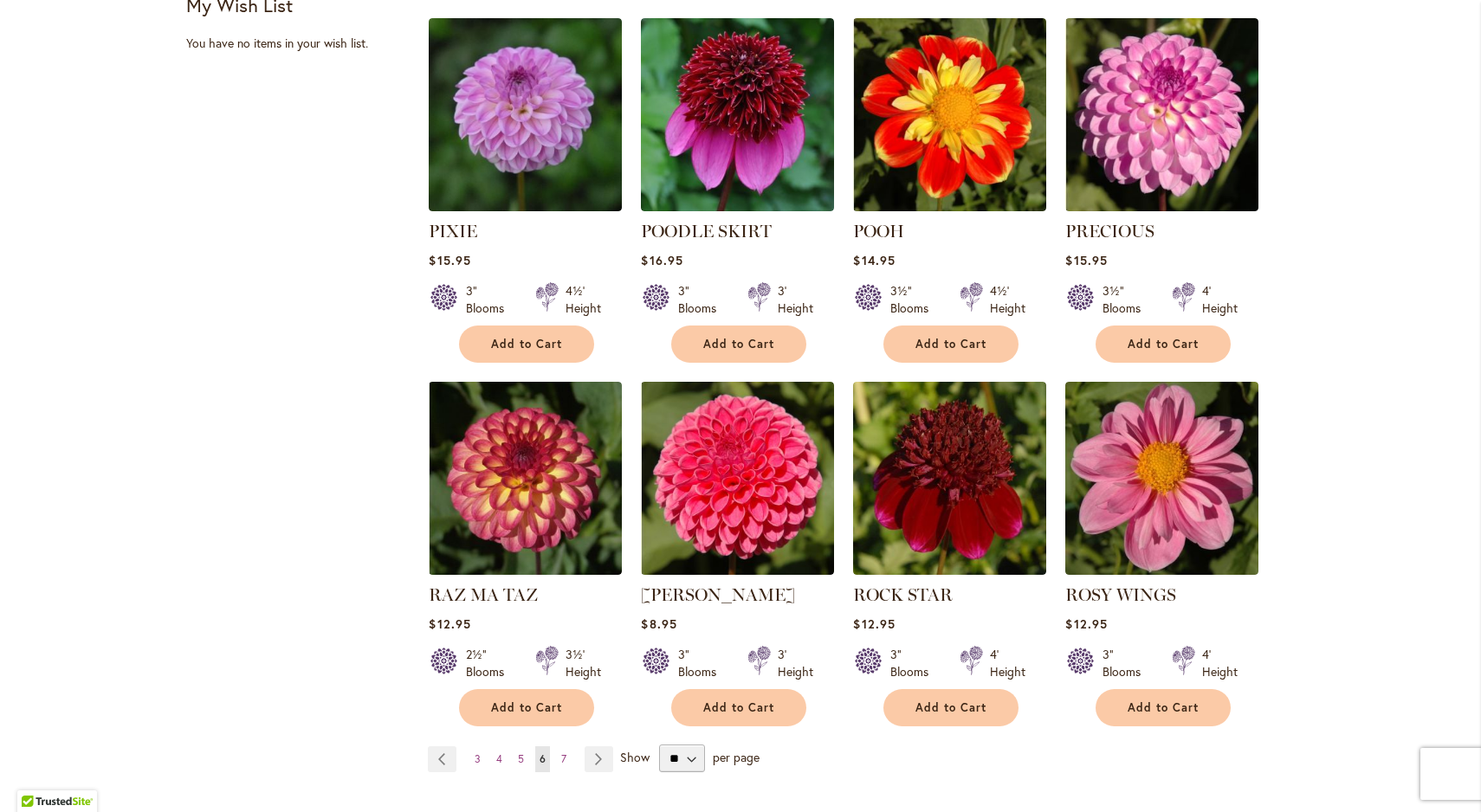
scroll to position [1155, 0]
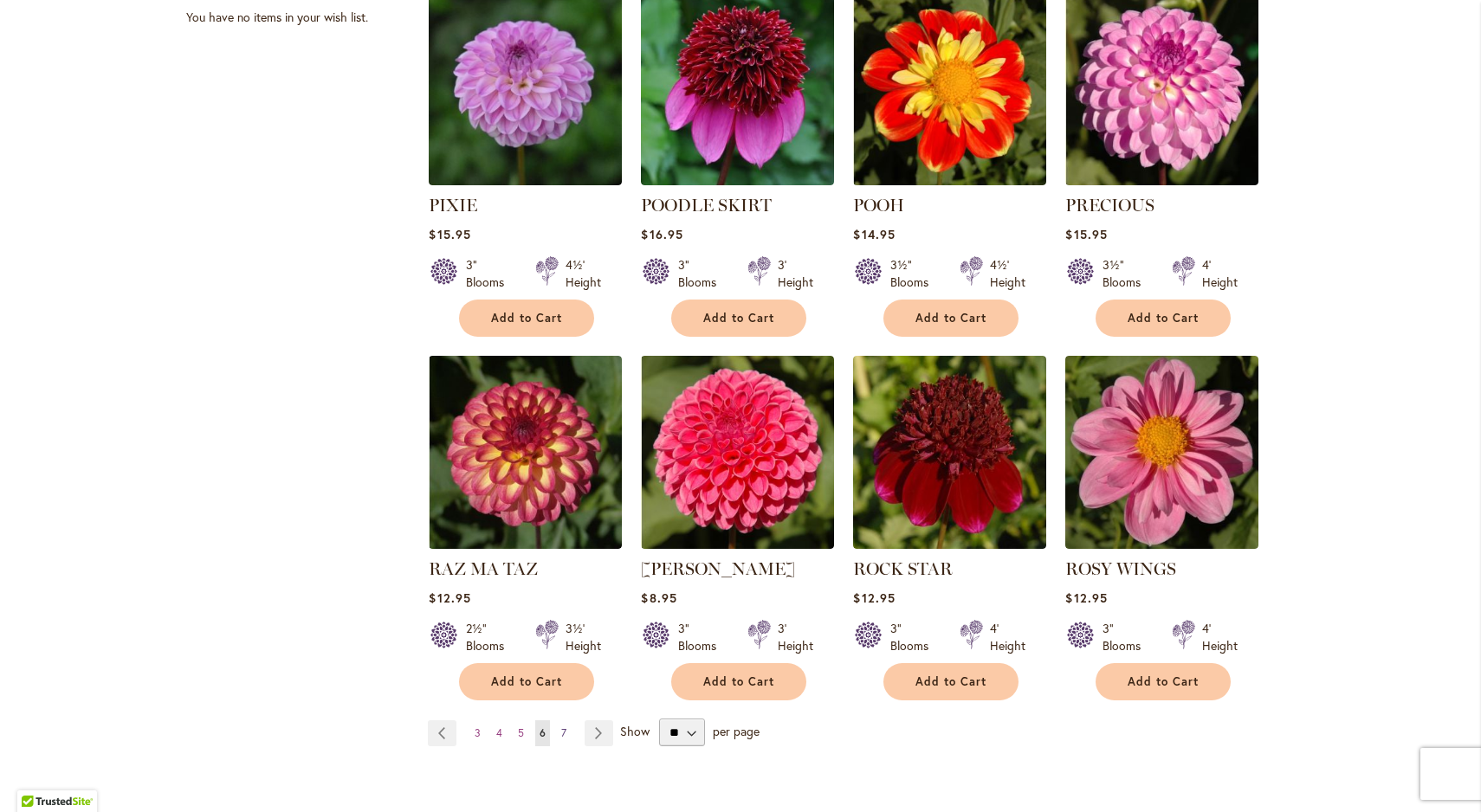
click at [563, 727] on span "7" at bounding box center [563, 733] width 5 height 13
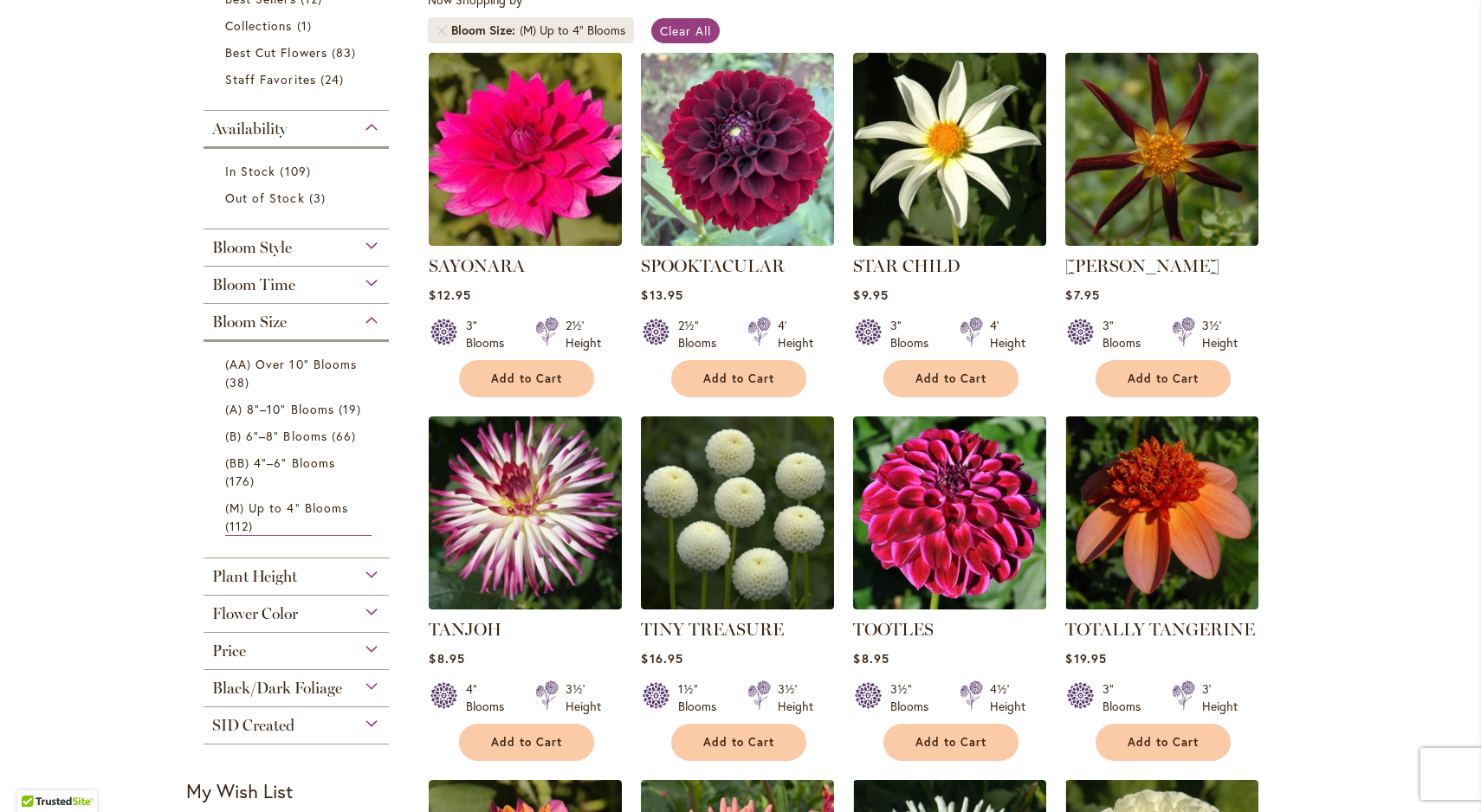
scroll to position [347, 0]
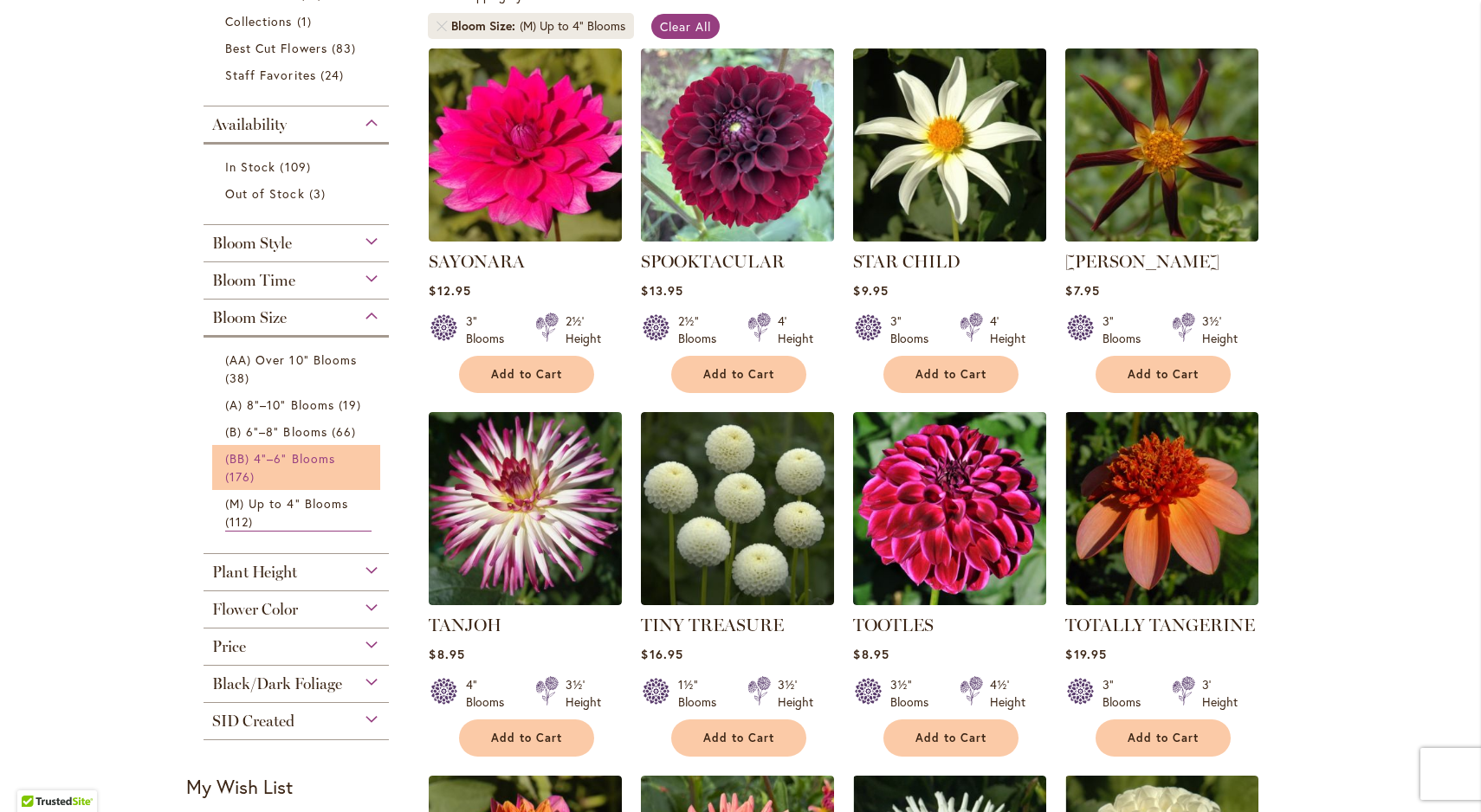
click at [261, 460] on span "(BB) 4"–6" Blooms" at bounding box center [279, 458] width 110 height 17
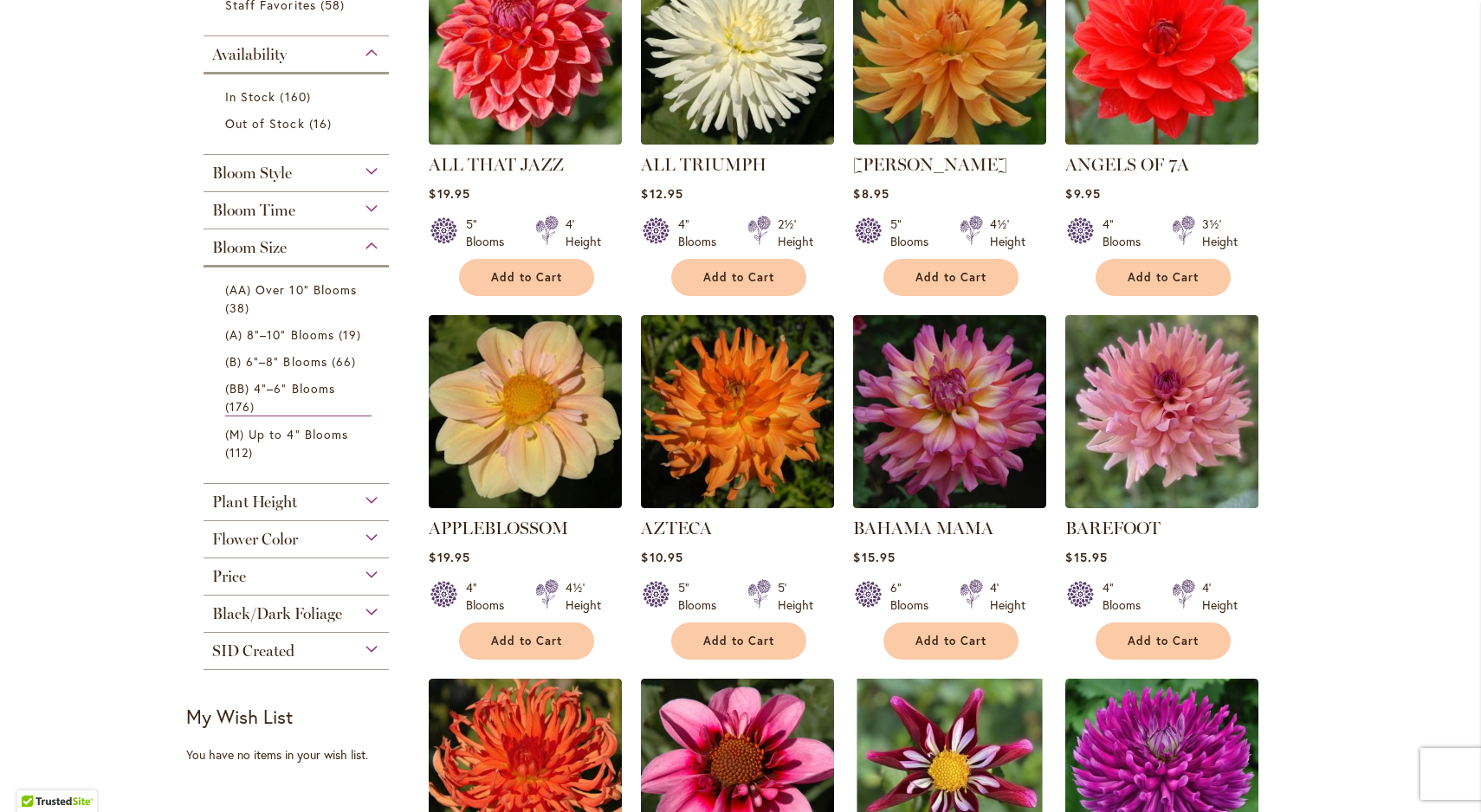
scroll to position [414, 0]
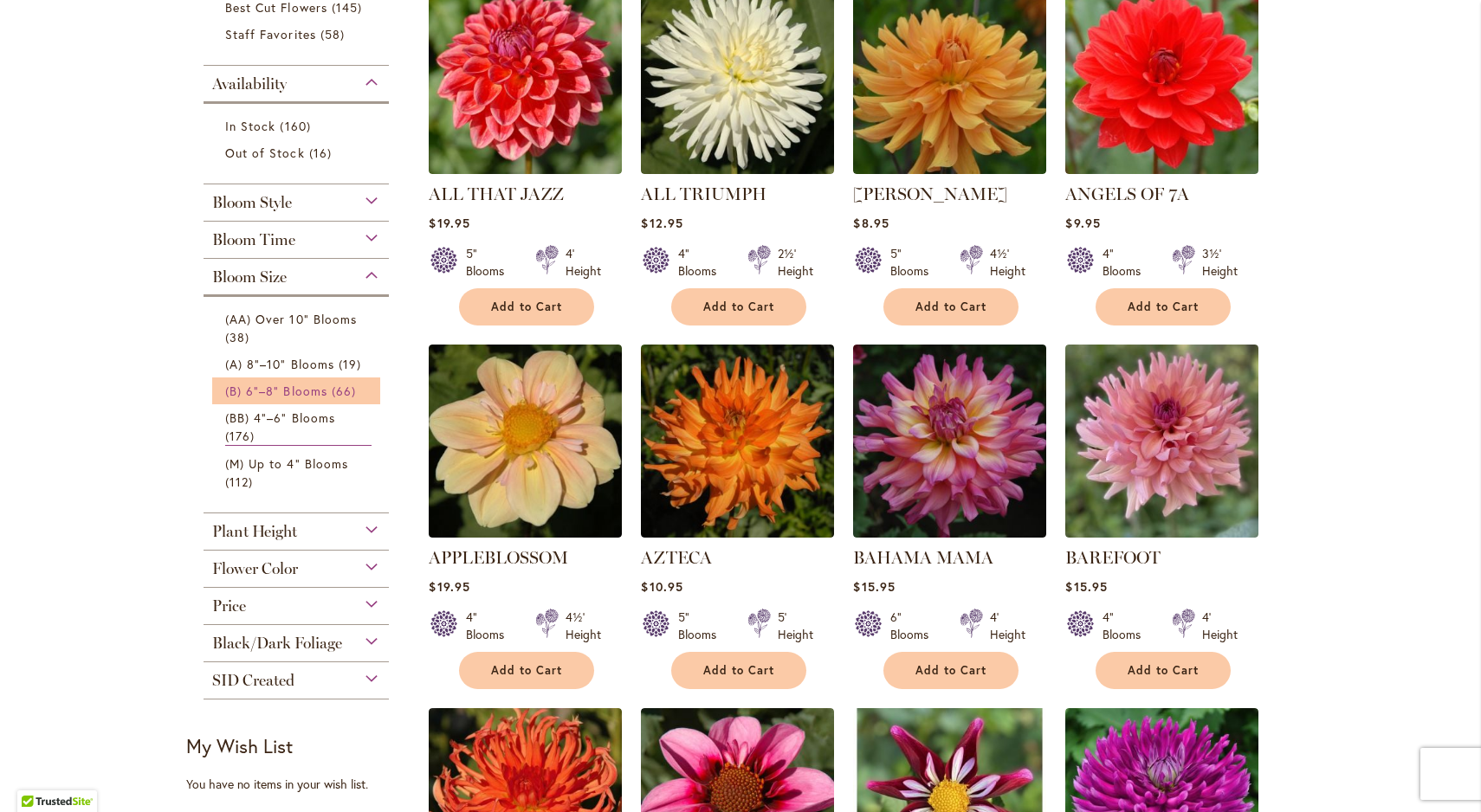
click at [271, 387] on span "(B) 6"–8" Blooms" at bounding box center [276, 391] width 103 height 17
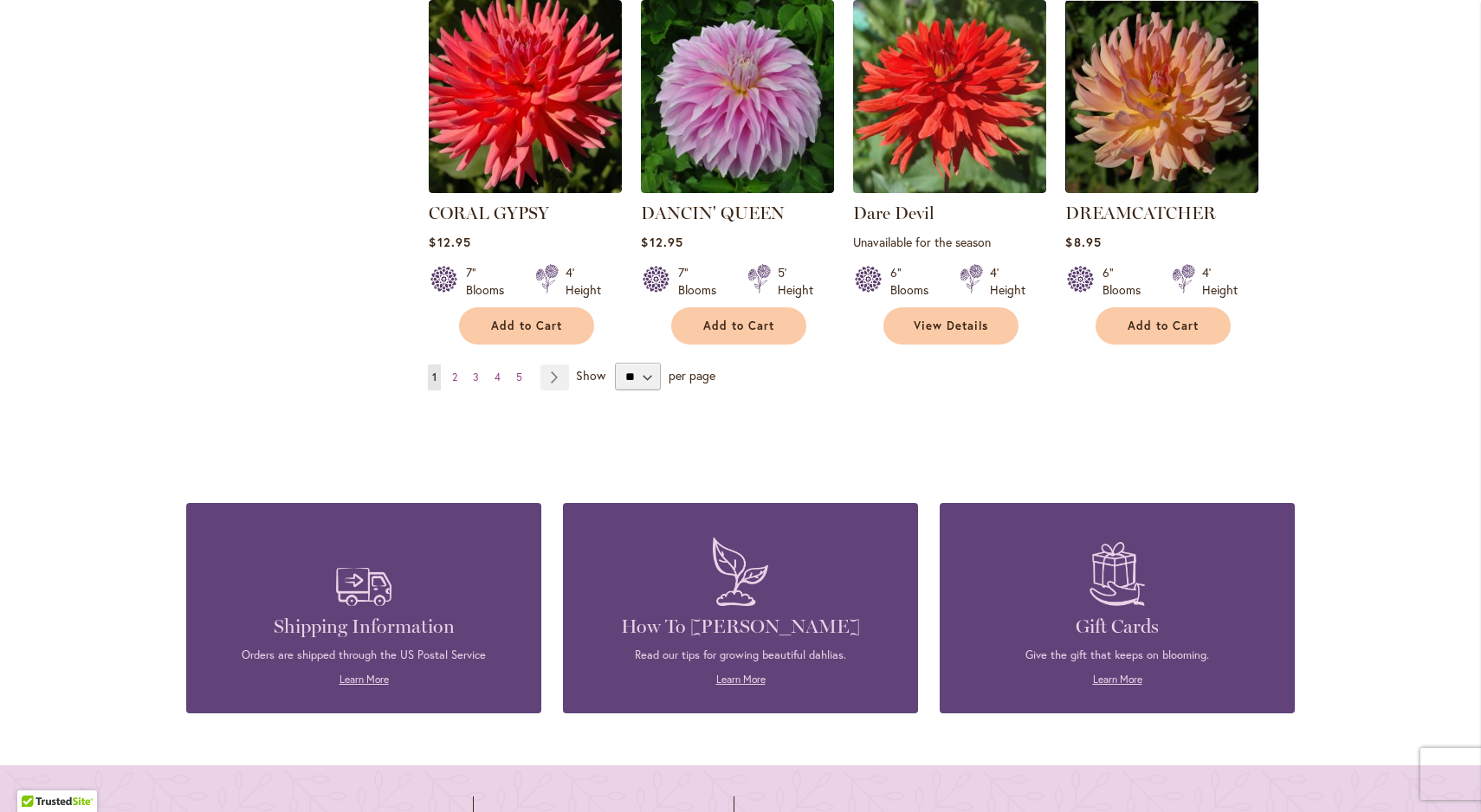
scroll to position [1424, 0]
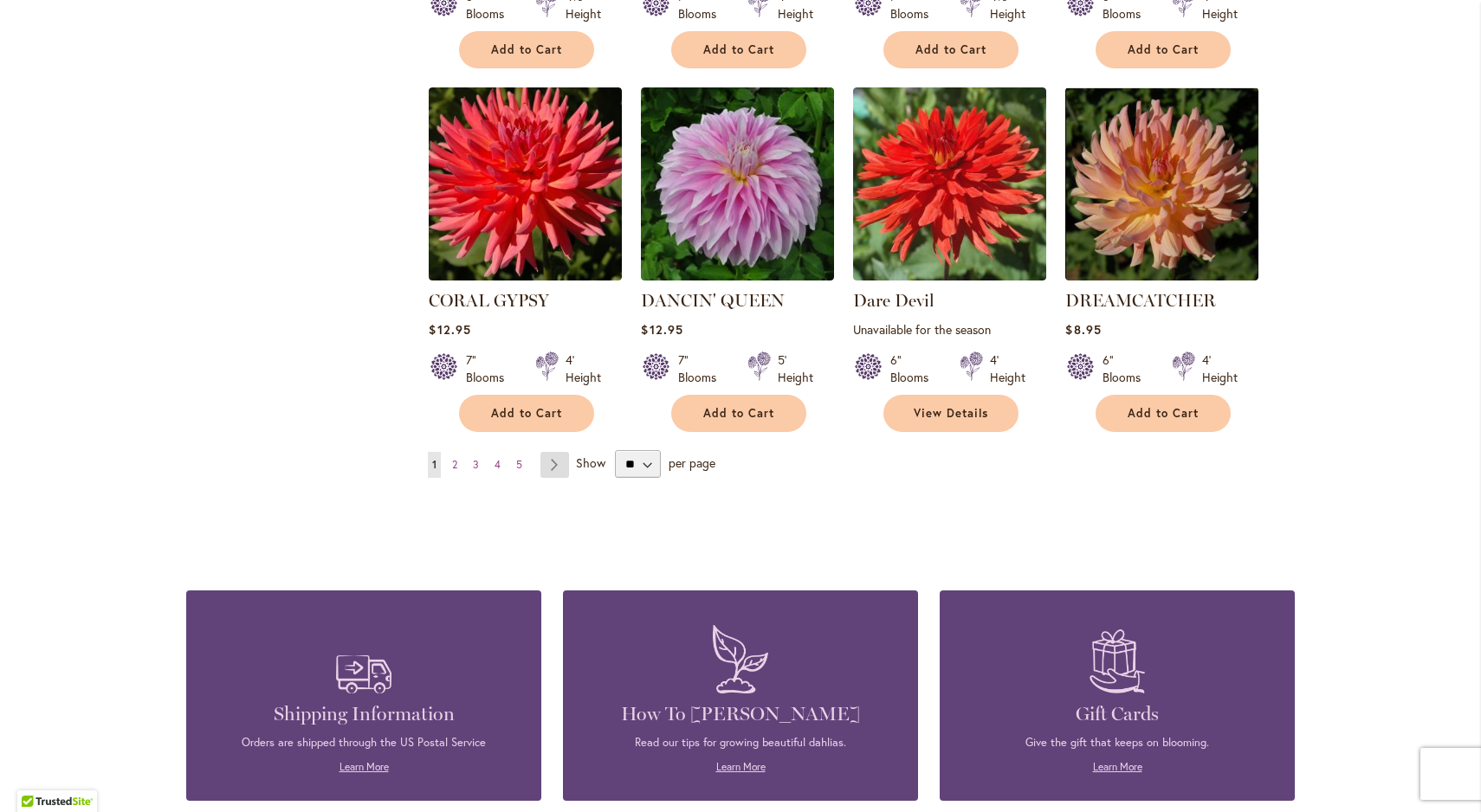
click at [554, 452] on link "Page Next" at bounding box center [555, 465] width 29 height 26
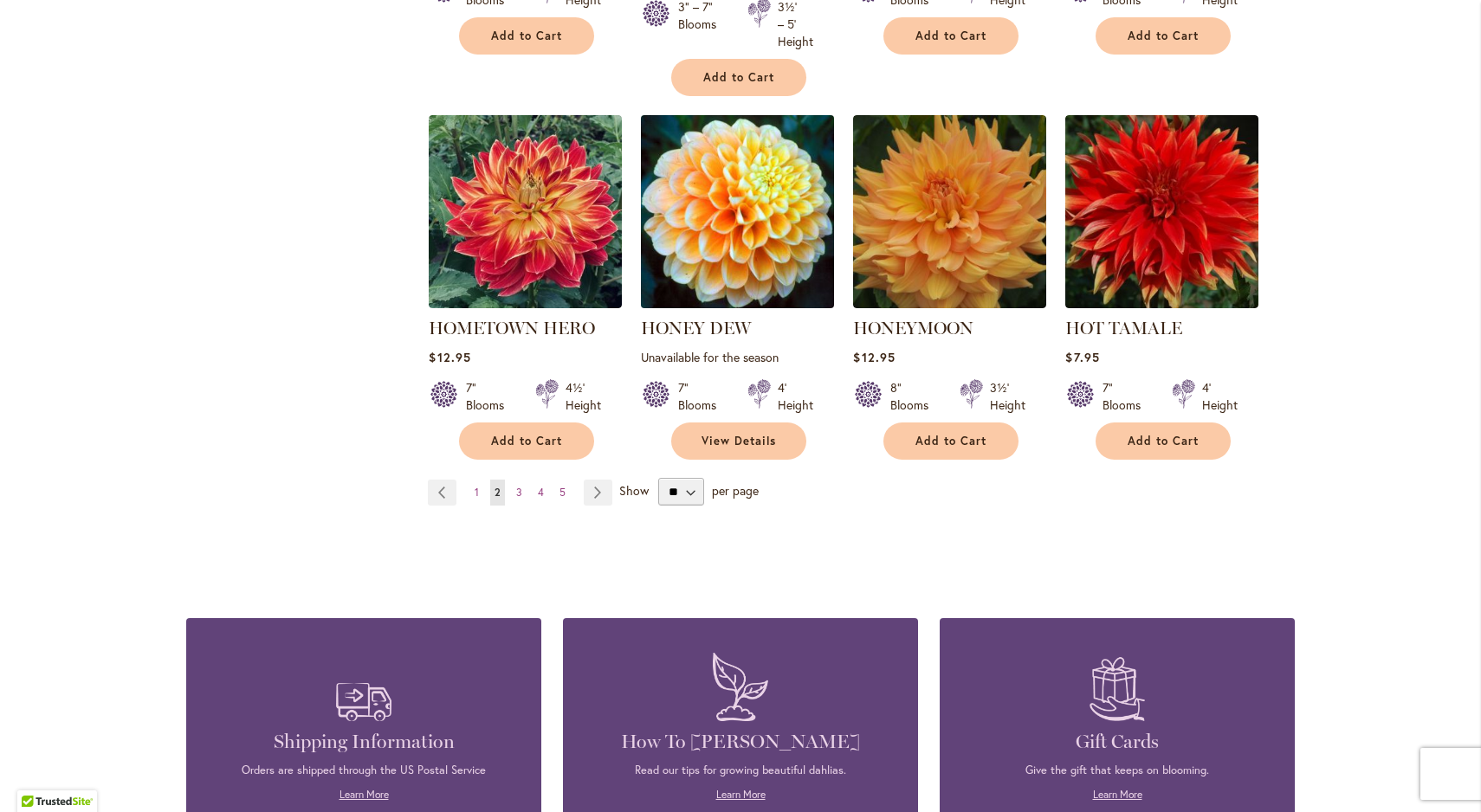
scroll to position [1488, 0]
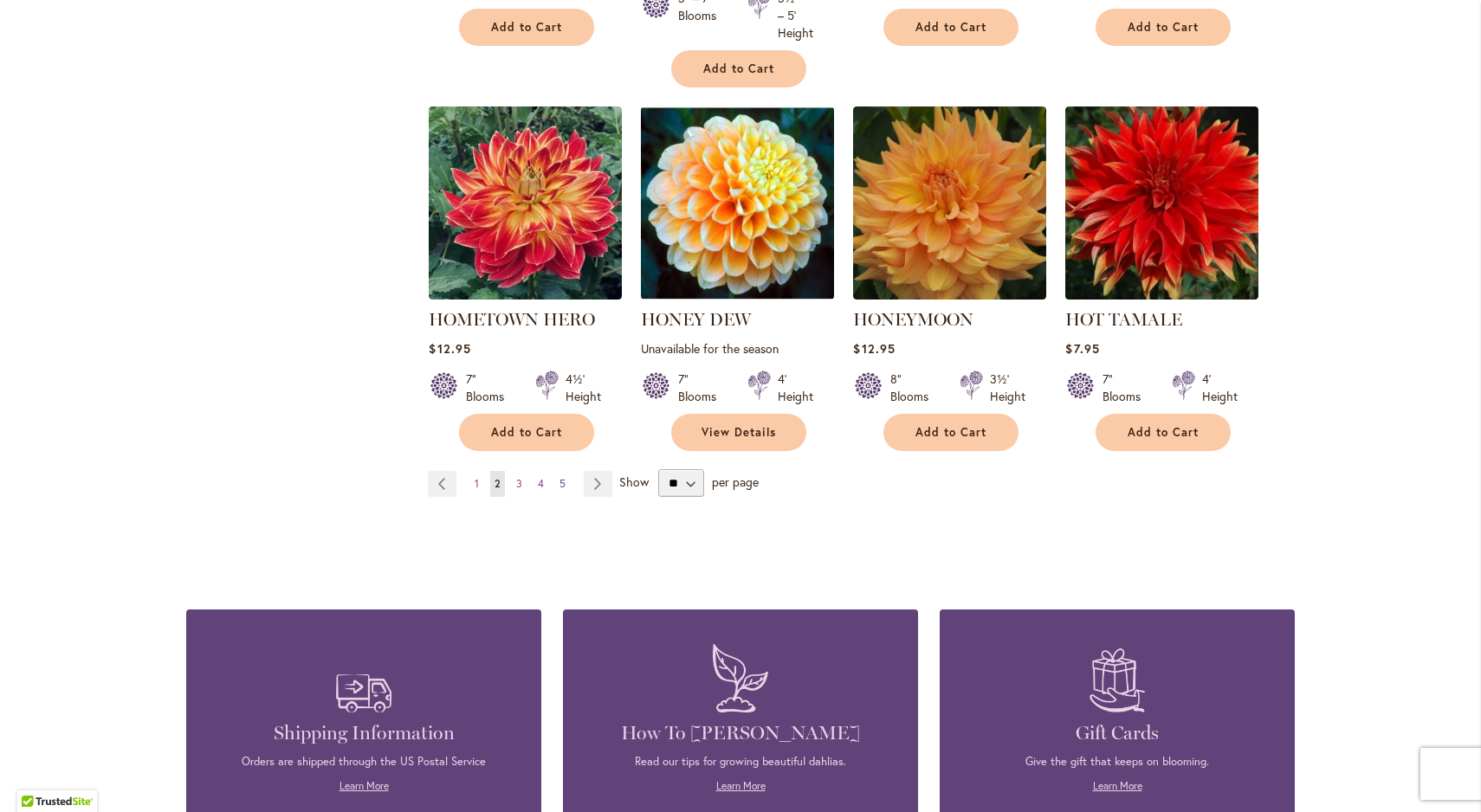
click at [557, 476] on link "Page 5" at bounding box center [562, 484] width 15 height 26
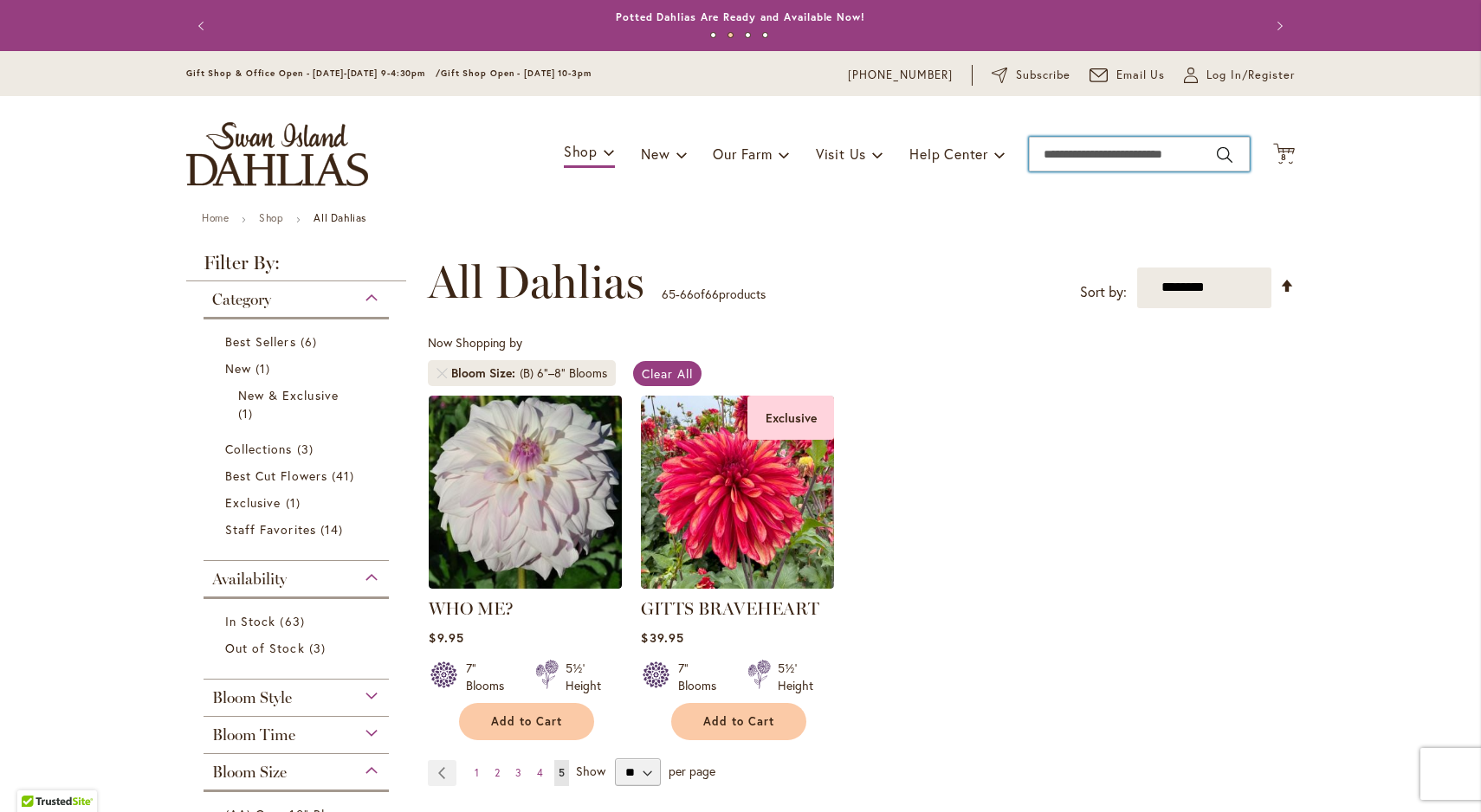
click at [1096, 154] on input "Search" at bounding box center [1140, 154] width 221 height 35
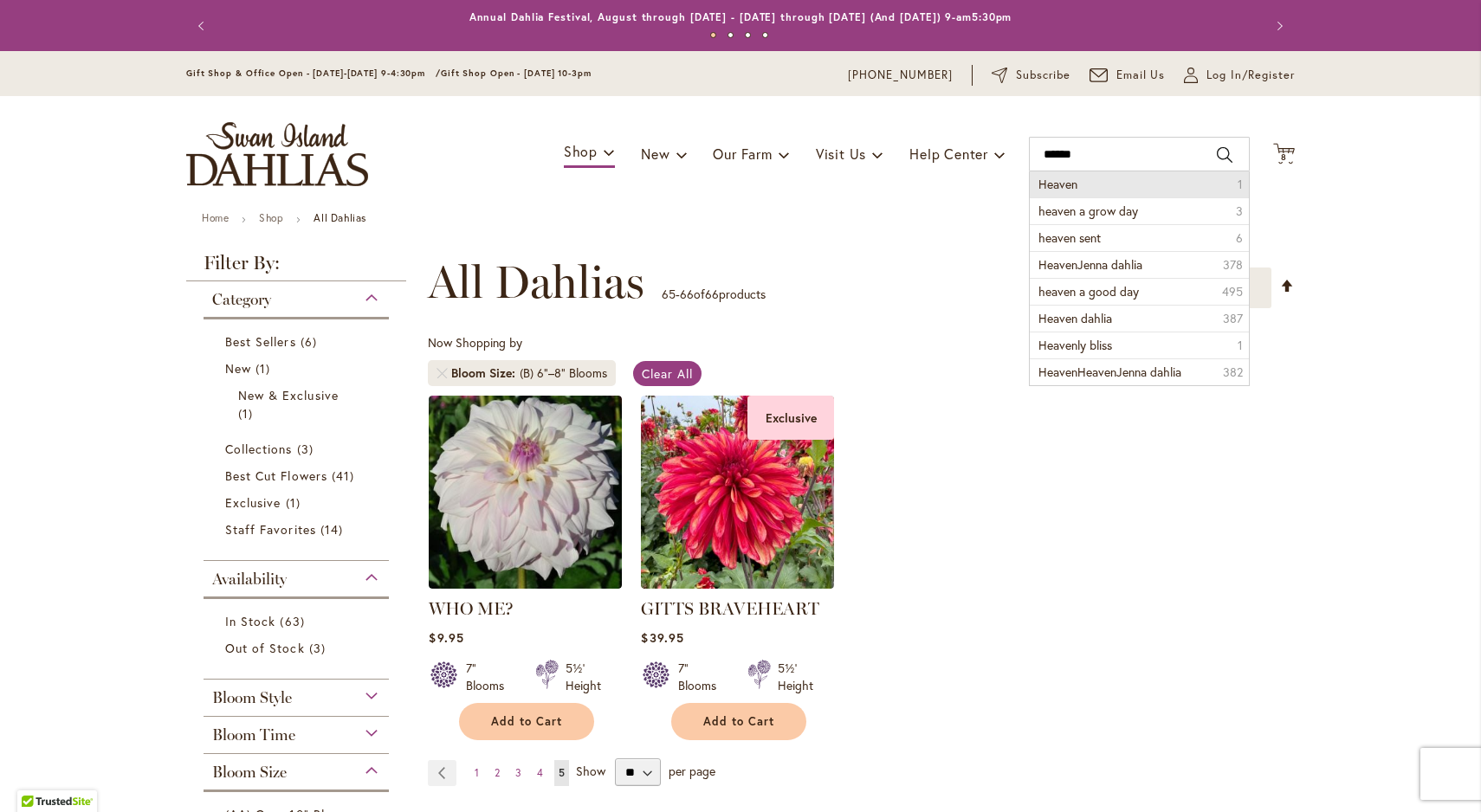
click at [1050, 179] on span "Heaven" at bounding box center [1059, 184] width 39 height 17
type input "******"
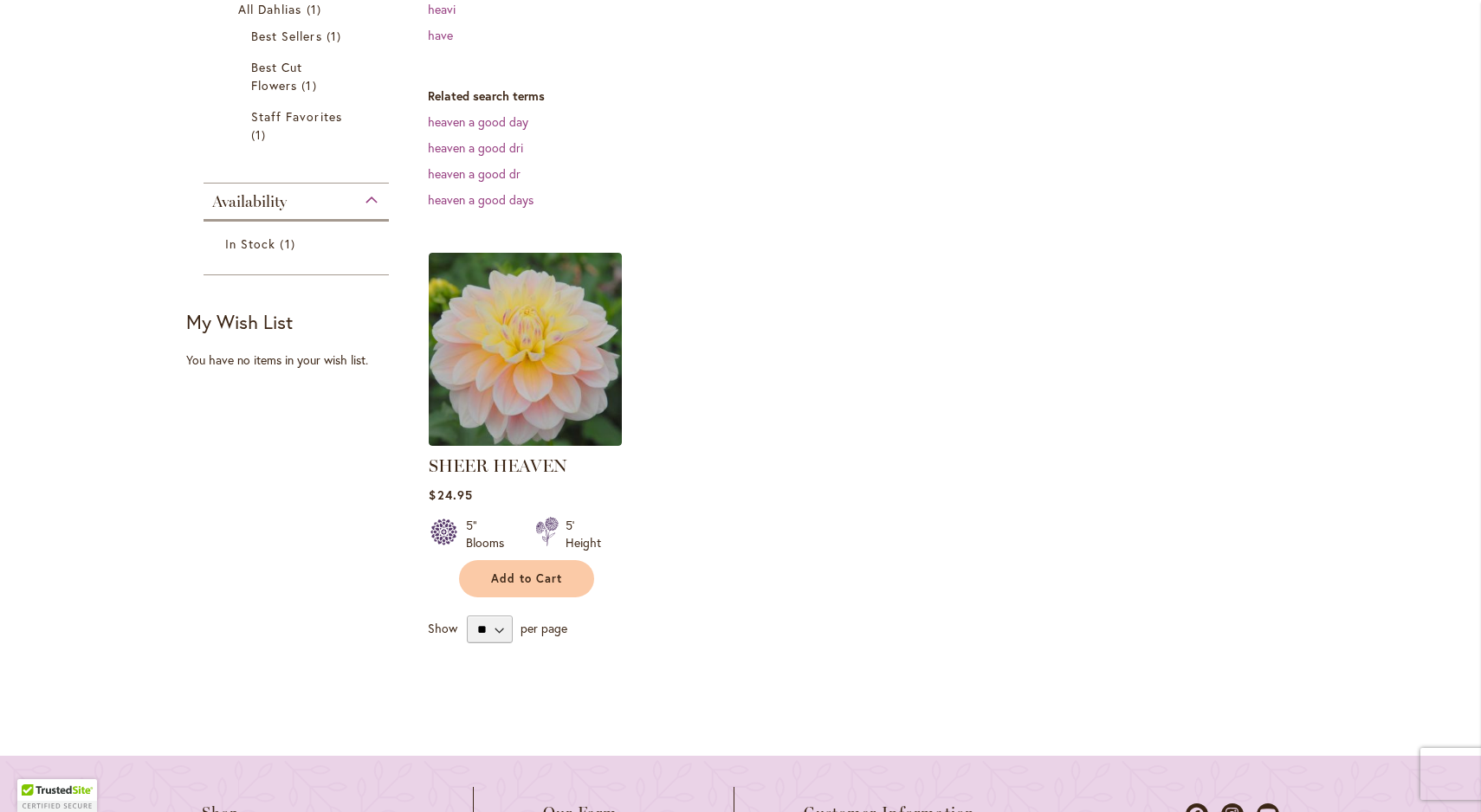
scroll to position [362, 0]
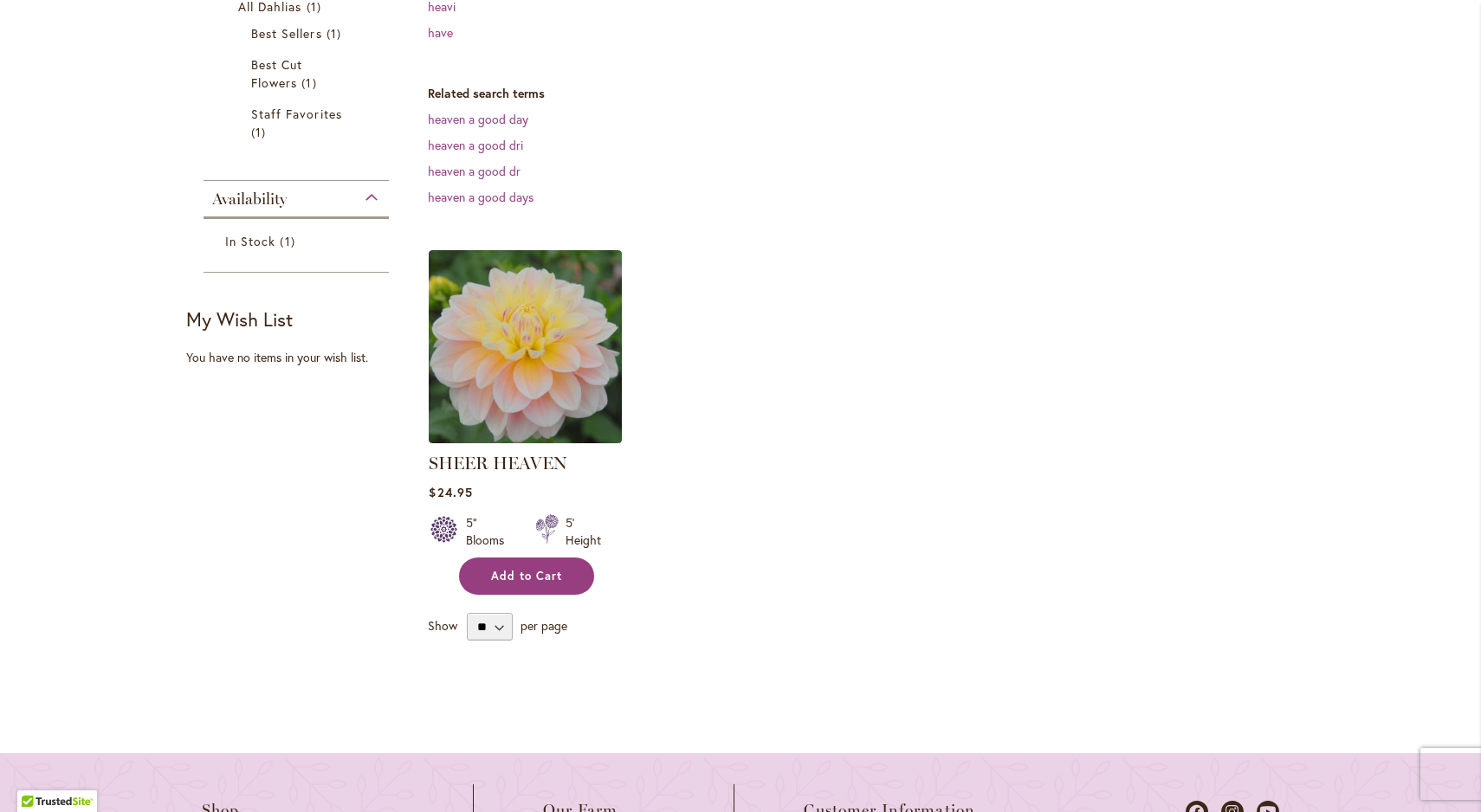
click at [524, 576] on span "Add to Cart" at bounding box center [527, 576] width 71 height 15
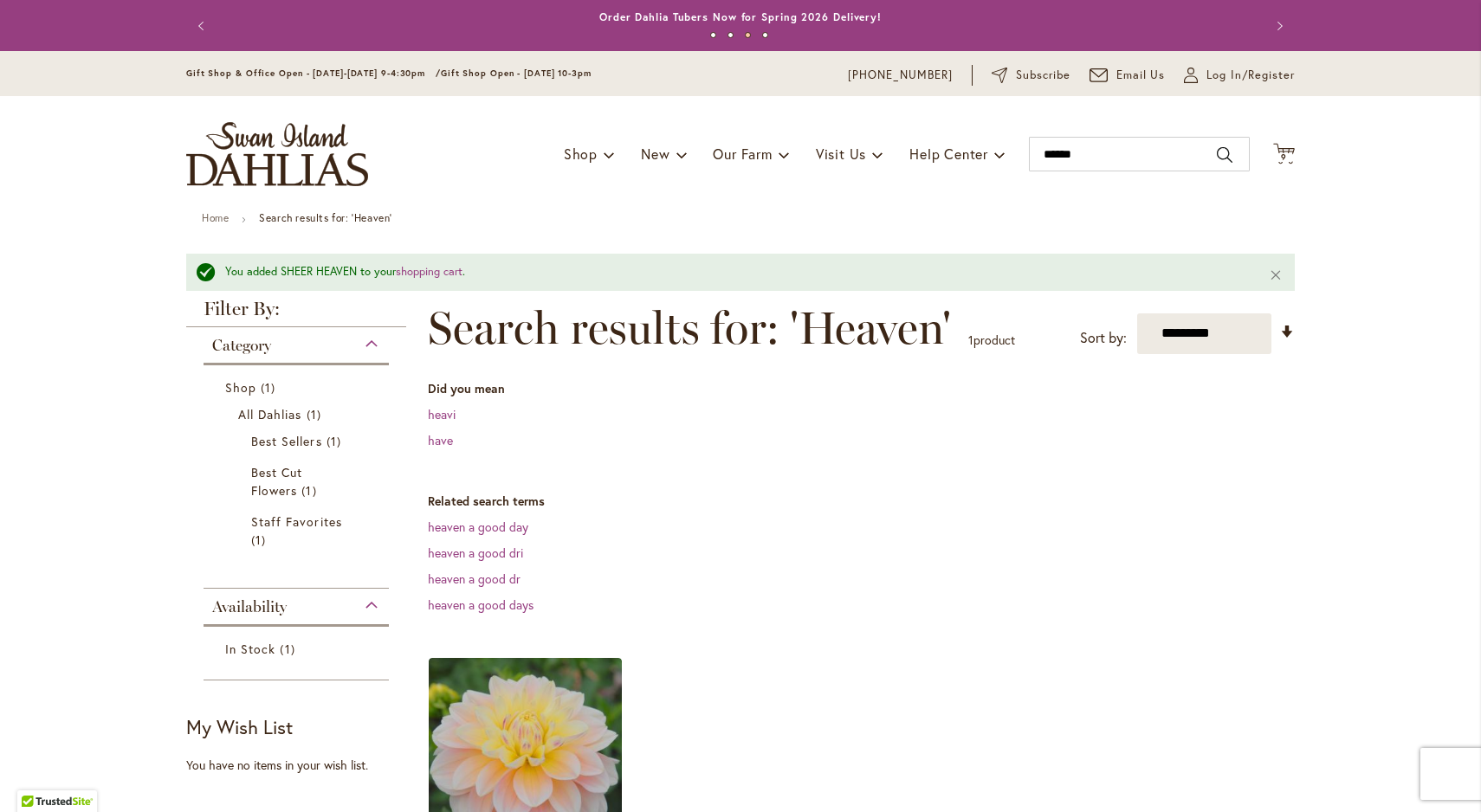
scroll to position [0, 0]
click at [1286, 153] on span "9" at bounding box center [1284, 157] width 6 height 11
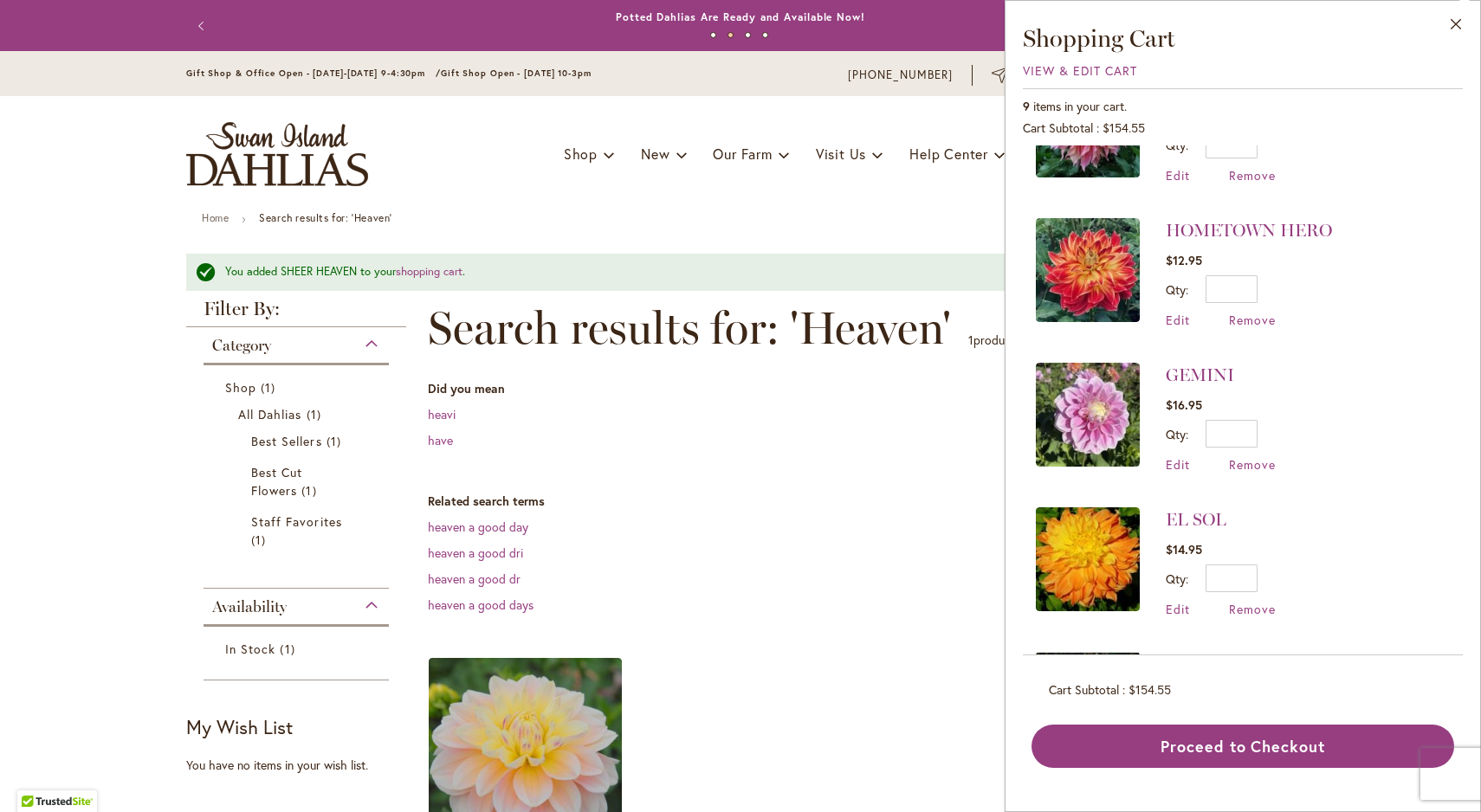
scroll to position [682, 0]
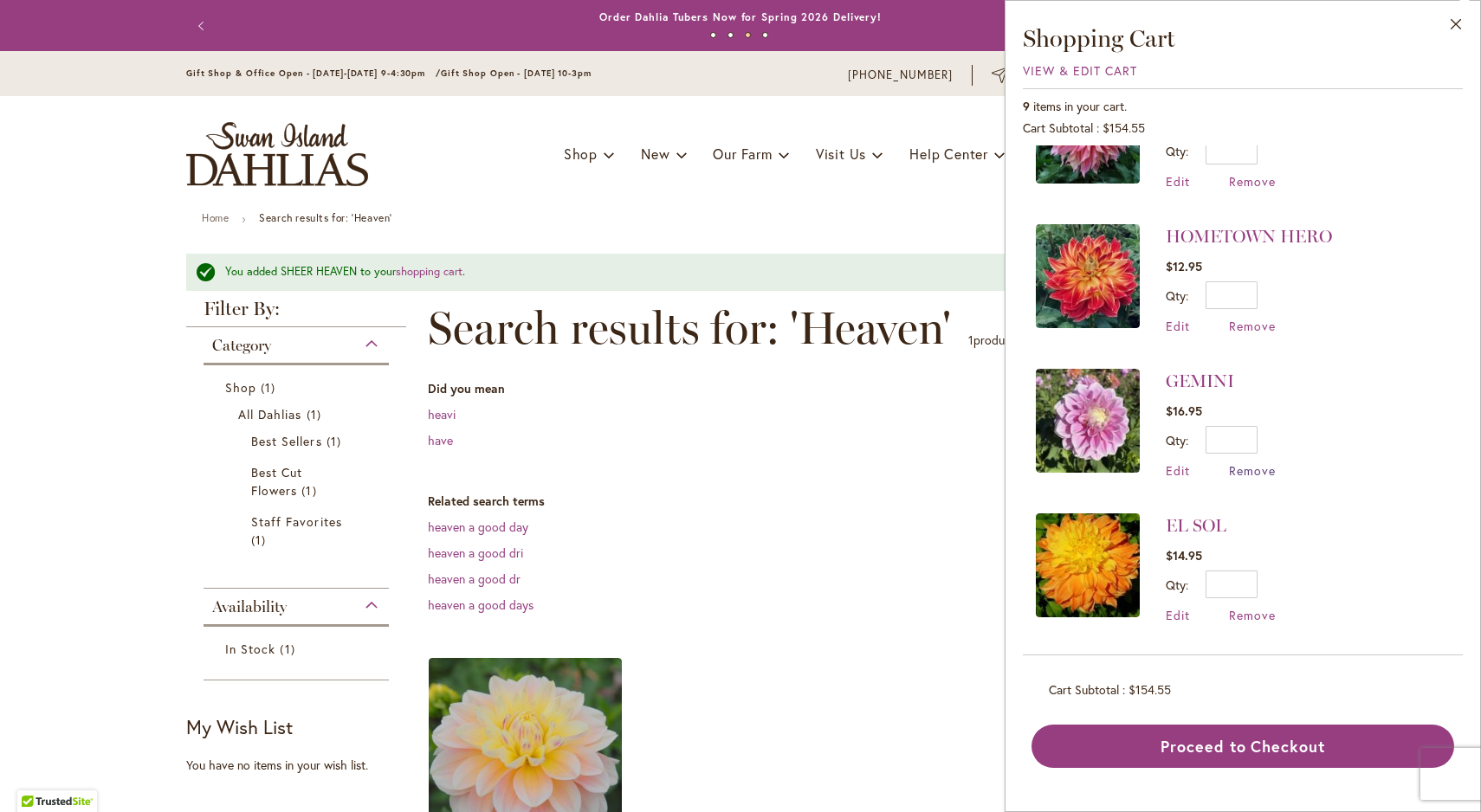
click at [1247, 463] on span "Remove" at bounding box center [1252, 471] width 46 height 17
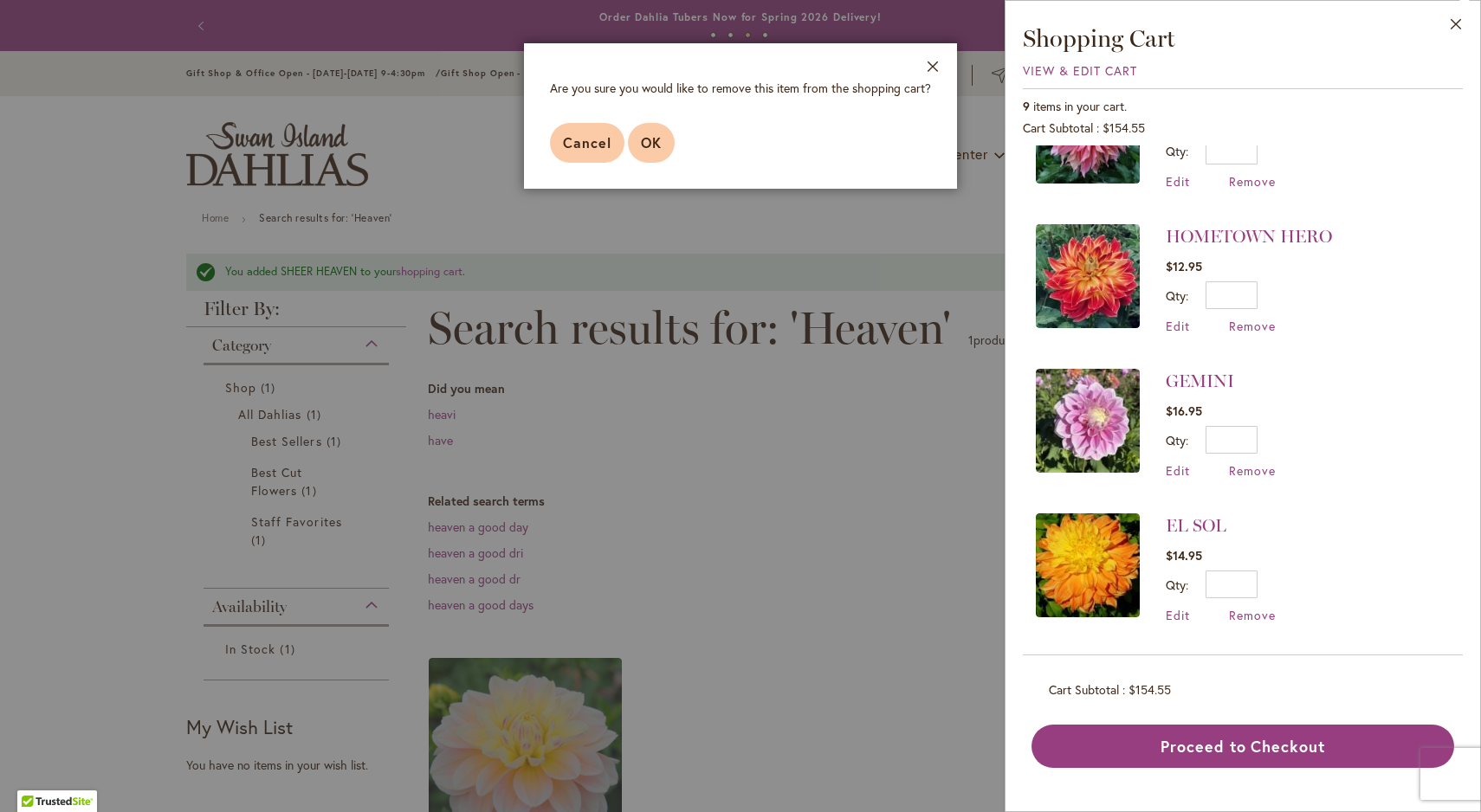
click at [644, 142] on span "OK" at bounding box center [651, 142] width 21 height 18
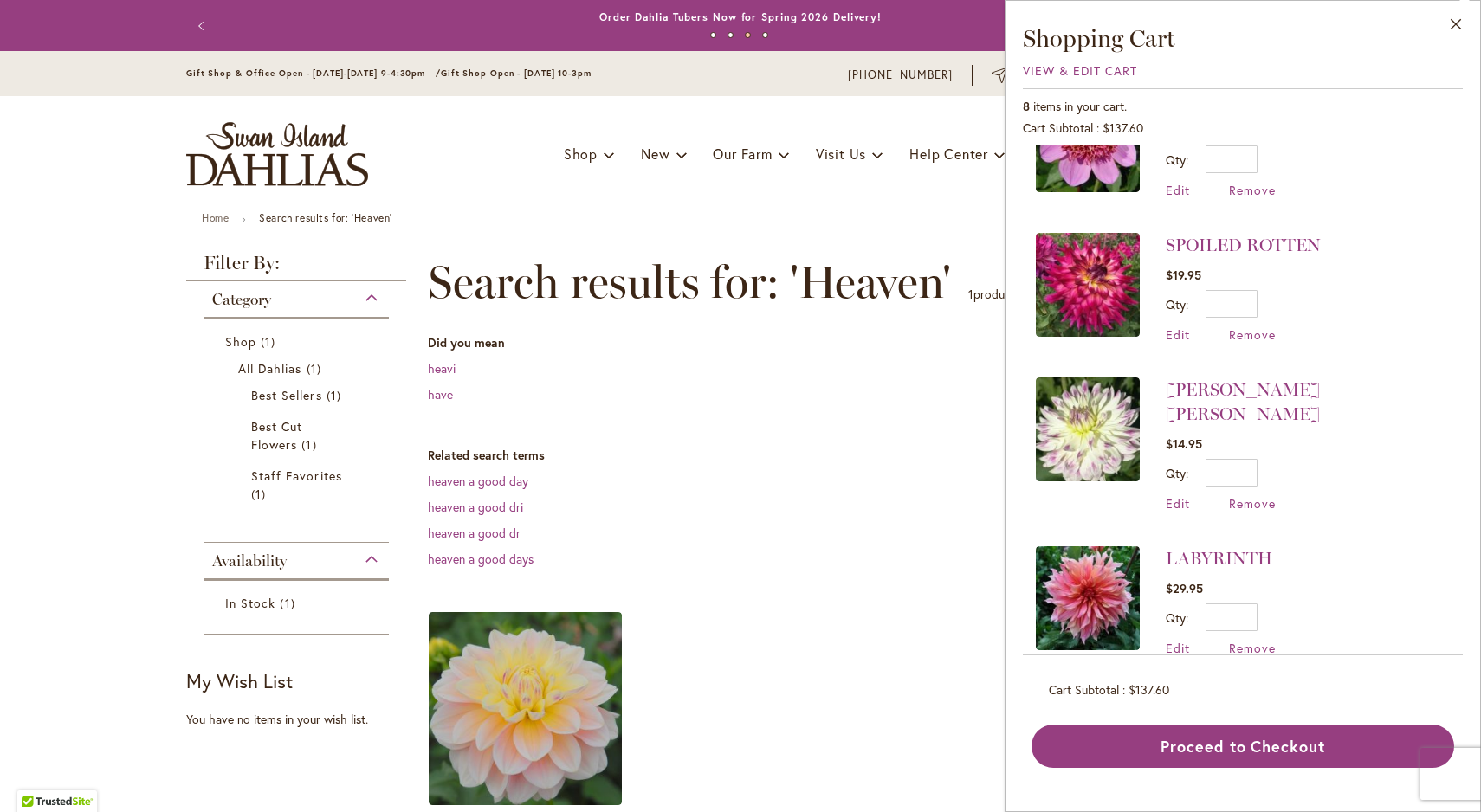
scroll to position [185, 0]
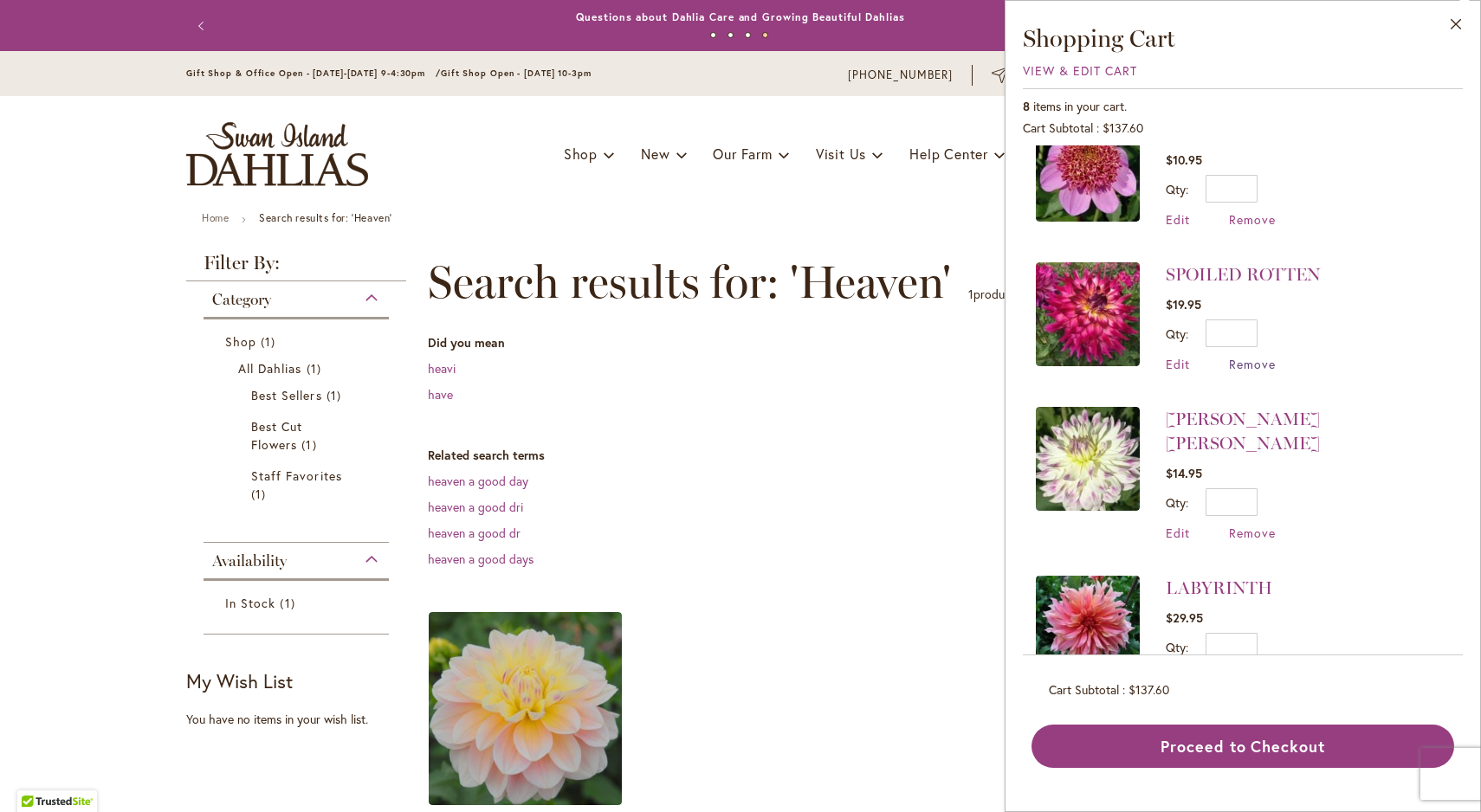
click at [1244, 362] on span "Remove" at bounding box center [1252, 364] width 46 height 17
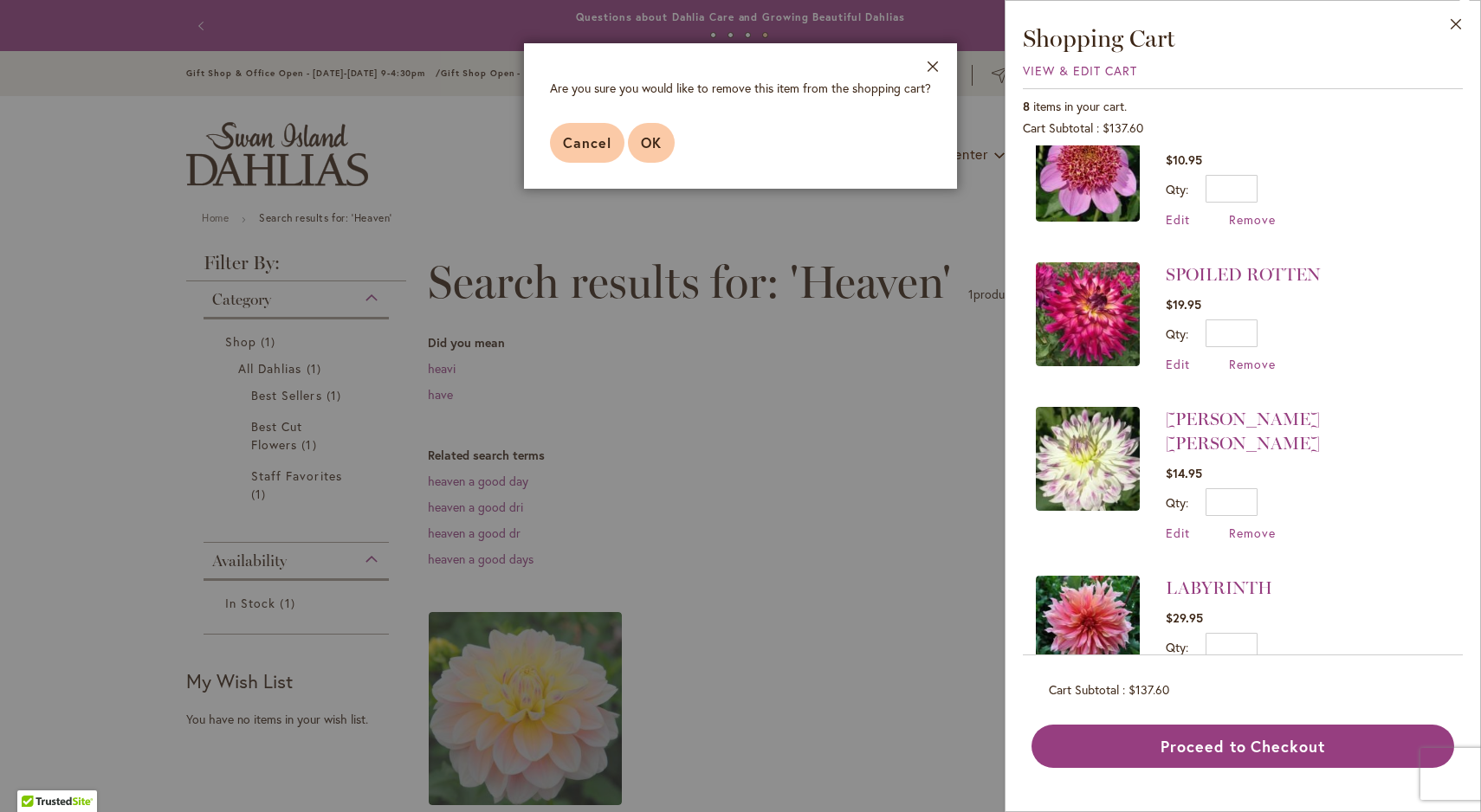
click at [656, 143] on span "OK" at bounding box center [651, 142] width 21 height 18
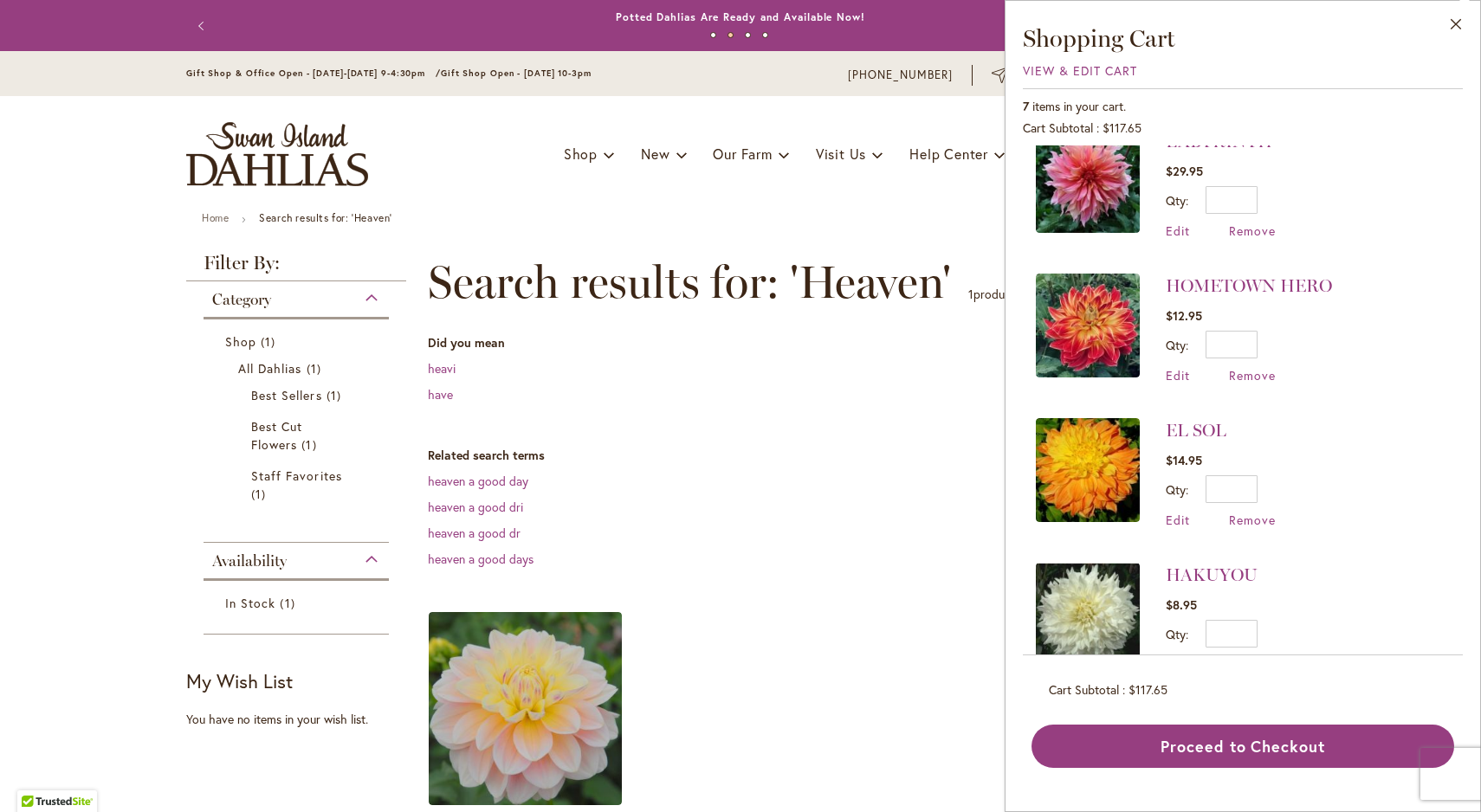
scroll to position [491, 0]
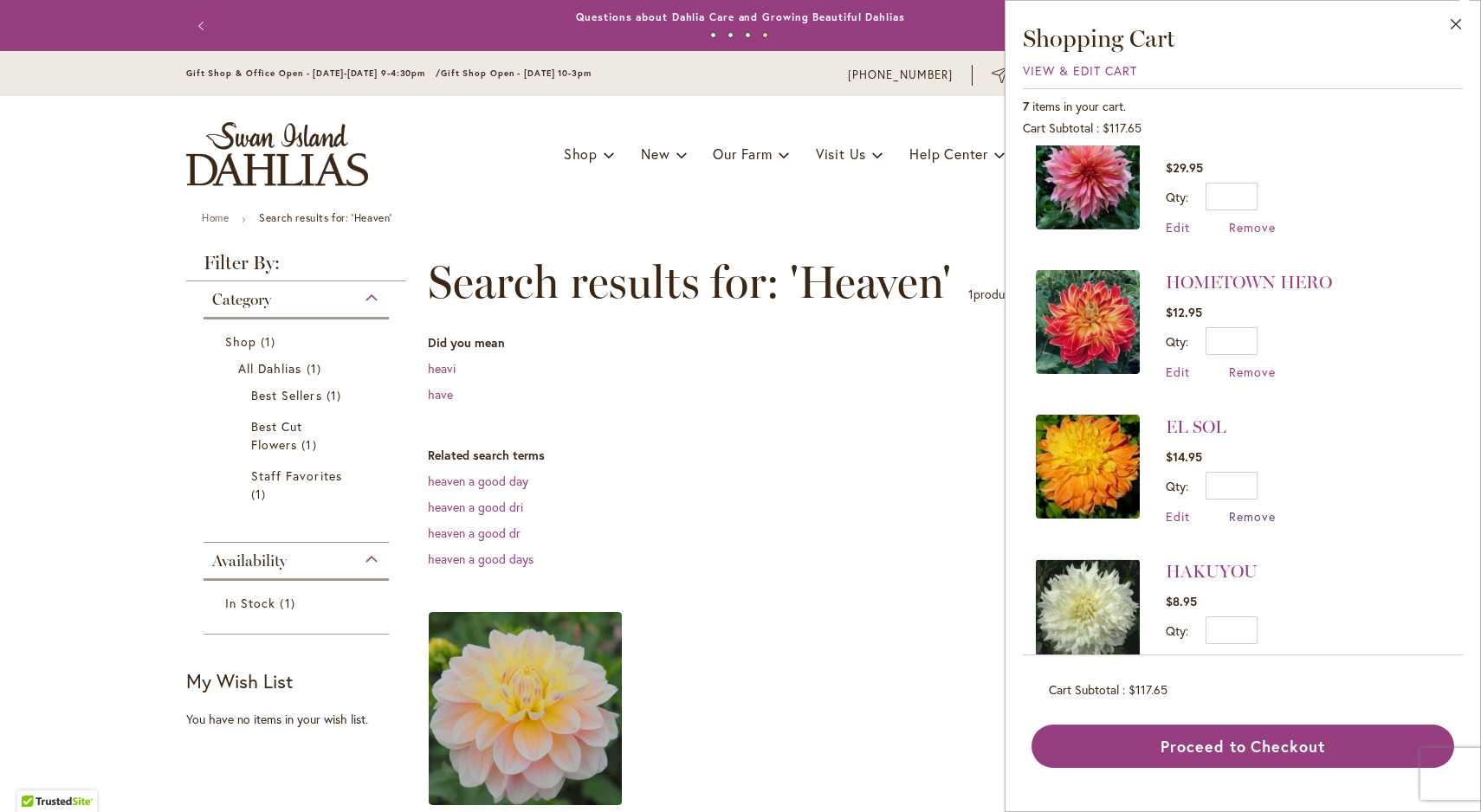
click at [1249, 508] on span "Remove" at bounding box center [1252, 516] width 46 height 17
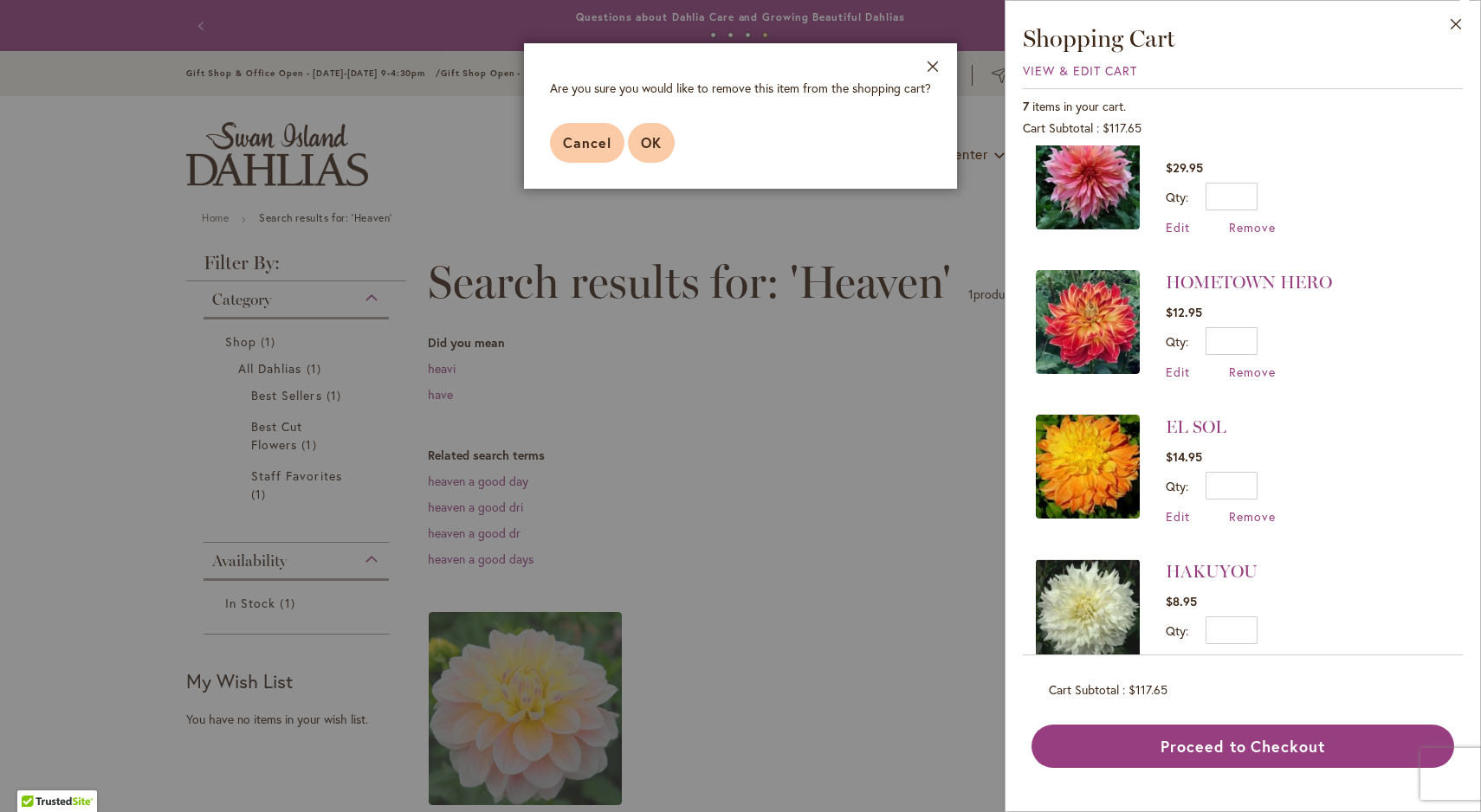
click at [644, 144] on span "OK" at bounding box center [651, 142] width 21 height 18
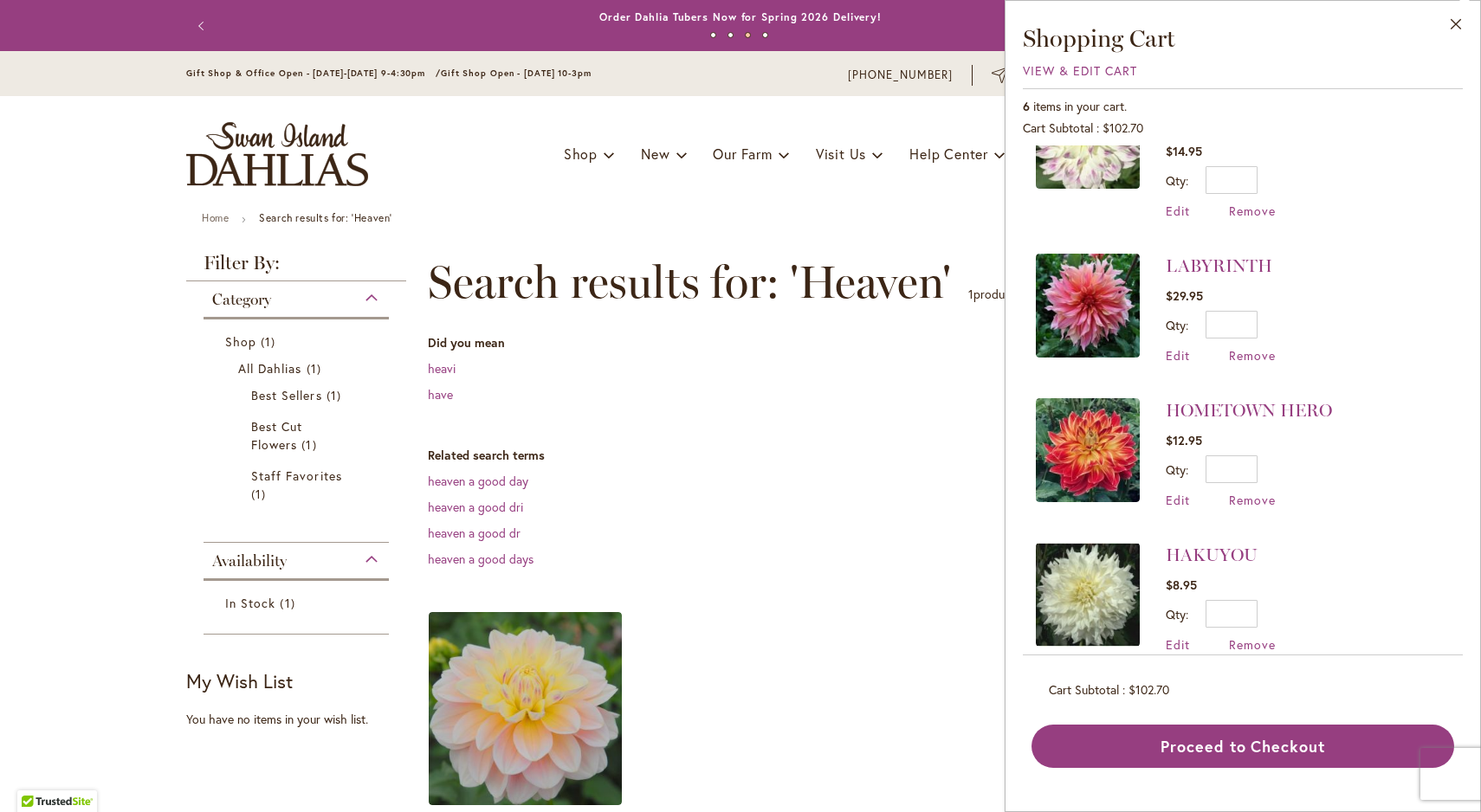
scroll to position [362, 0]
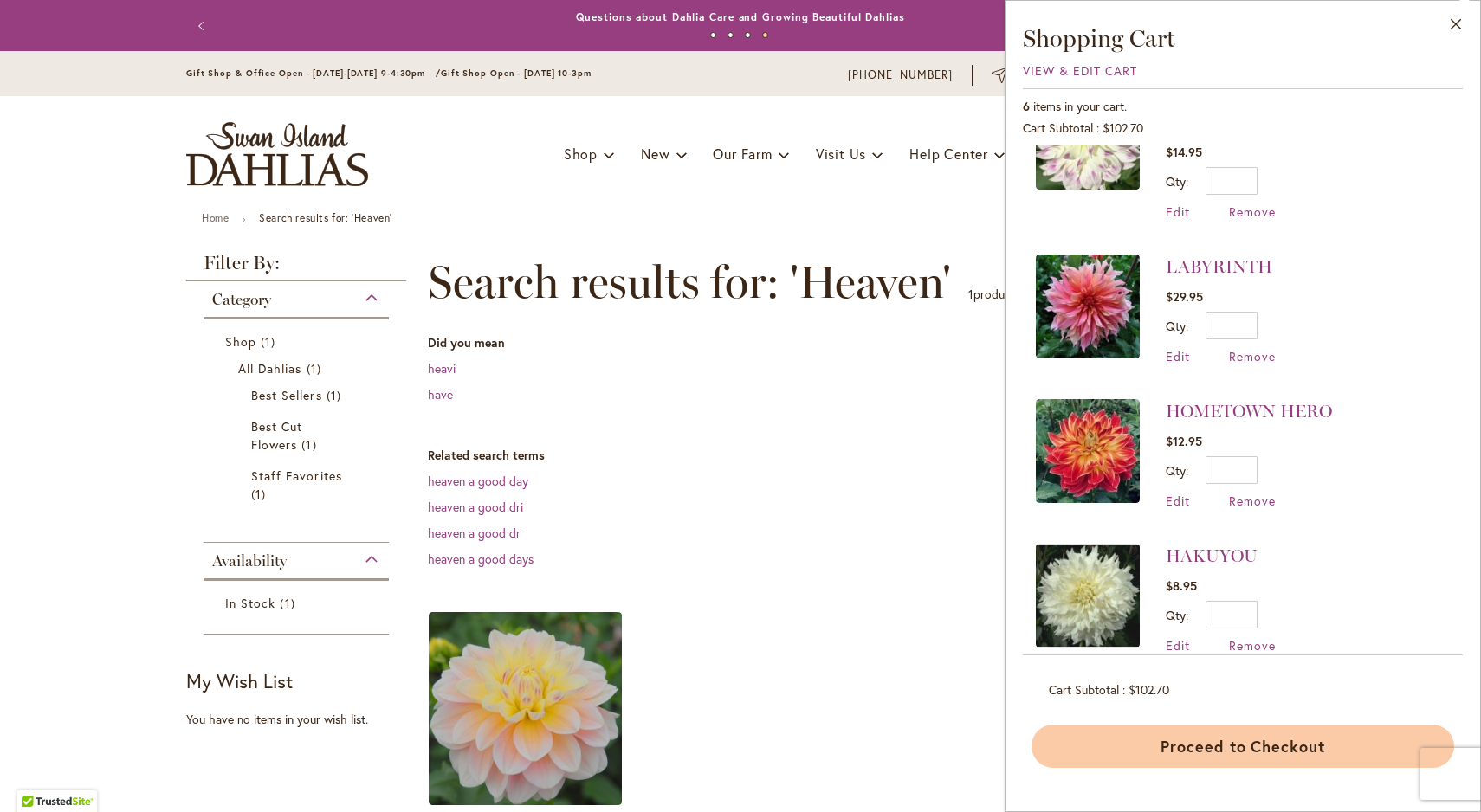
click at [1288, 748] on button "Proceed to Checkout" at bounding box center [1243, 747] width 422 height 43
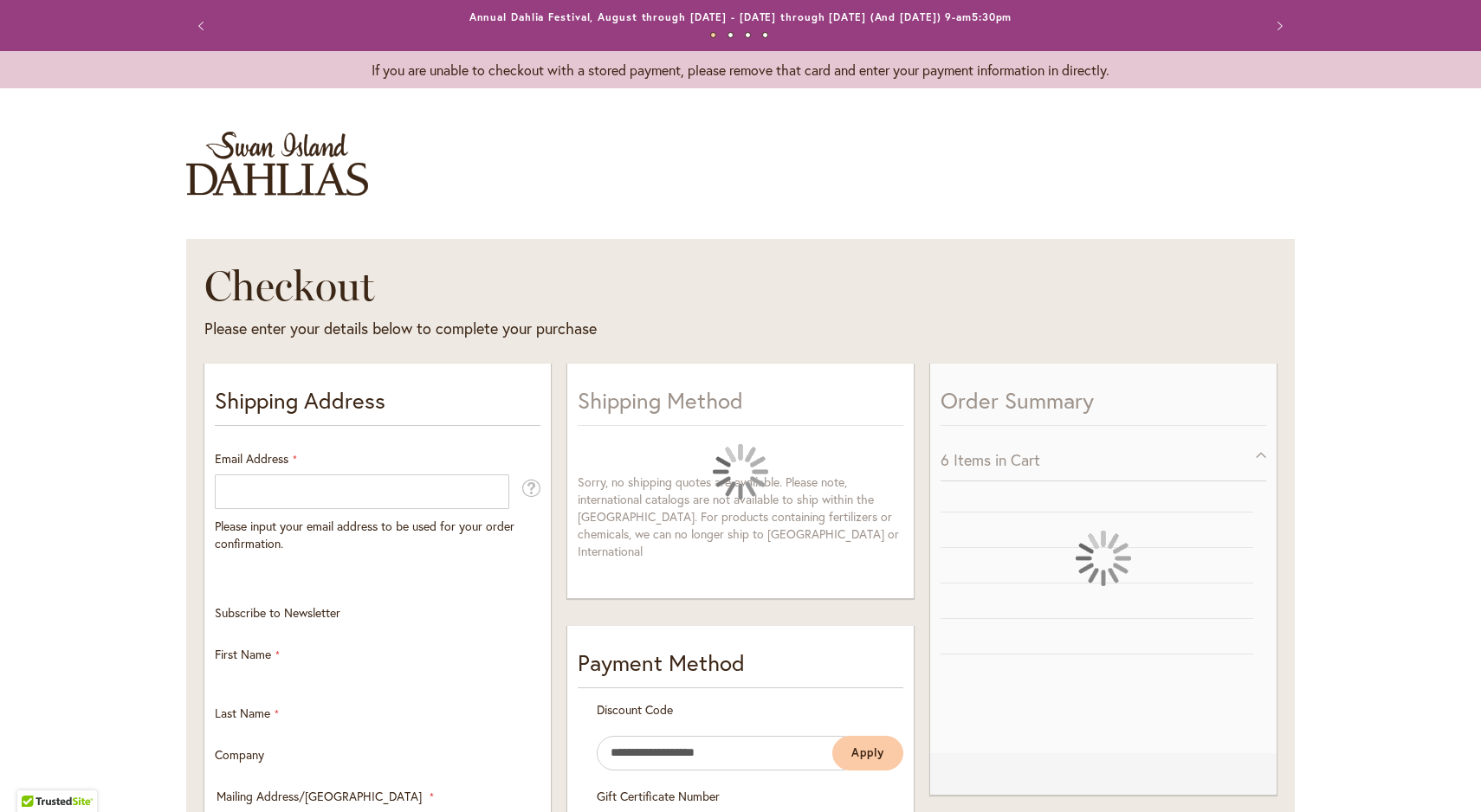
select select "**"
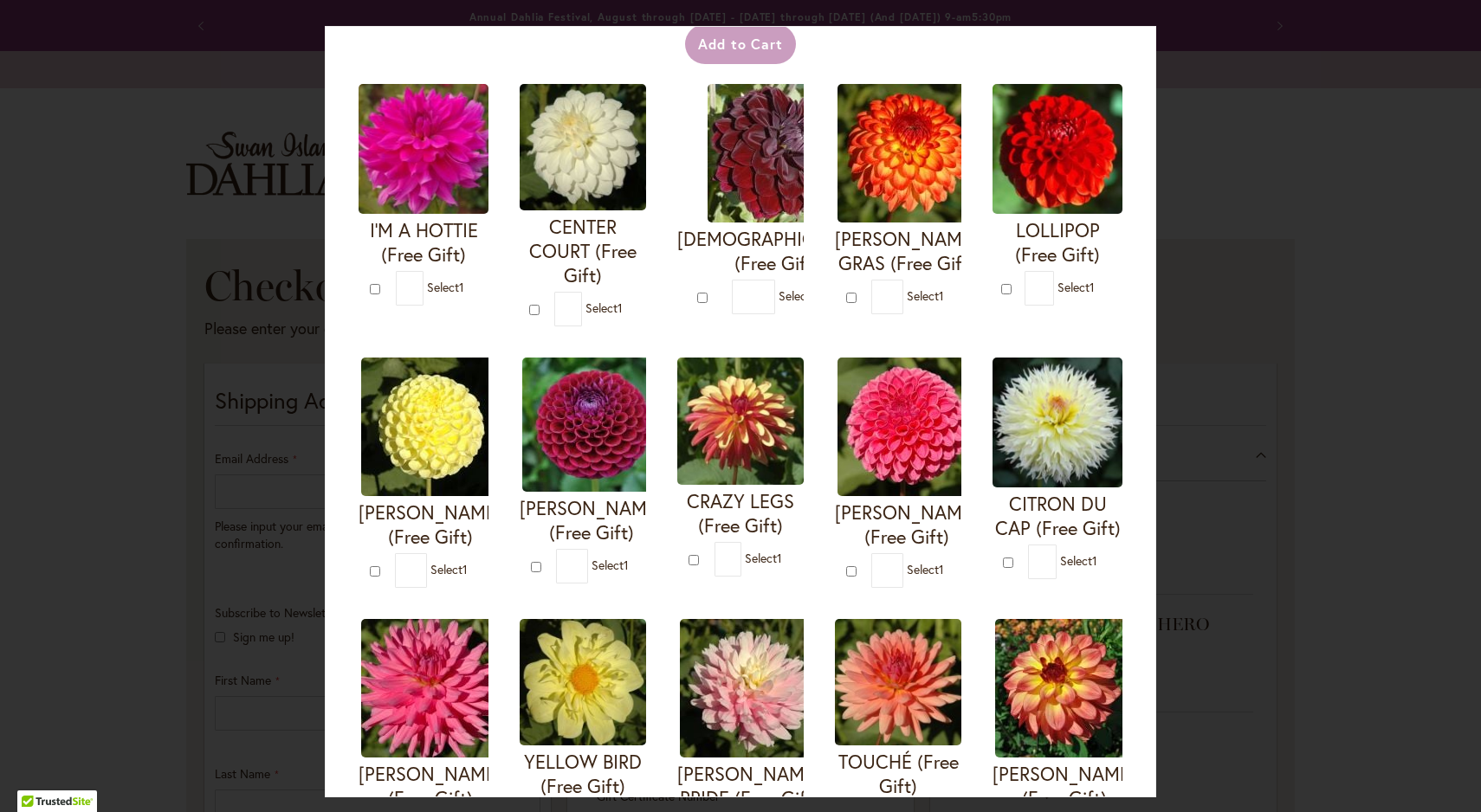
scroll to position [96, 0]
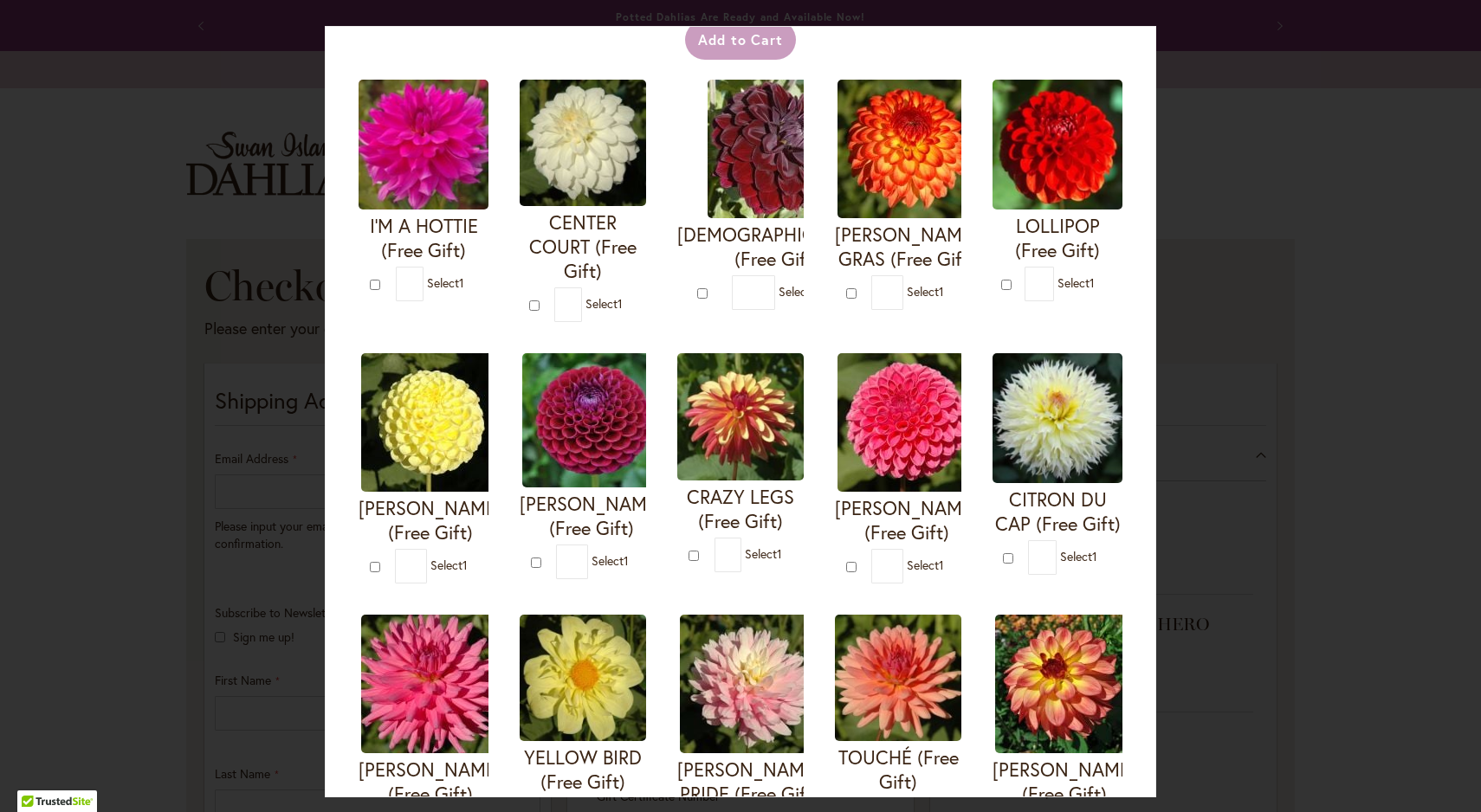
type input "*"
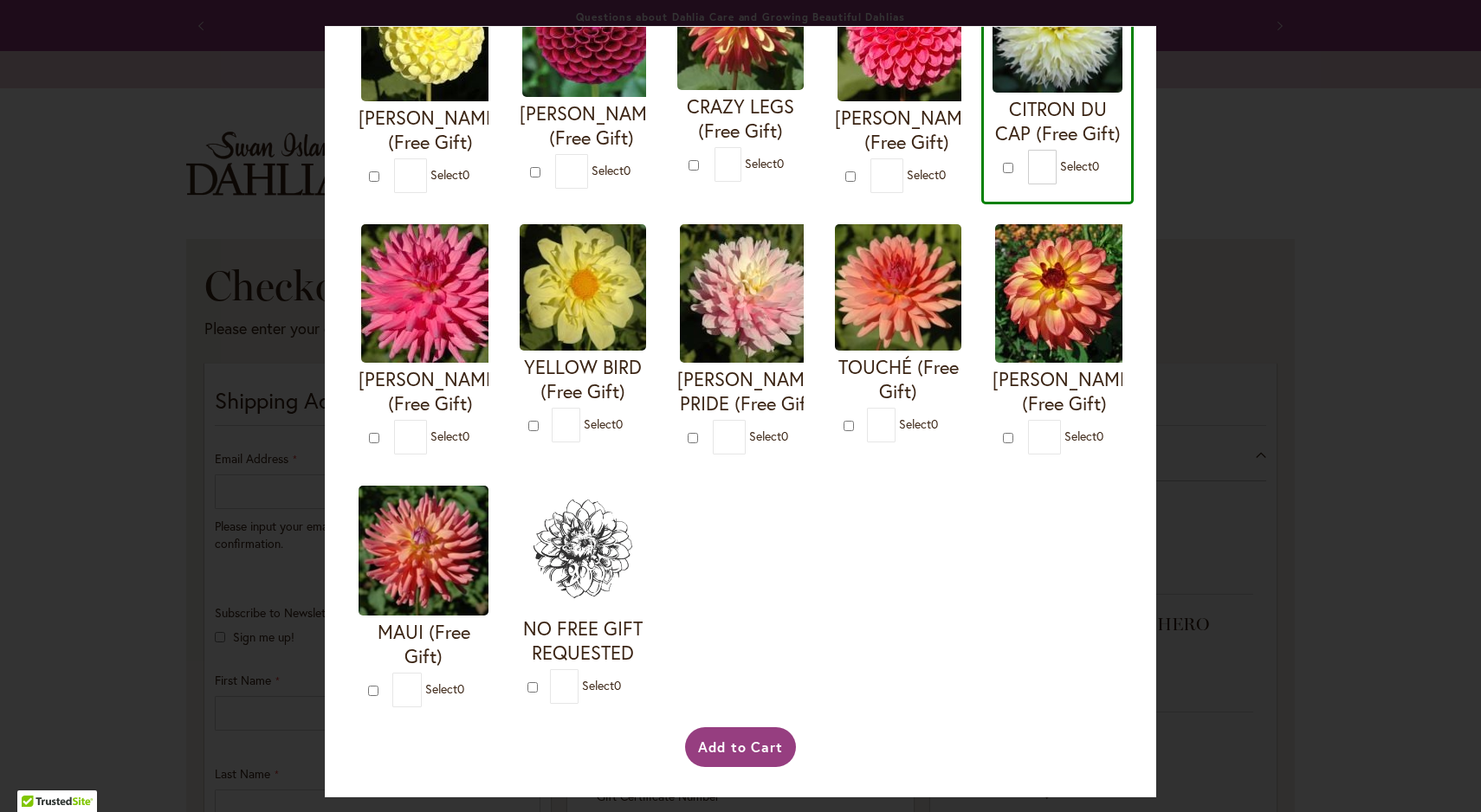
scroll to position [508, 0]
click at [732, 746] on button "Add to Cart" at bounding box center [740, 747] width 111 height 39
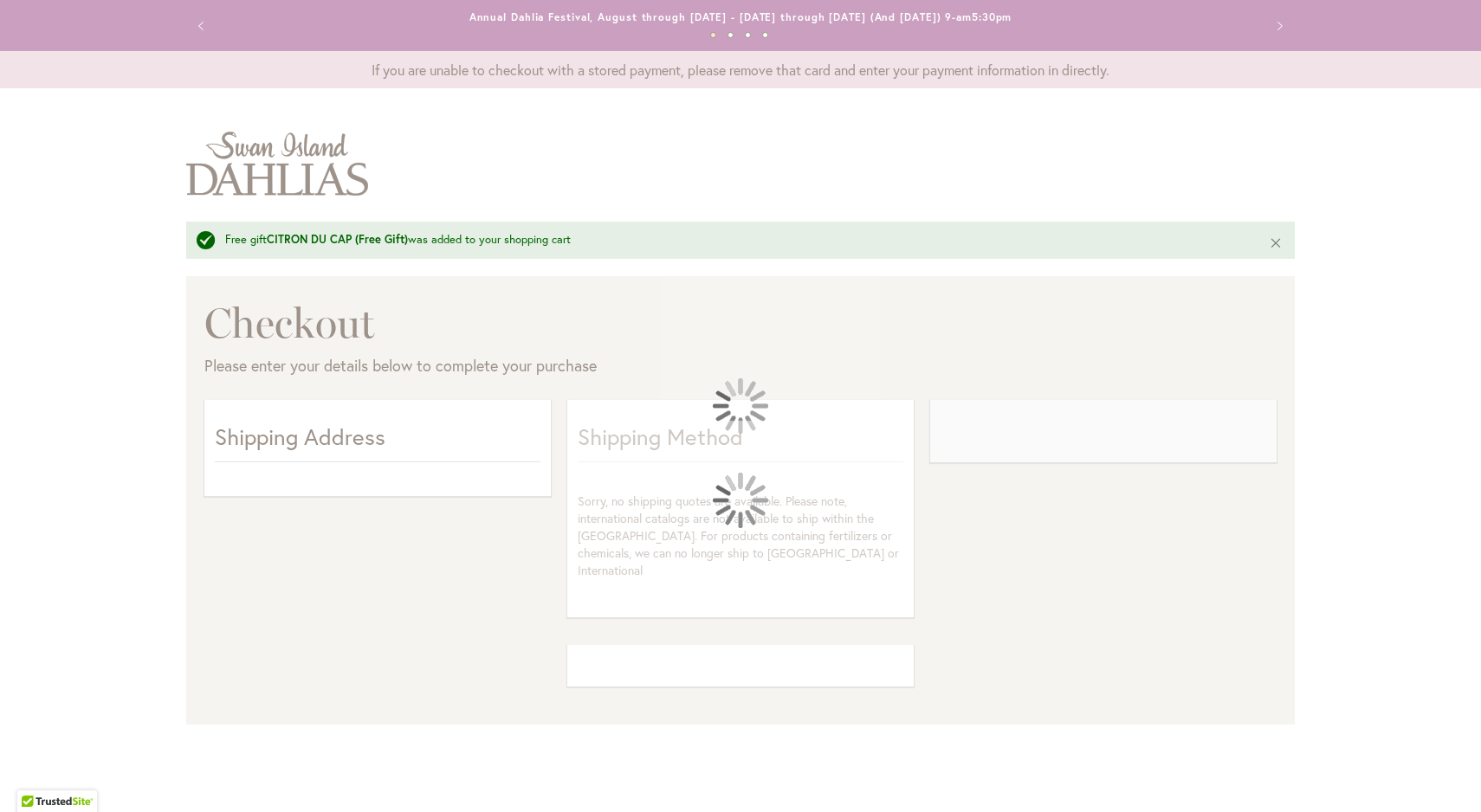
select select "**"
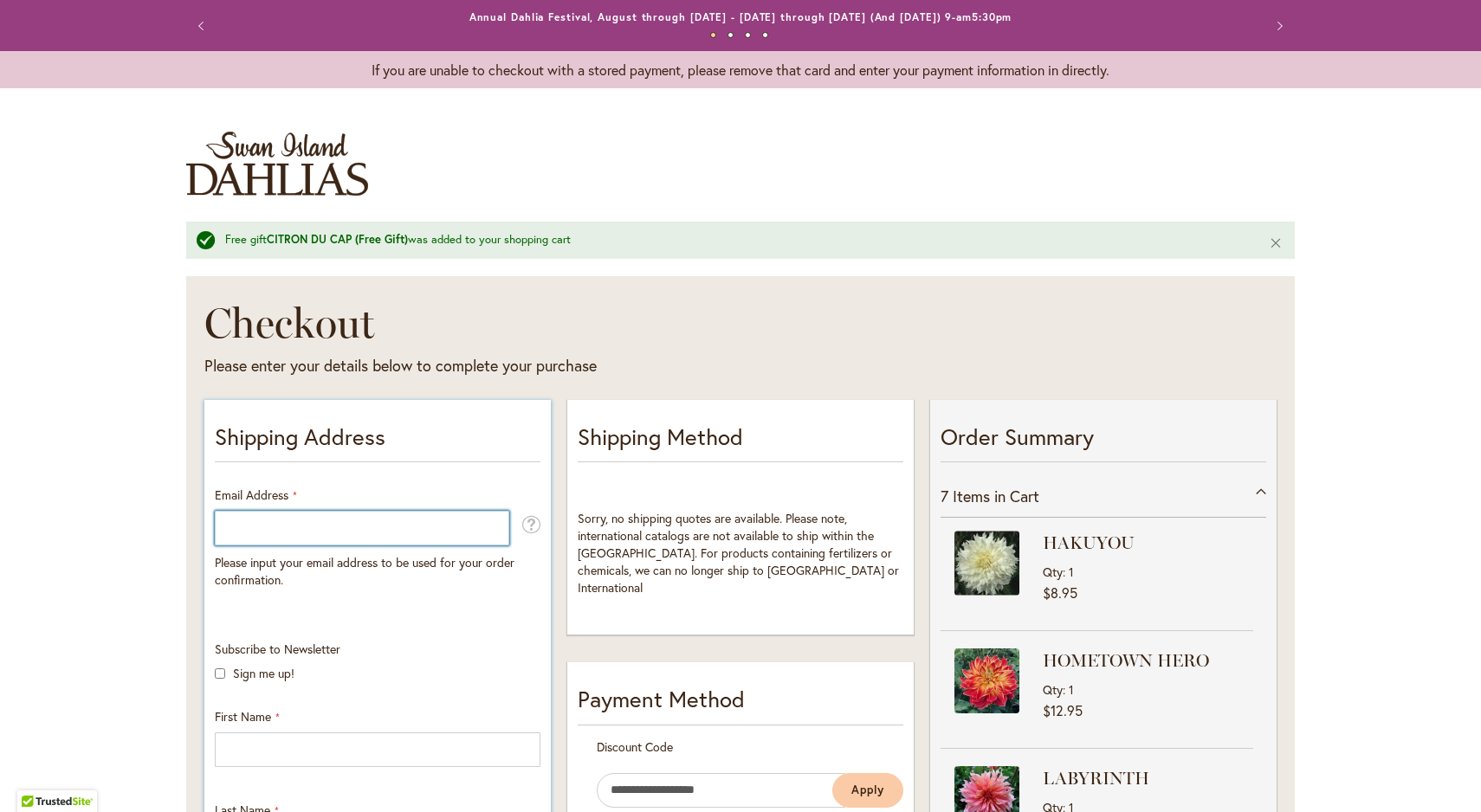
type input "**********"
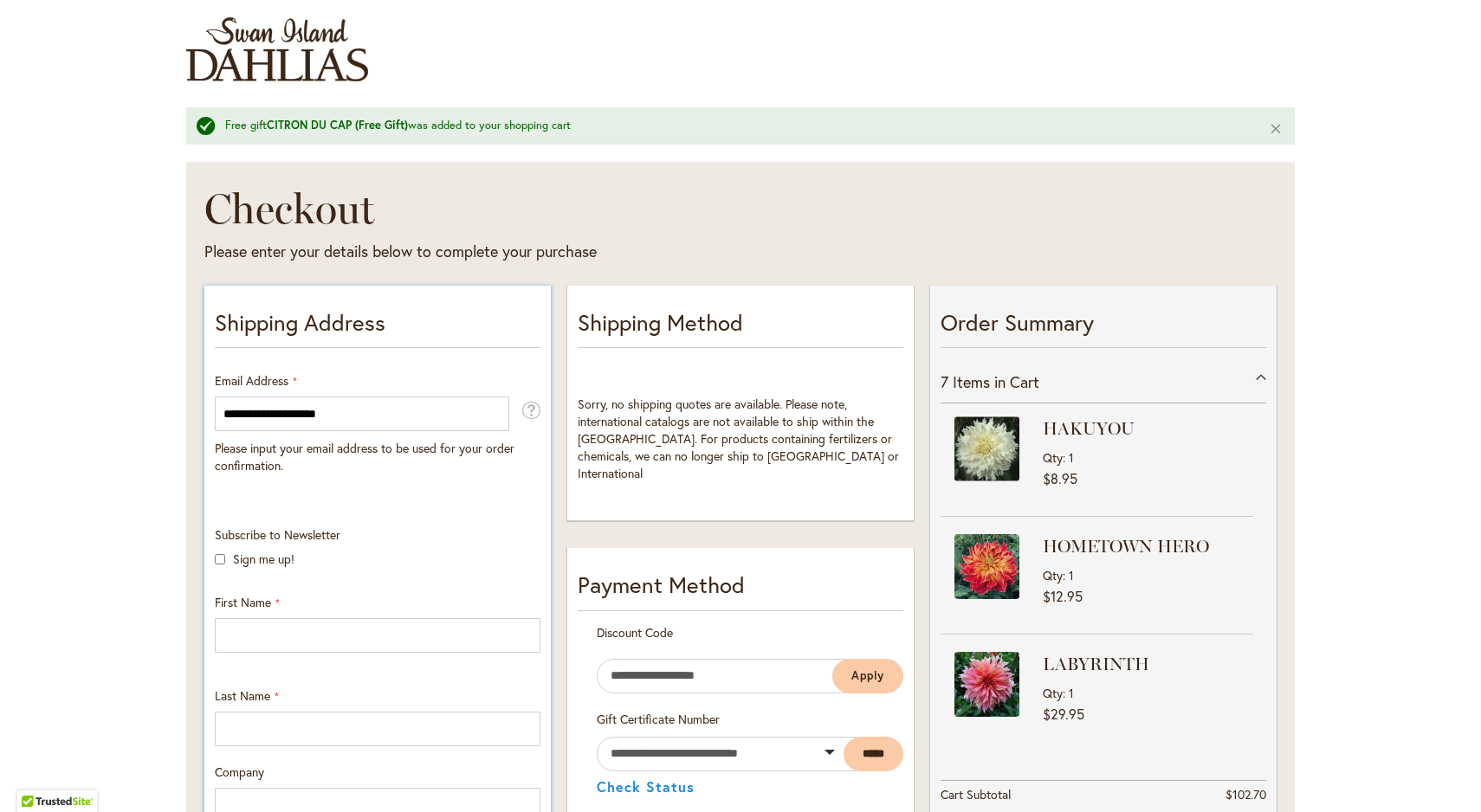
scroll to position [141, 0]
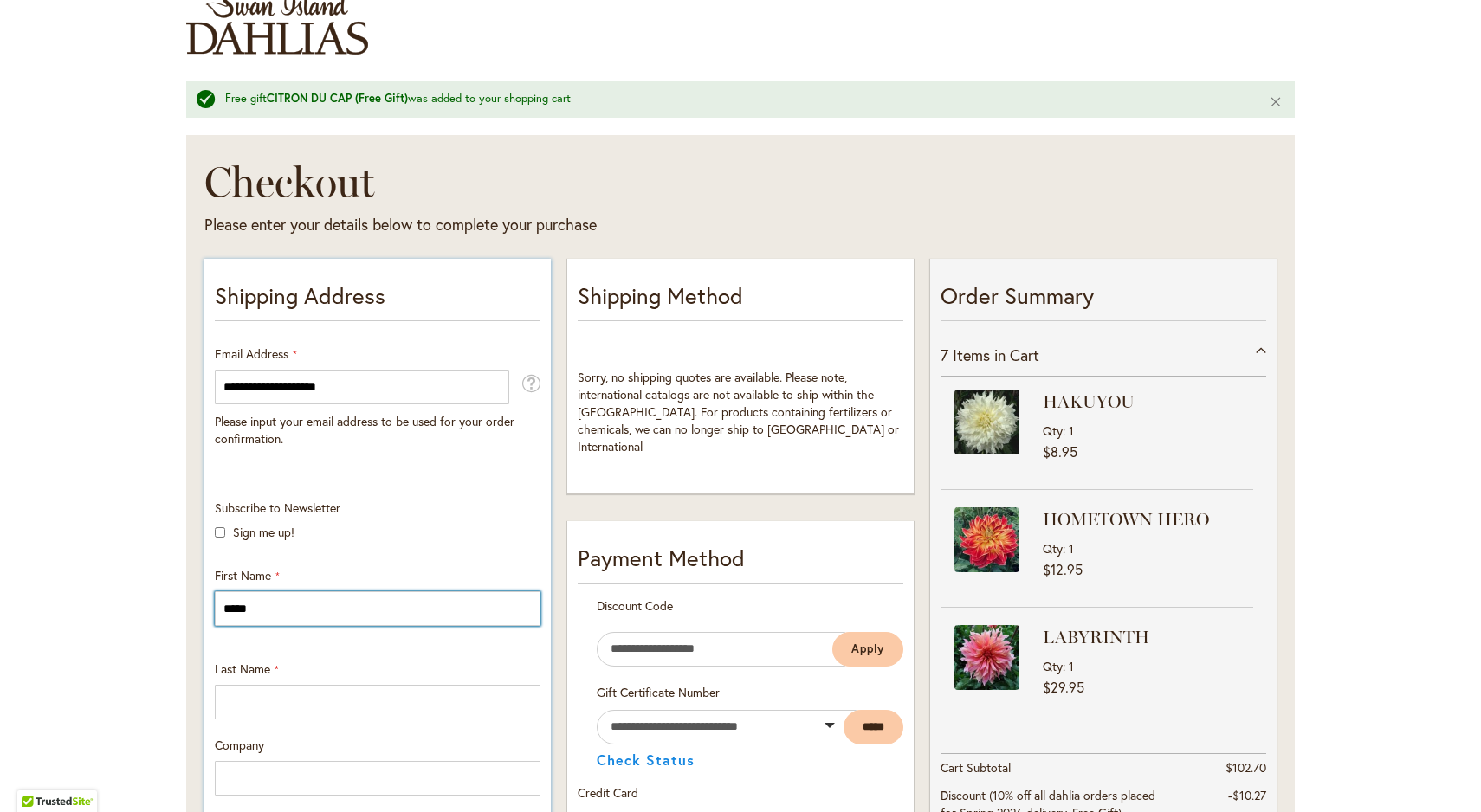
type input "*****"
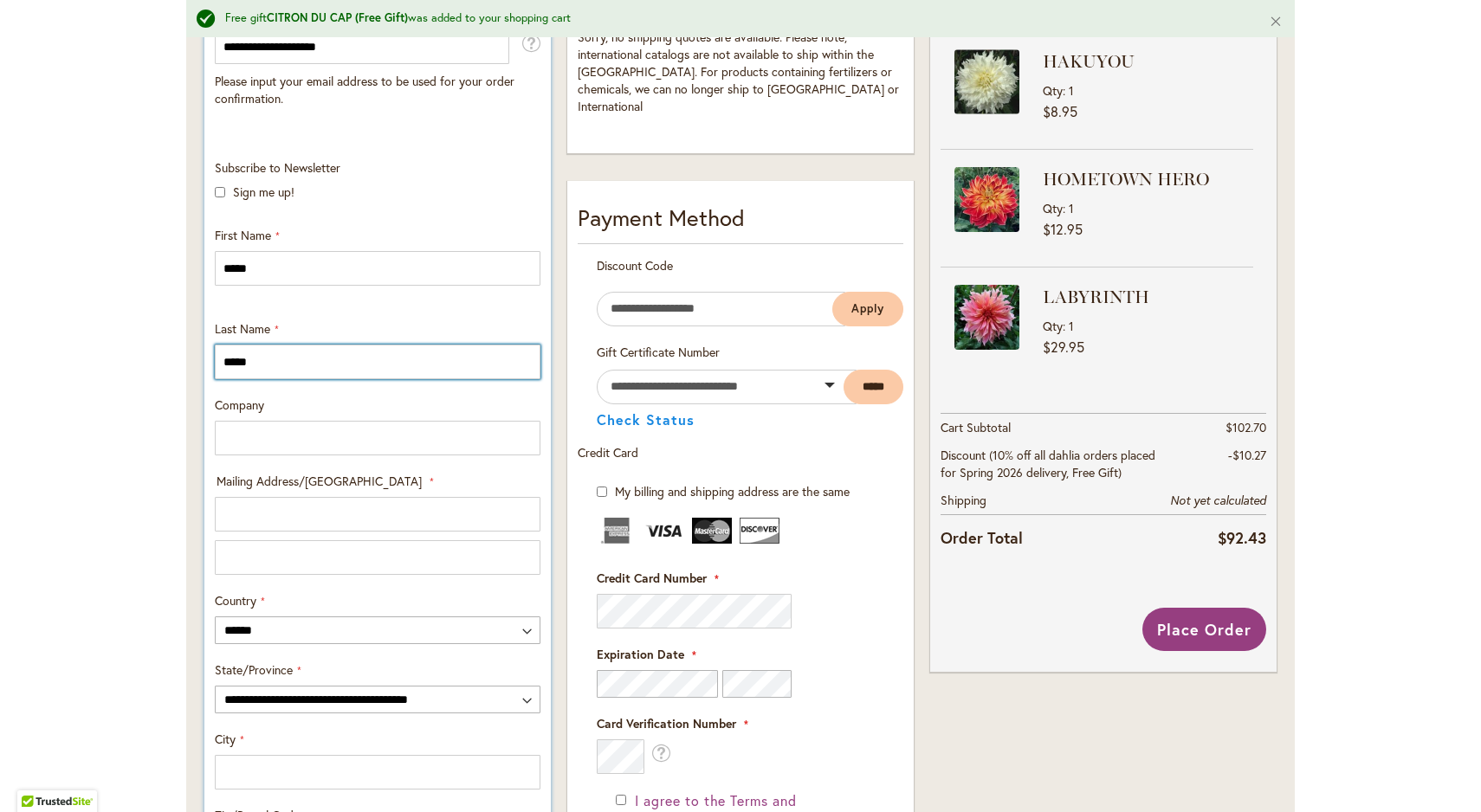
scroll to position [482, 0]
type input "*****"
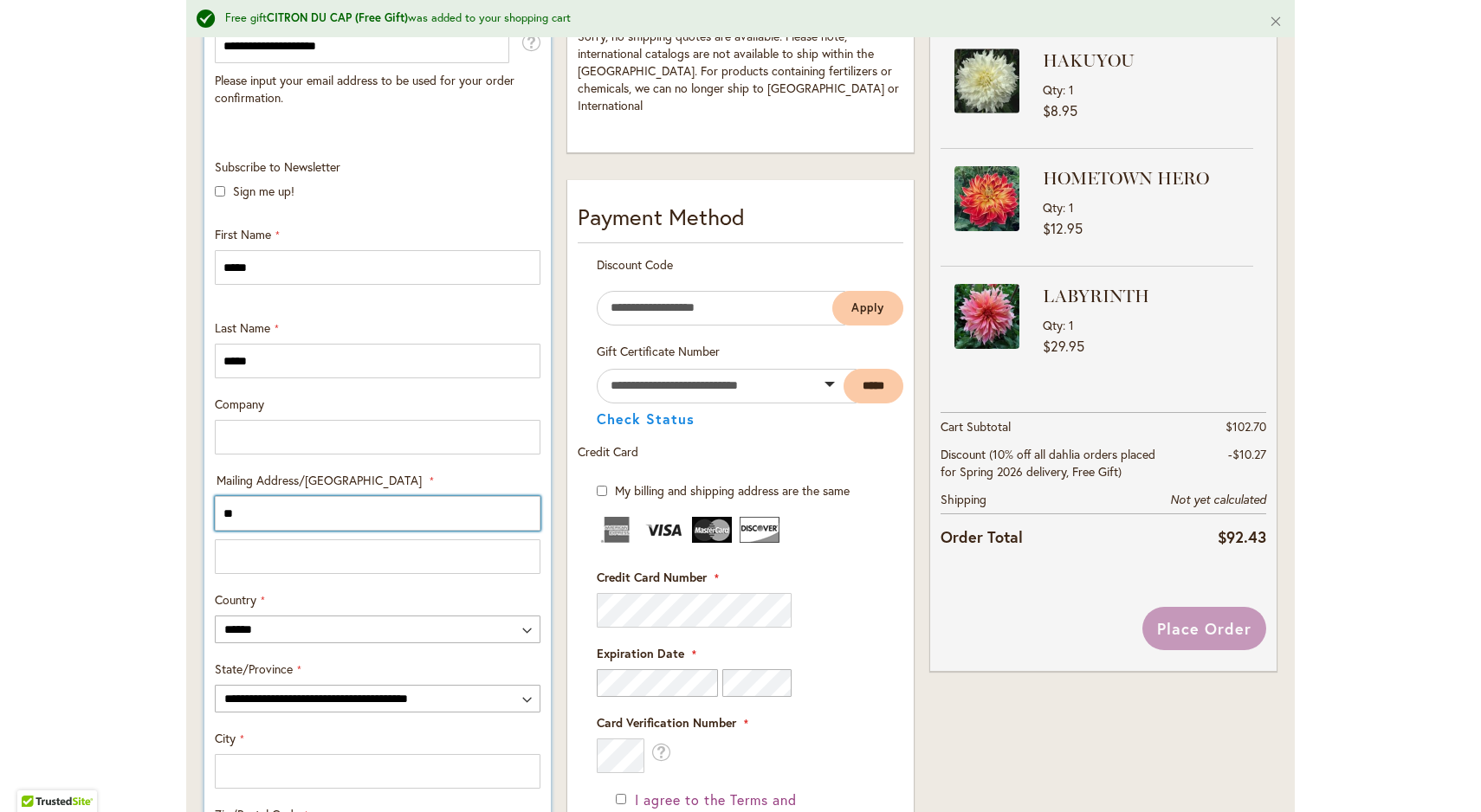
type input "***"
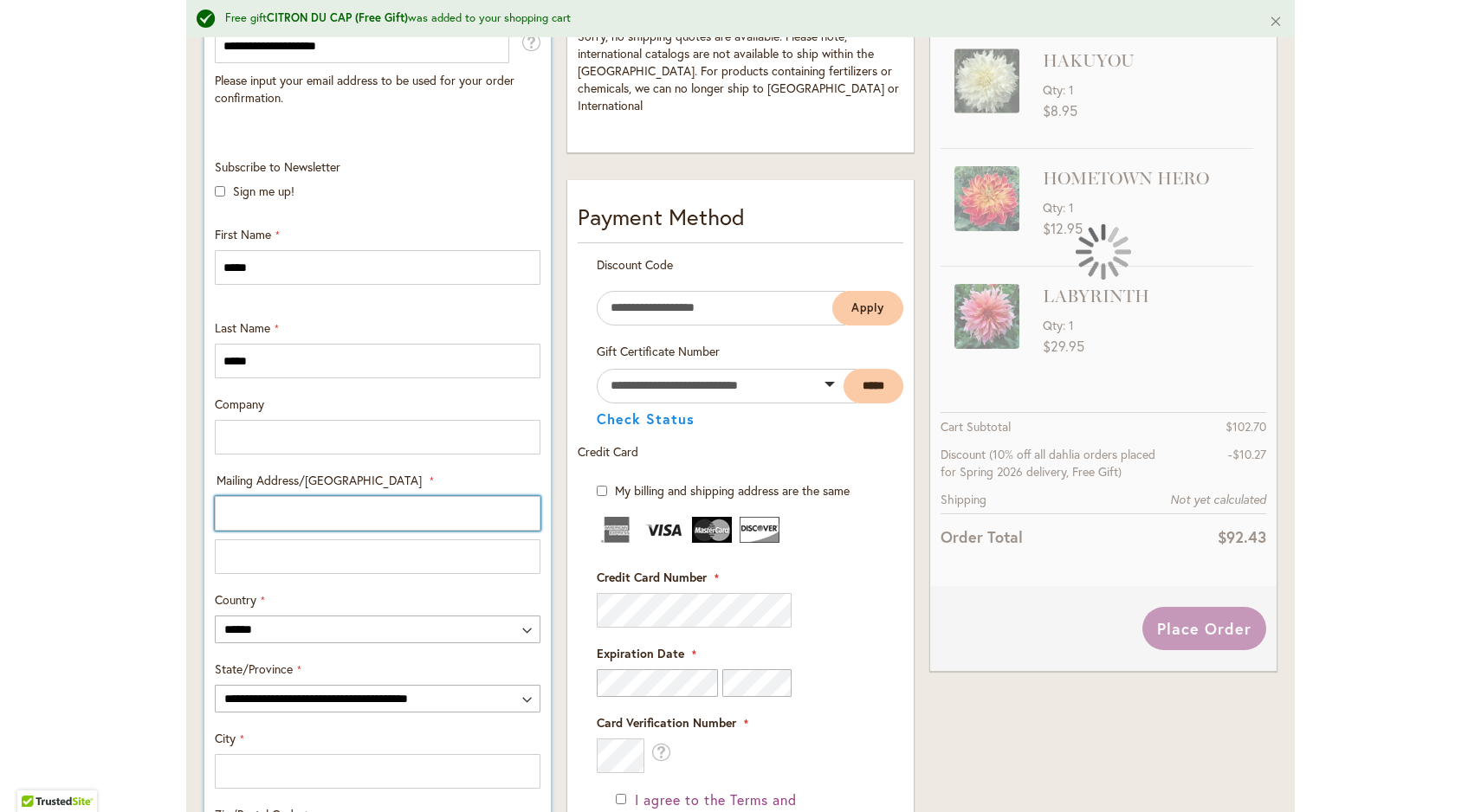
type input "**********"
select select "**"
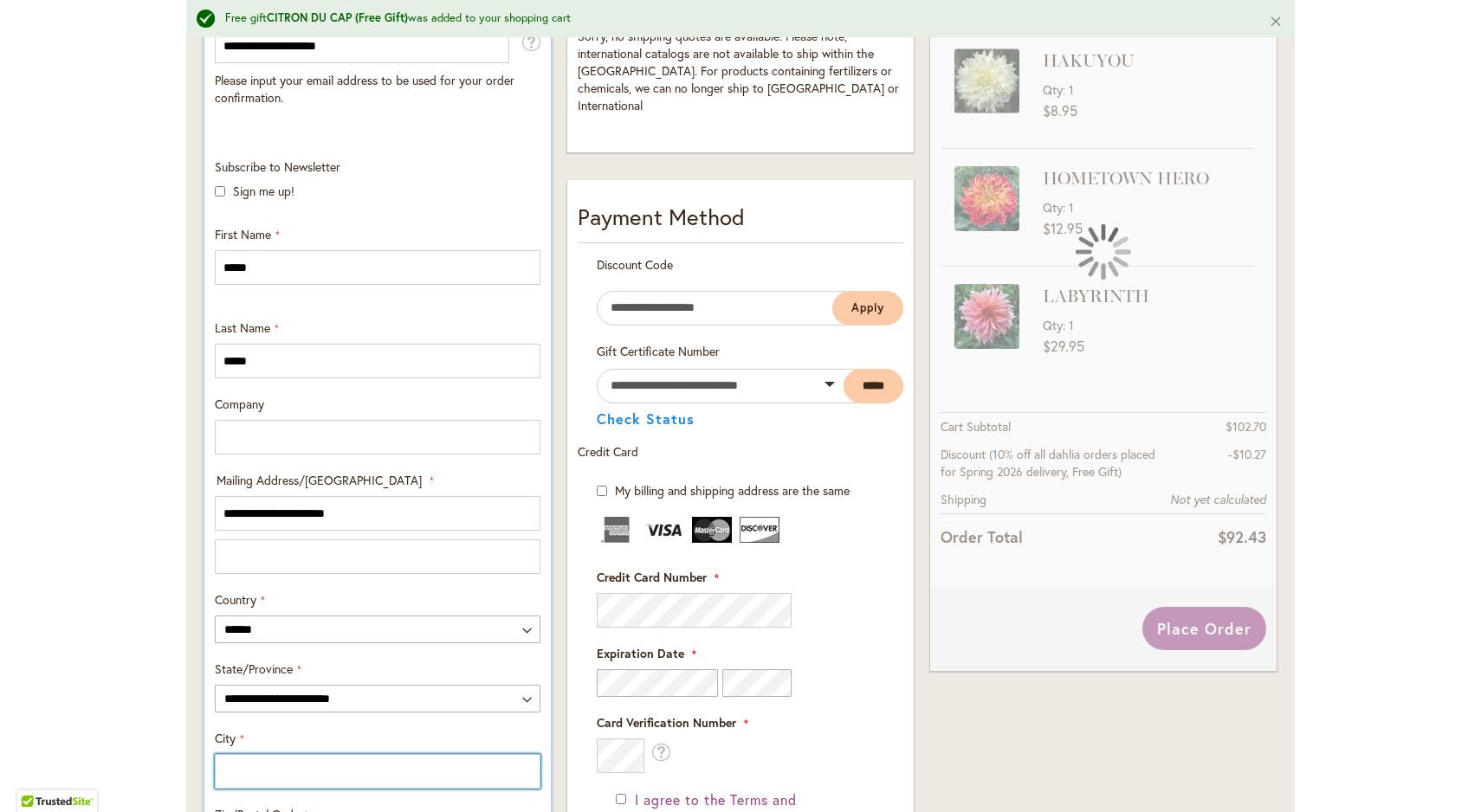
type input "******"
type input "**********"
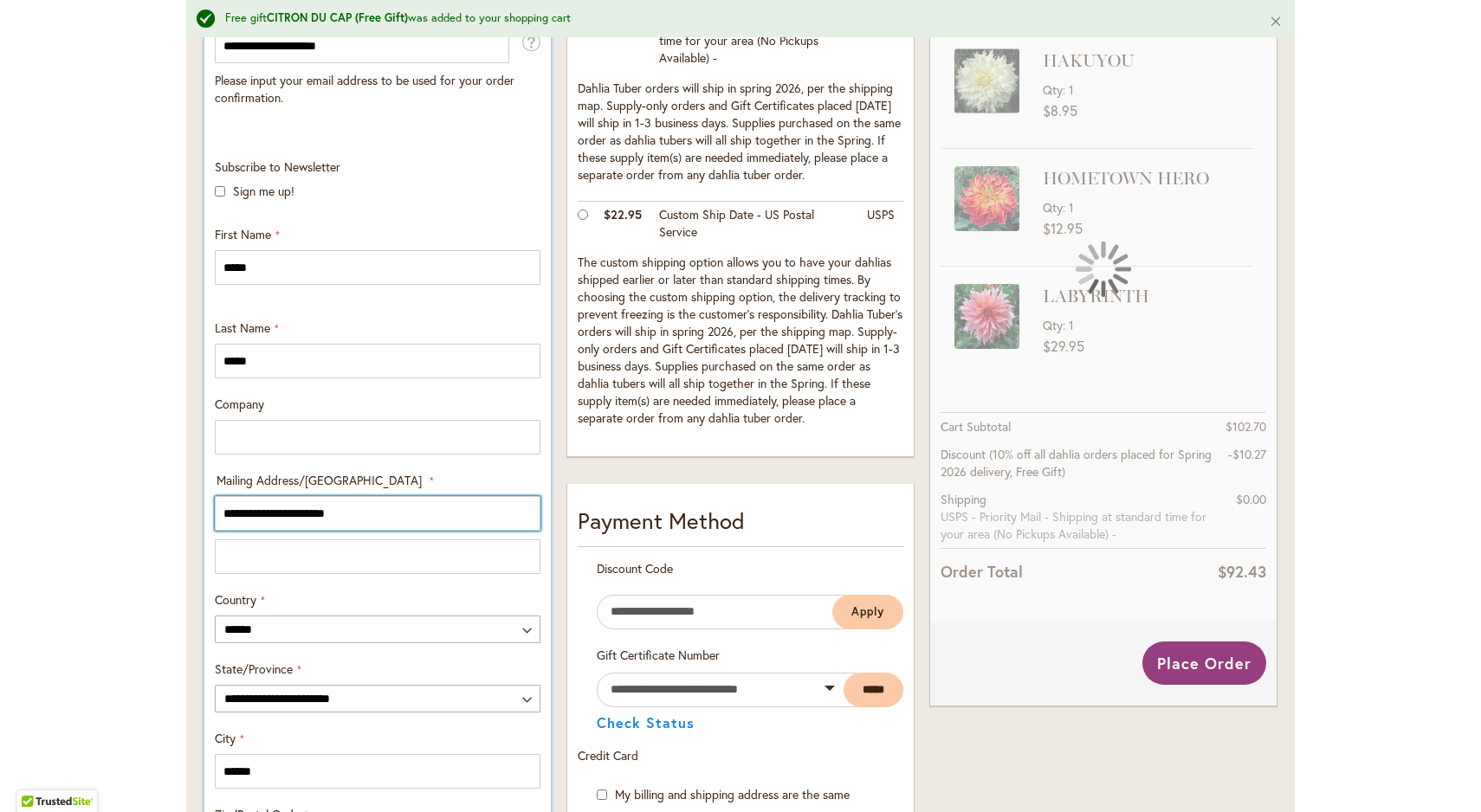
click at [406, 514] on input "**********" at bounding box center [378, 513] width 326 height 35
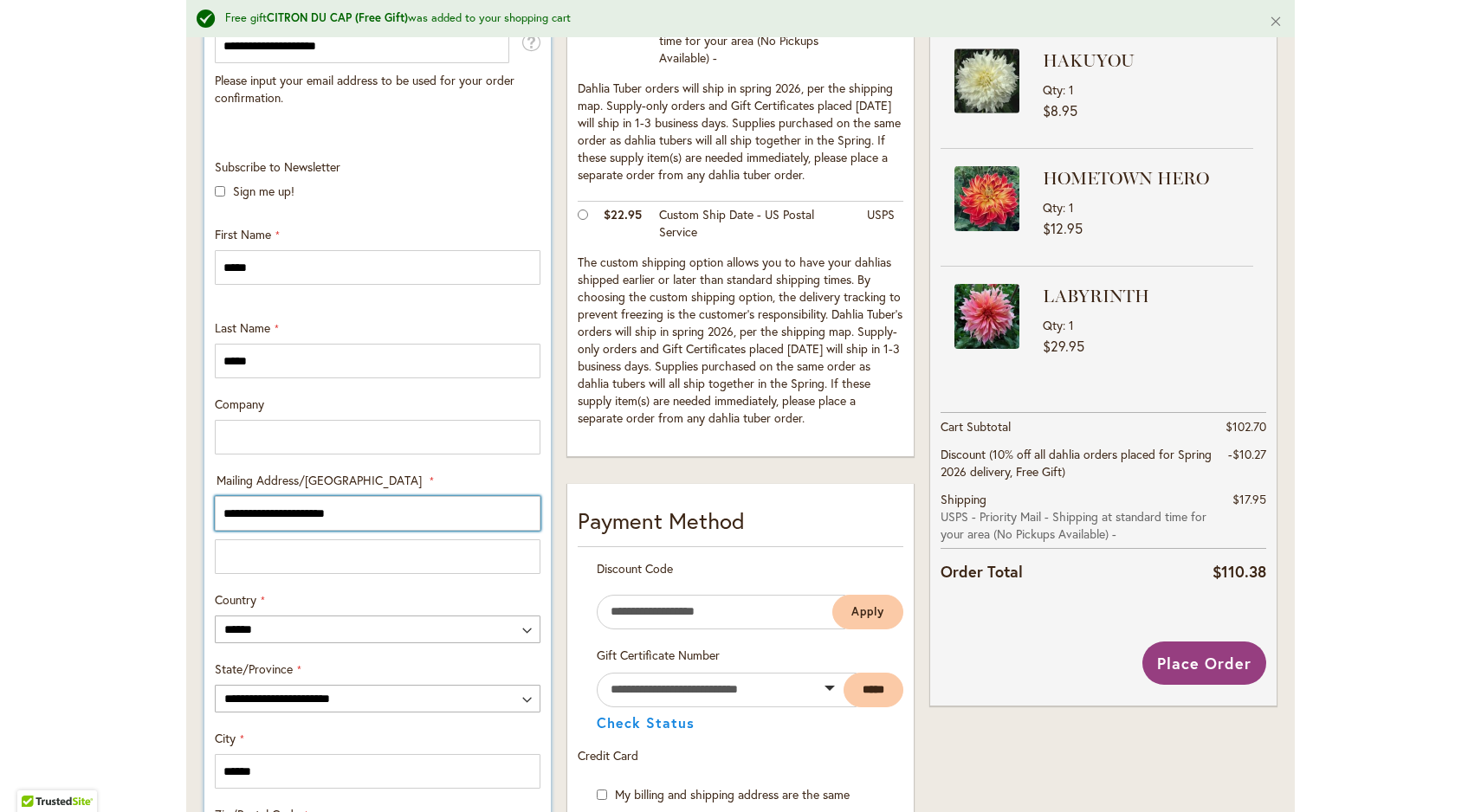
click at [530, 512] on input "**********" at bounding box center [378, 513] width 326 height 35
click at [329, 513] on input "**********" at bounding box center [378, 513] width 326 height 35
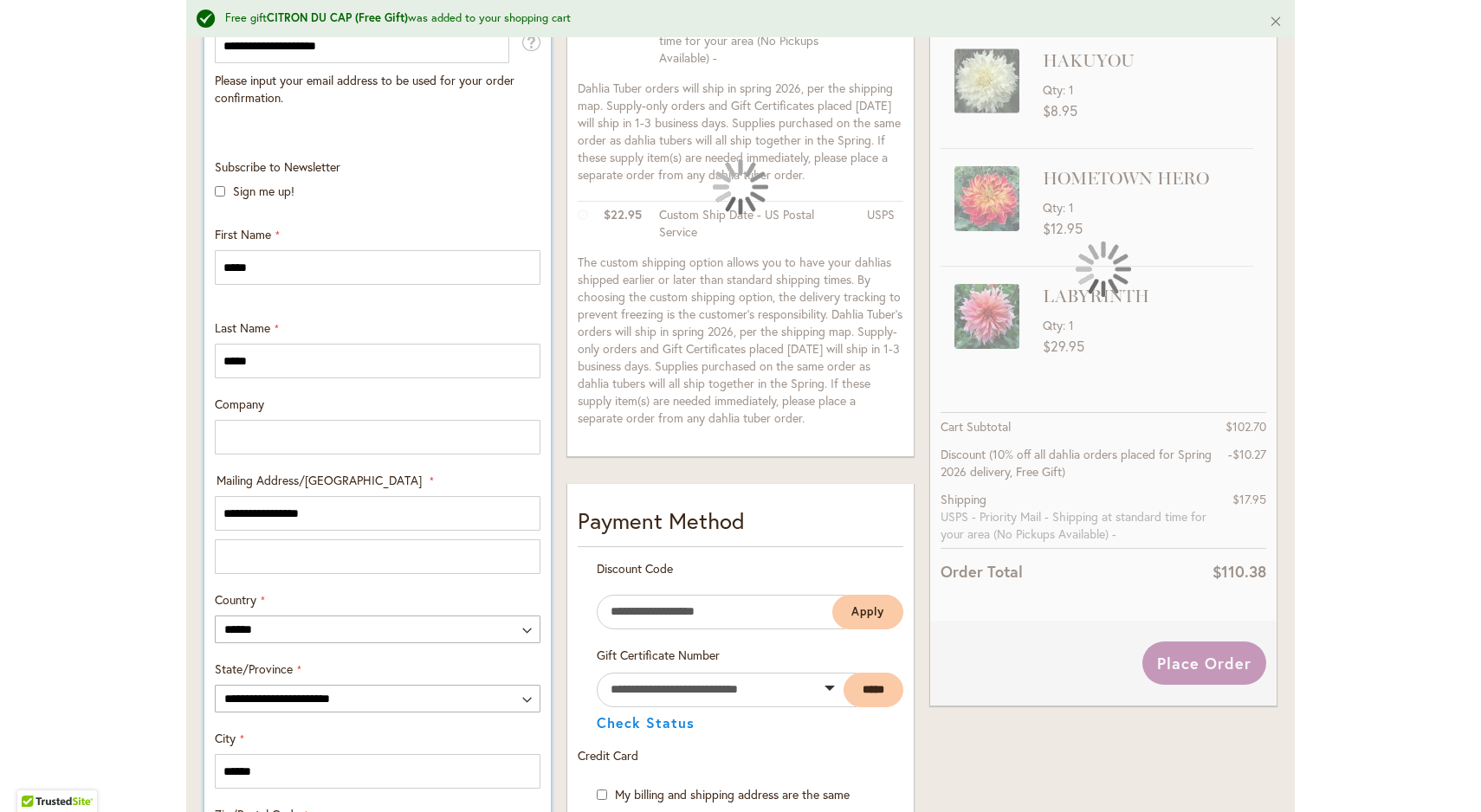
type input "**********"
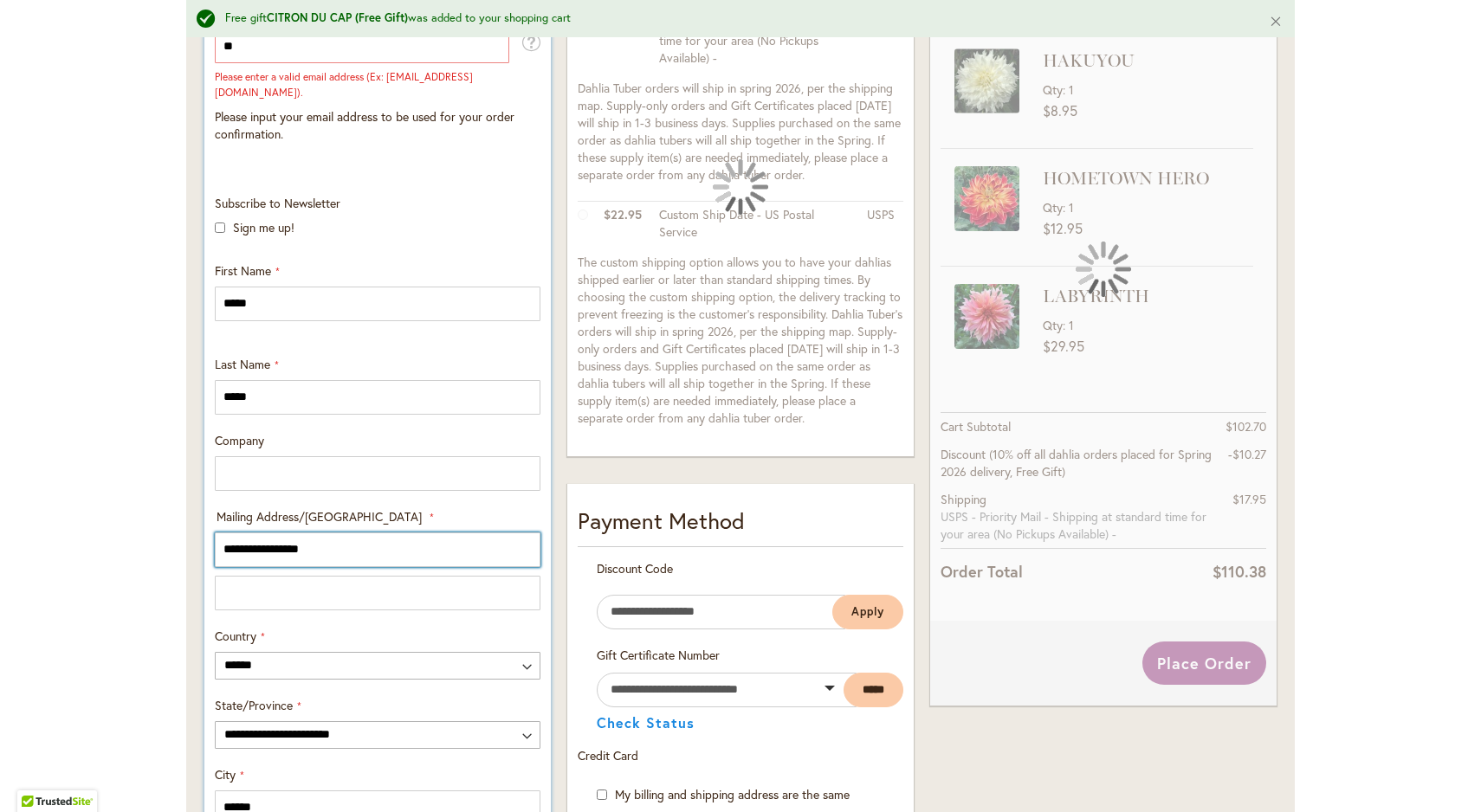
click at [329, 533] on input "**********" at bounding box center [378, 550] width 326 height 35
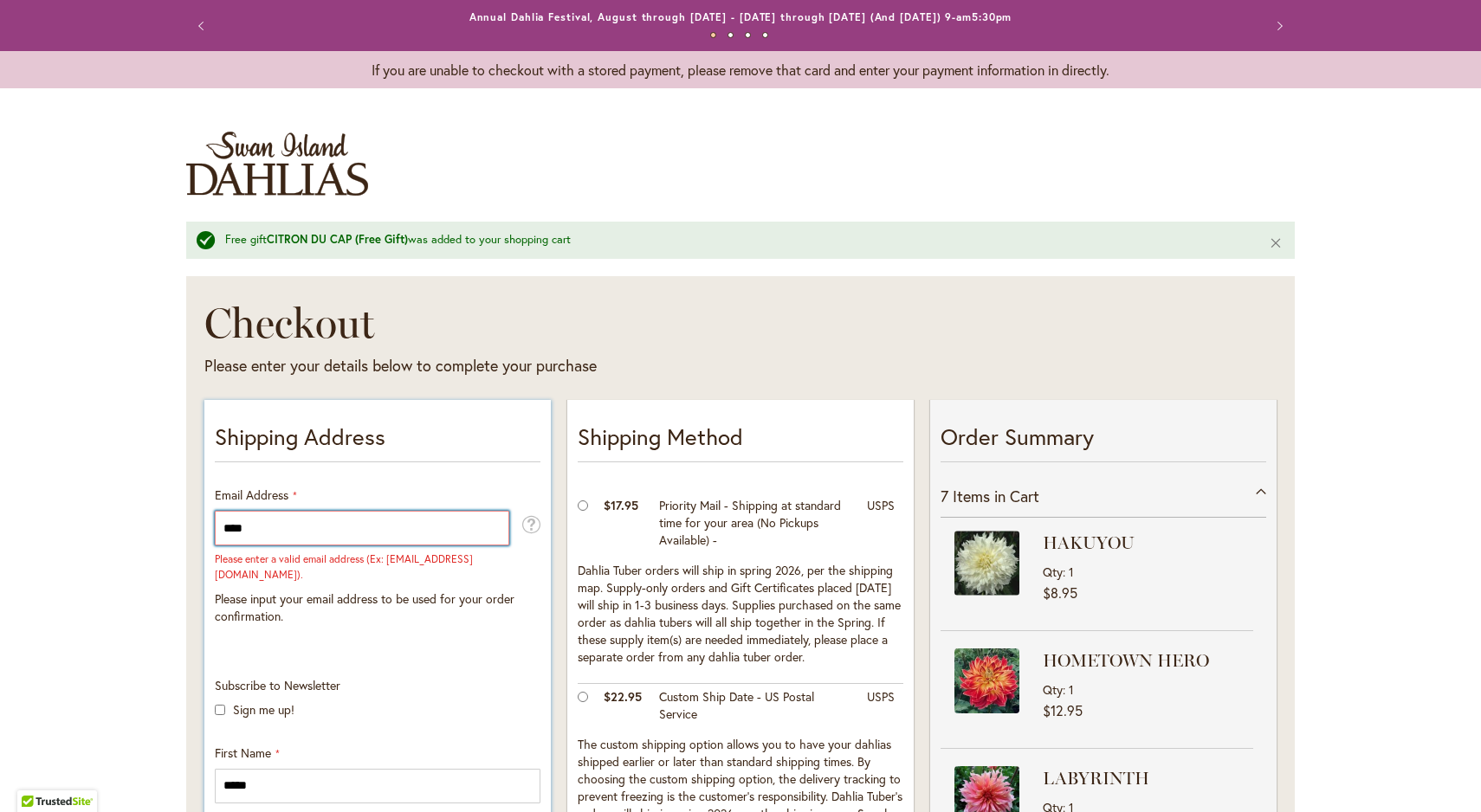
scroll to position [0, 0]
drag, startPoint x: 263, startPoint y: 532, endPoint x: 177, endPoint y: 521, distance: 86.7
type input "**********"
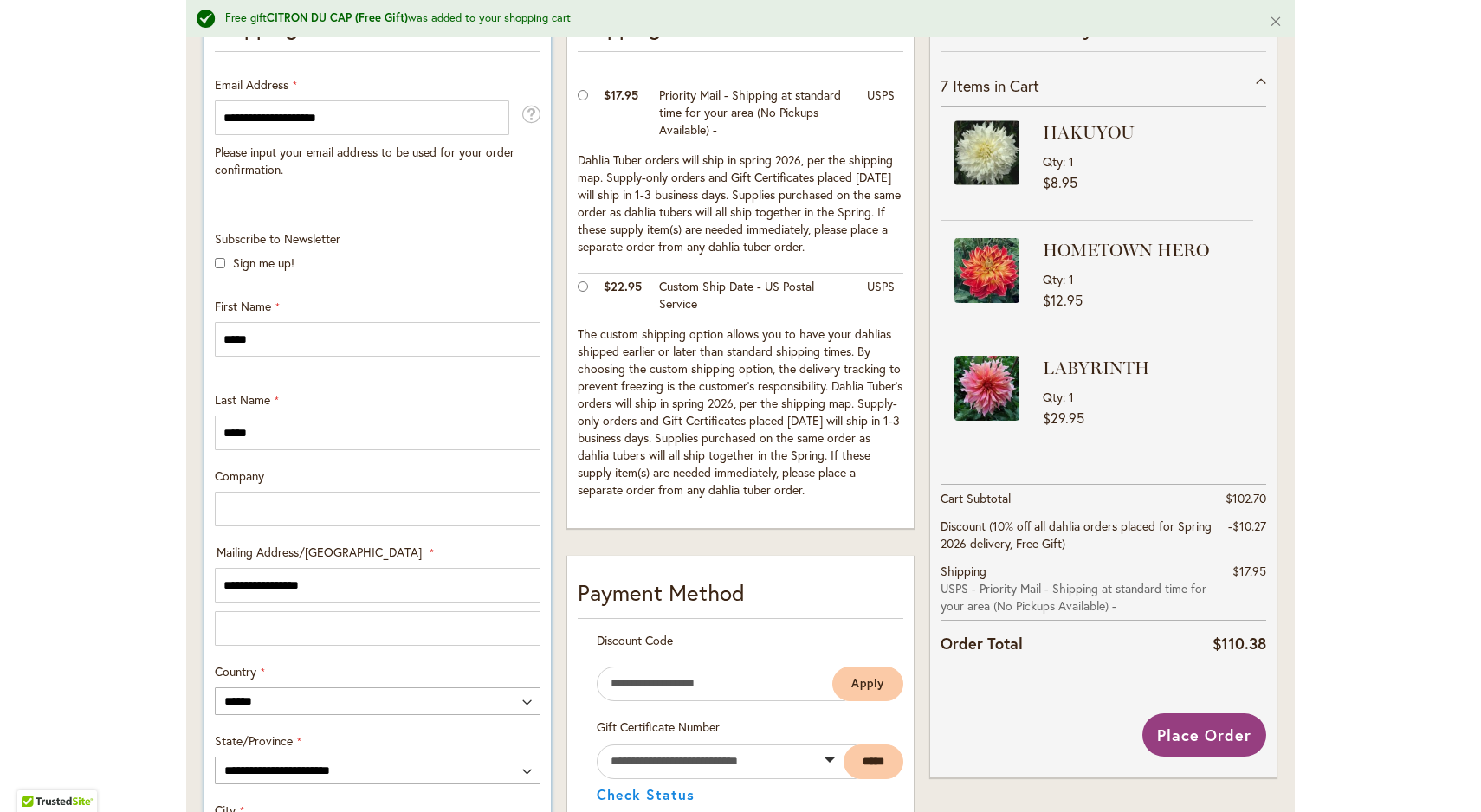
scroll to position [416, 0]
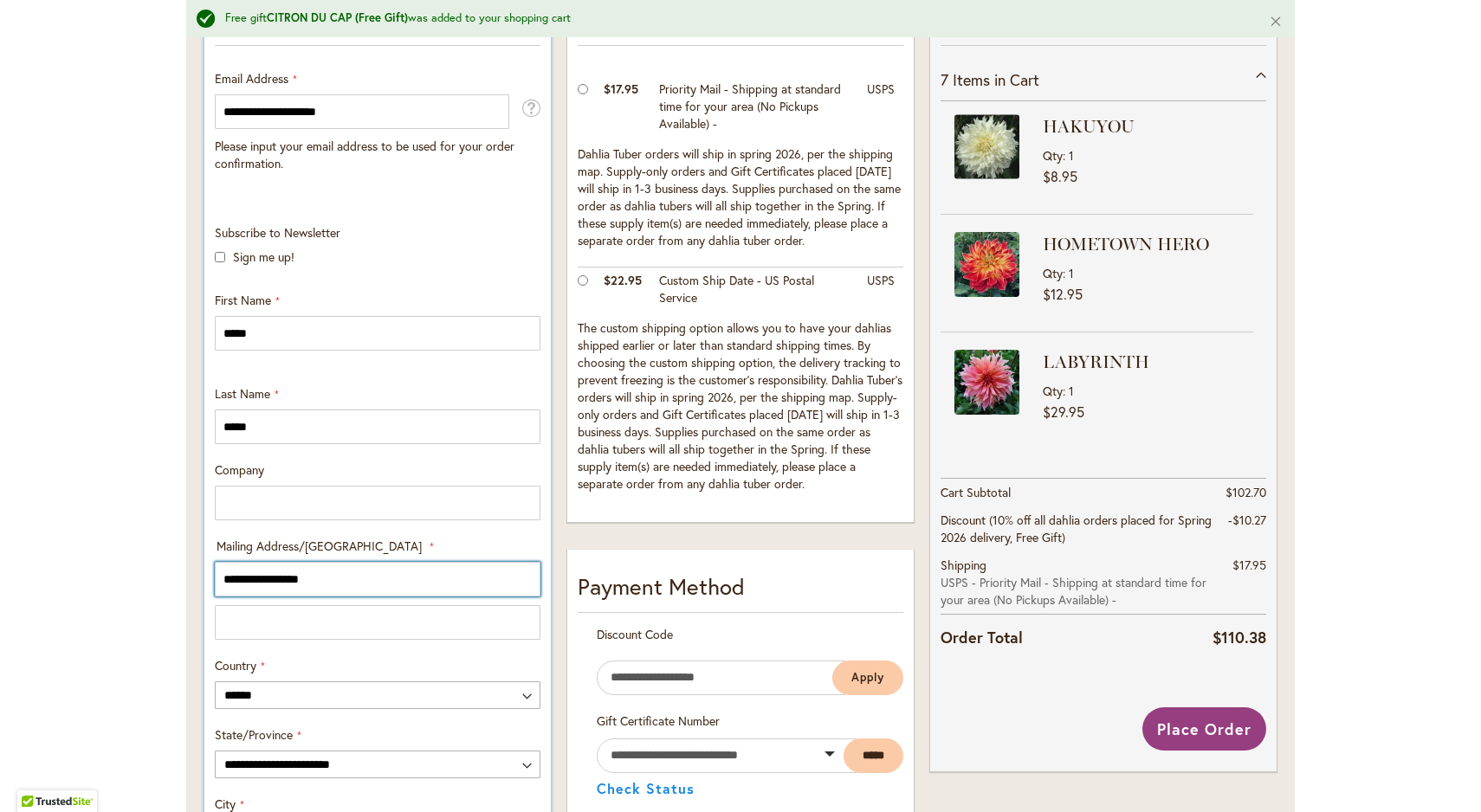
click at [330, 572] on input "**********" at bounding box center [378, 579] width 326 height 35
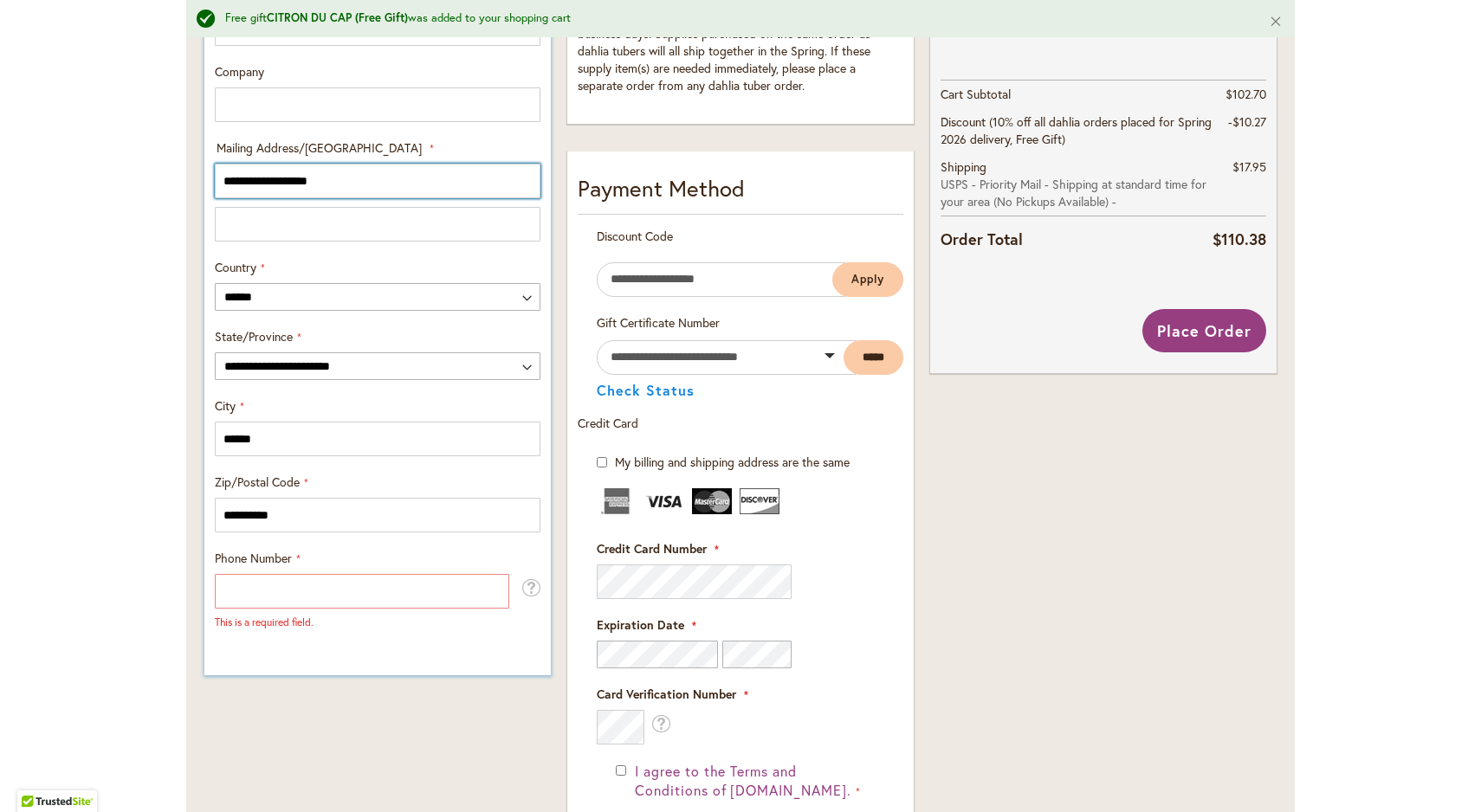
scroll to position [819, 0]
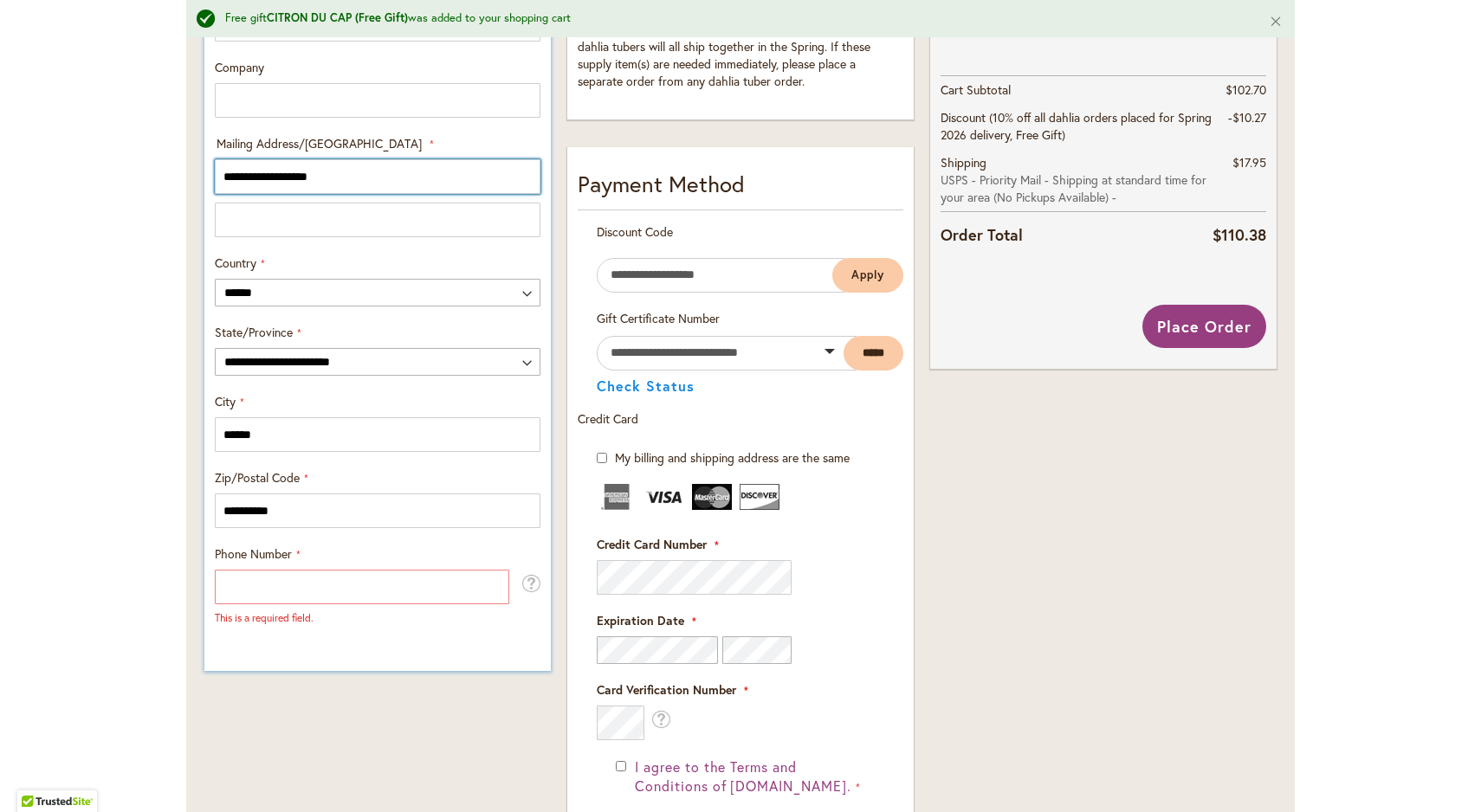
type input "**********"
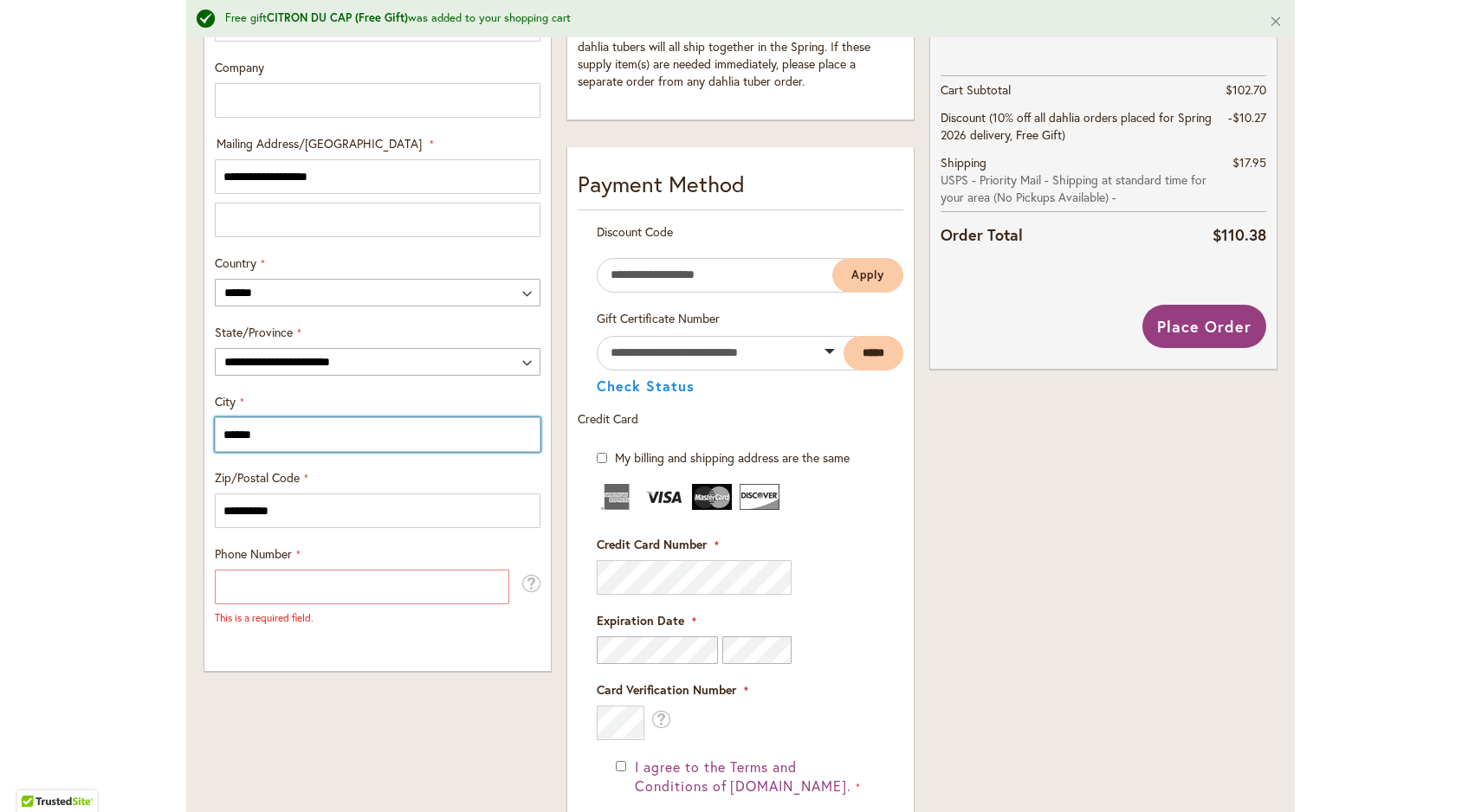
drag, startPoint x: 300, startPoint y: 438, endPoint x: 202, endPoint y: 414, distance: 100.9
click at [202, 414] on div "**********" at bounding box center [377, 351] width 362 height 1554
type input "**********"
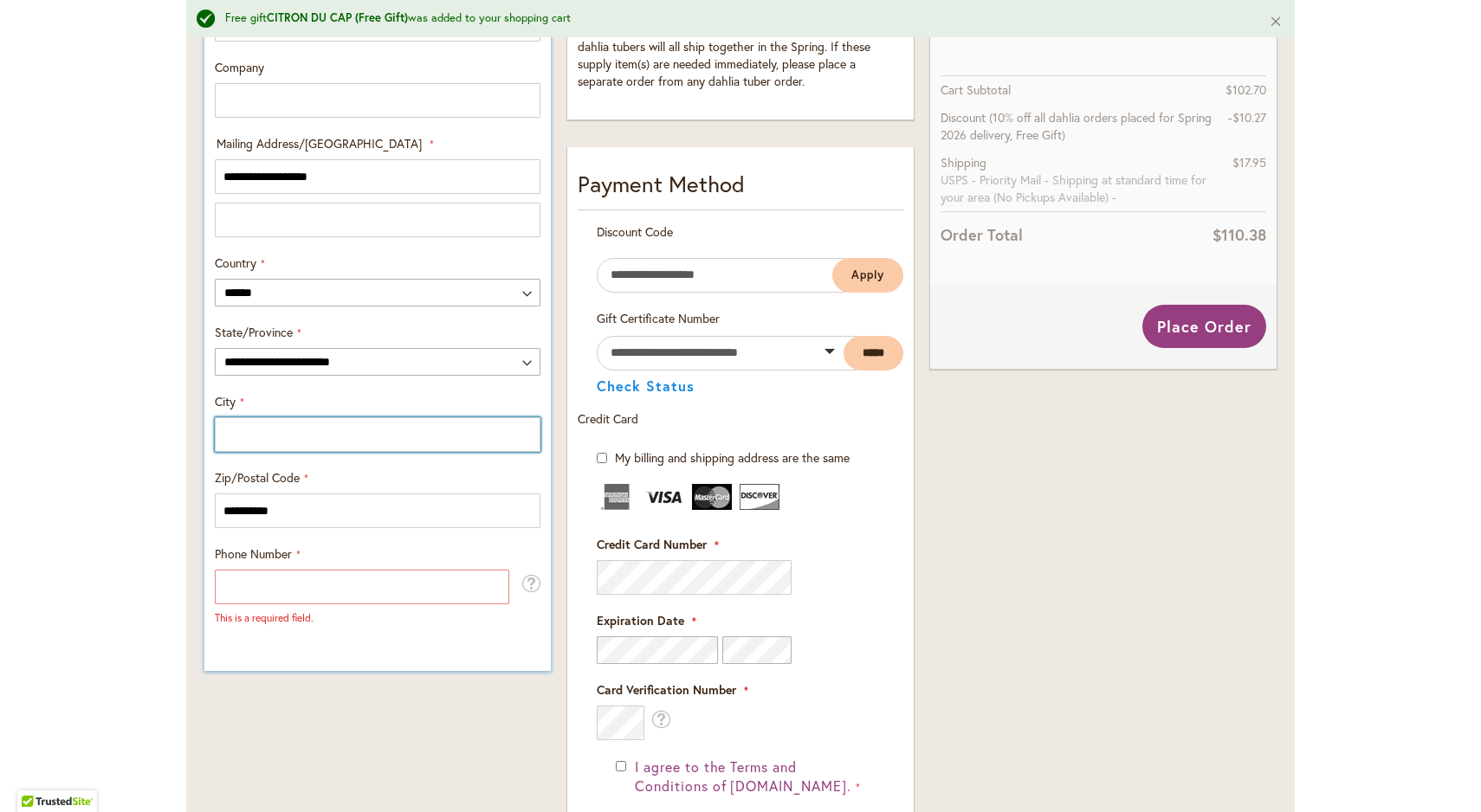
type input "**********"
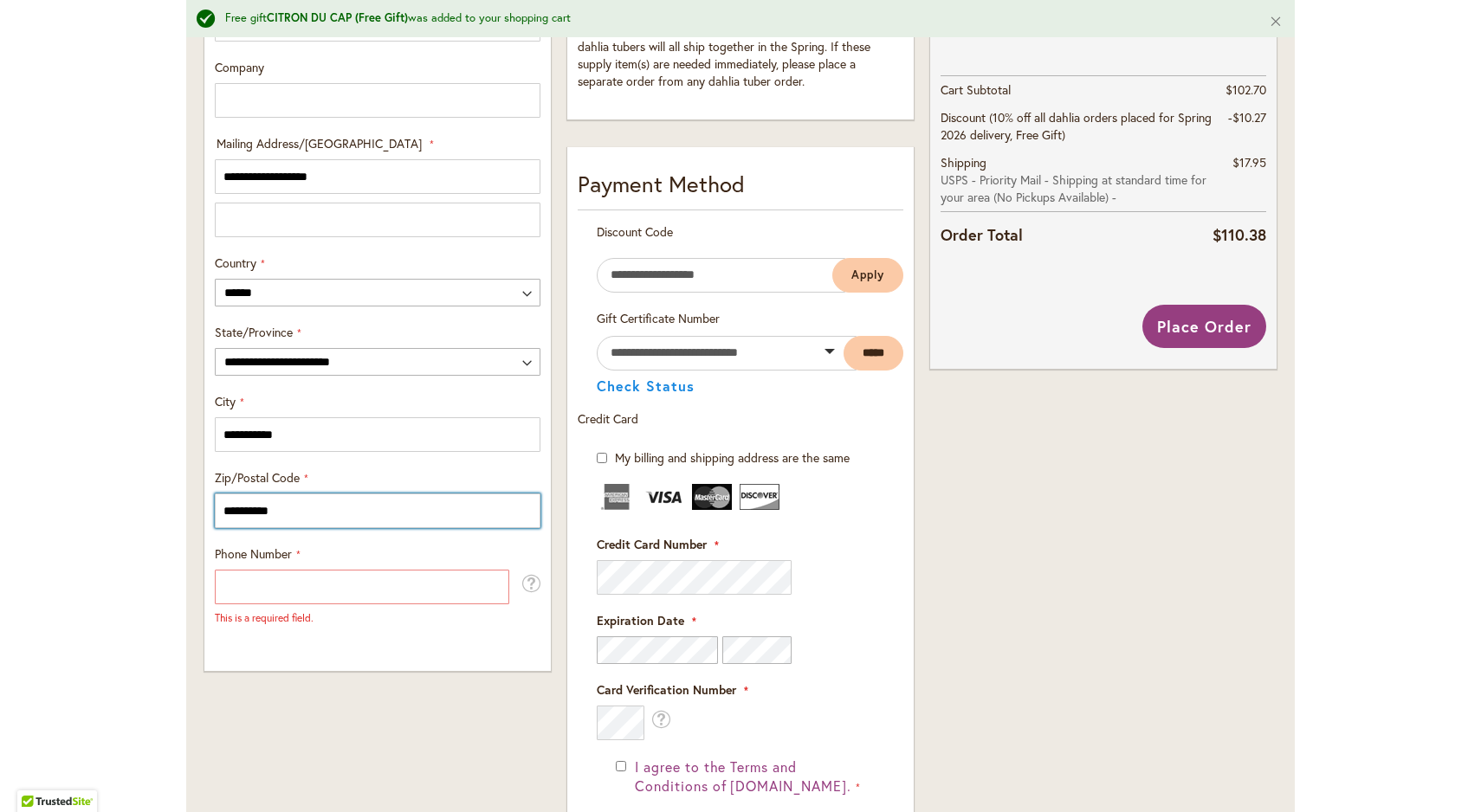
drag, startPoint x: 301, startPoint y: 514, endPoint x: 166, endPoint y: 491, distance: 136.9
click at [166, 491] on div "Toggle Nav Free gift CITRON DU CAP (Free Gift) was added to your shopping cart …" at bounding box center [740, 264] width 1481 height 1956
type input "*****"
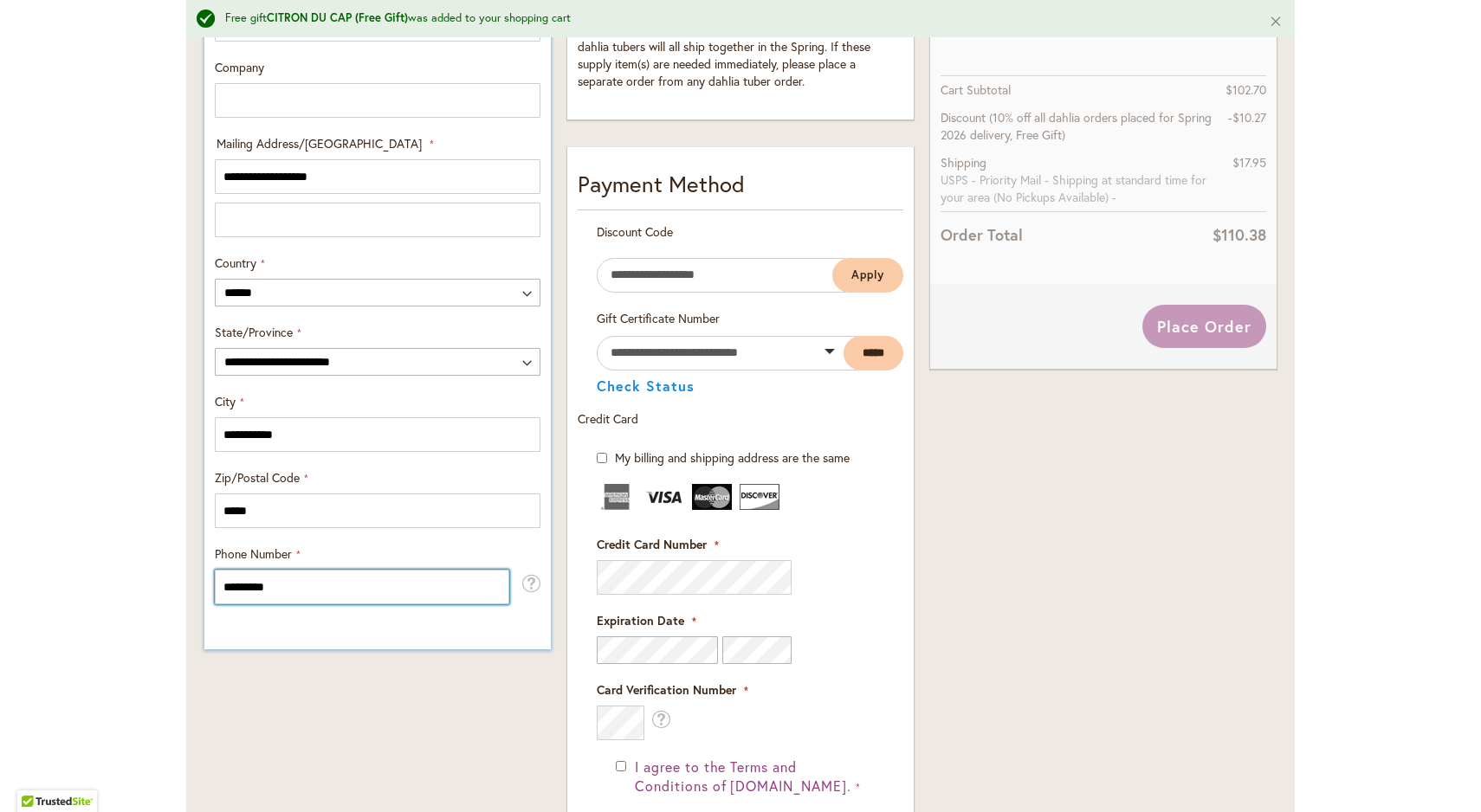
type input "**********"
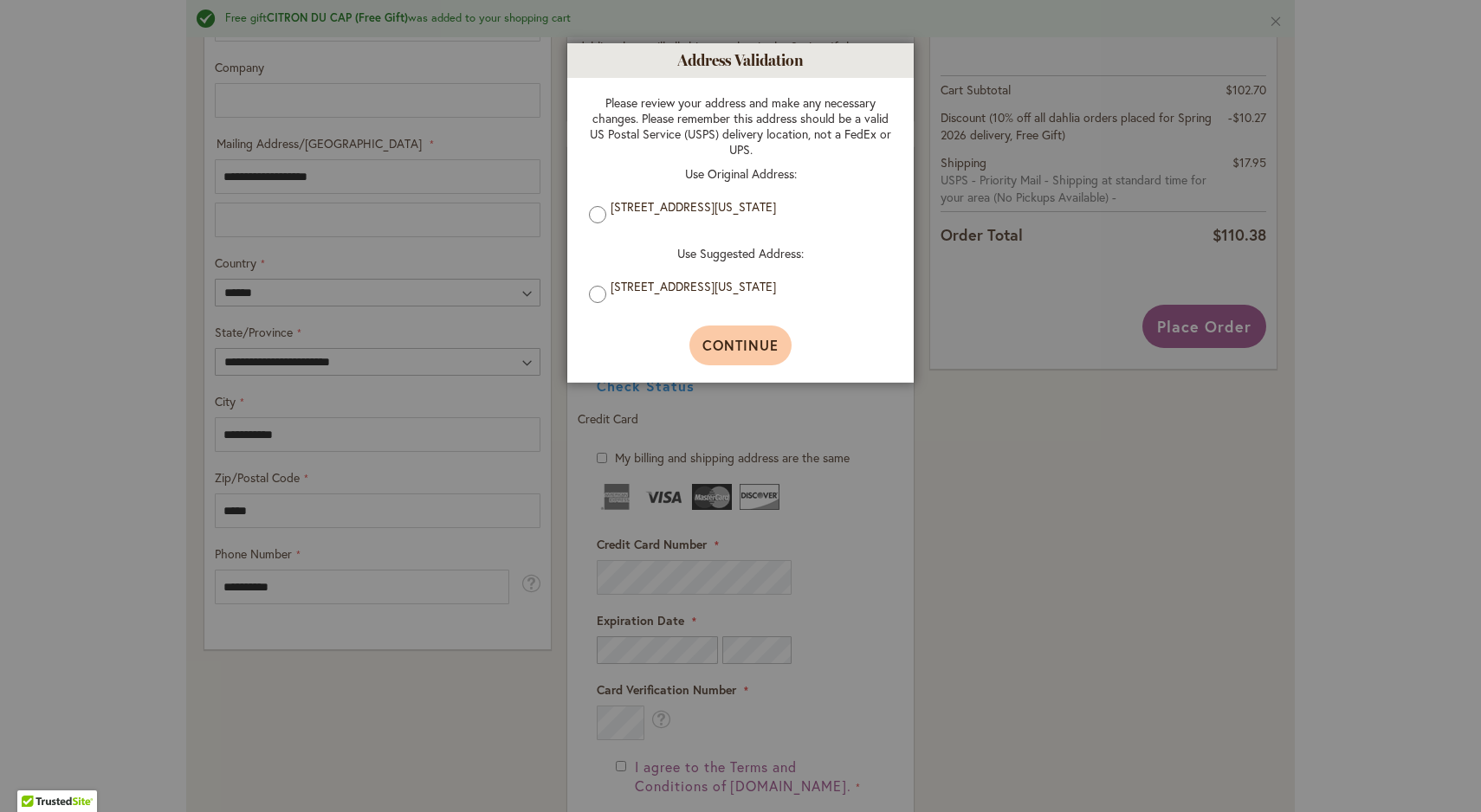
click at [749, 347] on span "Continue" at bounding box center [741, 345] width 77 height 18
type input "**********"
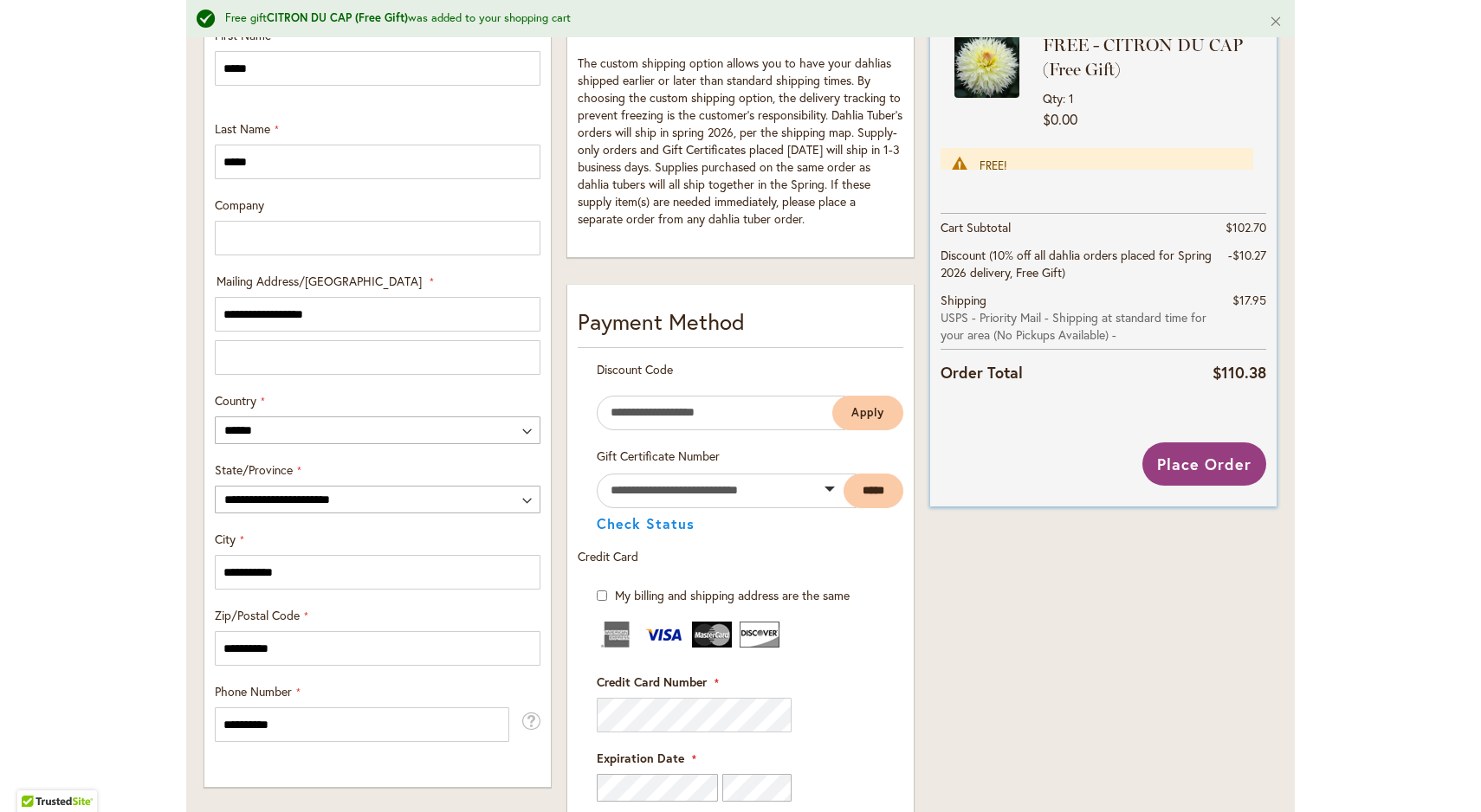
scroll to position [716, 0]
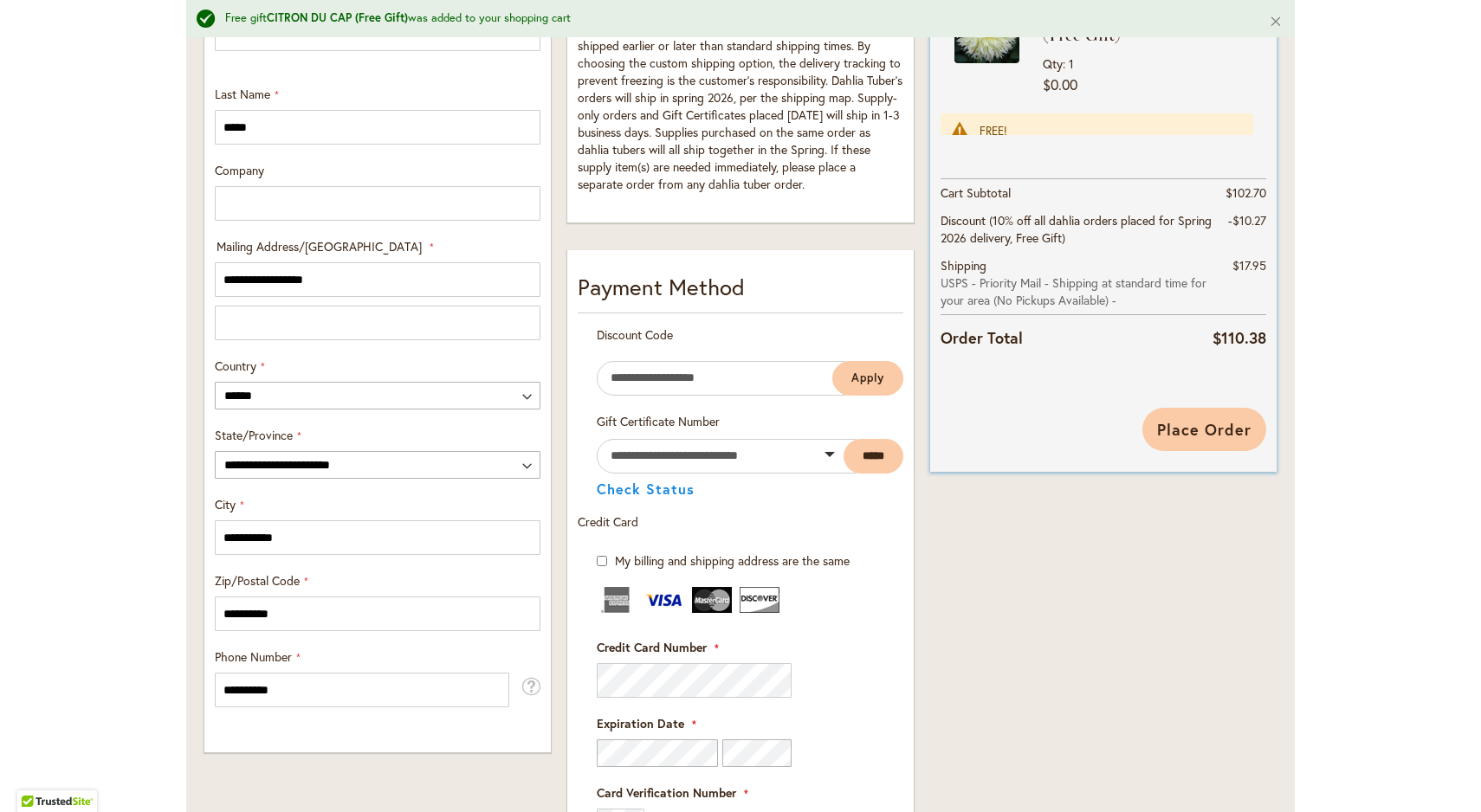
click at [1202, 434] on span "Place Order" at bounding box center [1205, 429] width 95 height 21
